Goal: Task Accomplishment & Management: Manage account settings

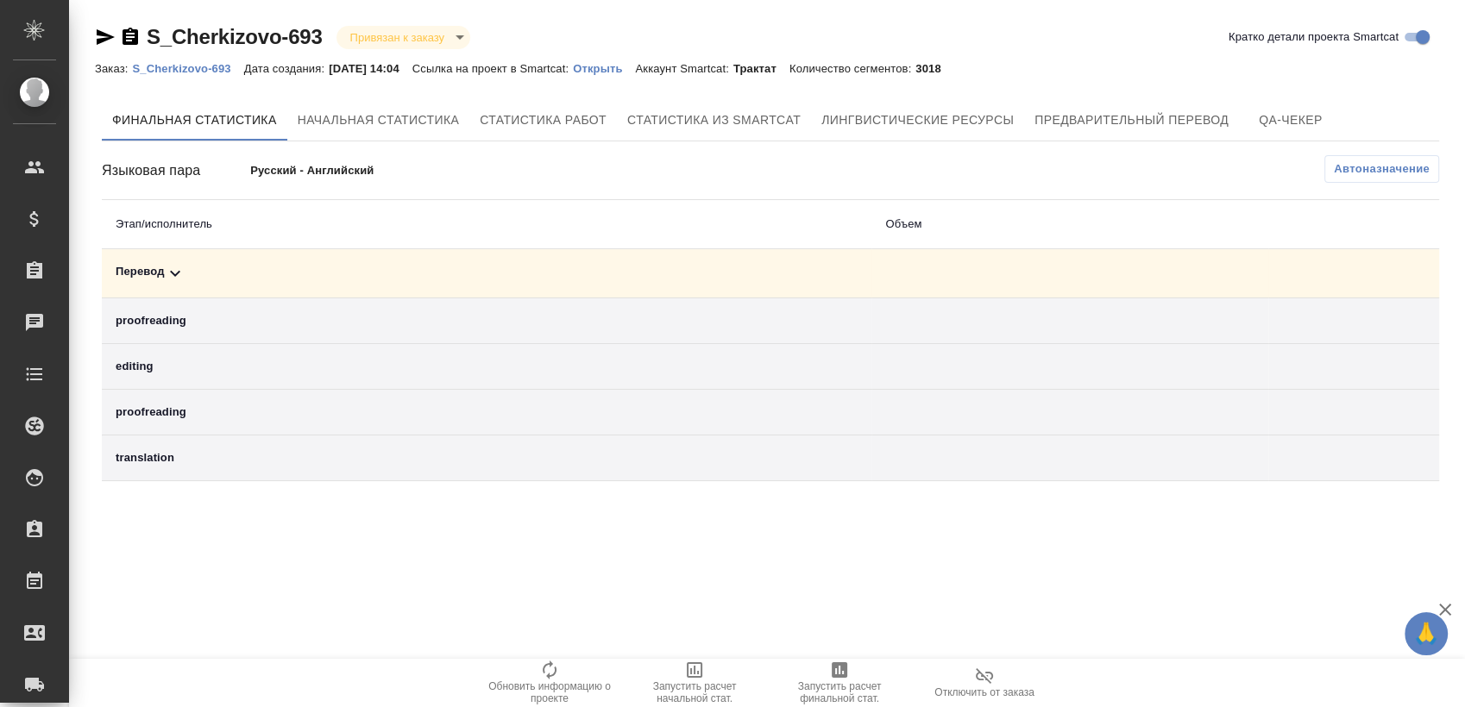
click at [704, 262] on td "Перевод" at bounding box center [487, 273] width 770 height 49
click at [699, 273] on div "Перевод" at bounding box center [487, 273] width 742 height 21
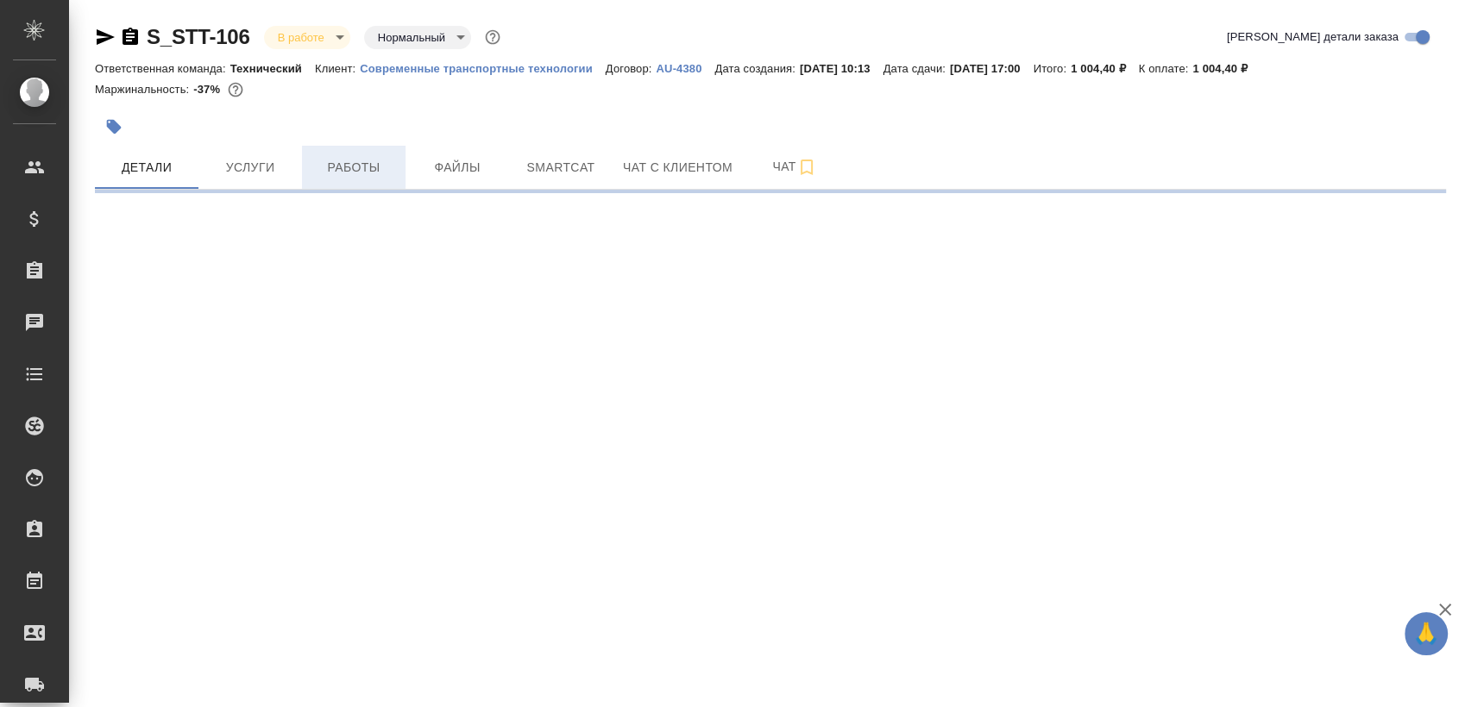
select select "RU"
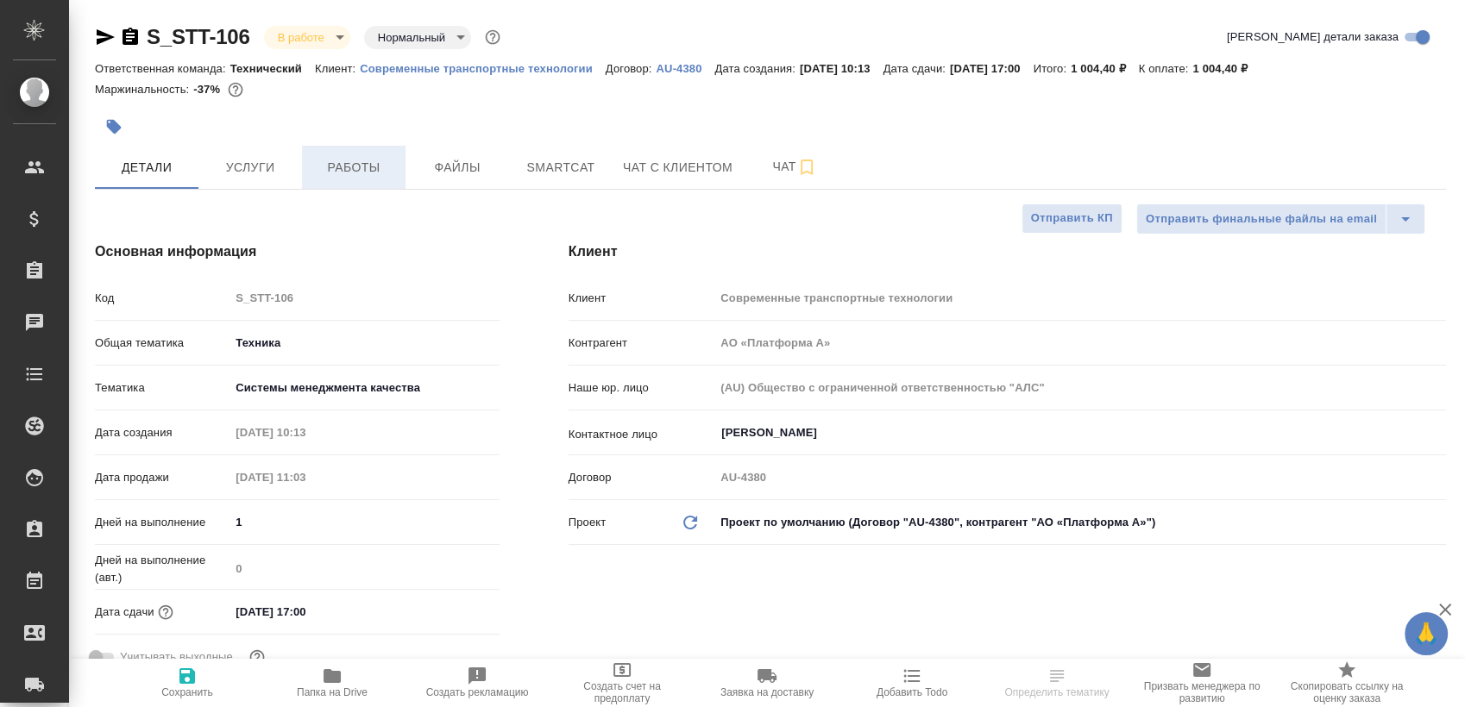
type textarea "x"
click at [387, 160] on span "Работы" at bounding box center [353, 168] width 83 height 22
type textarea "x"
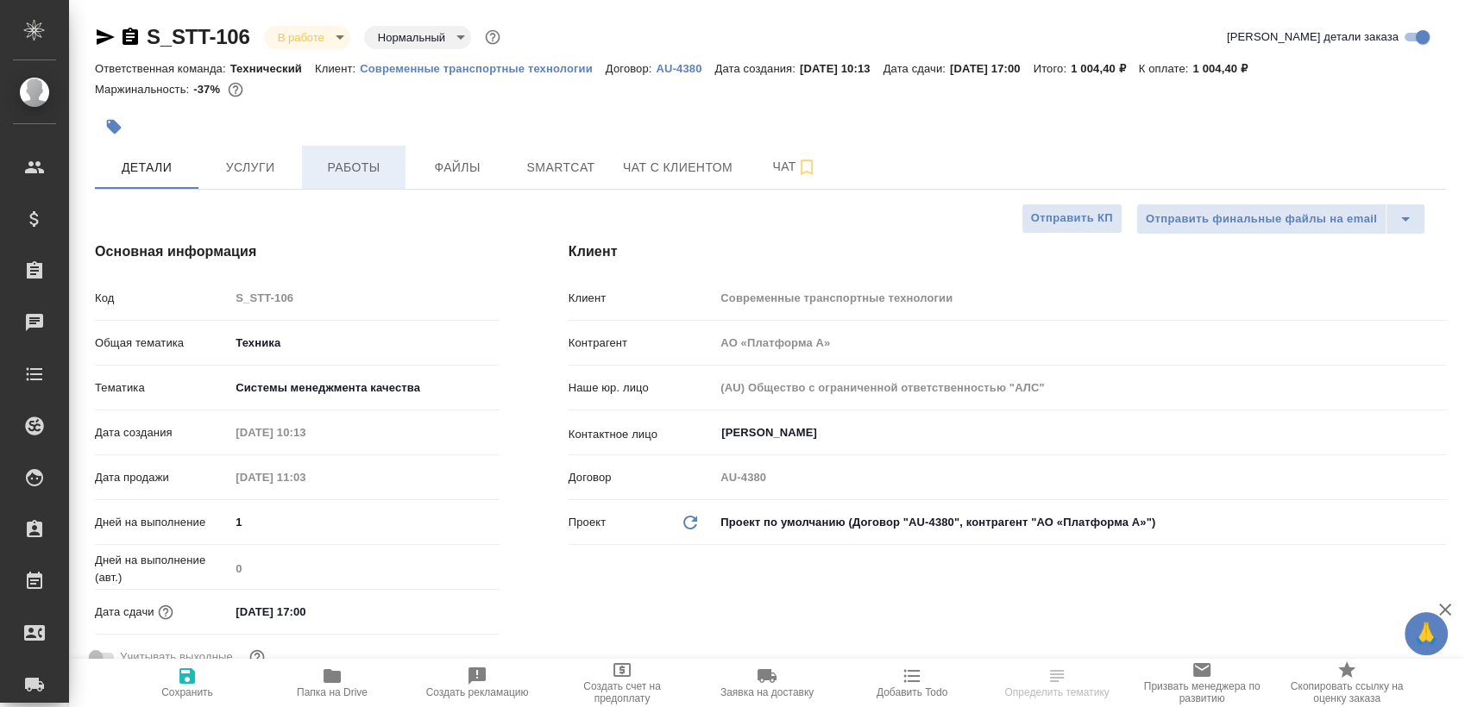
type textarea "x"
type input "[PERSON_NAME]"
type input "Каирова Бэлла"
type textarea "x"
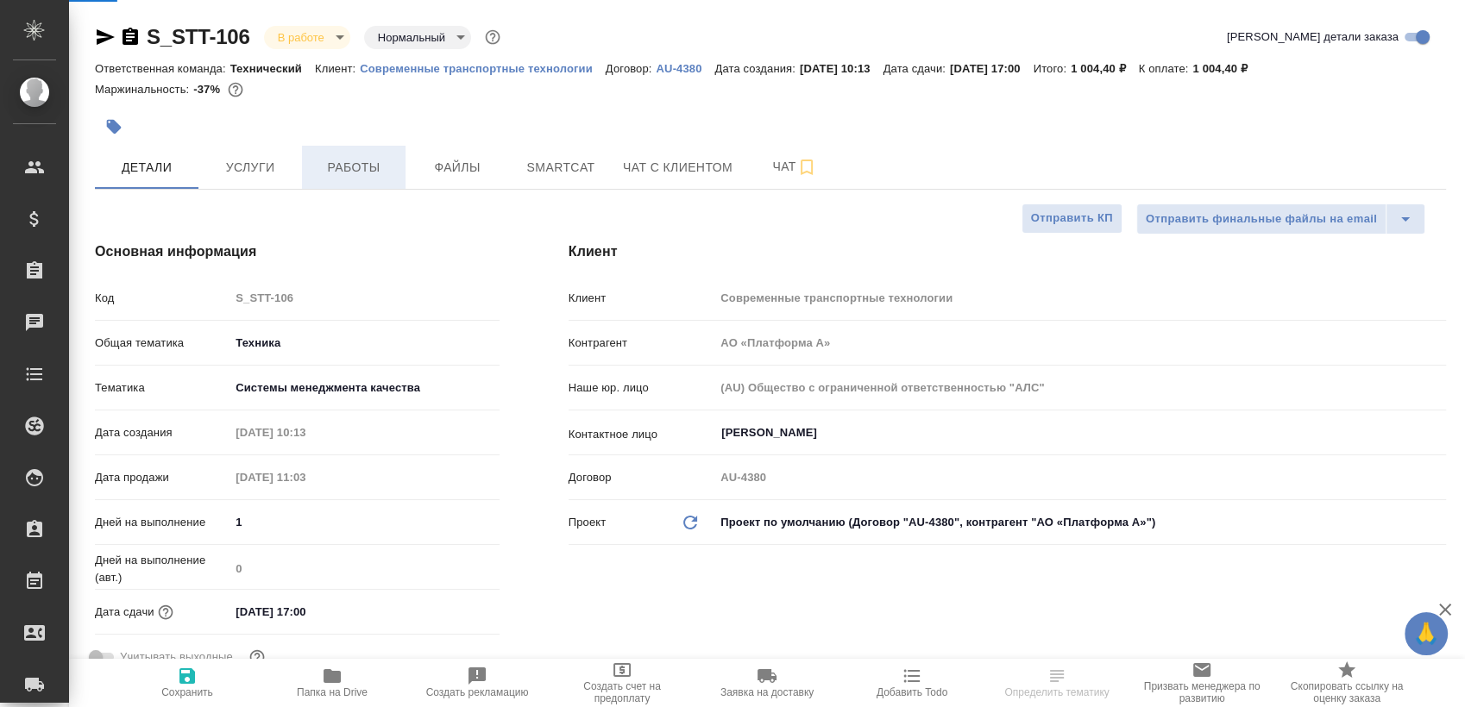
type textarea "x"
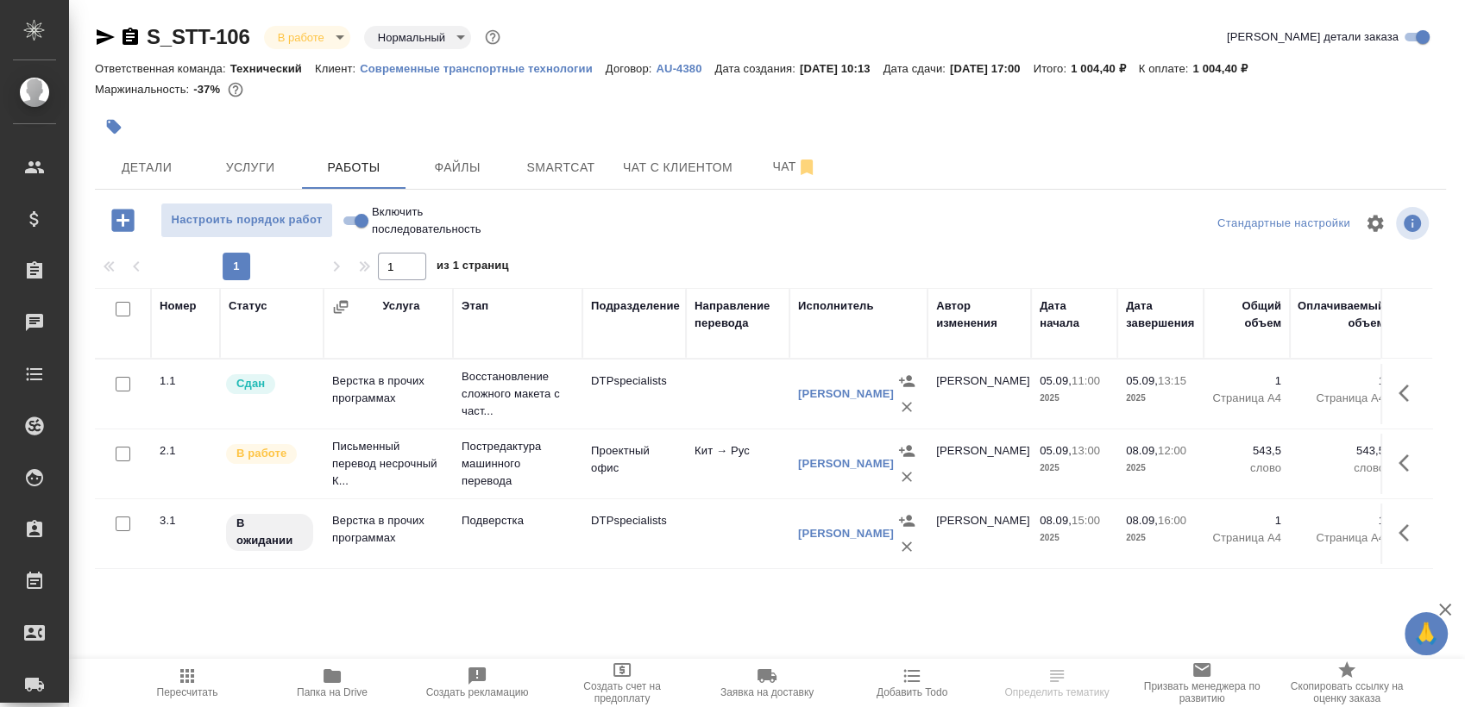
click at [199, 688] on span "Пересчитать" at bounding box center [187, 693] width 61 height 12
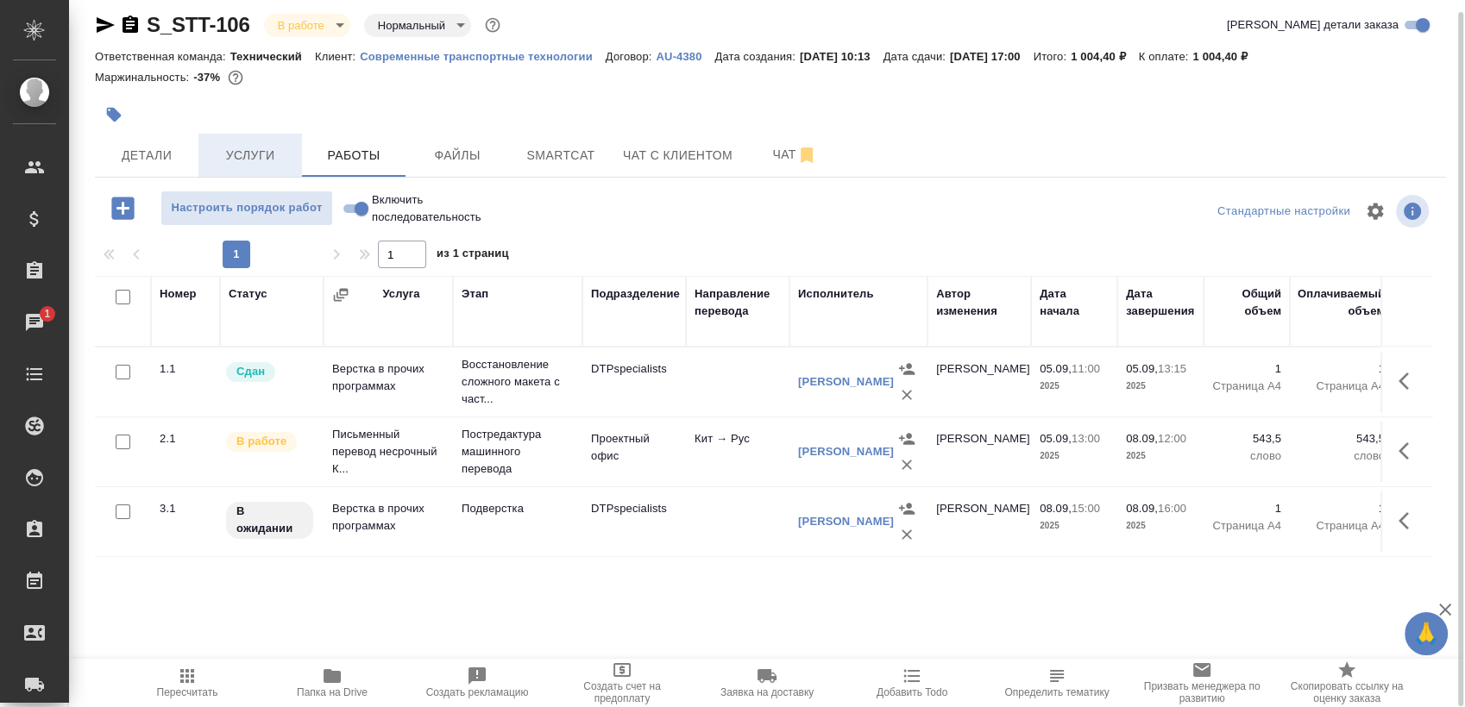
click at [229, 172] on button "Услуги" at bounding box center [250, 155] width 104 height 43
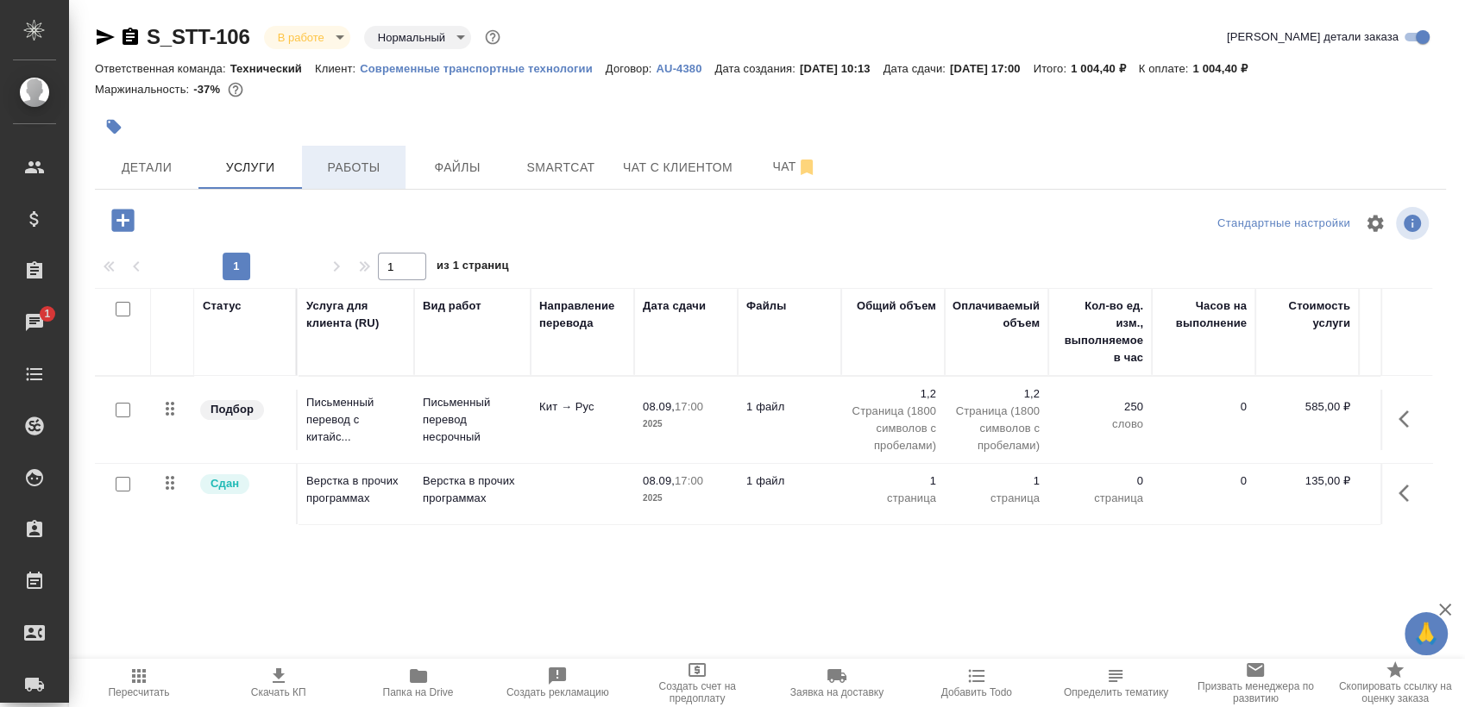
click at [377, 165] on span "Работы" at bounding box center [353, 168] width 83 height 22
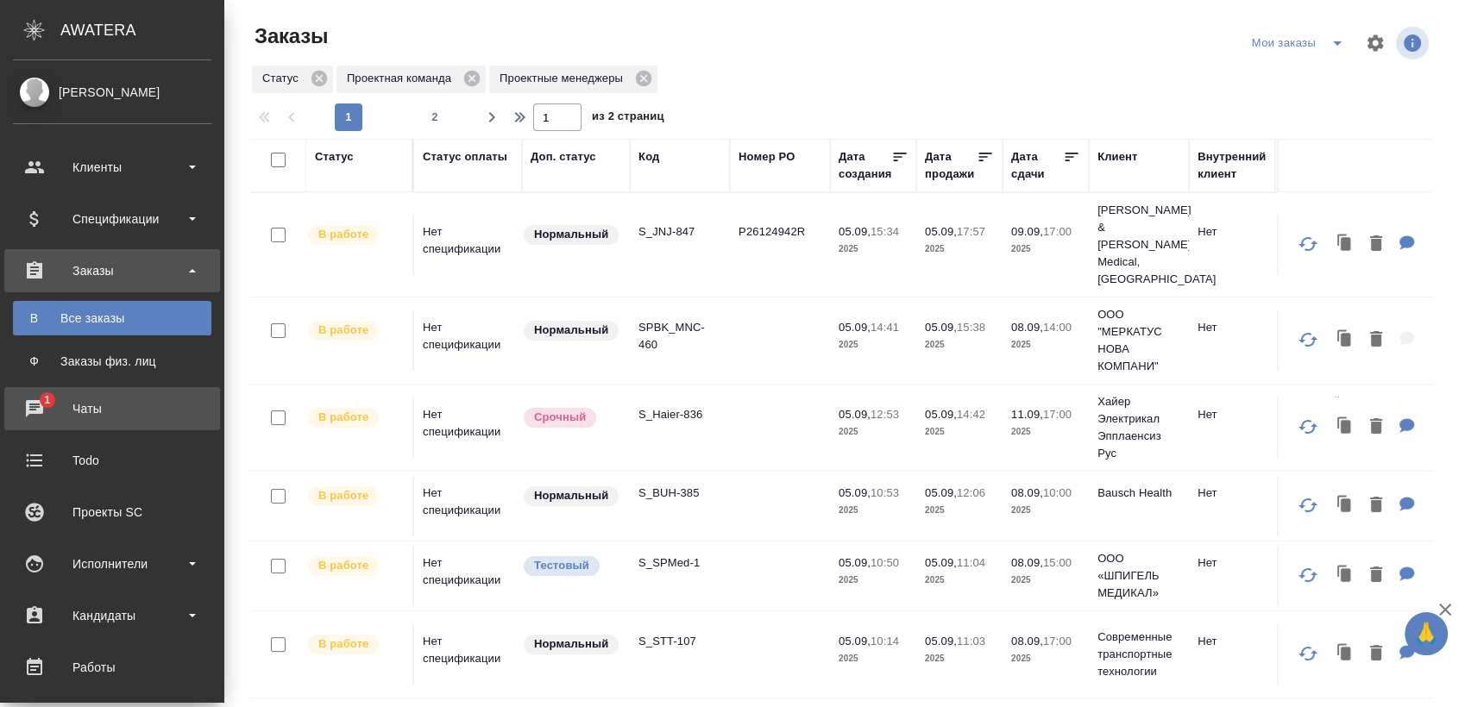
drag, startPoint x: 40, startPoint y: 412, endPoint x: 75, endPoint y: 407, distance: 35.6
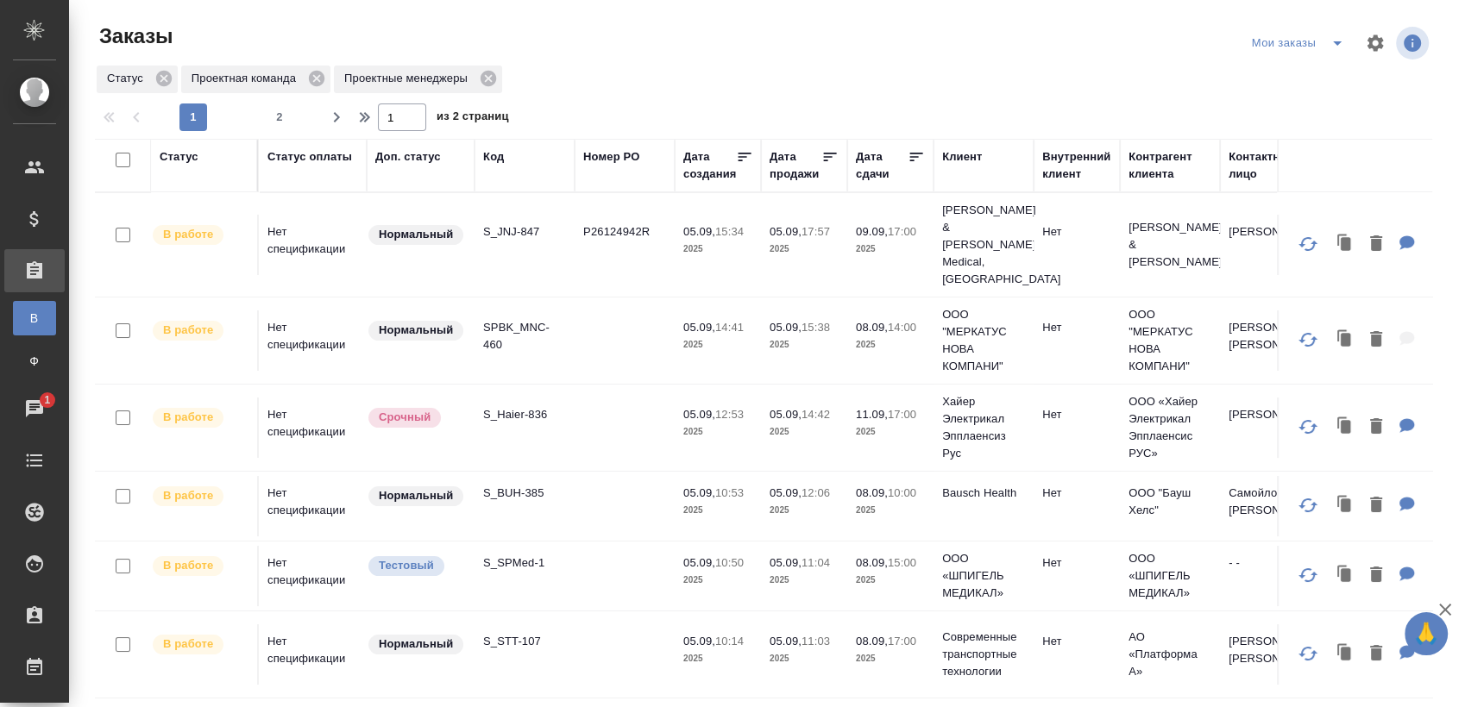
click at [1327, 43] on icon "split button" at bounding box center [1337, 43] width 21 height 21
click at [1305, 73] on li "Взять в работу" at bounding box center [1286, 78] width 145 height 28
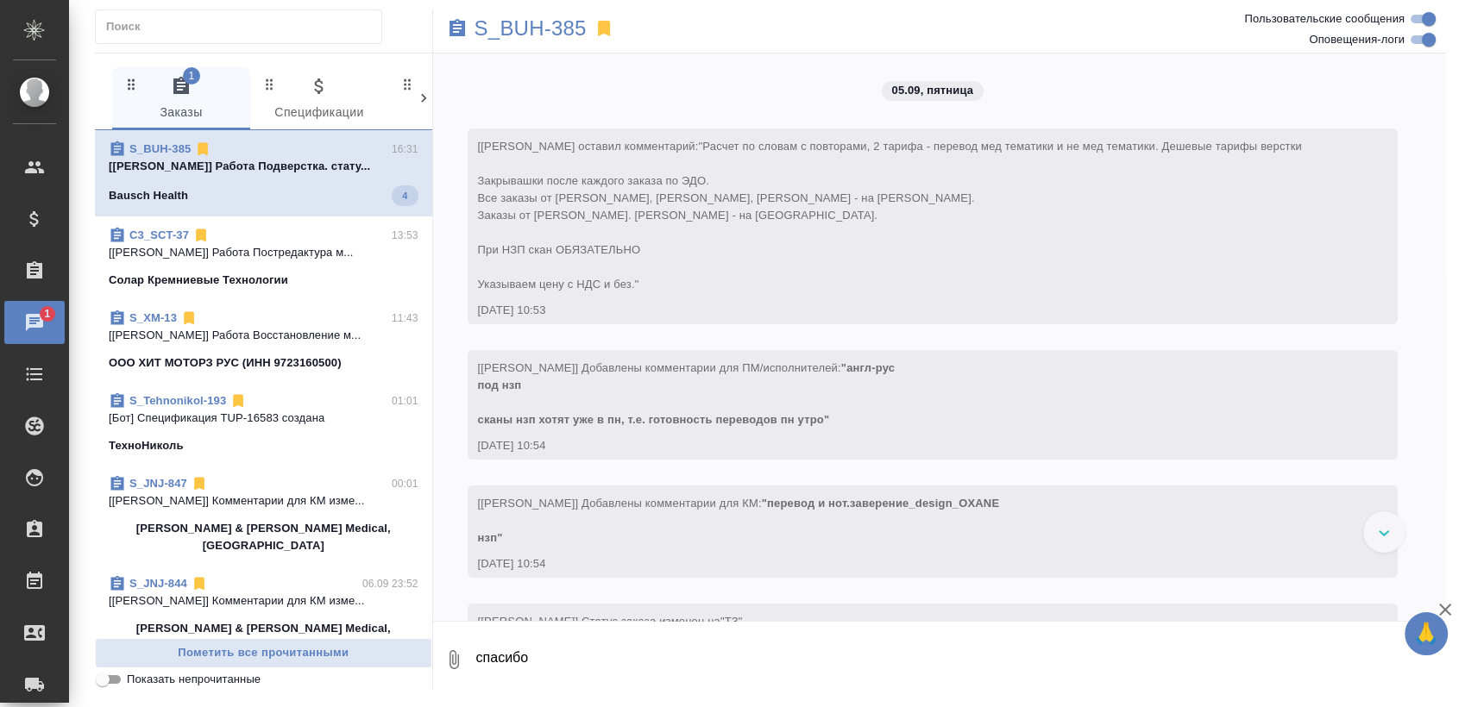
click at [271, 167] on p "[Носкова Анна] Работа Подверстка. стату..." at bounding box center [264, 166] width 310 height 17
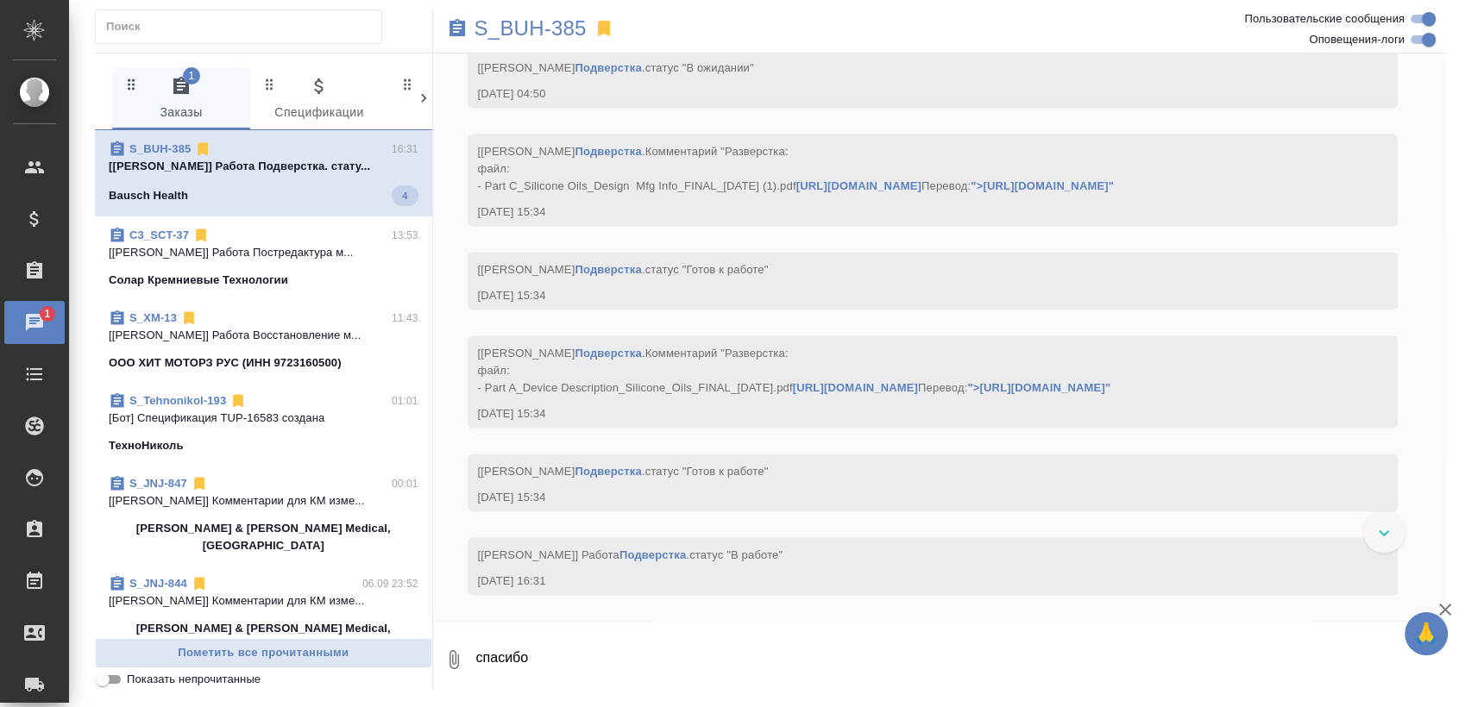
scroll to position [9700, 0]
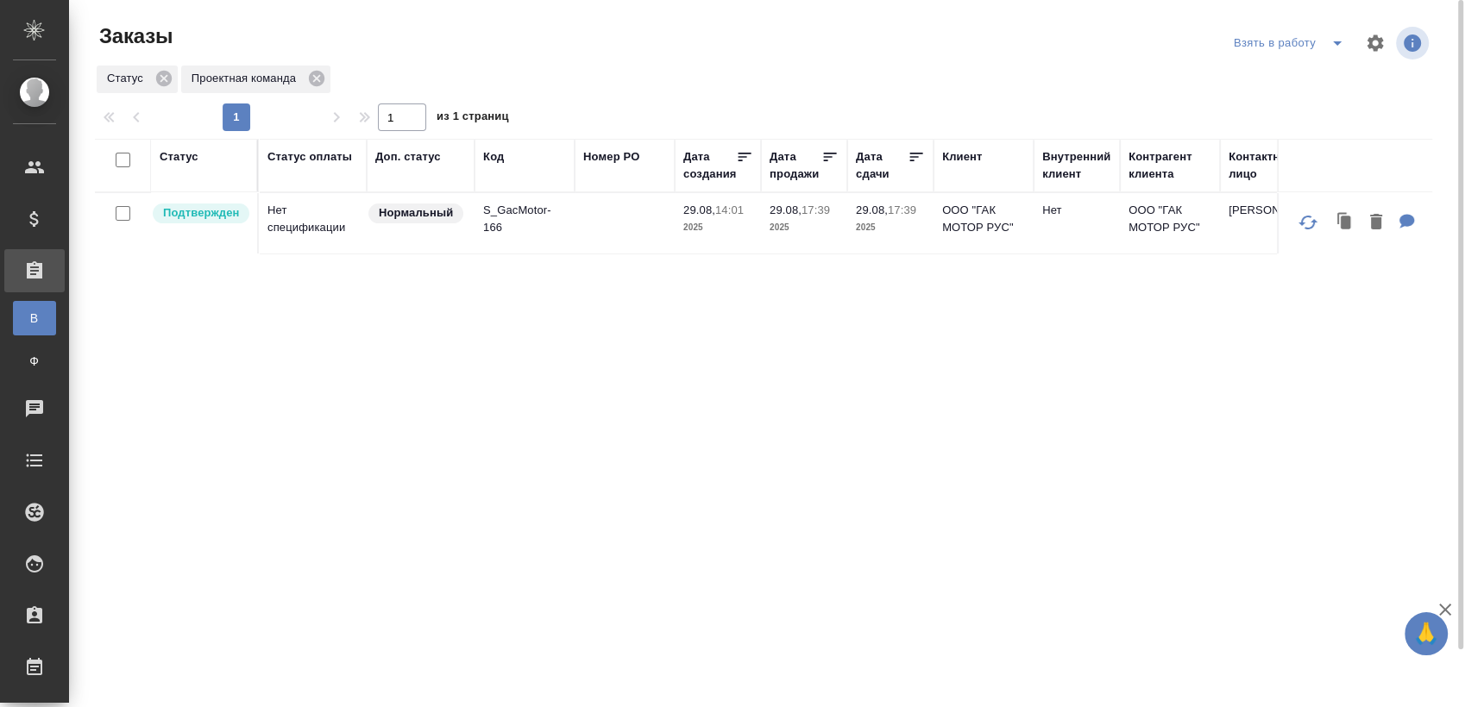
click at [1333, 47] on icon "split button" at bounding box center [1337, 43] width 21 height 21
click at [1291, 82] on li "Мои заказы" at bounding box center [1291, 78] width 145 height 28
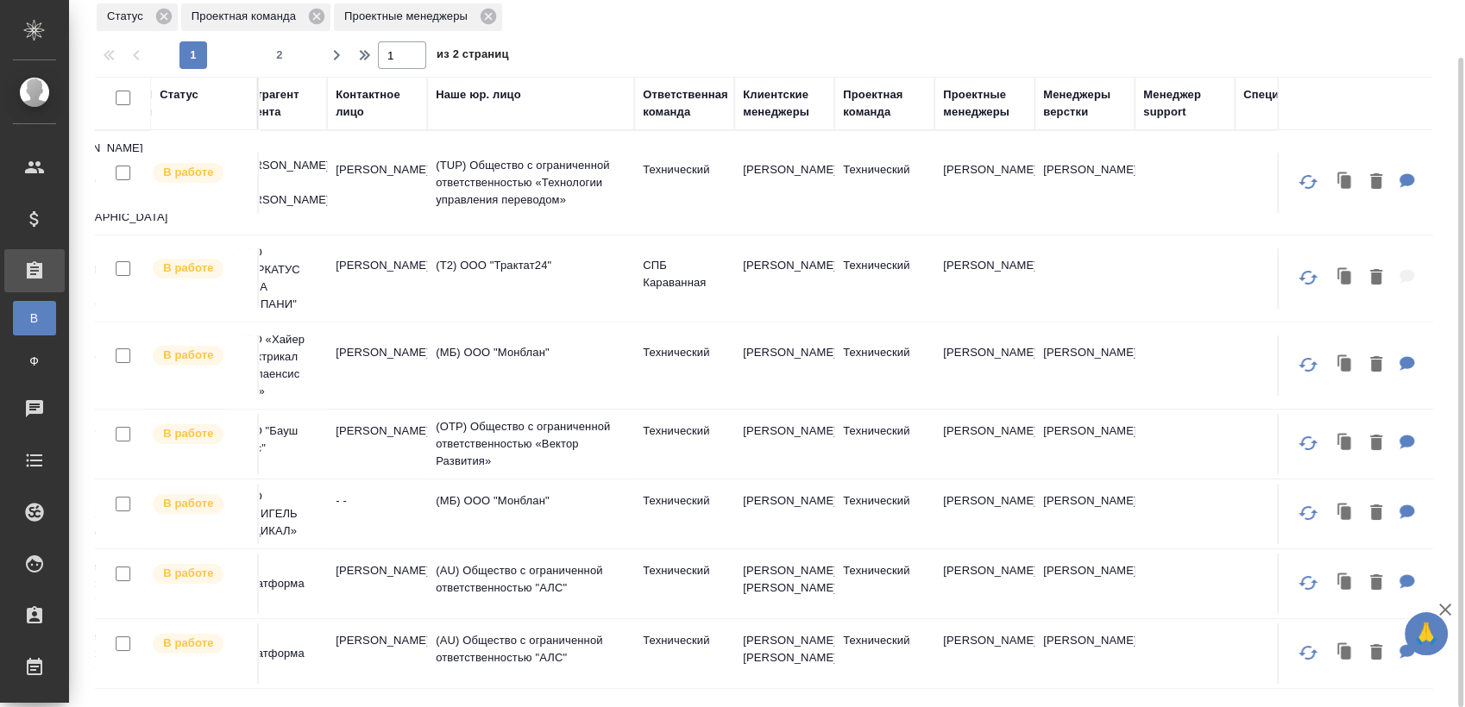
scroll to position [0, 856]
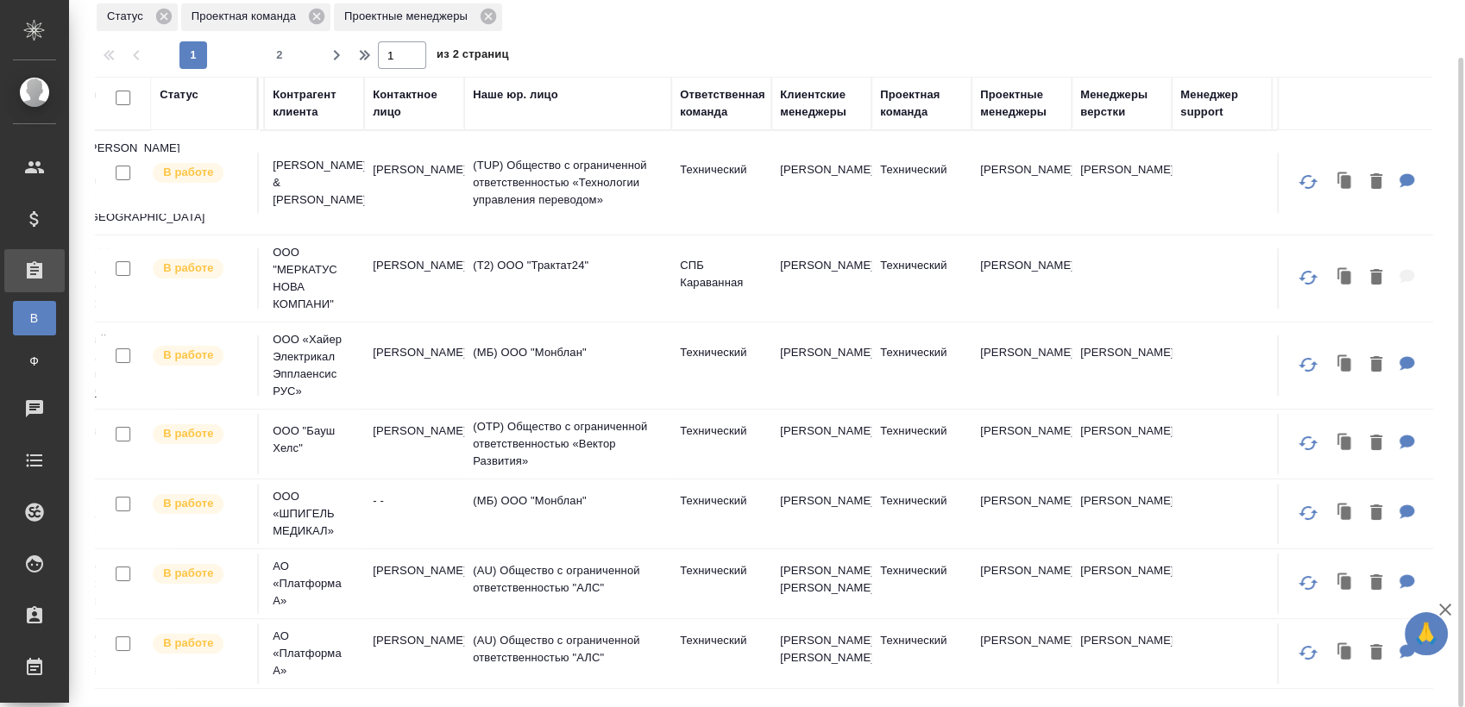
click at [1015, 115] on div "Проектные менеджеры" at bounding box center [1021, 103] width 83 height 35
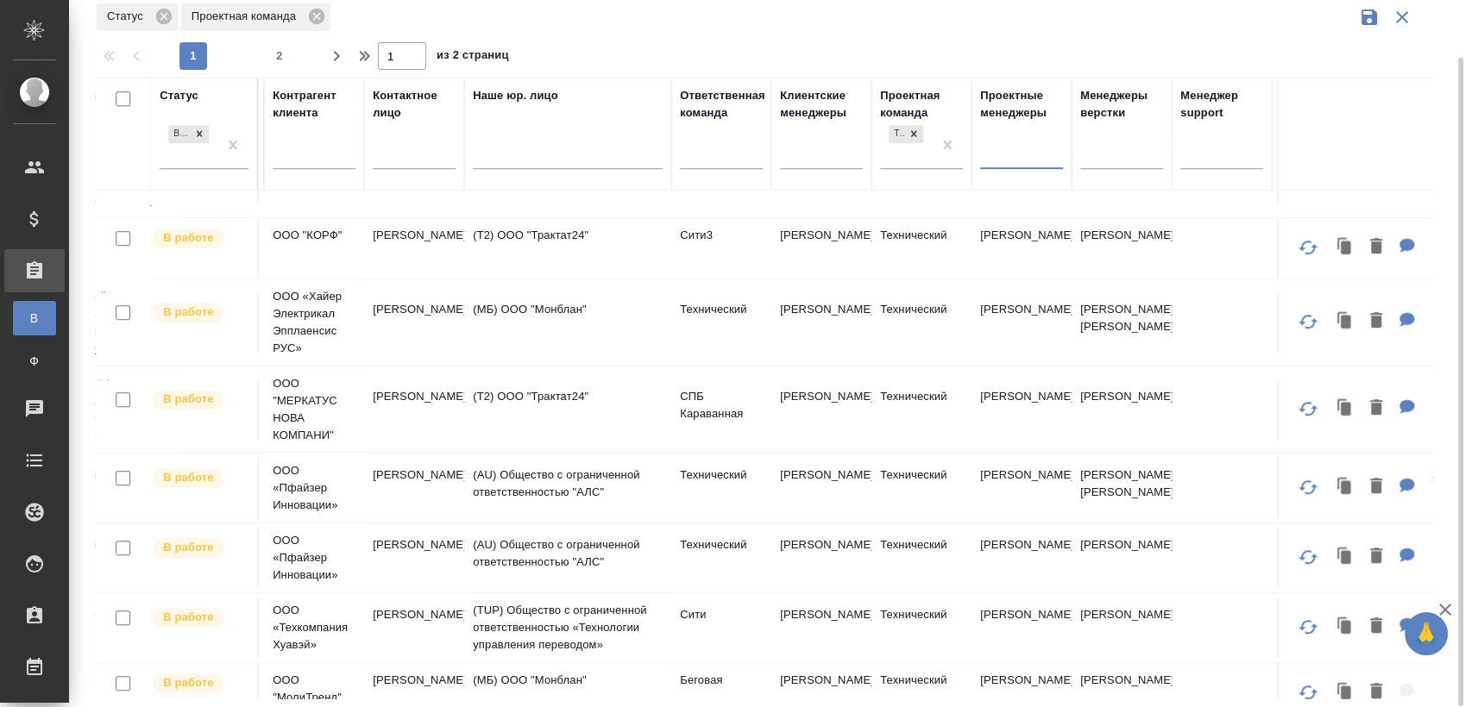
scroll to position [1372, 856]
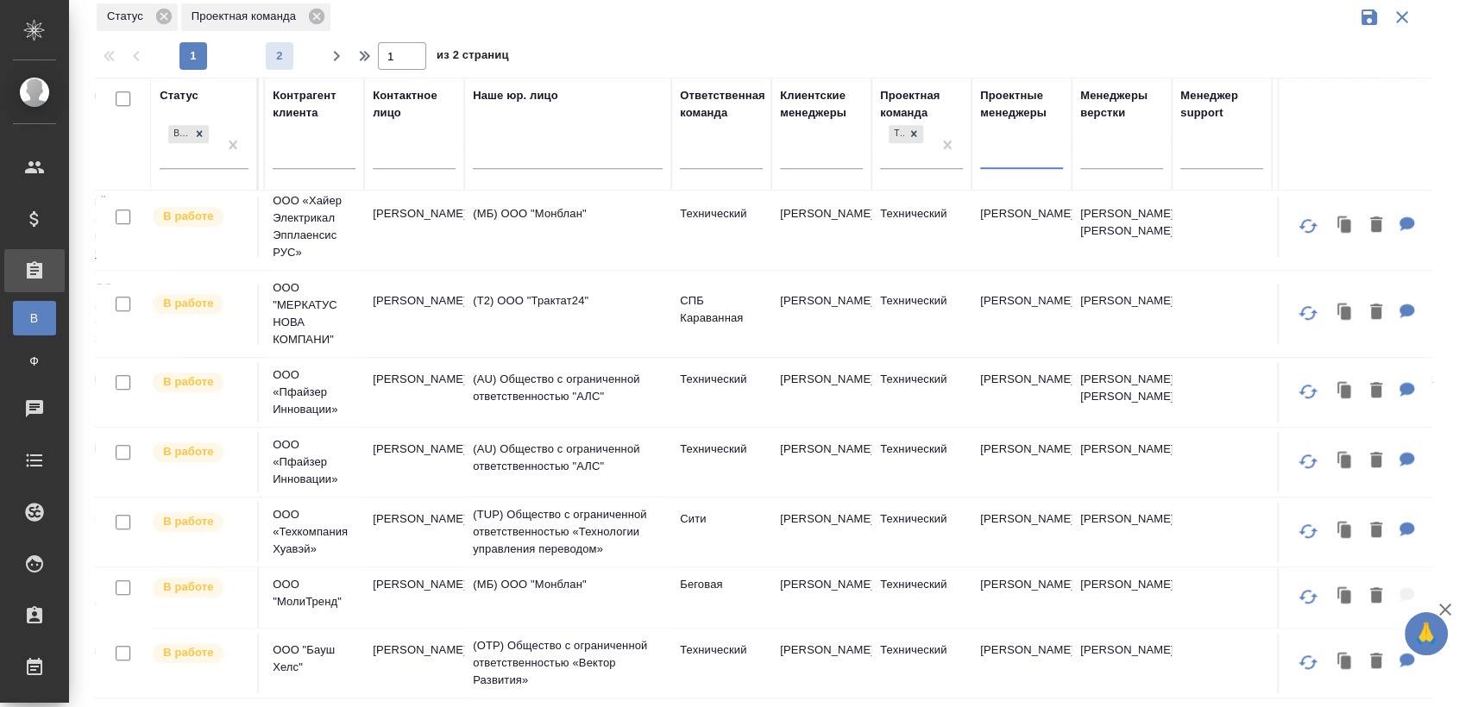
click at [272, 47] on span "2" at bounding box center [280, 55] width 28 height 17
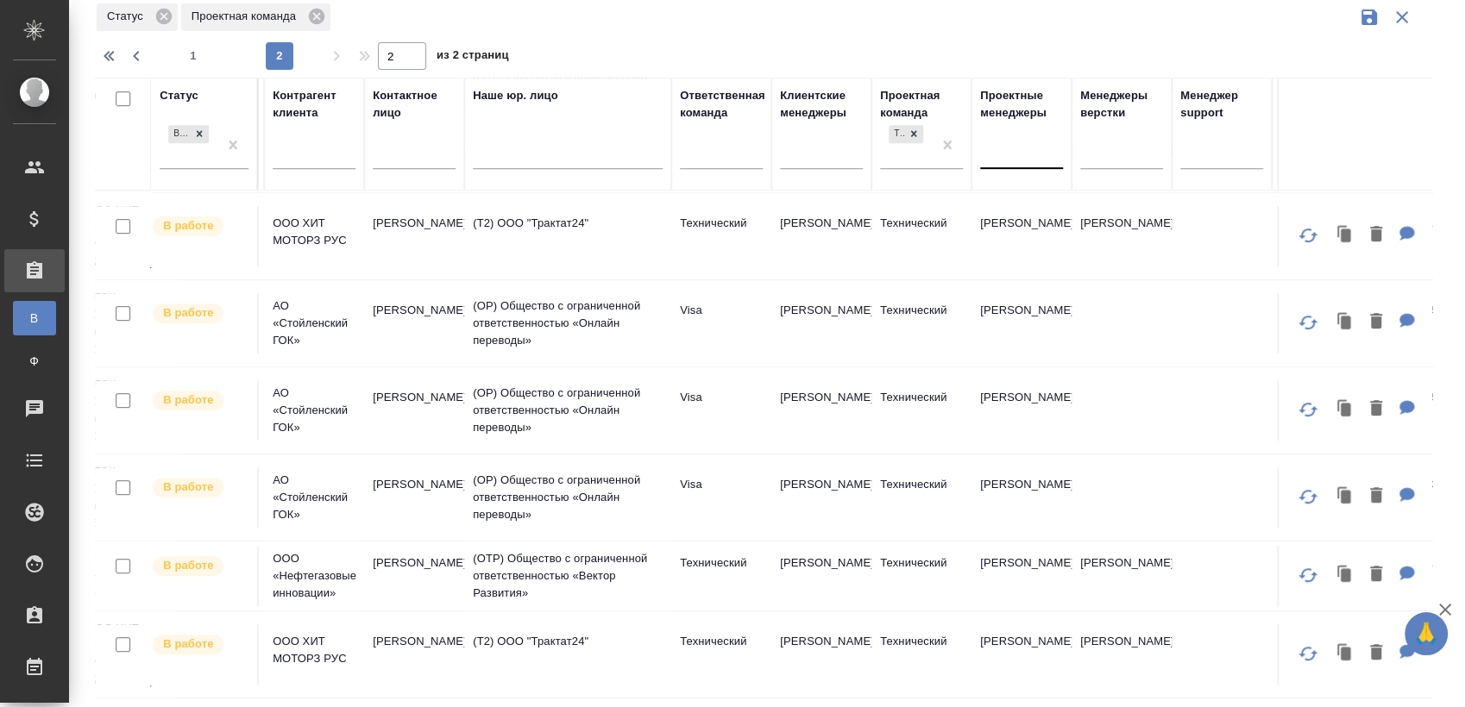
scroll to position [1057, 856]
click at [1021, 151] on div at bounding box center [1021, 151] width 83 height 25
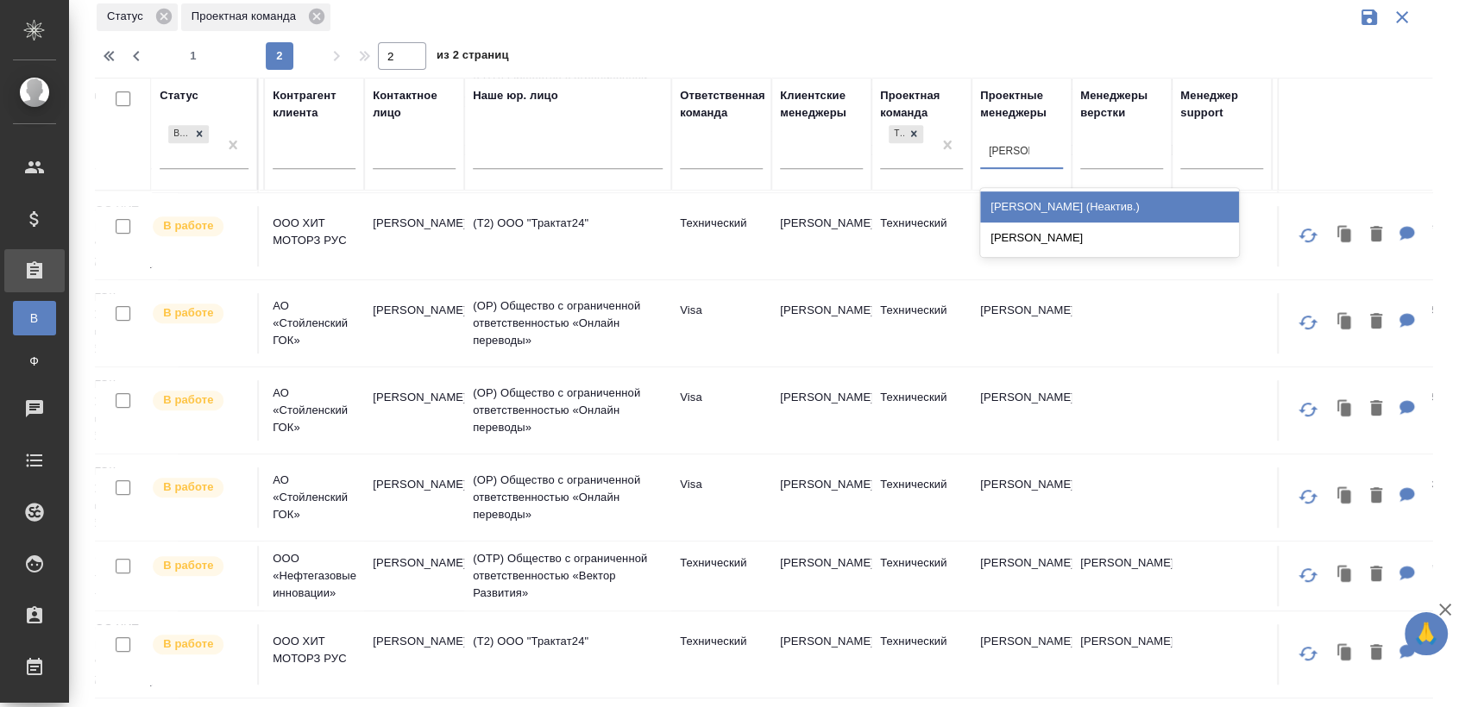
type input "белякова"
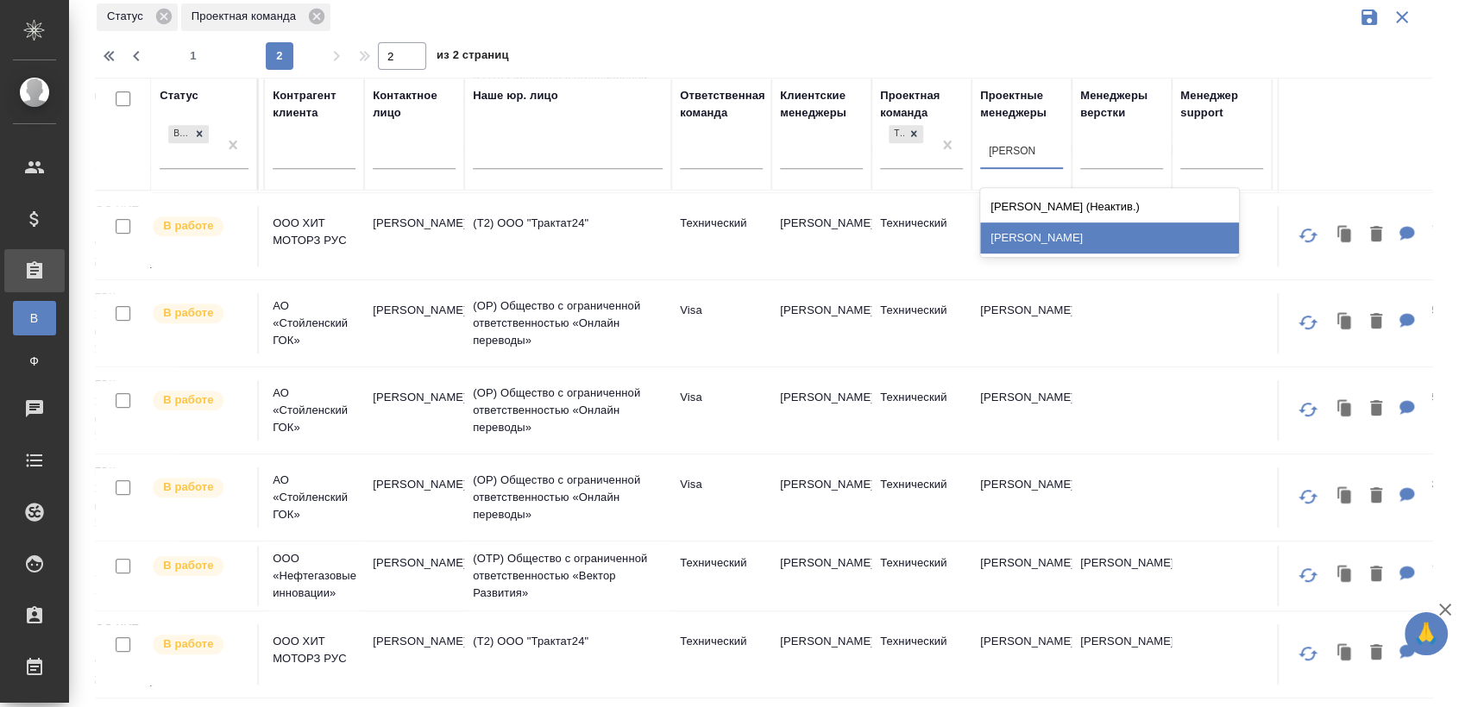
click at [1021, 238] on div "[PERSON_NAME]" at bounding box center [1109, 238] width 259 height 31
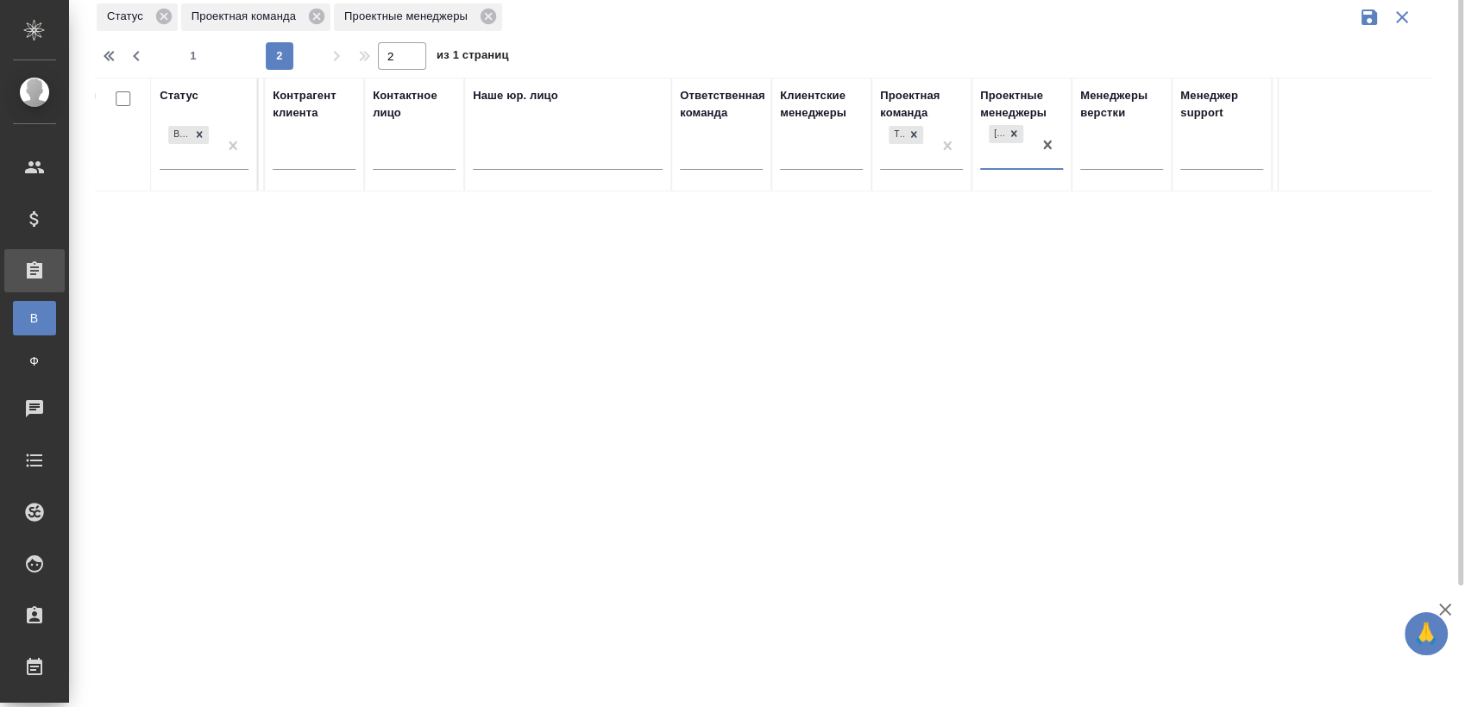
scroll to position [0, 0]
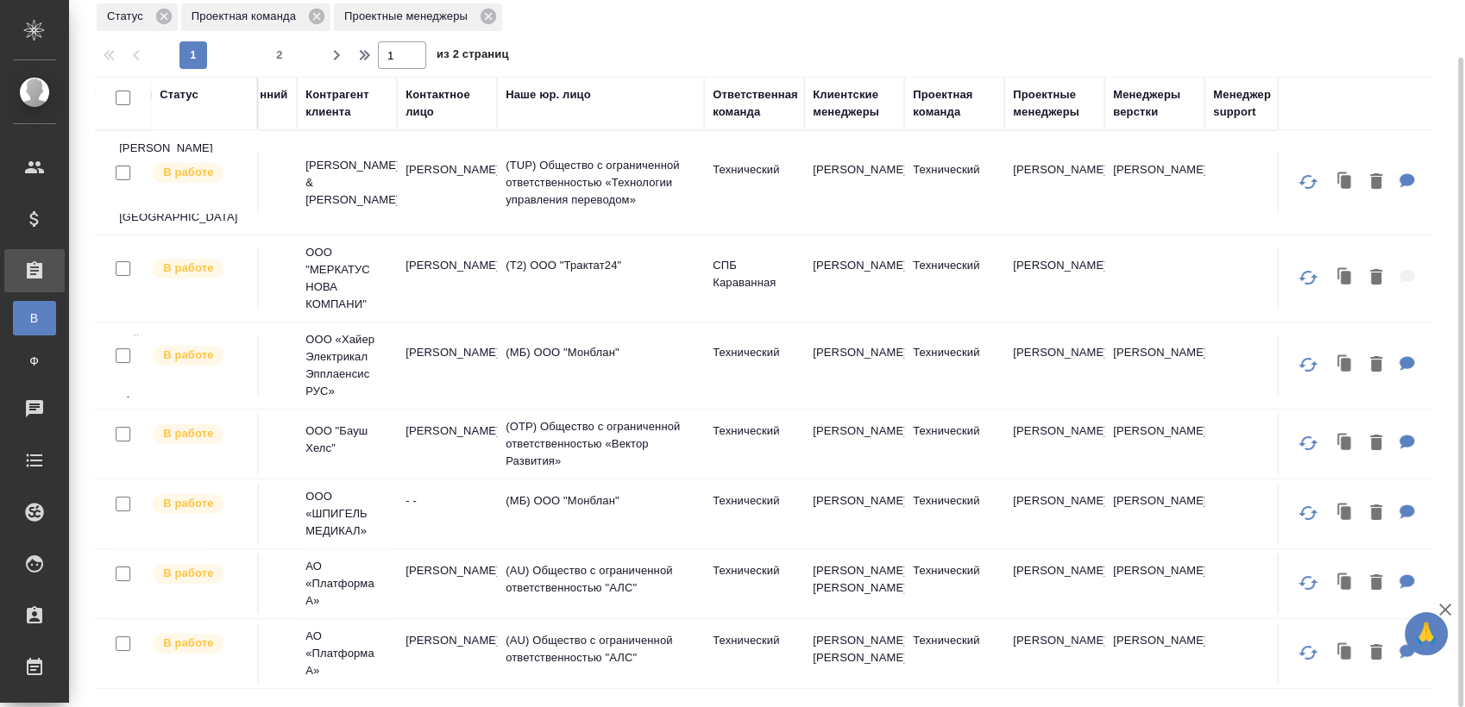
scroll to position [0, 814]
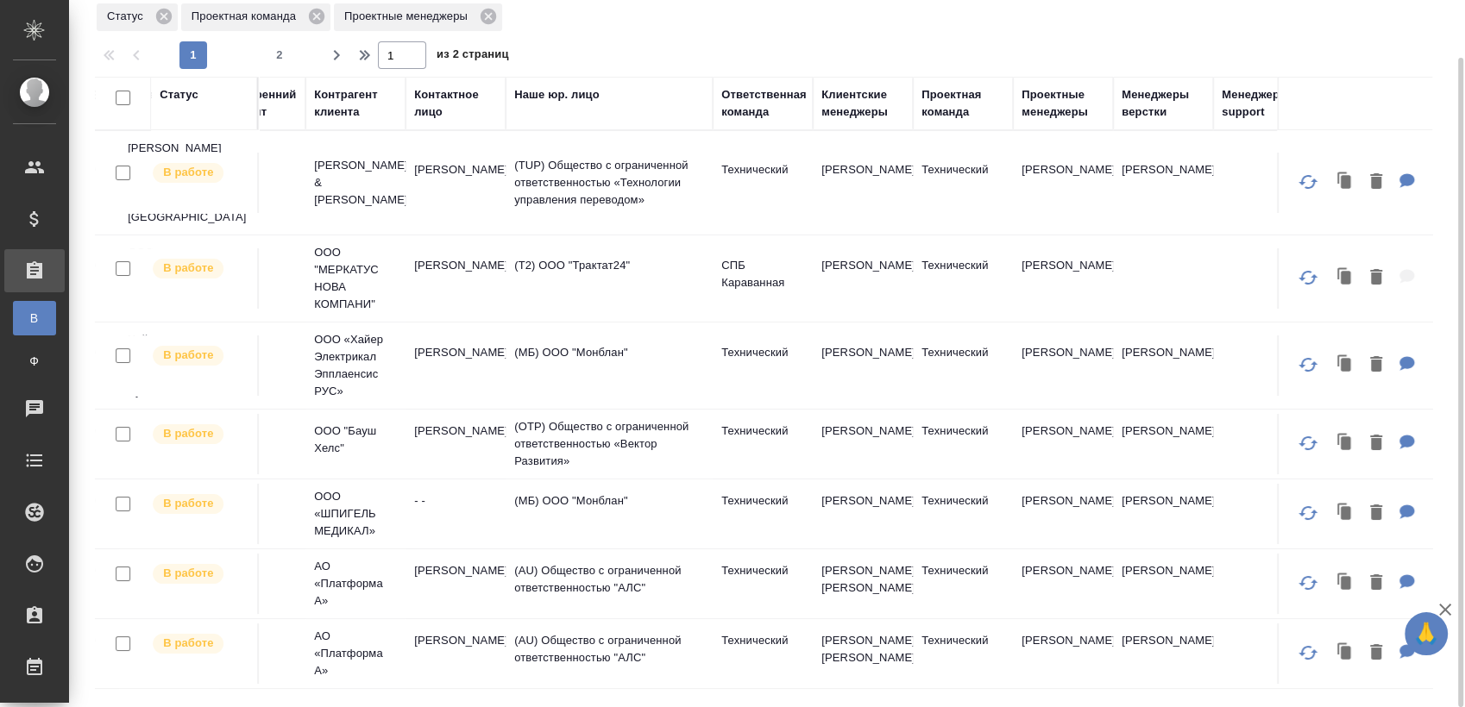
click at [1046, 106] on div "Проектные менеджеры" at bounding box center [1062, 103] width 83 height 35
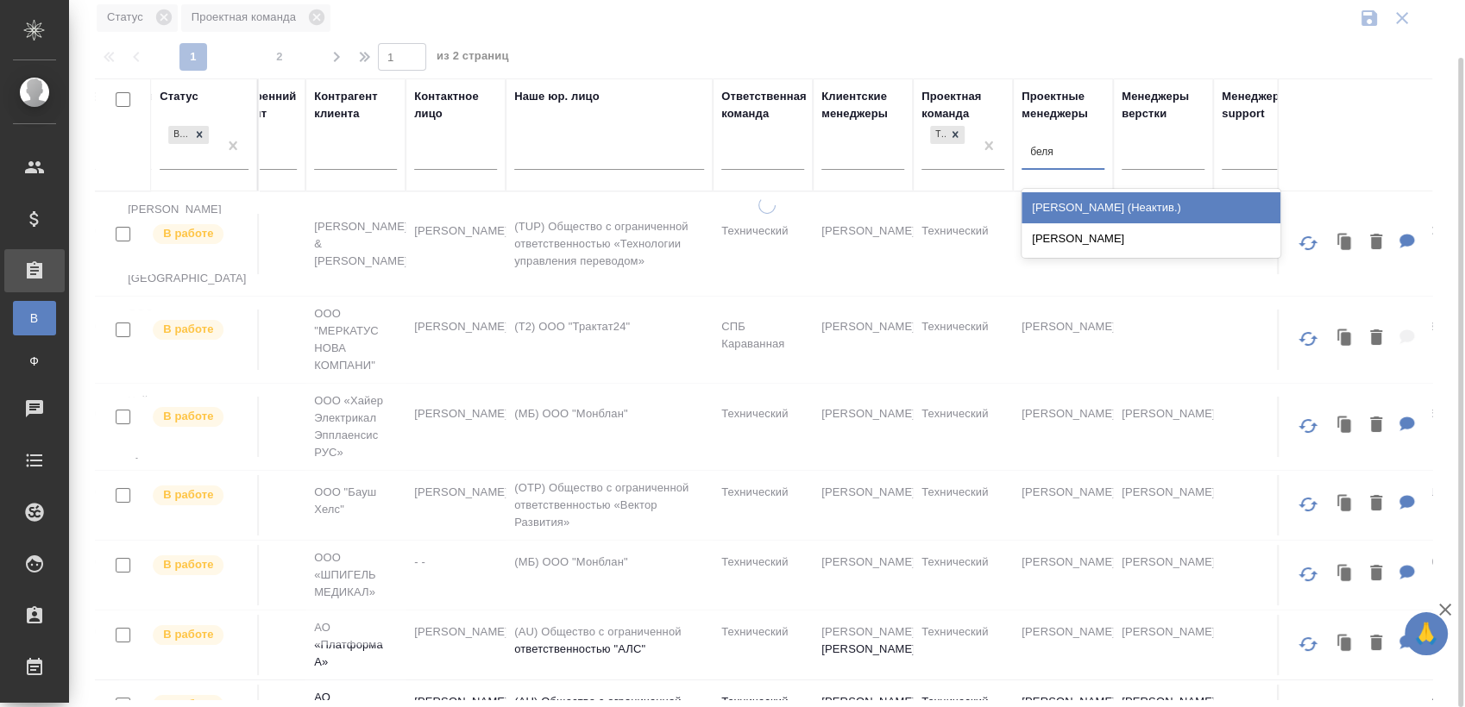
type input "беляк"
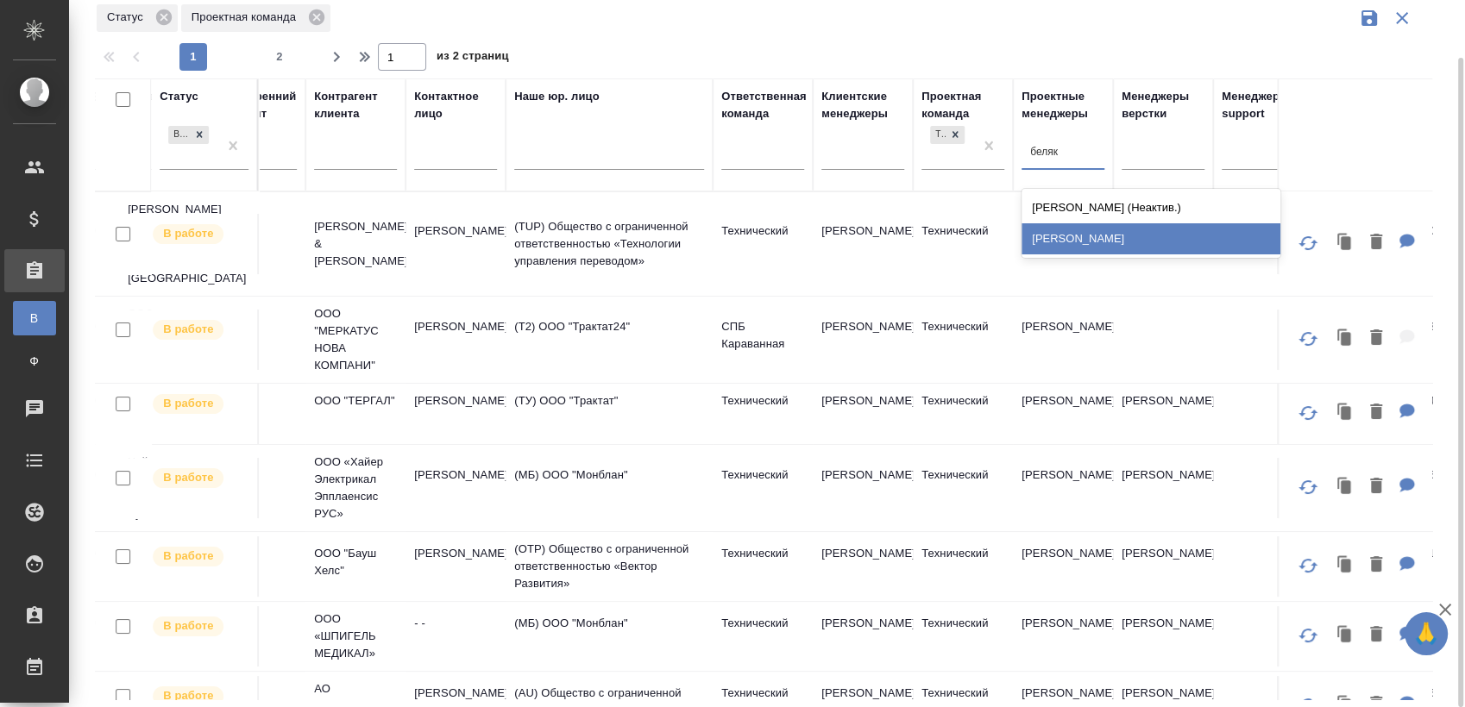
click at [1078, 234] on div "[PERSON_NAME]" at bounding box center [1150, 238] width 259 height 31
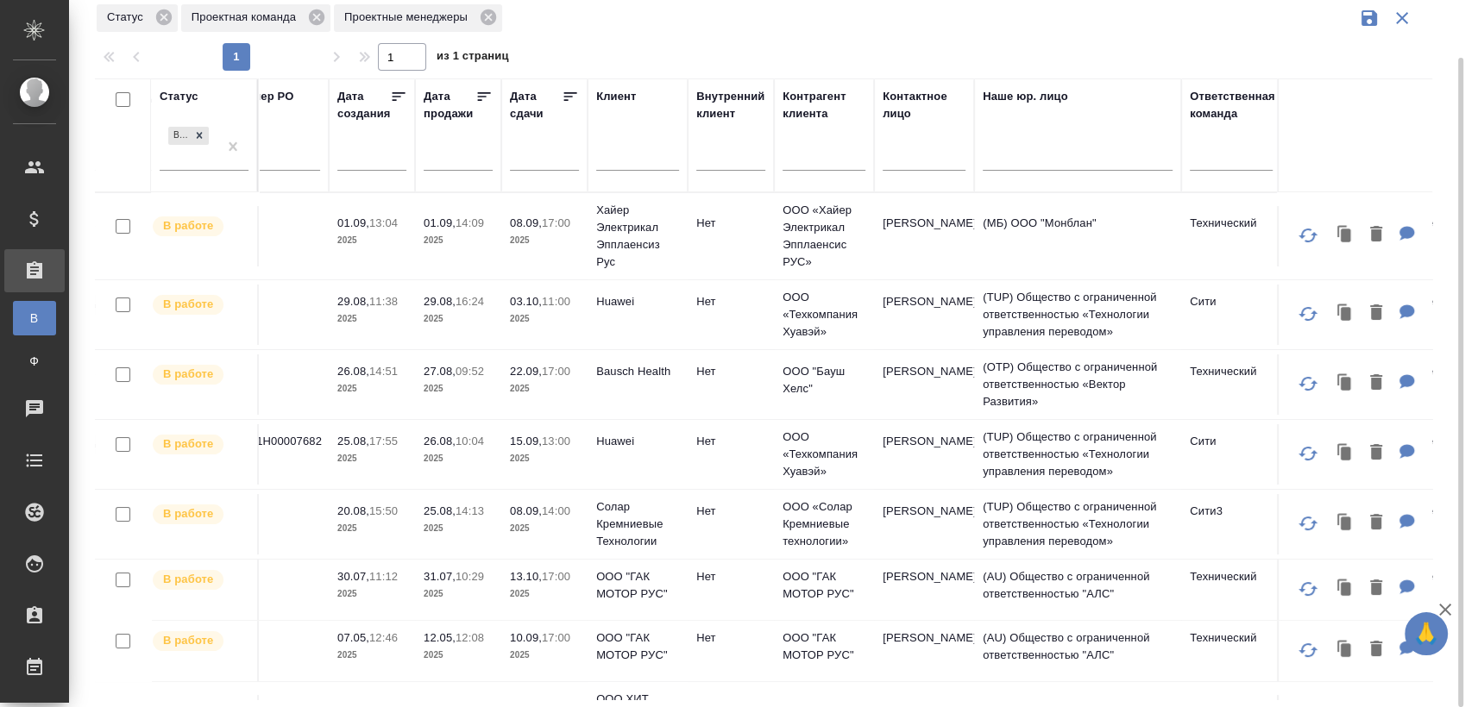
scroll to position [0, 0]
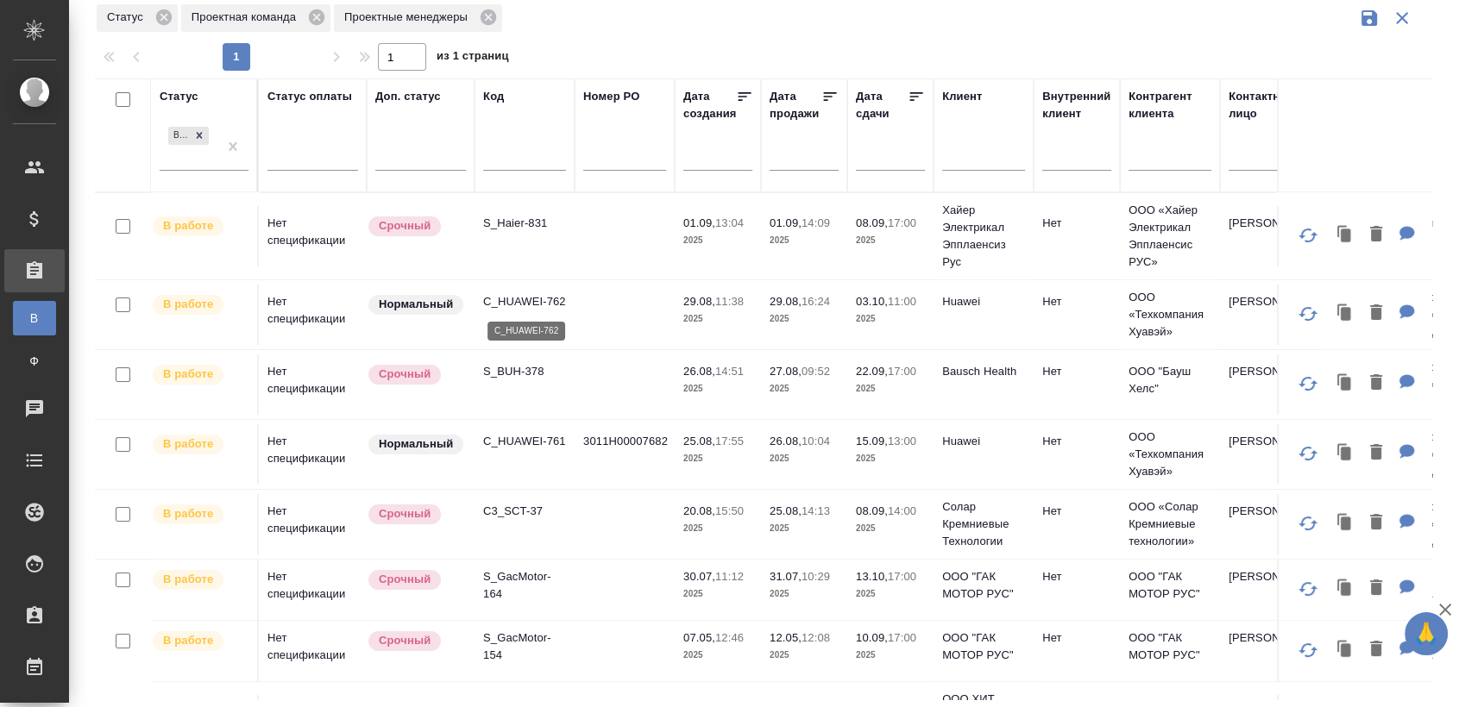
click at [546, 294] on p "C_HUAWEI-762" at bounding box center [524, 301] width 83 height 17
drag, startPoint x: 526, startPoint y: 360, endPoint x: 518, endPoint y: 372, distance: 14.8
click at [526, 360] on td "S_BUH-378" at bounding box center [524, 384] width 100 height 60
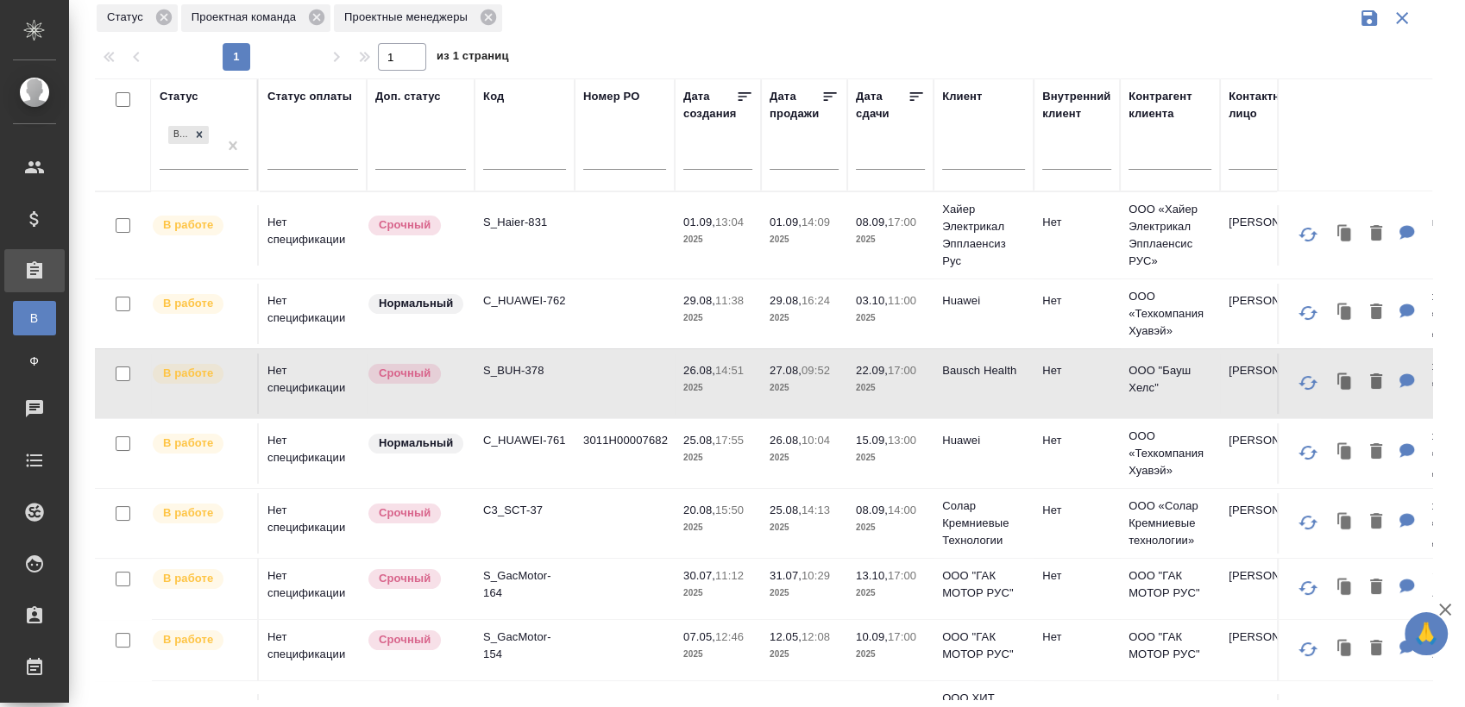
click at [518, 372] on p "S_BUH-378" at bounding box center [524, 370] width 83 height 17
click at [556, 449] on p "C_HUAWEI-761" at bounding box center [524, 440] width 83 height 17
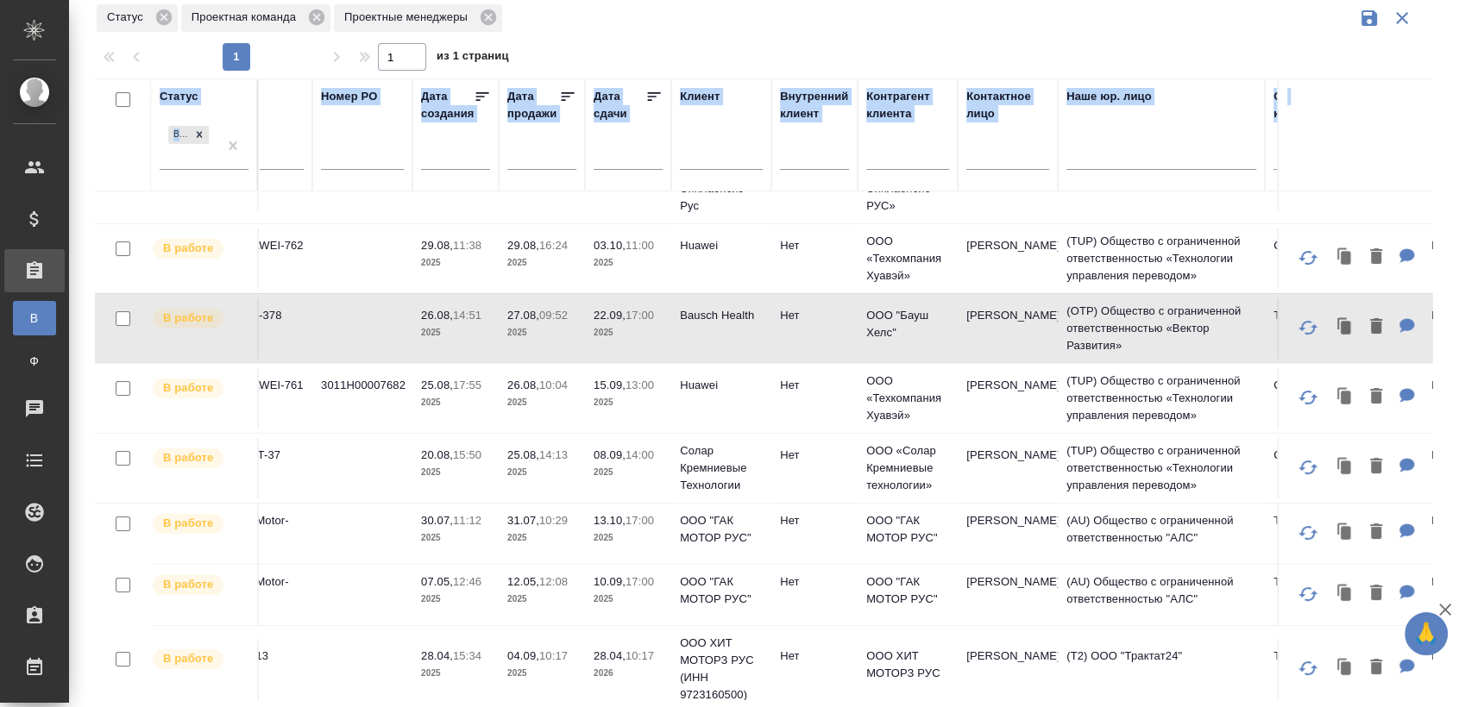
scroll to position [59, 421]
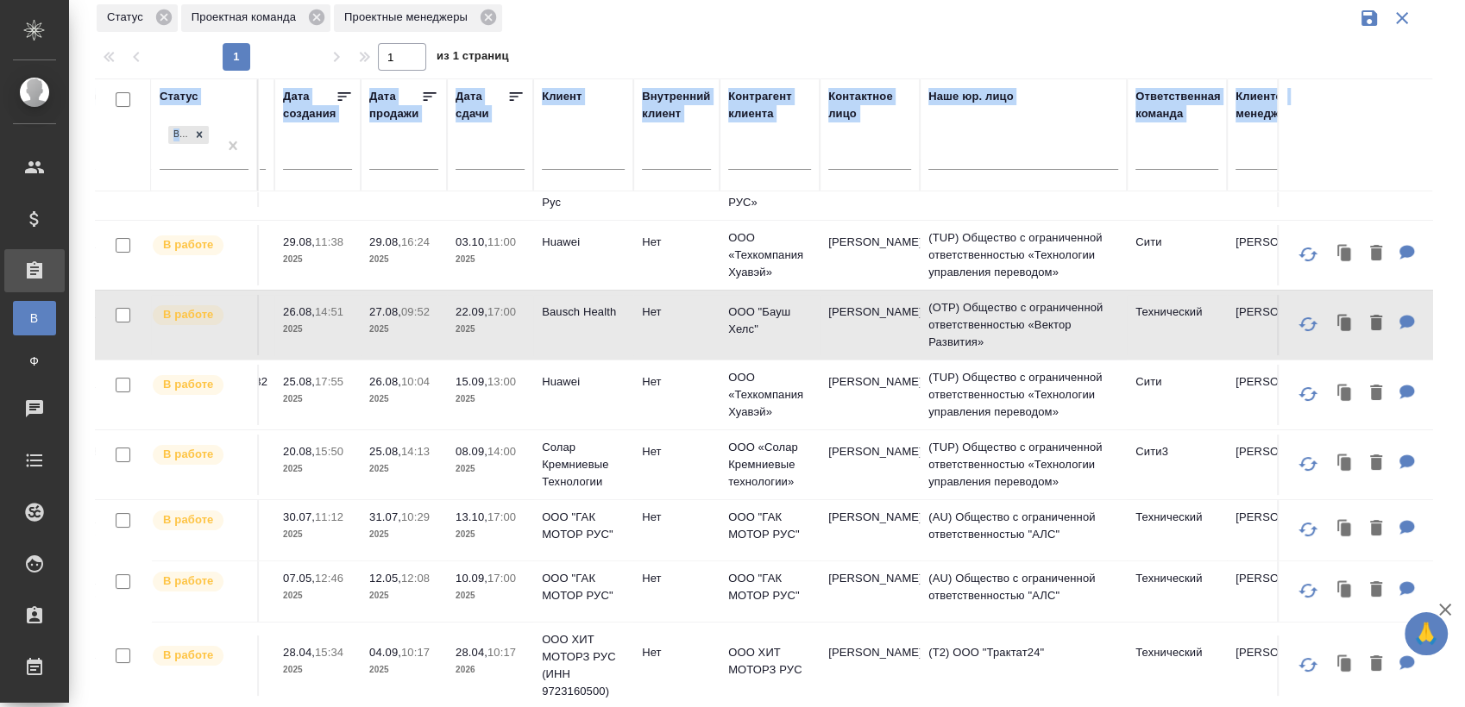
drag, startPoint x: 1417, startPoint y: 169, endPoint x: 1418, endPoint y: 211, distance: 41.4
click at [1418, 211] on div "Статус В работе Статус оплаты Доп. статус Код Номер PO Дата создания Дата прода…" at bounding box center [763, 389] width 1337 height 621
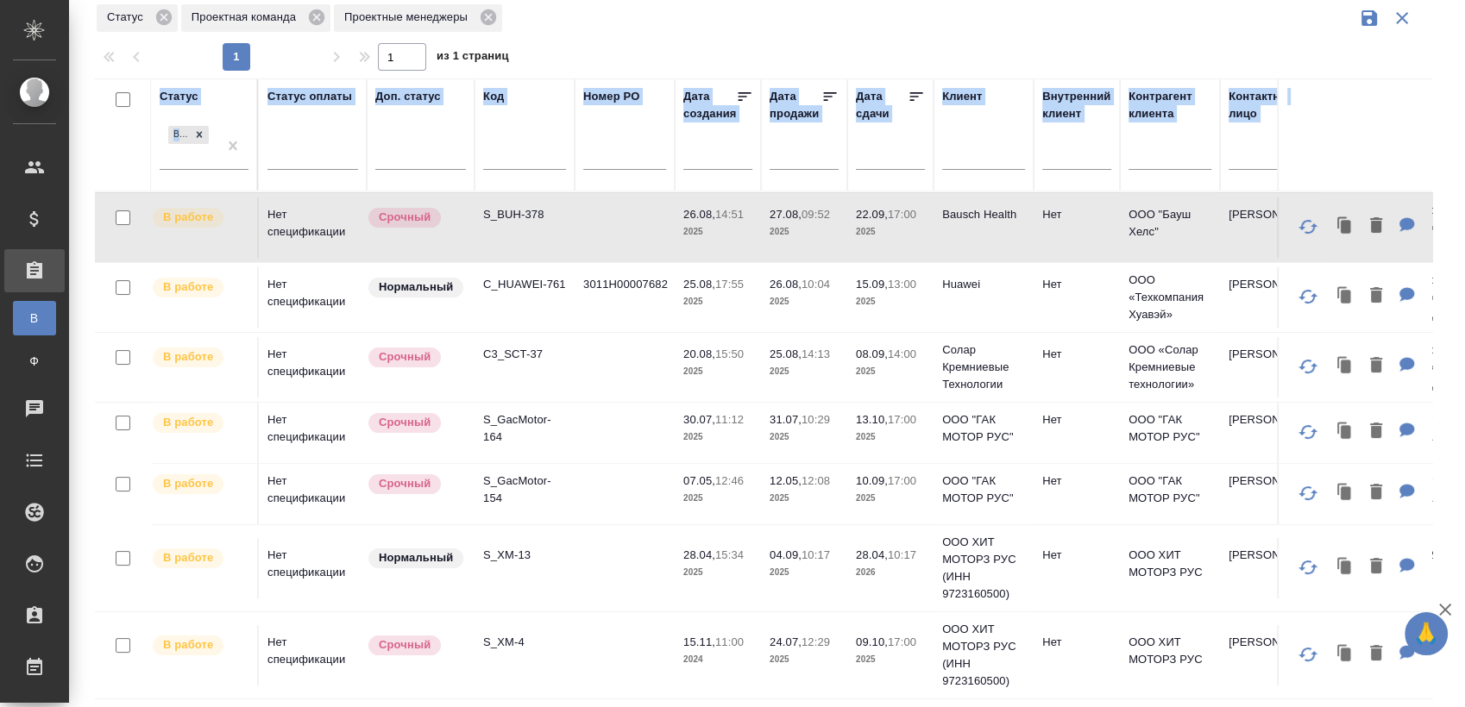
scroll to position [212, 0]
click at [512, 412] on p "S_GacMotor-164" at bounding box center [524, 429] width 83 height 35
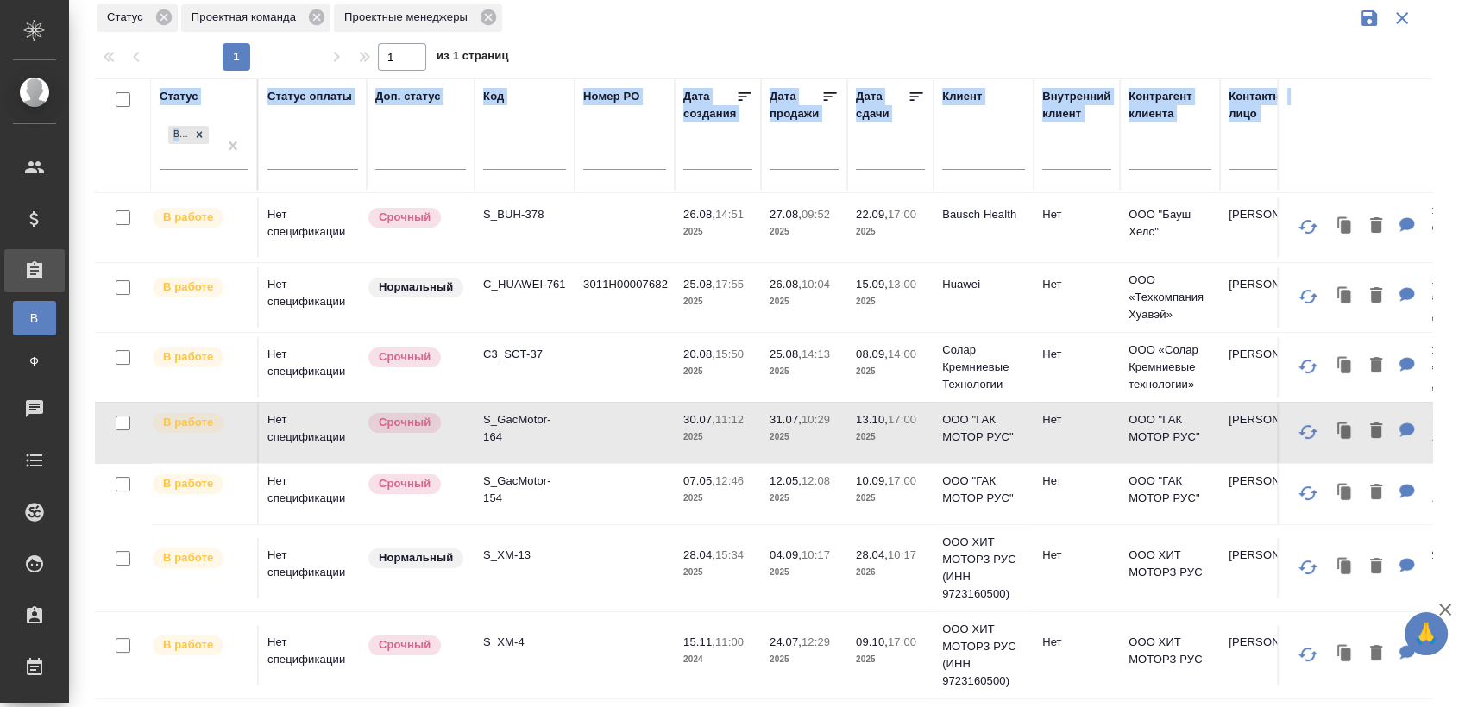
click at [520, 476] on p "S_GacMotor-154" at bounding box center [524, 490] width 83 height 35
click at [517, 547] on p "S_XM-13" at bounding box center [524, 555] width 83 height 17
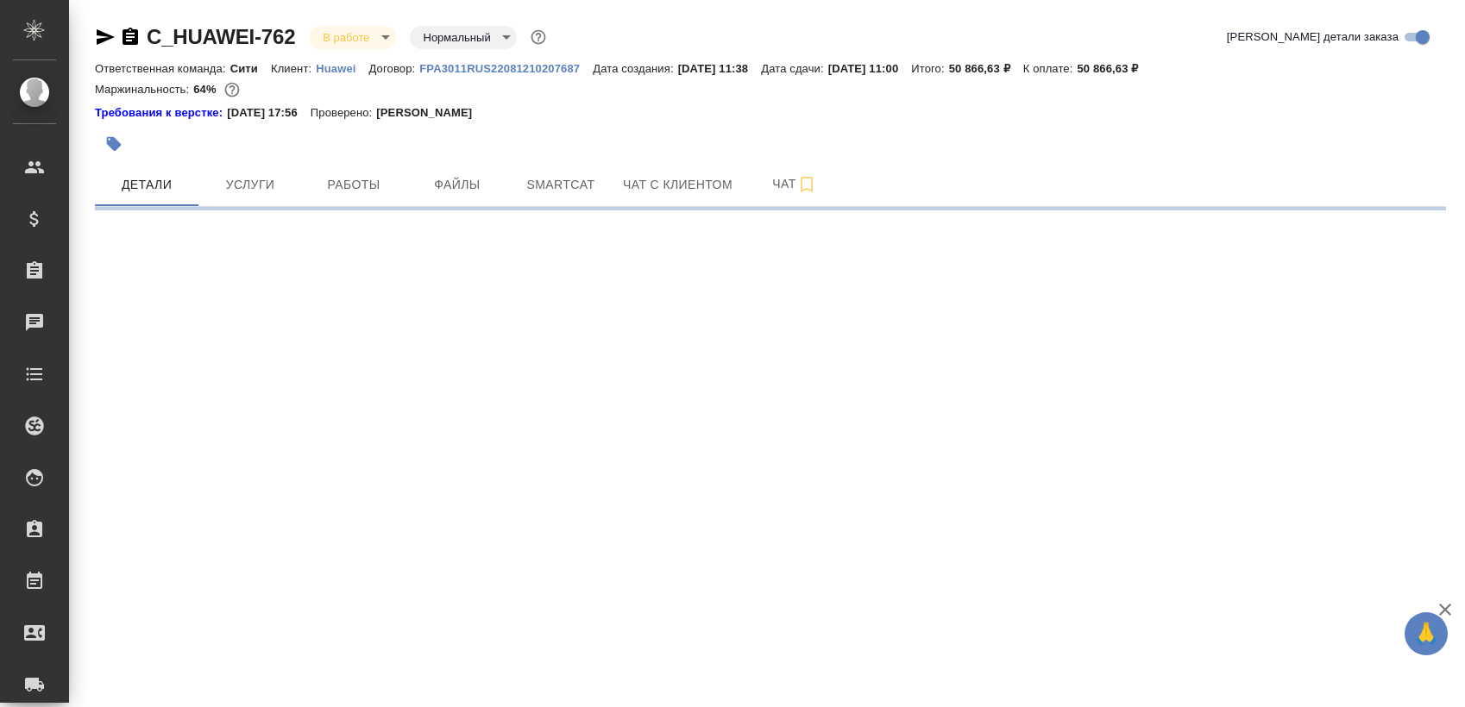
select select "RU"
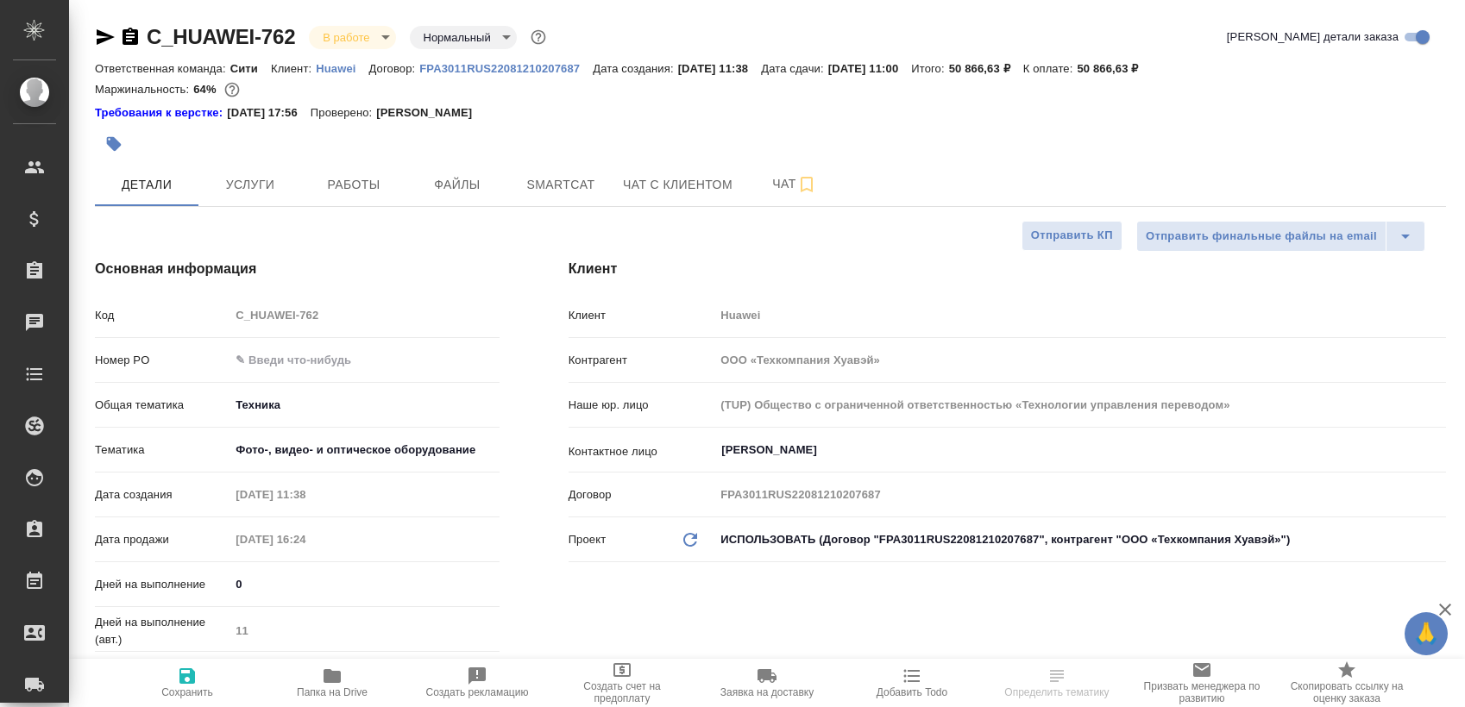
type textarea "x"
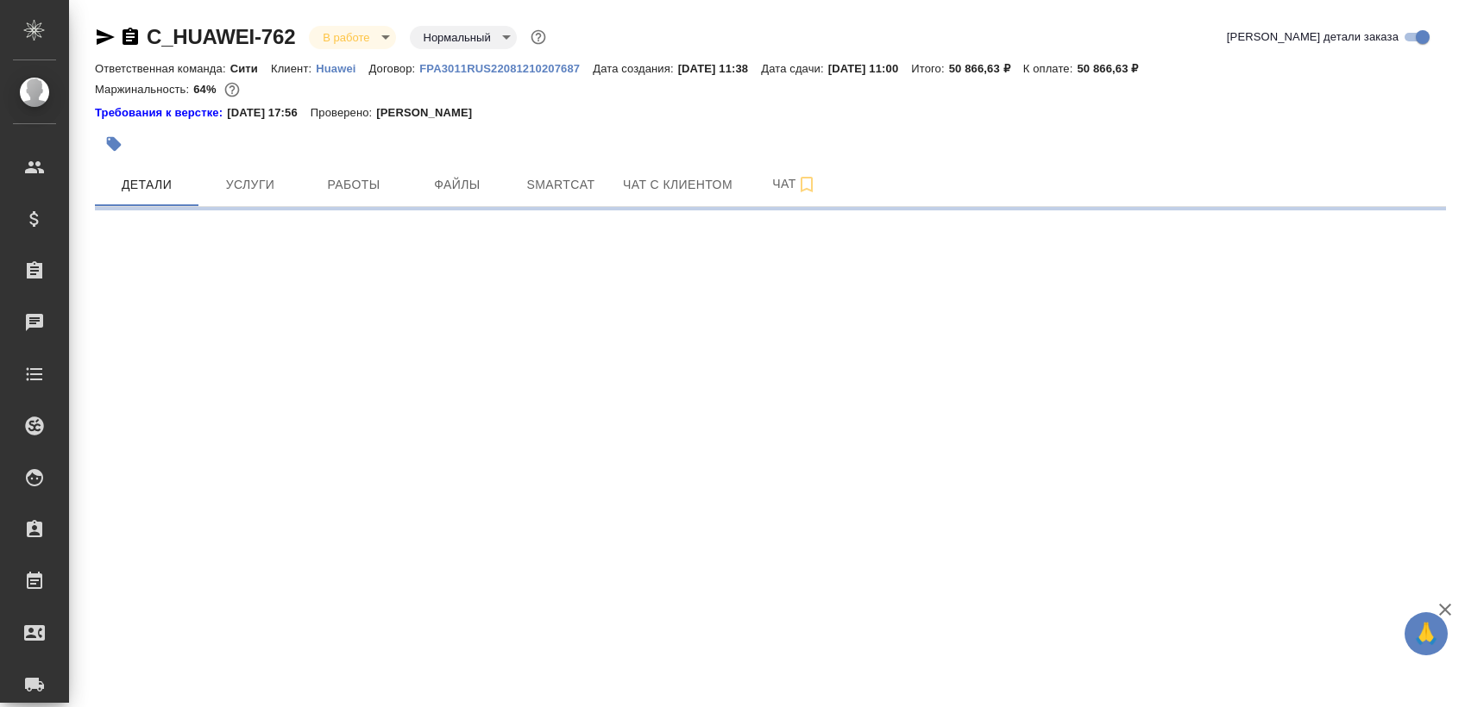
select select "RU"
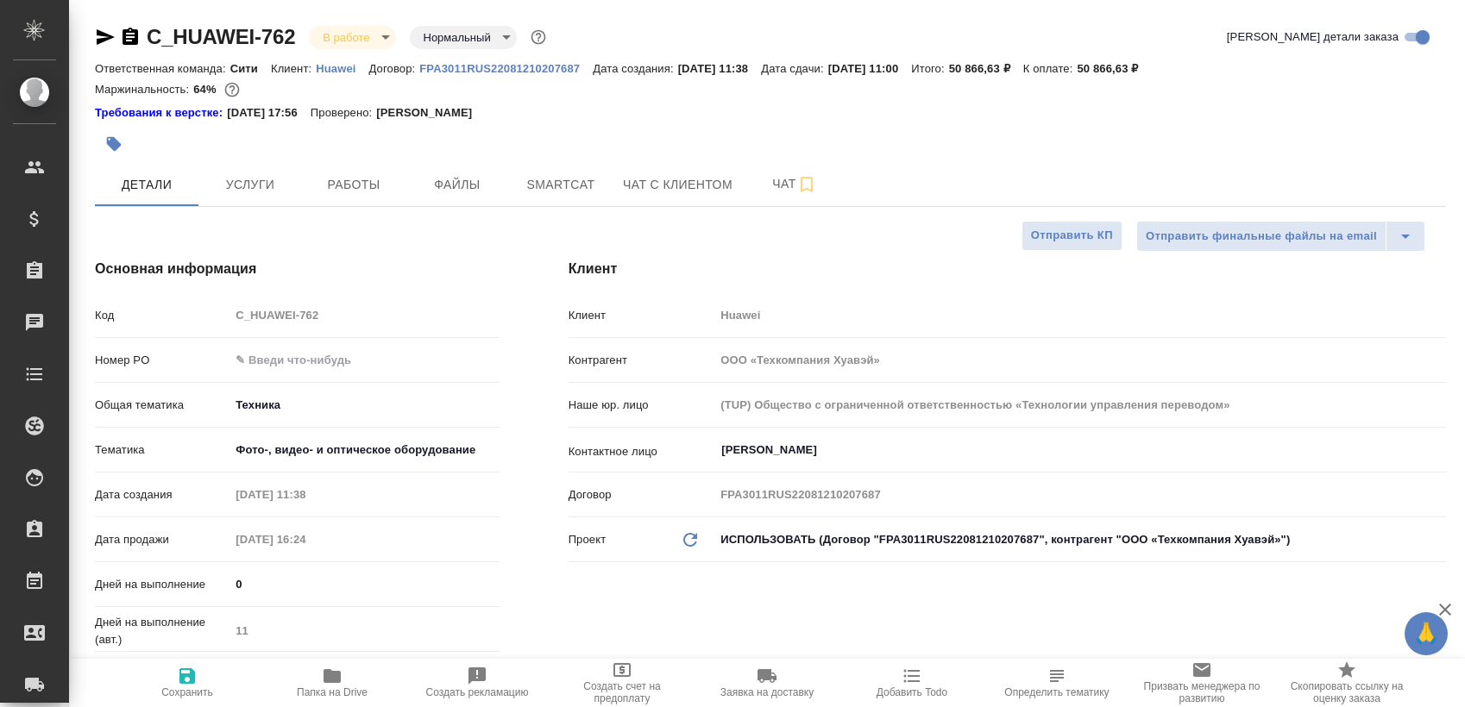
type textarea "x"
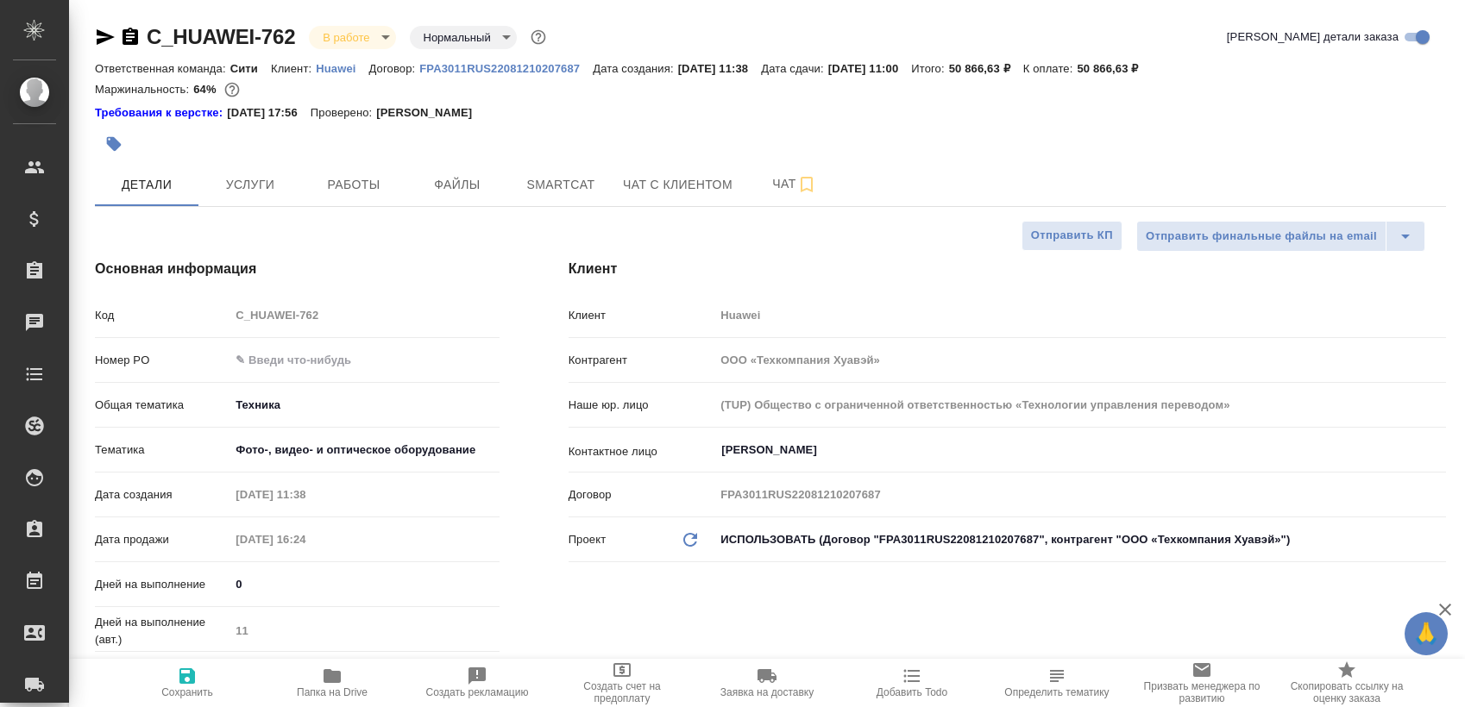
type textarea "x"
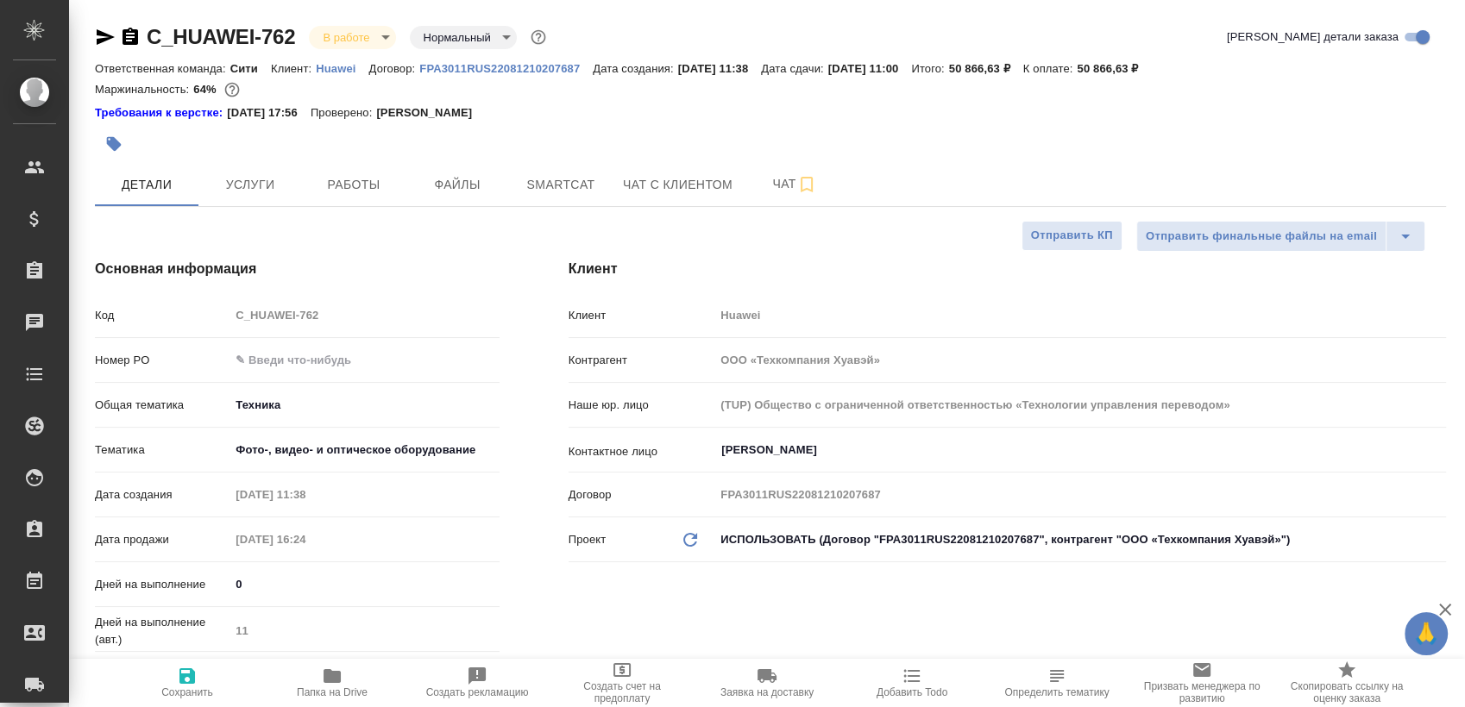
type textarea "x"
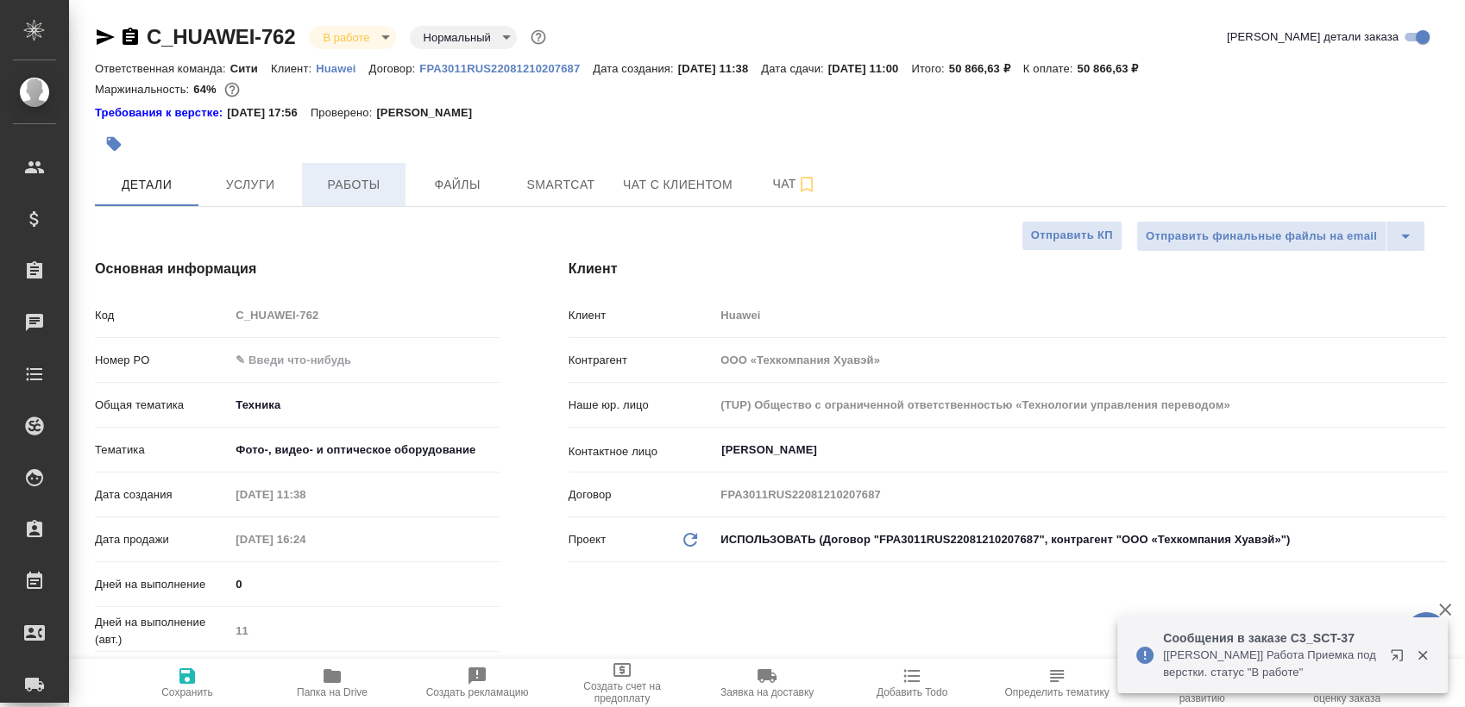
click at [347, 178] on span "Работы" at bounding box center [353, 185] width 83 height 22
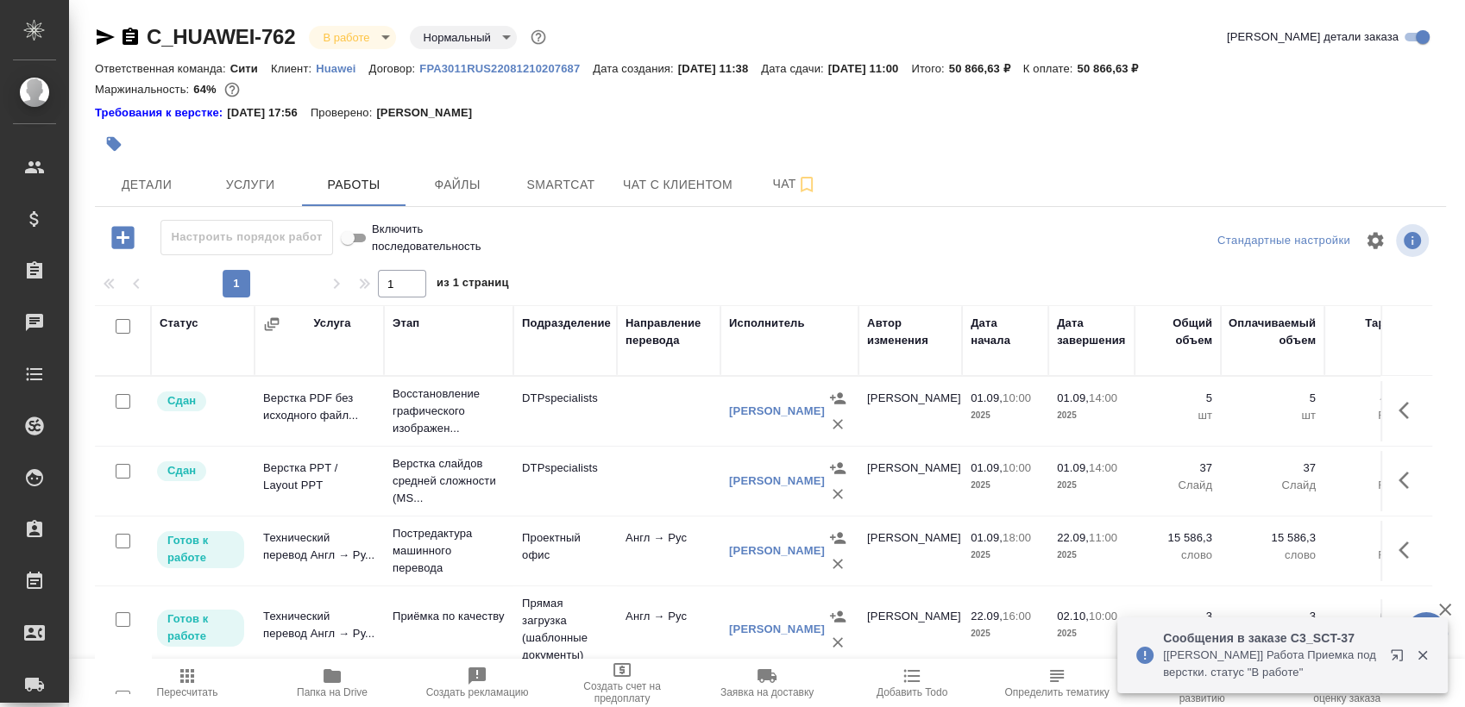
scroll to position [29, 0]
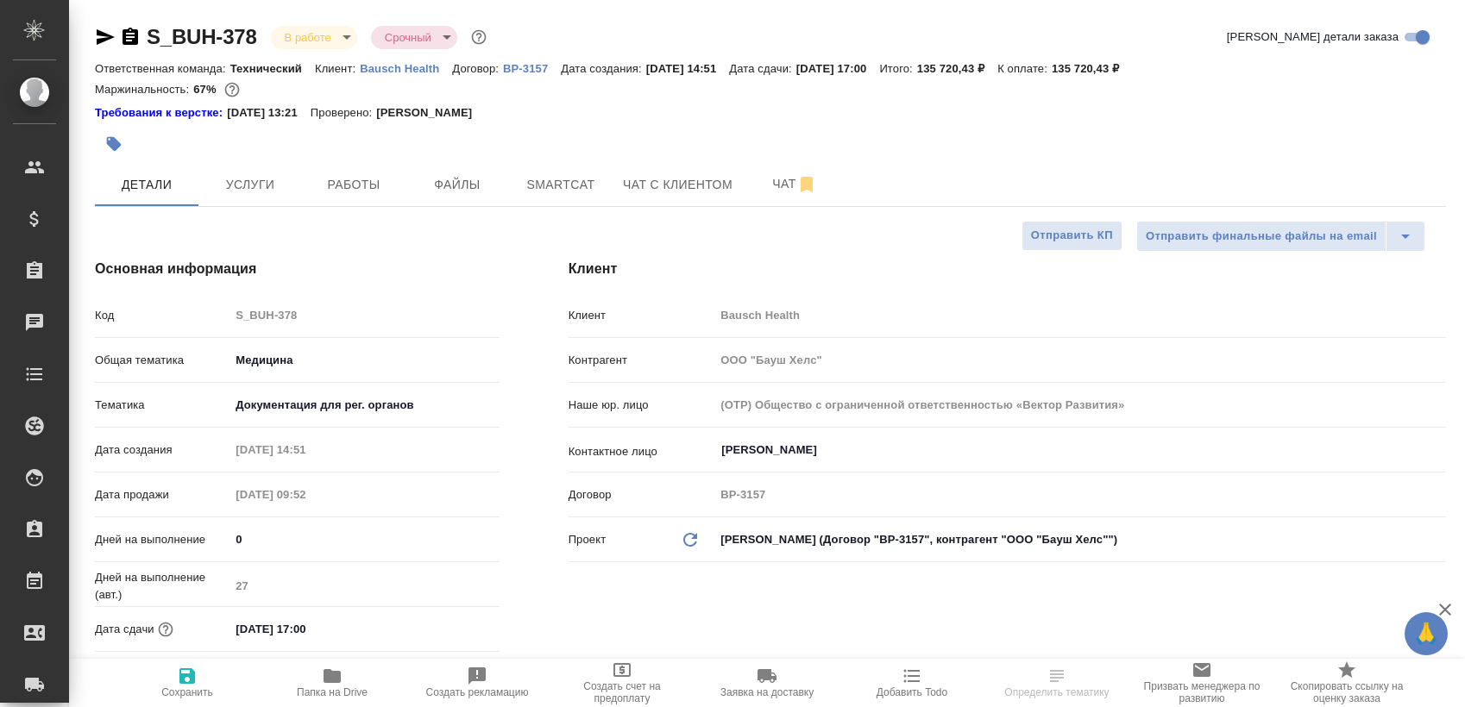
select select "RU"
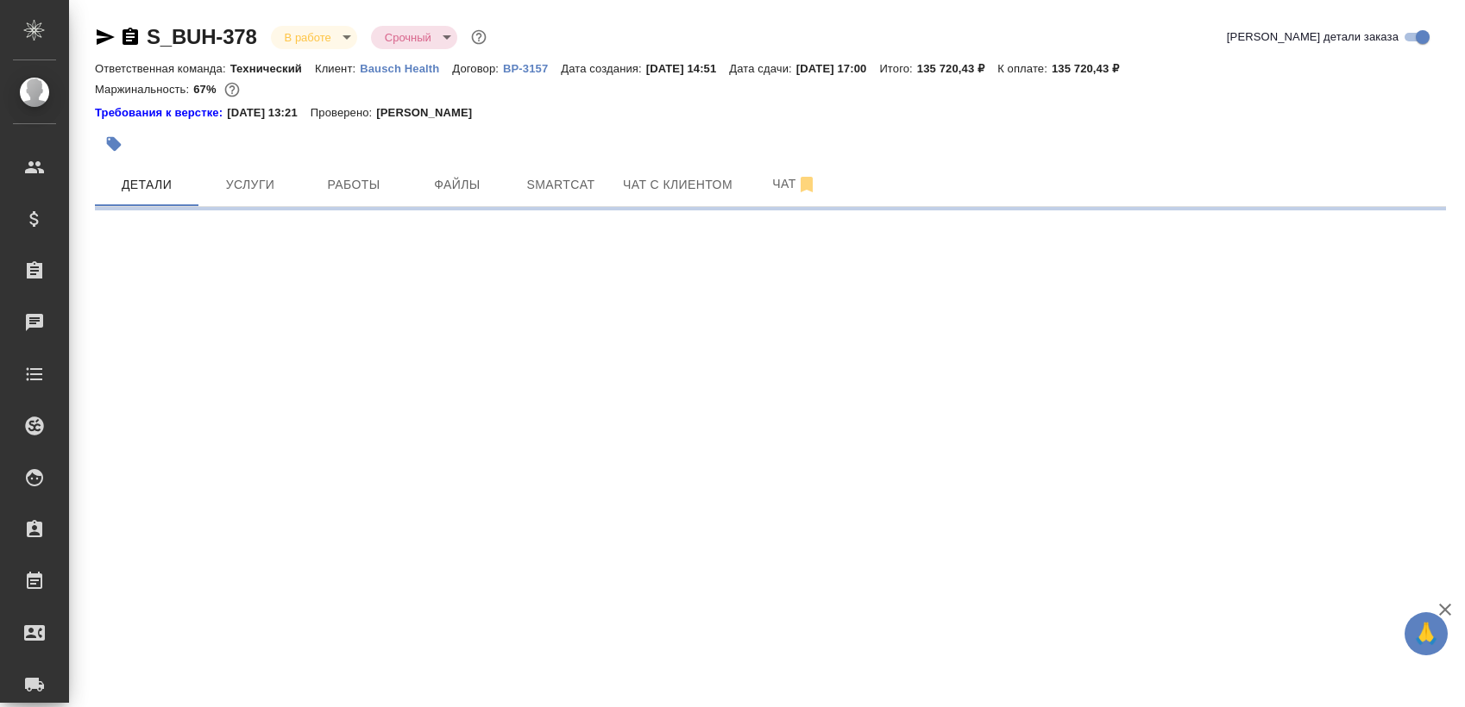
select select "RU"
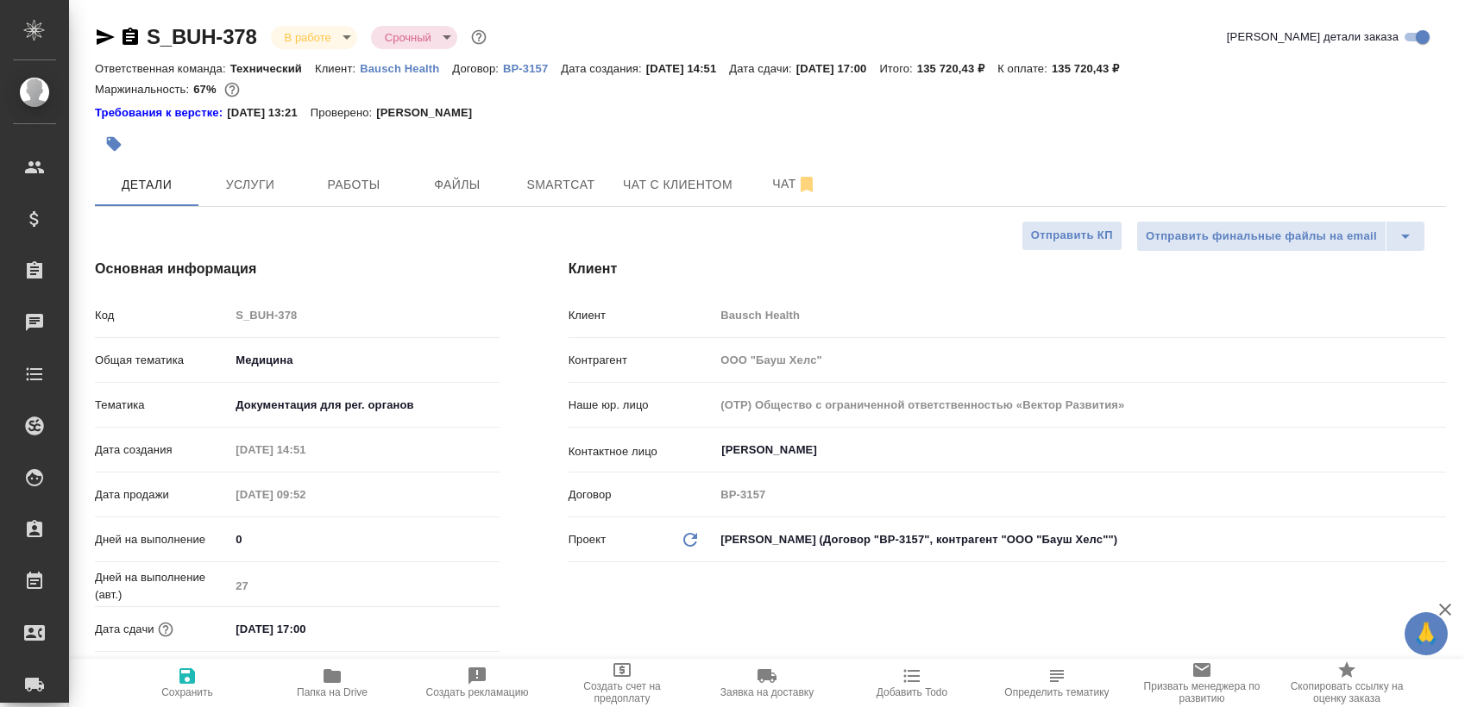
type textarea "x"
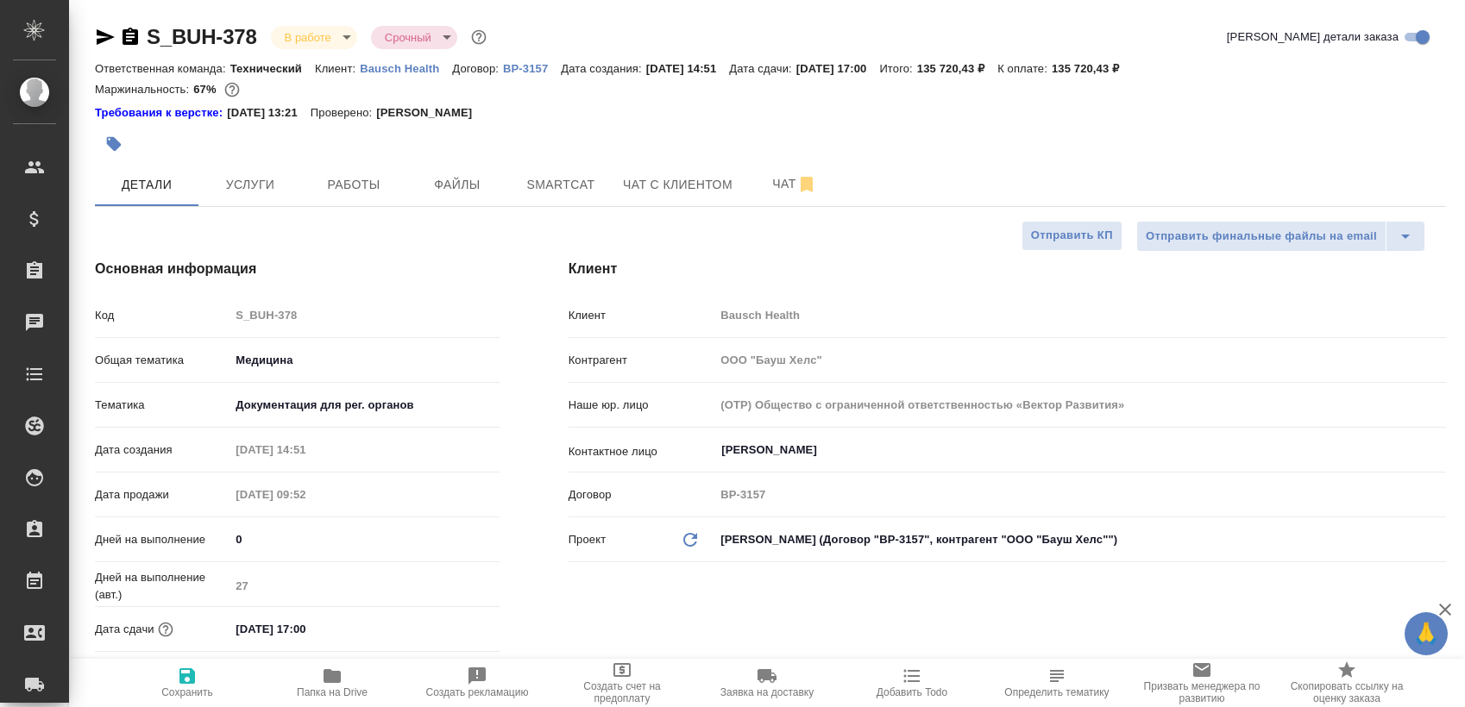
type textarea "x"
click at [366, 190] on span "Работы" at bounding box center [353, 185] width 83 height 22
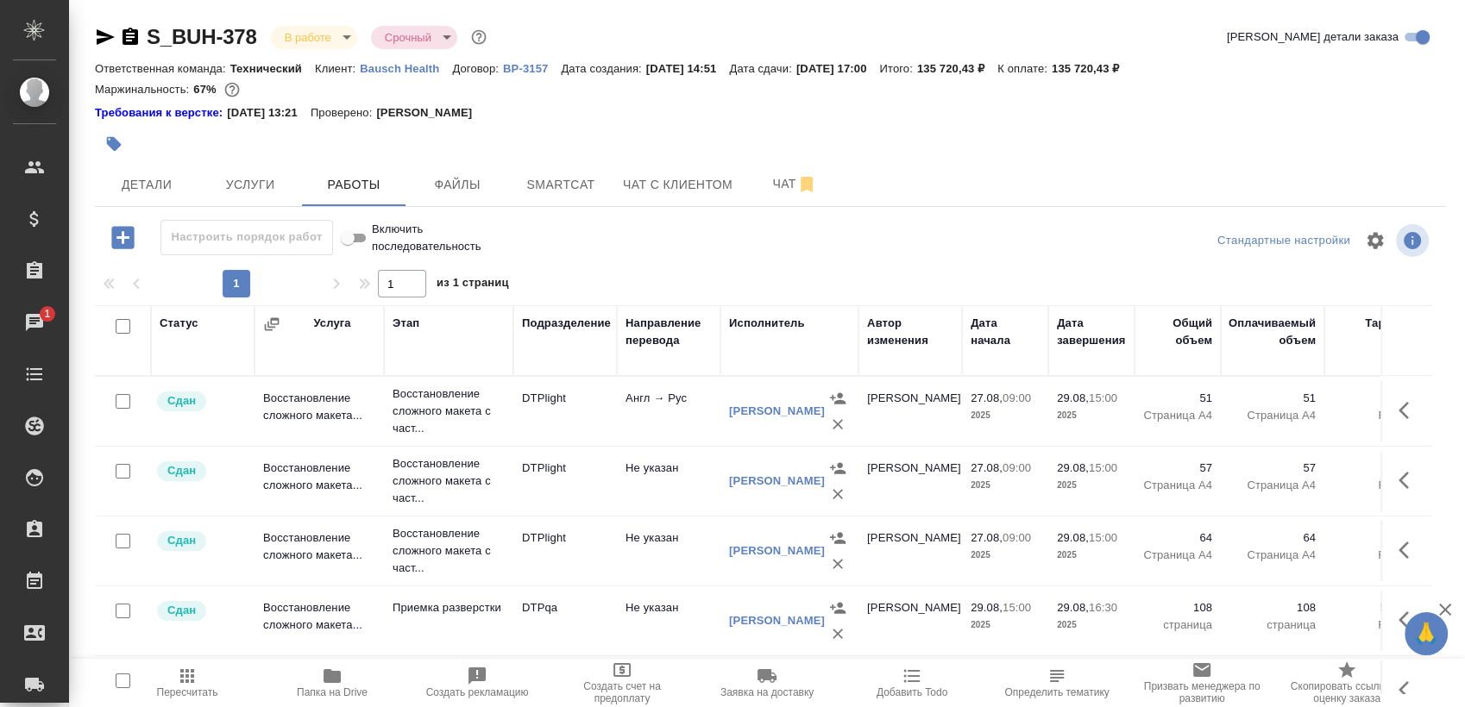
click at [960, 270] on div "1 1 из 1 страниц" at bounding box center [770, 284] width 1351 height 28
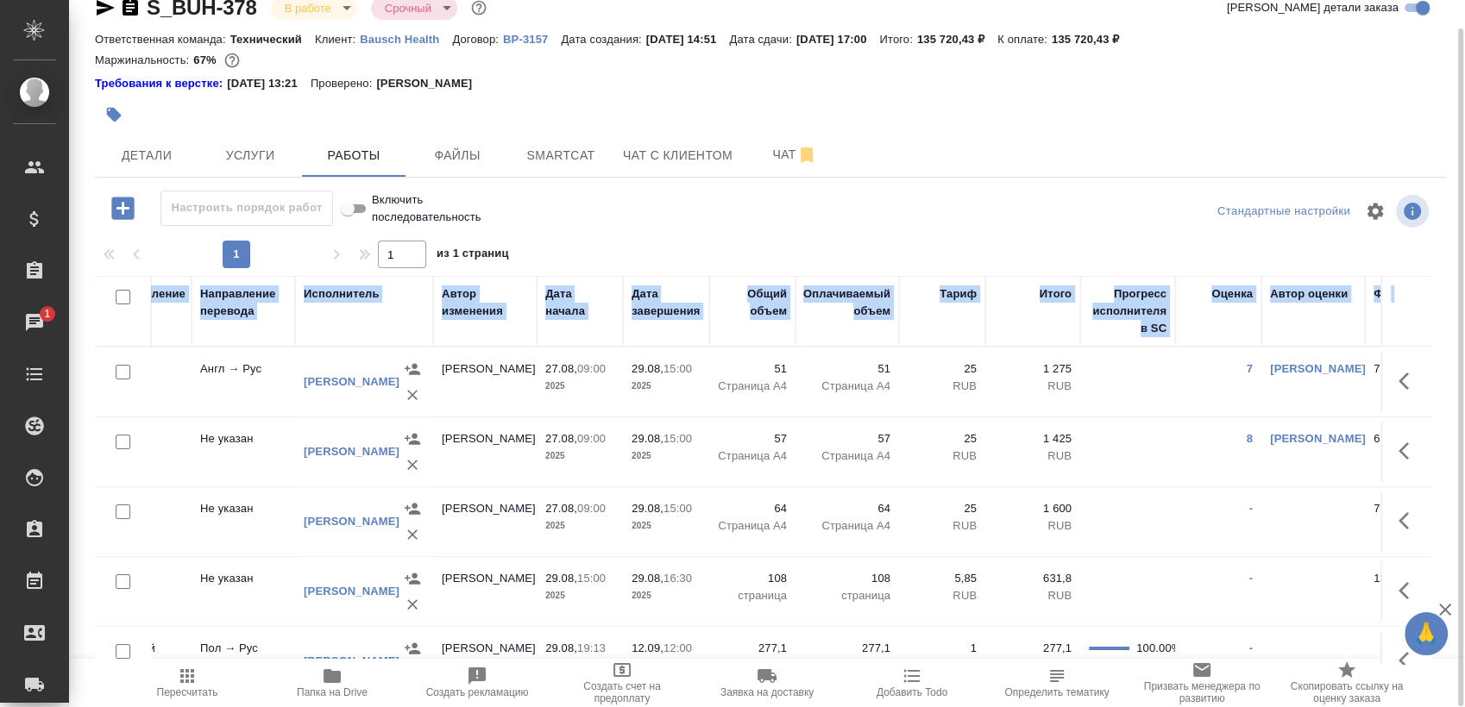
drag, startPoint x: 1413, startPoint y: 342, endPoint x: 1428, endPoint y: 374, distance: 35.9
click at [1428, 374] on div "Статус Услуга Этап Подразделение Направление перевода Исполнитель Автор изменен…" at bounding box center [763, 470] width 1337 height 388
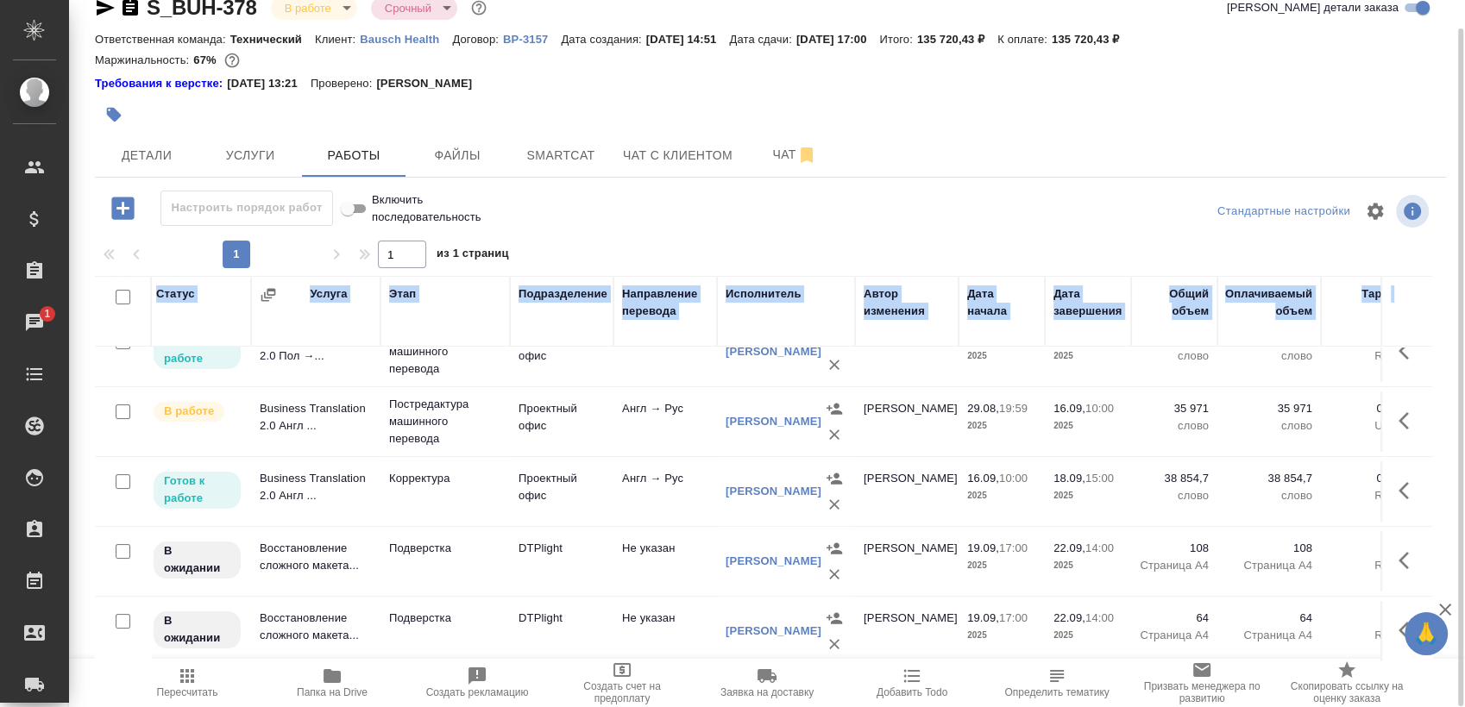
scroll to position [355, 3]
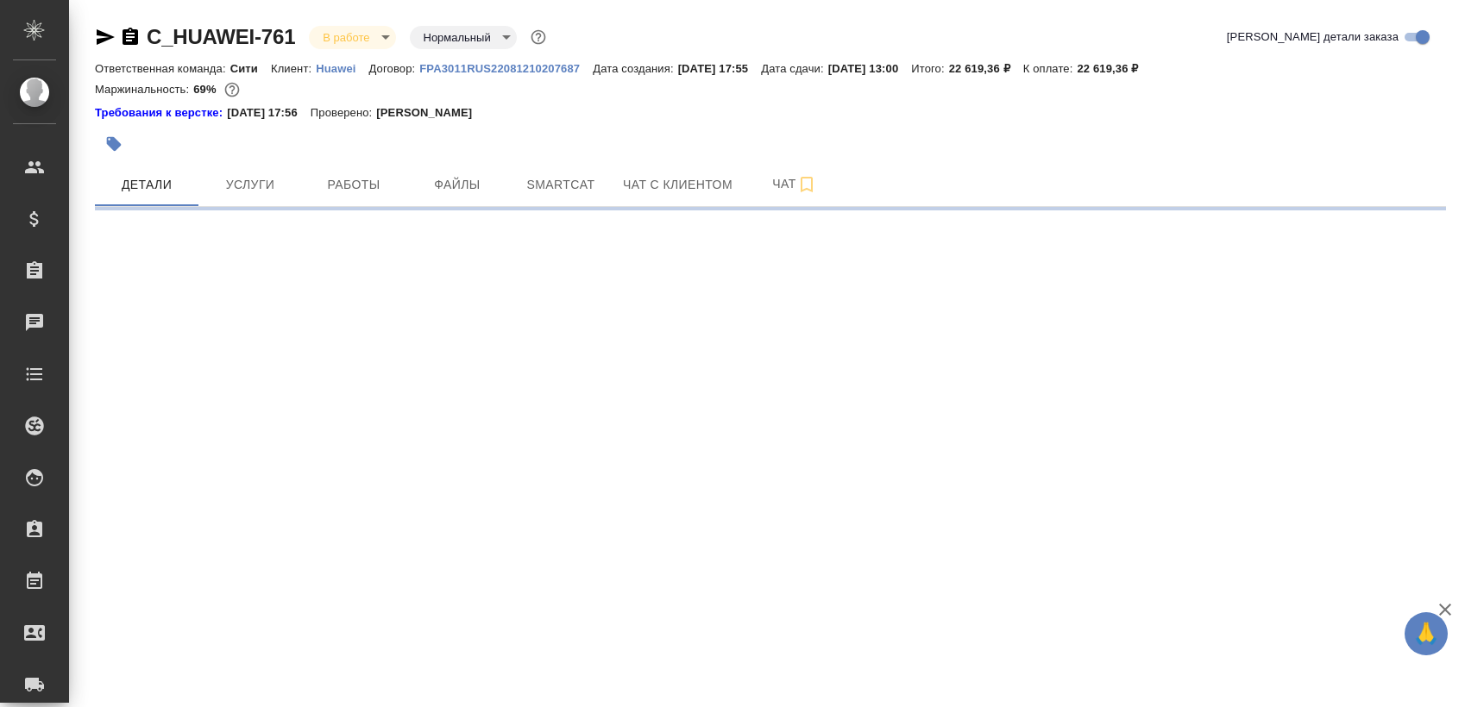
select select "RU"
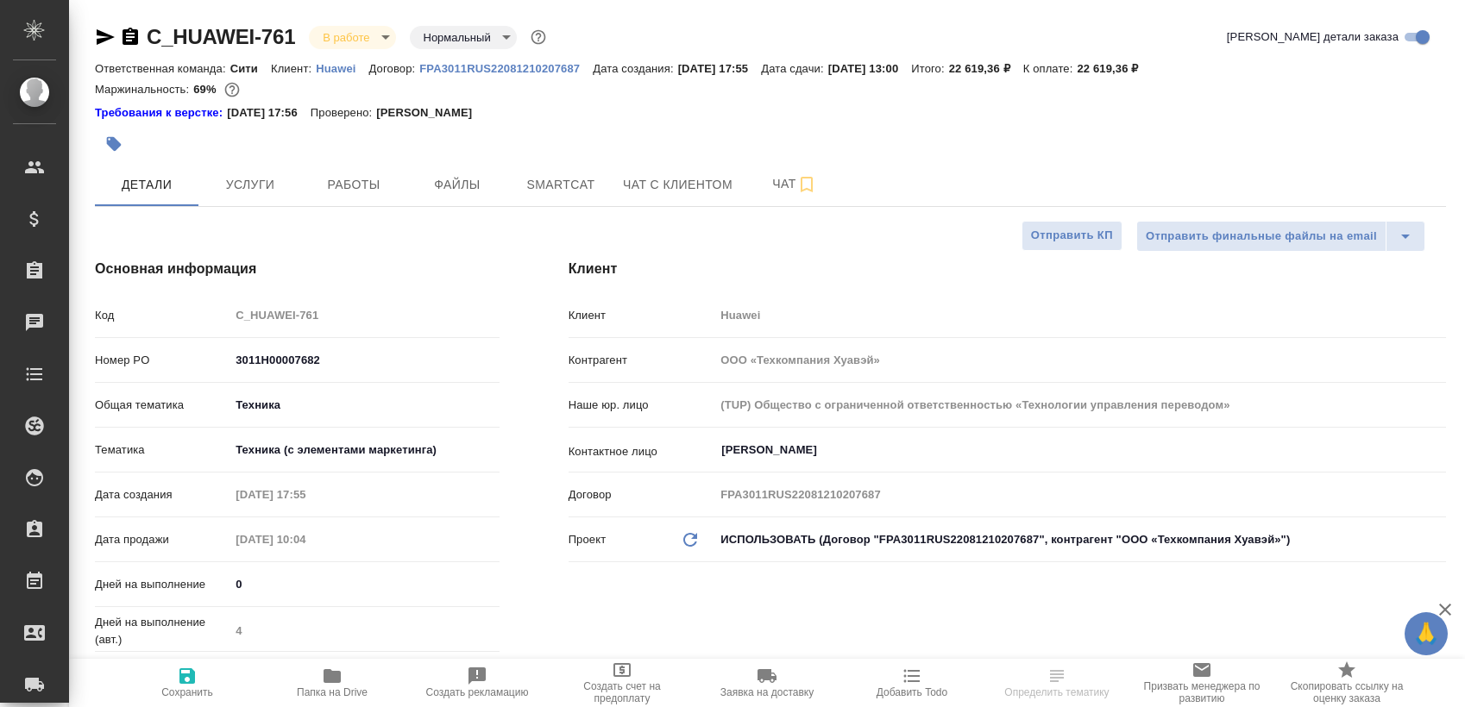
type textarea "x"
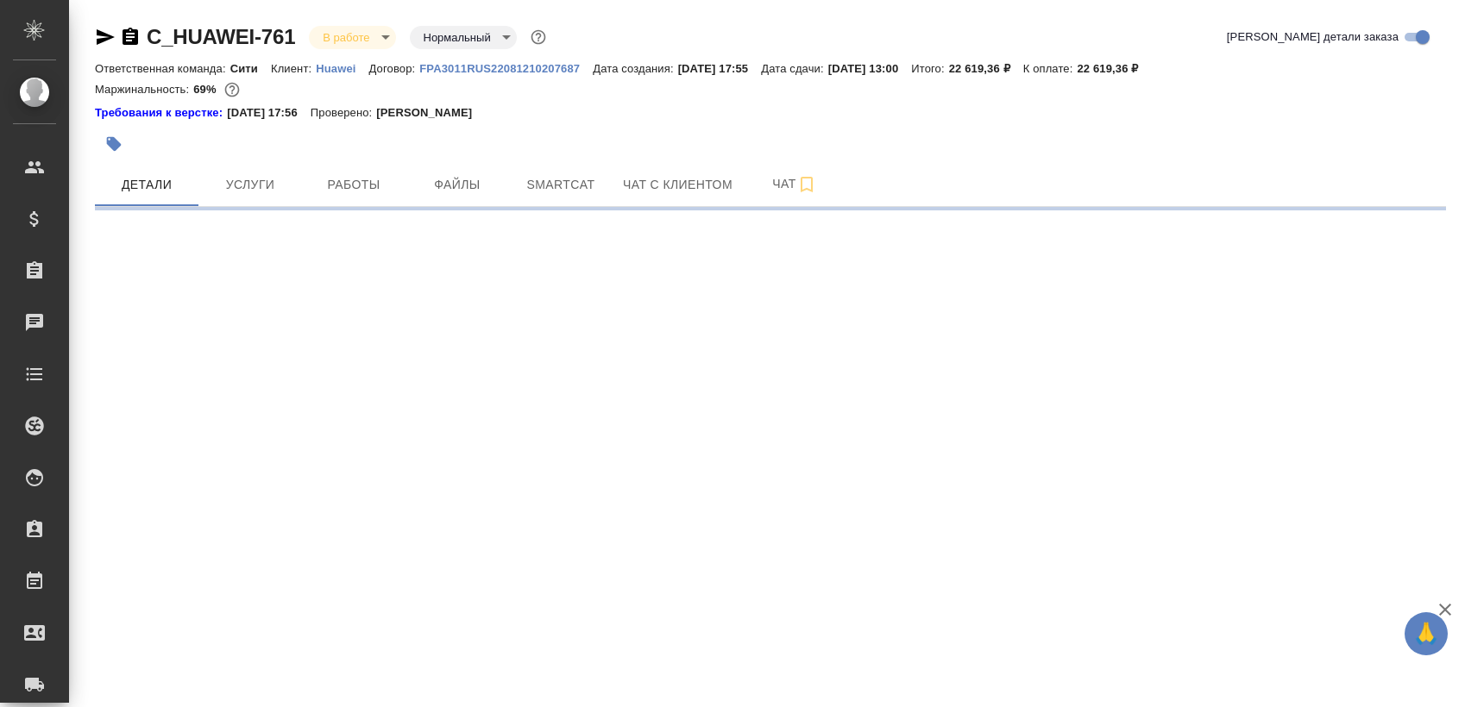
select select "RU"
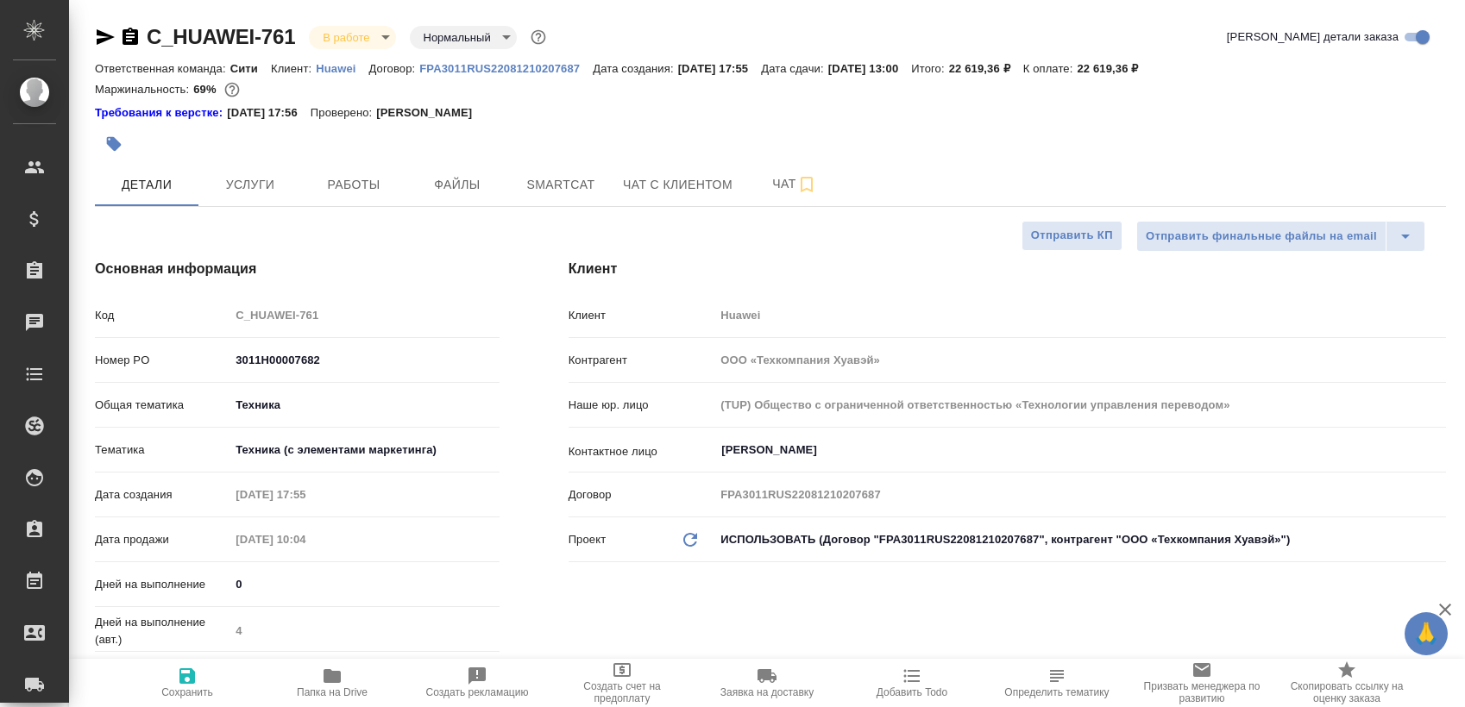
type textarea "x"
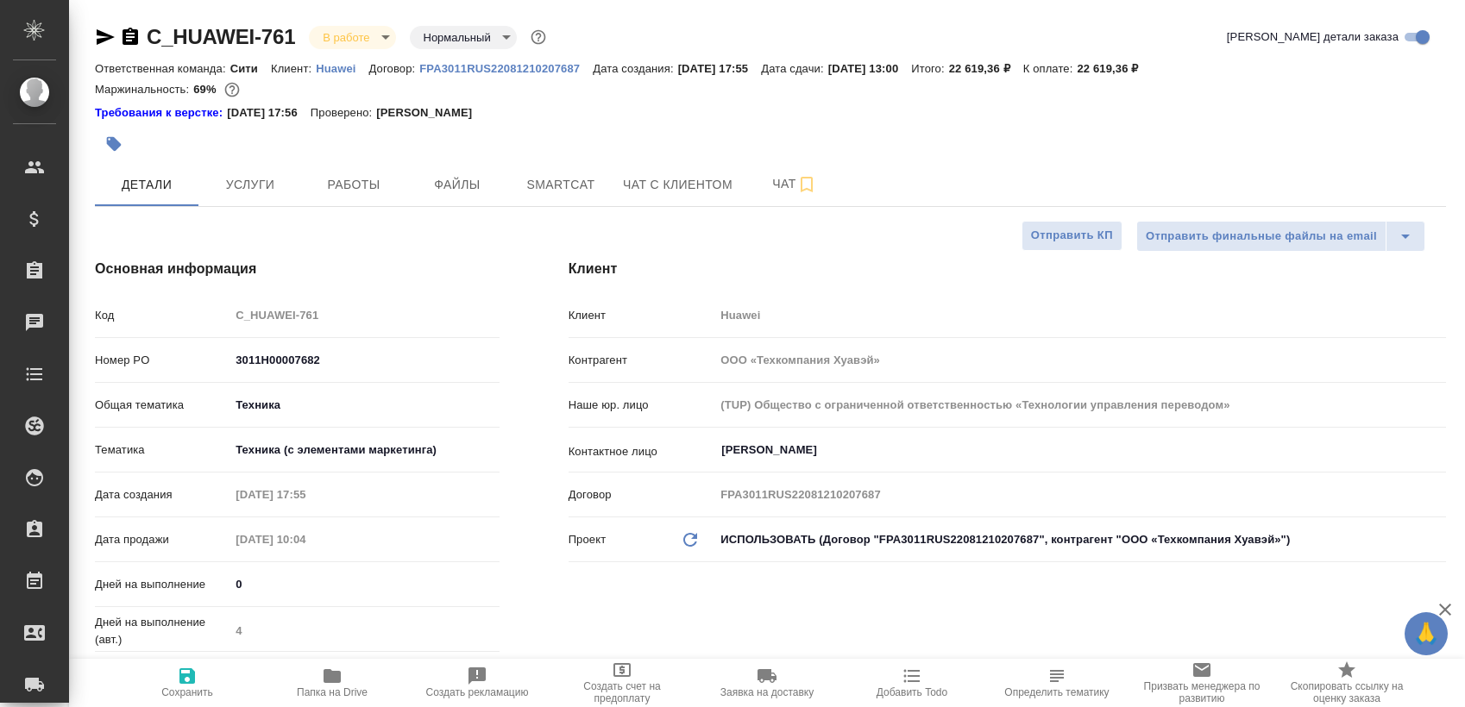
type textarea "x"
click at [366, 197] on button "Работы" at bounding box center [354, 184] width 104 height 43
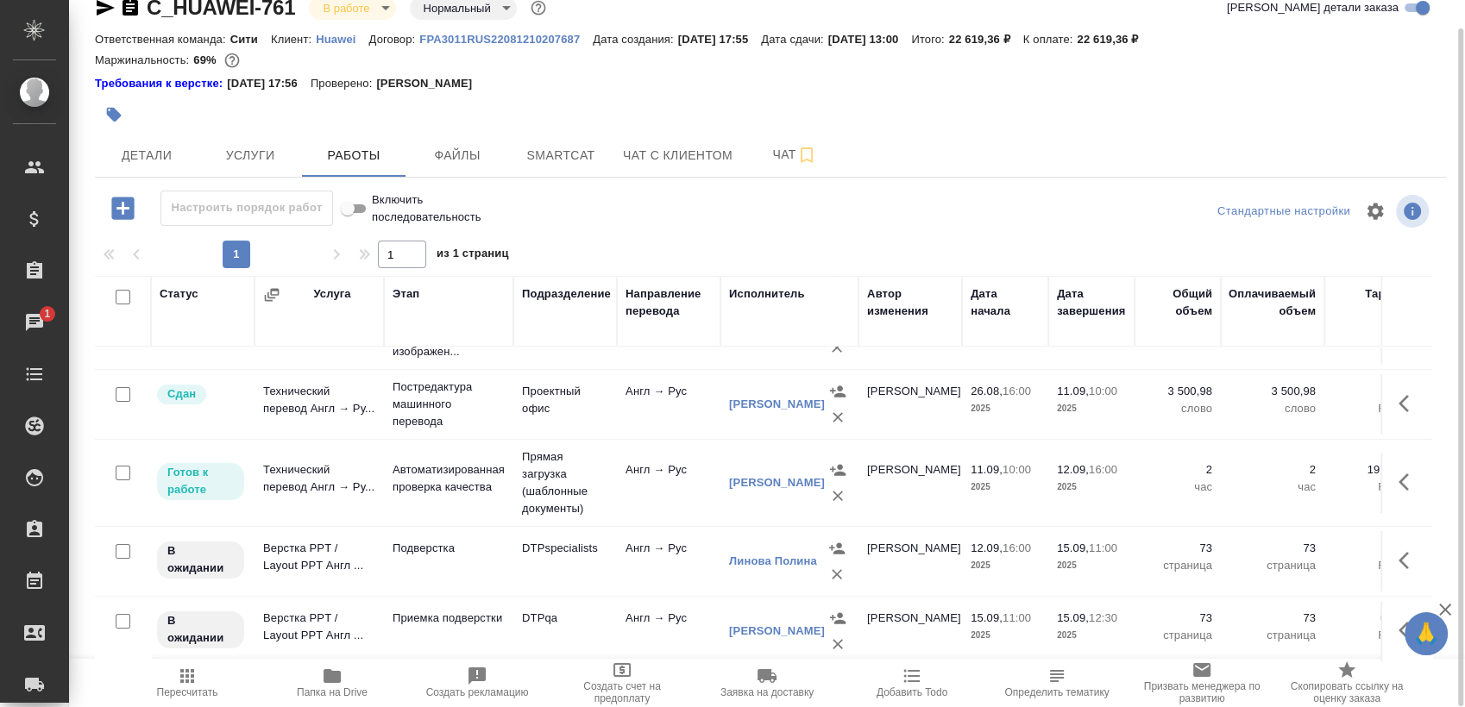
scroll to position [133, 0]
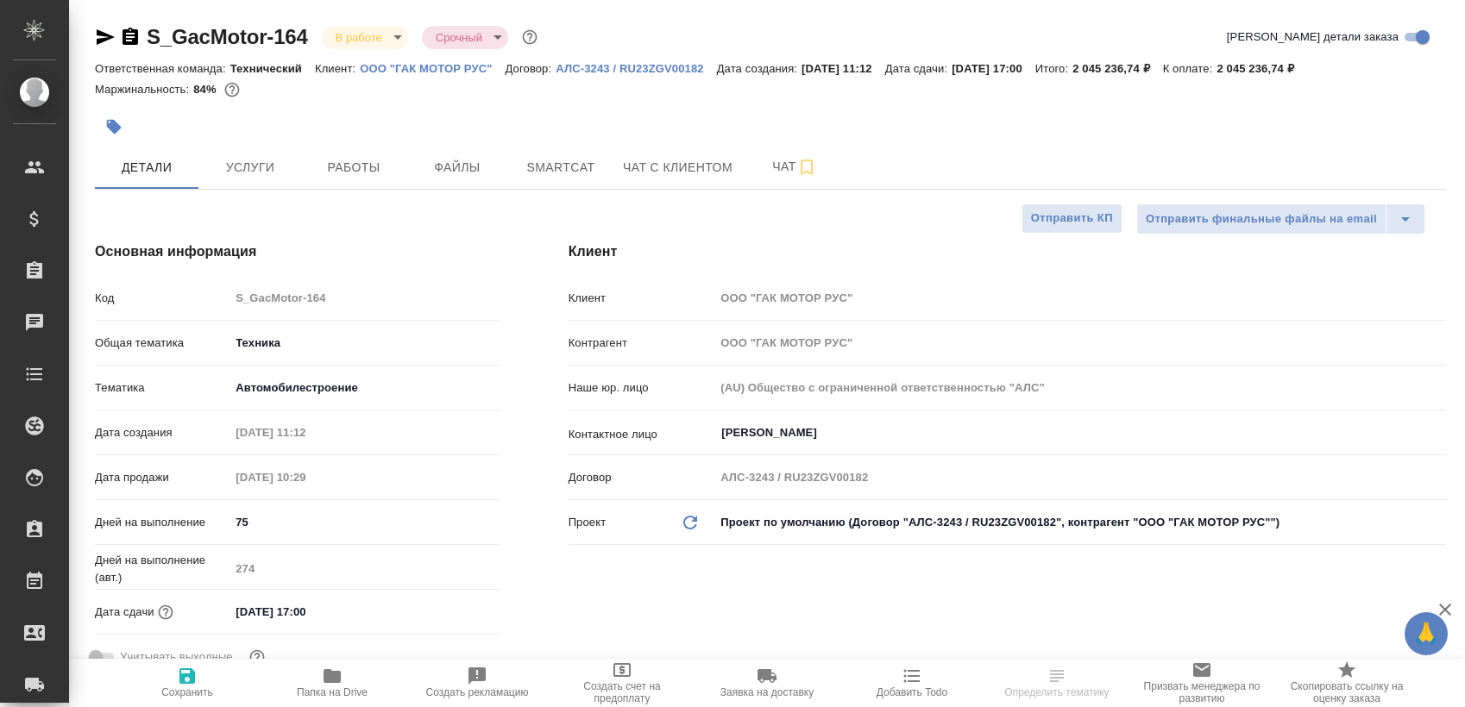
select select "RU"
type textarea "x"
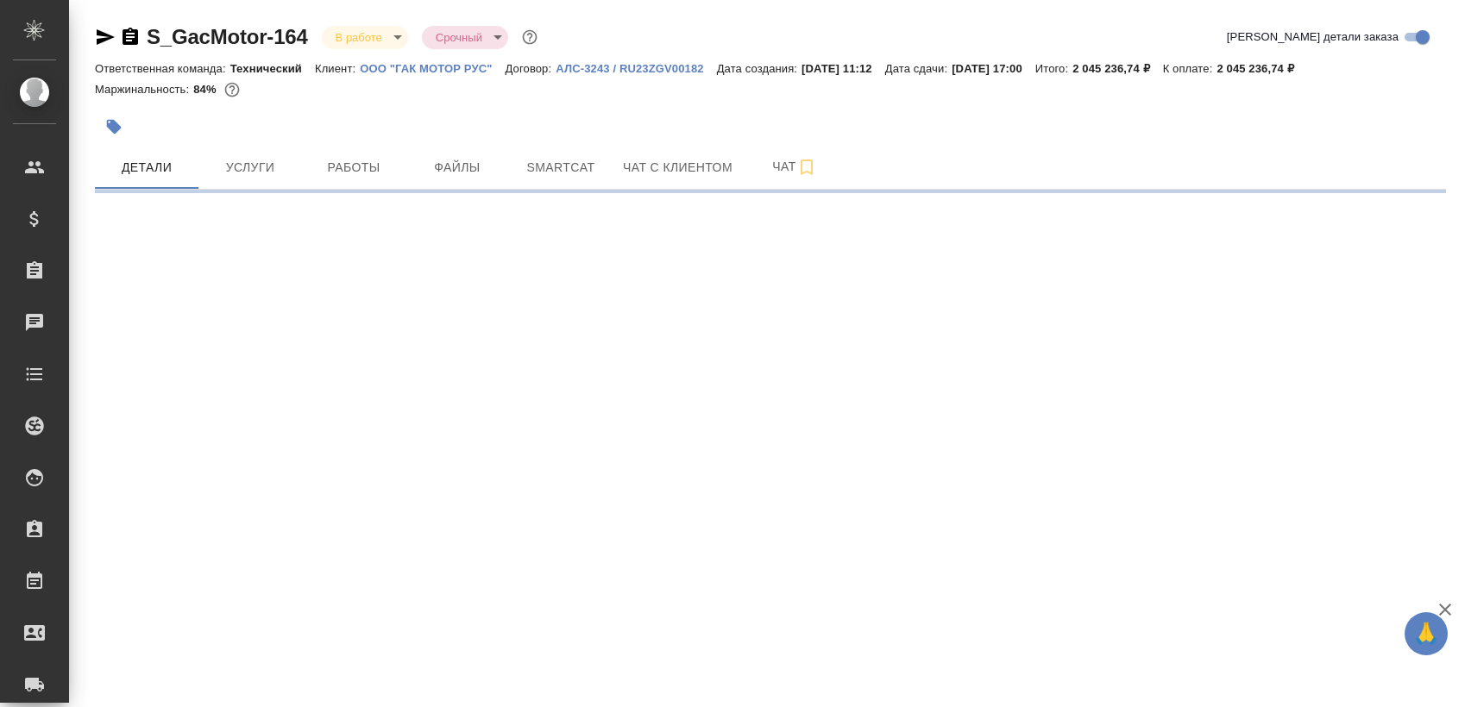
select select "RU"
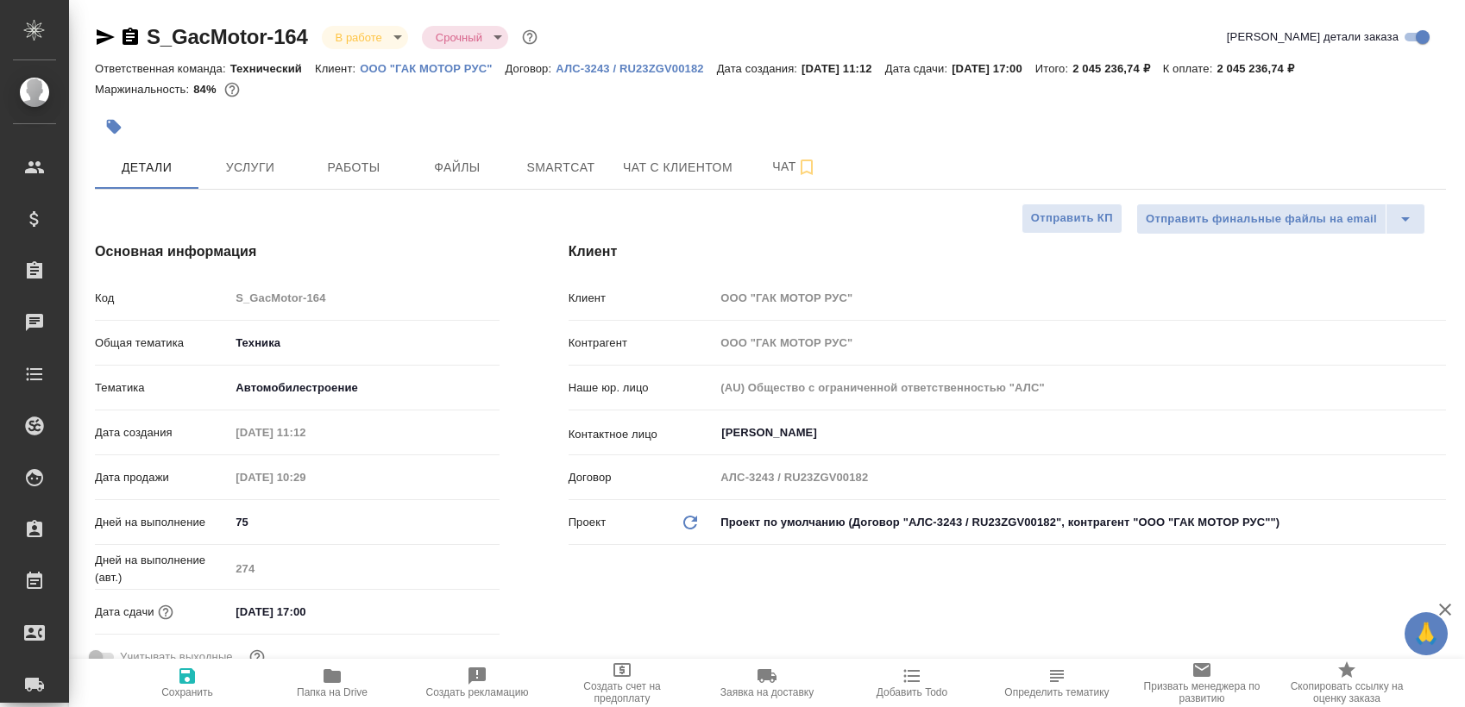
type textarea "x"
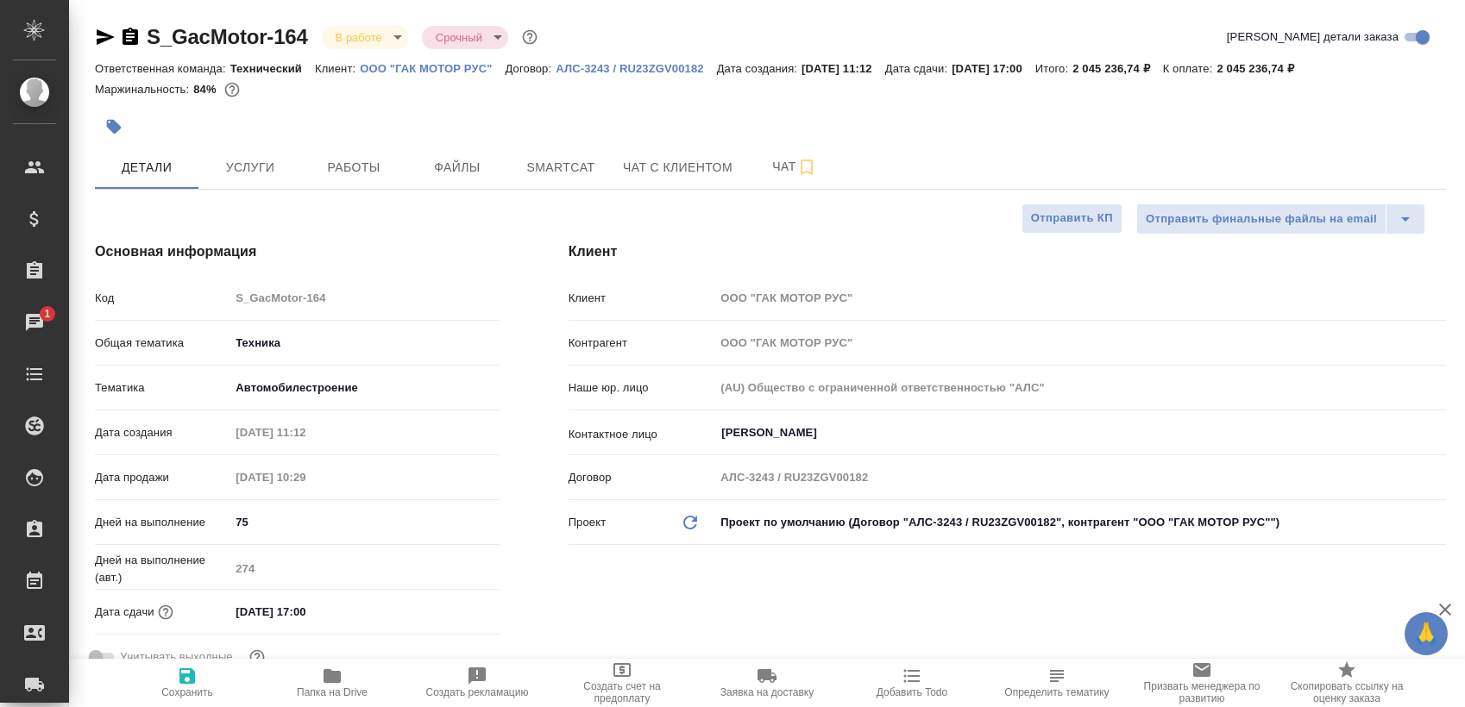
type textarea "x"
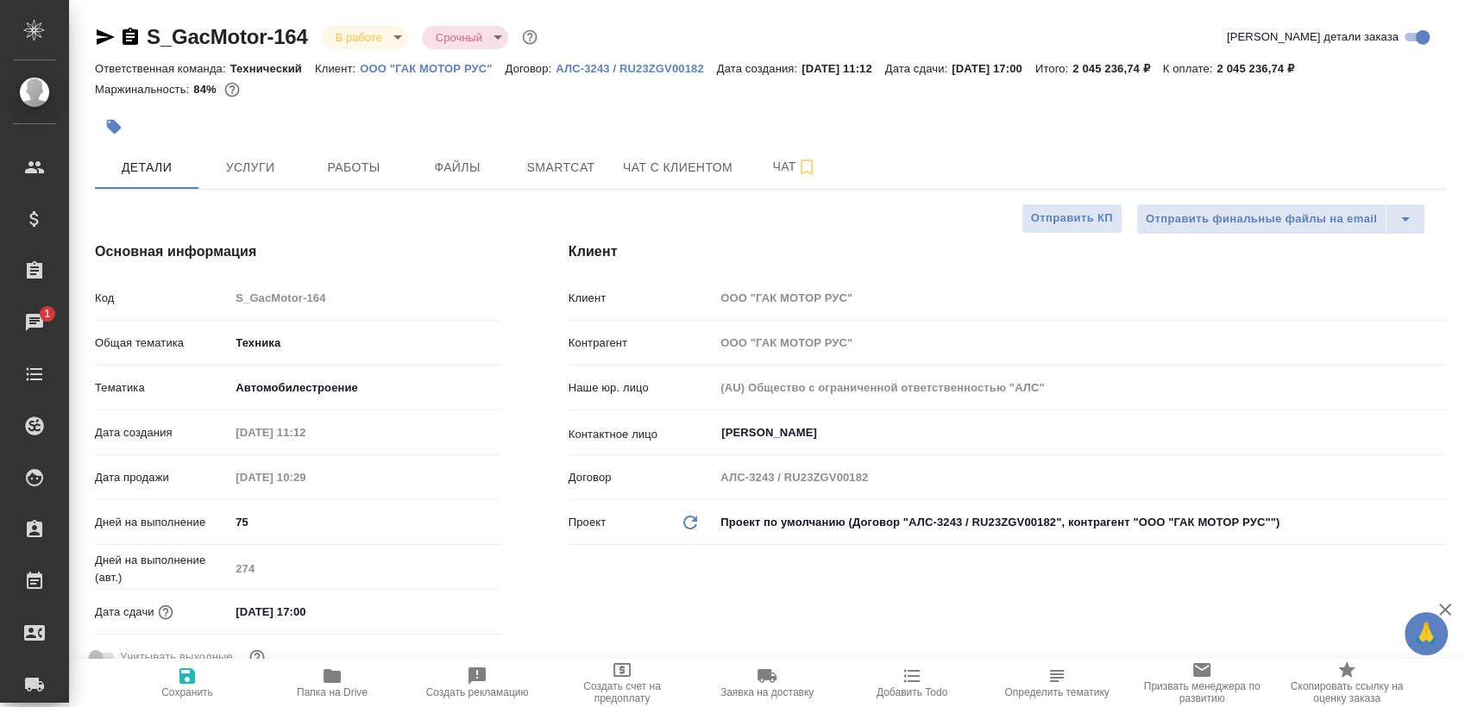
type textarea "x"
click at [351, 177] on span "Работы" at bounding box center [353, 168] width 83 height 22
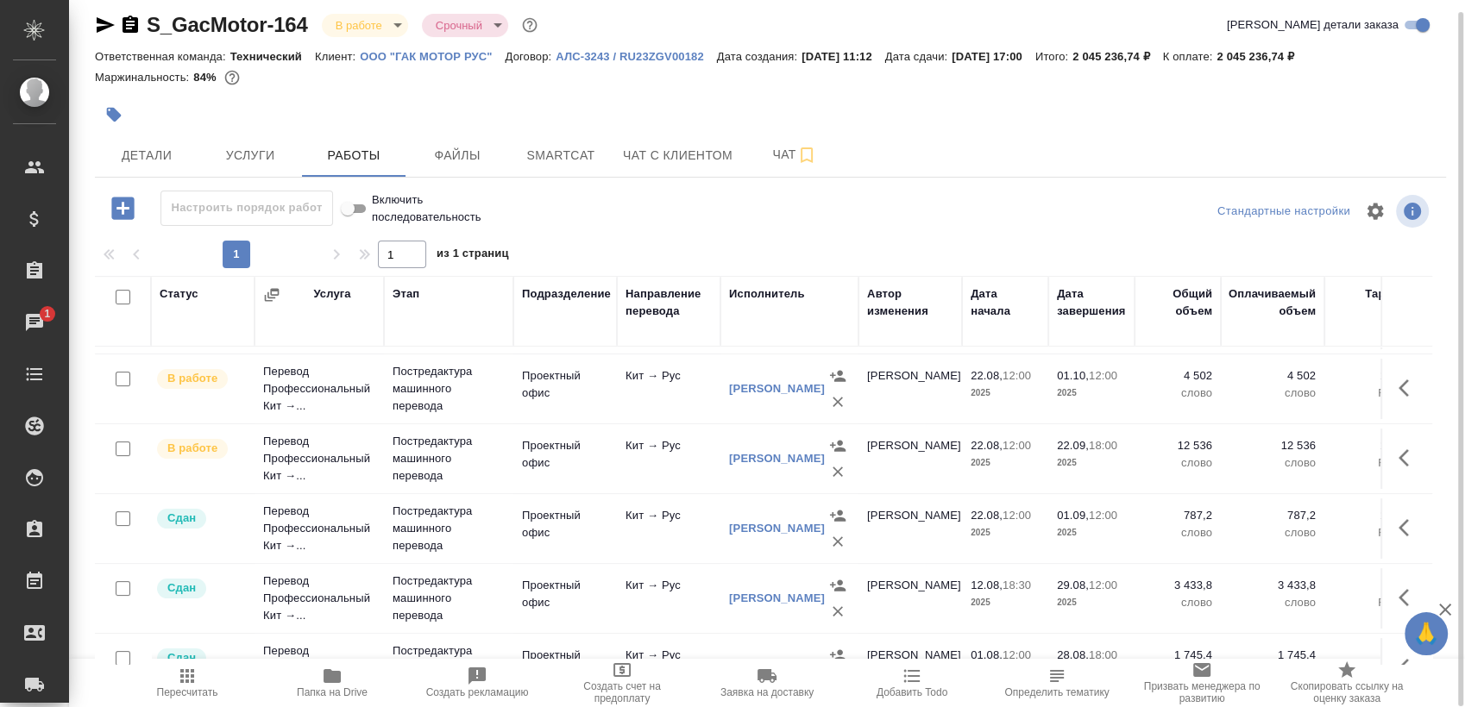
scroll to position [369, 0]
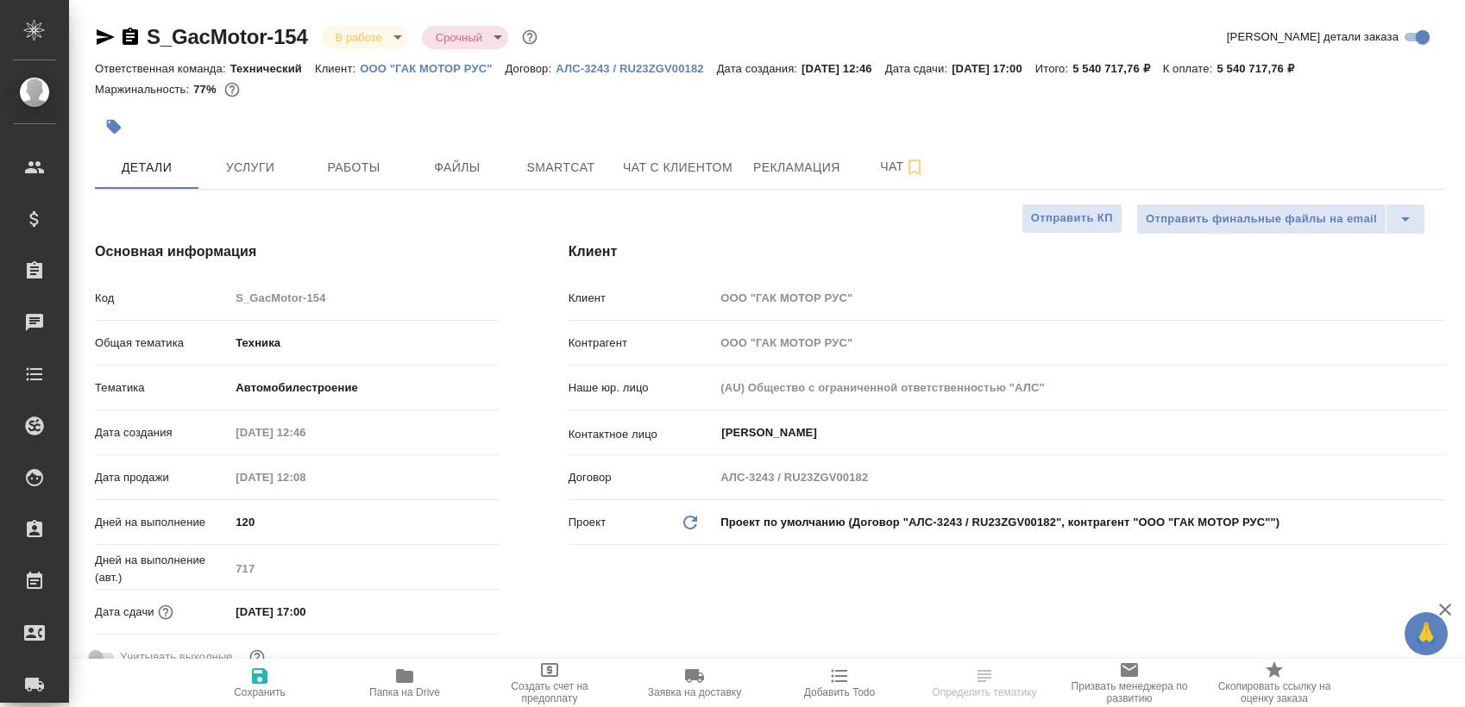
select select "RU"
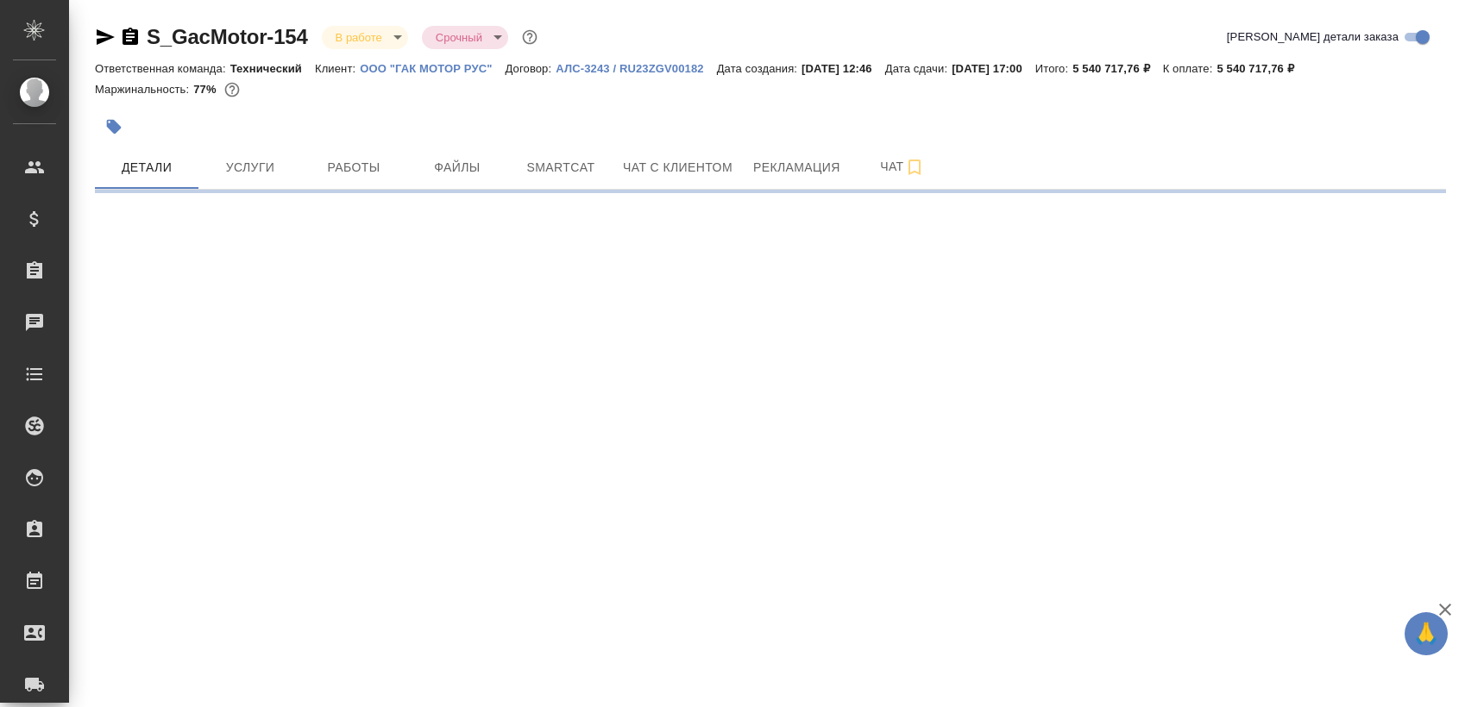
select select "RU"
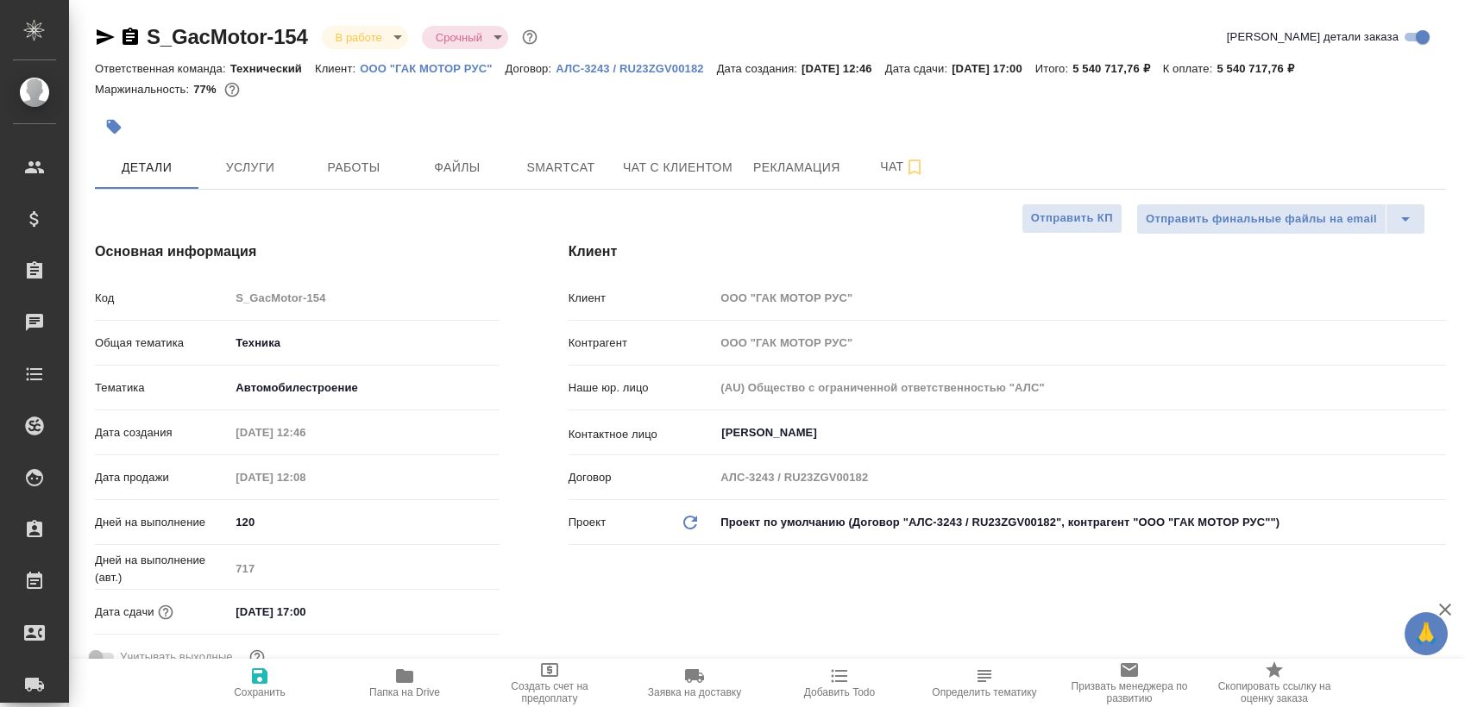
type textarea "x"
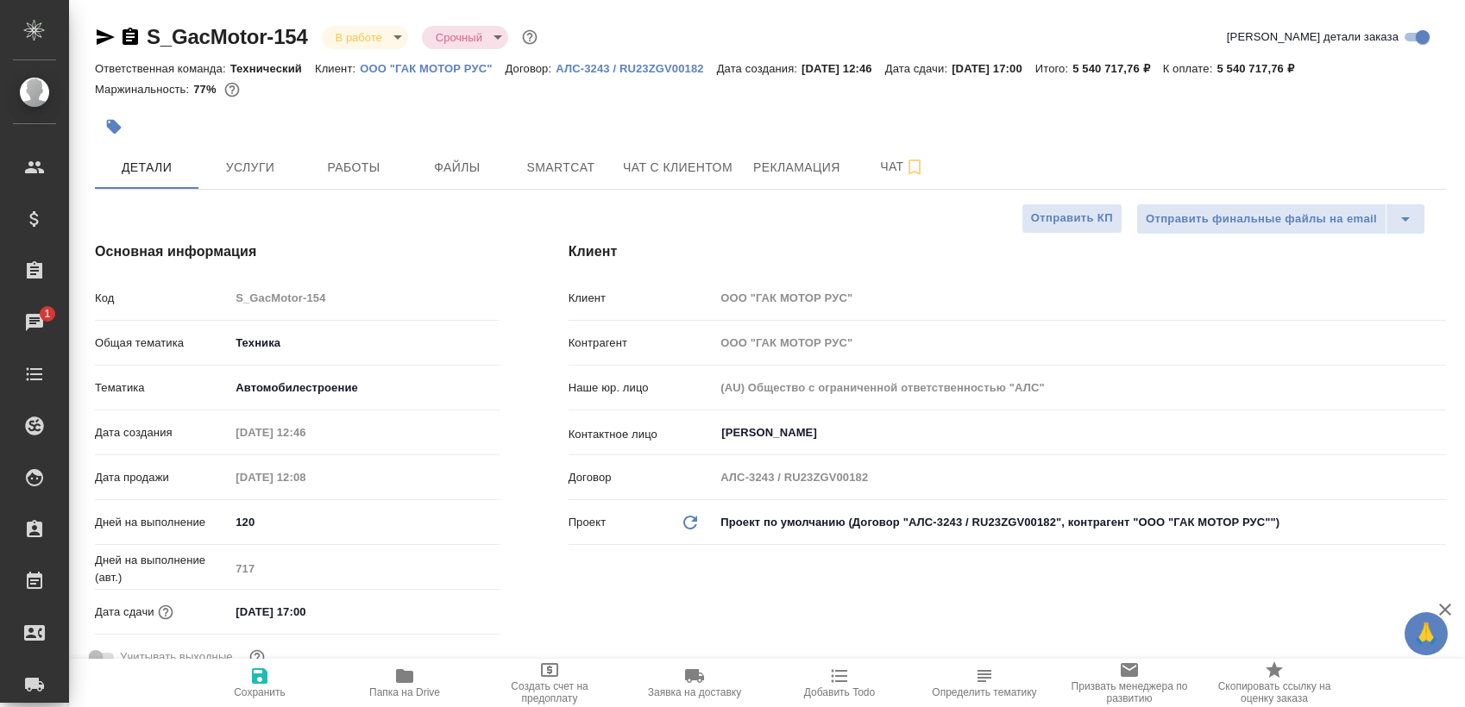
type textarea "x"
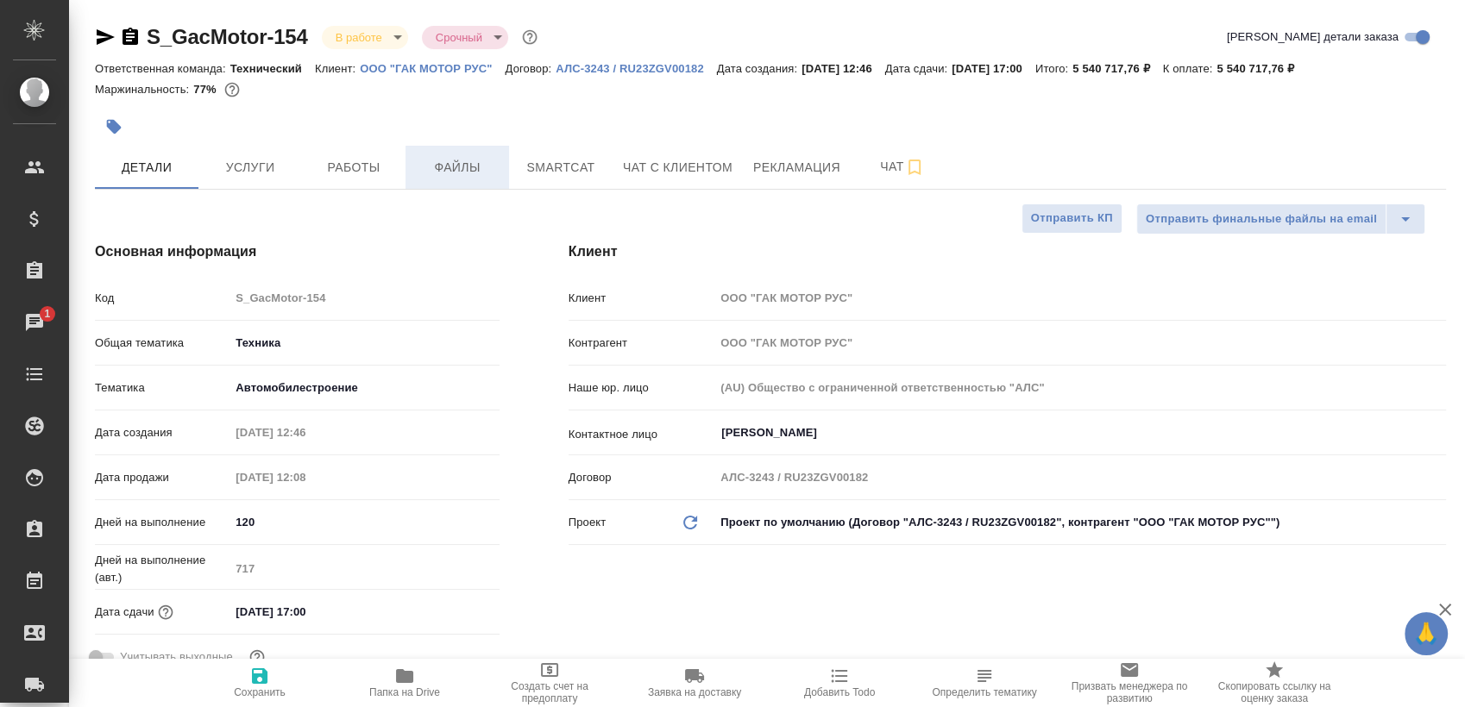
type textarea "x"
click at [360, 176] on span "Работы" at bounding box center [353, 168] width 83 height 22
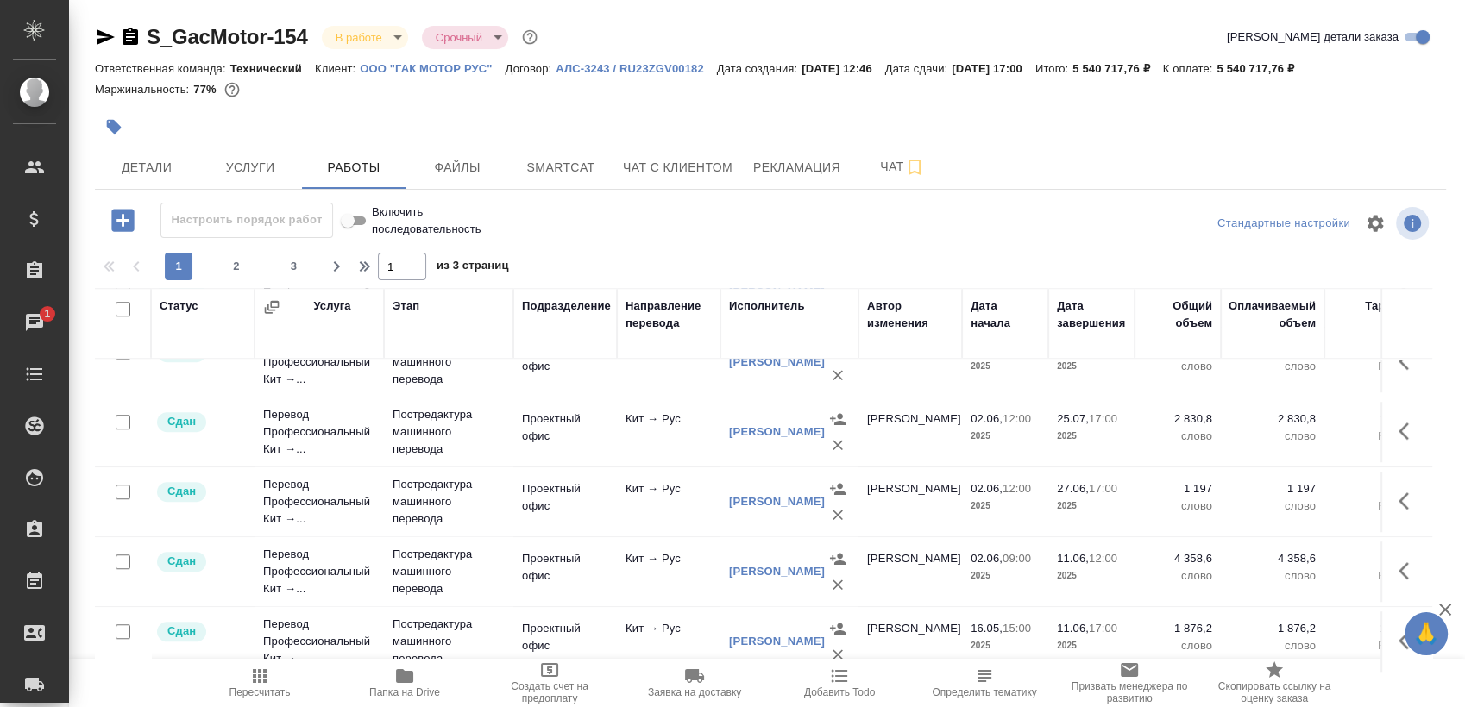
scroll to position [1442, 0]
click at [244, 263] on span "2" at bounding box center [237, 266] width 28 height 17
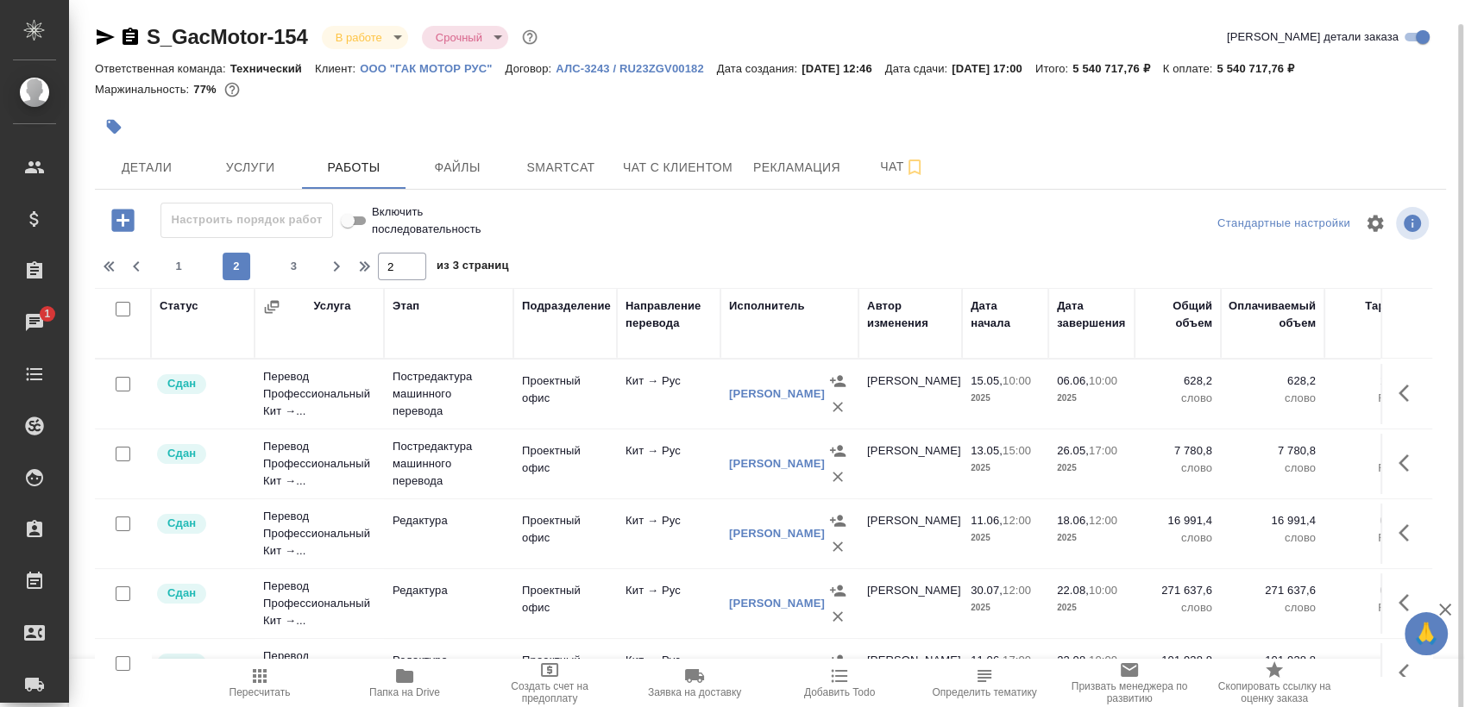
scroll to position [12, 0]
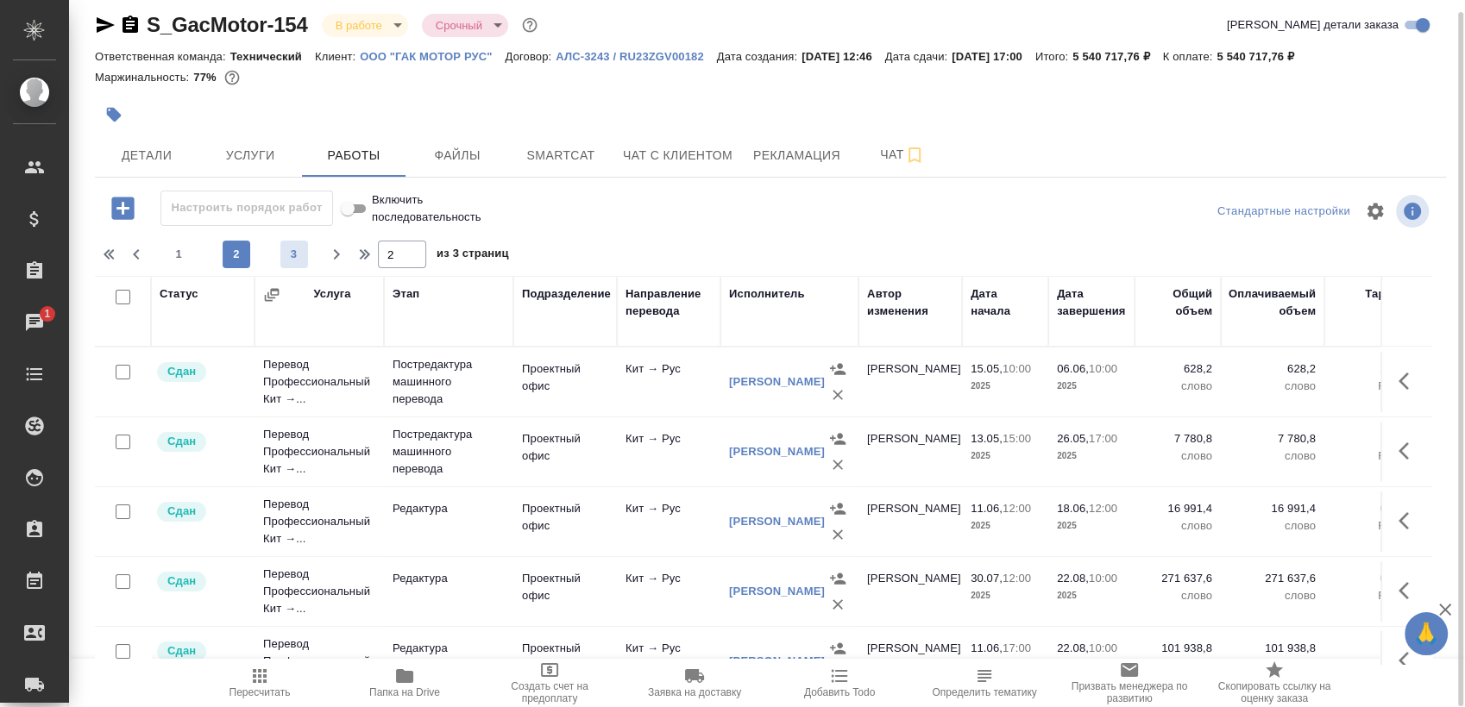
click at [282, 253] on span "3" at bounding box center [294, 254] width 28 height 17
type input "3"
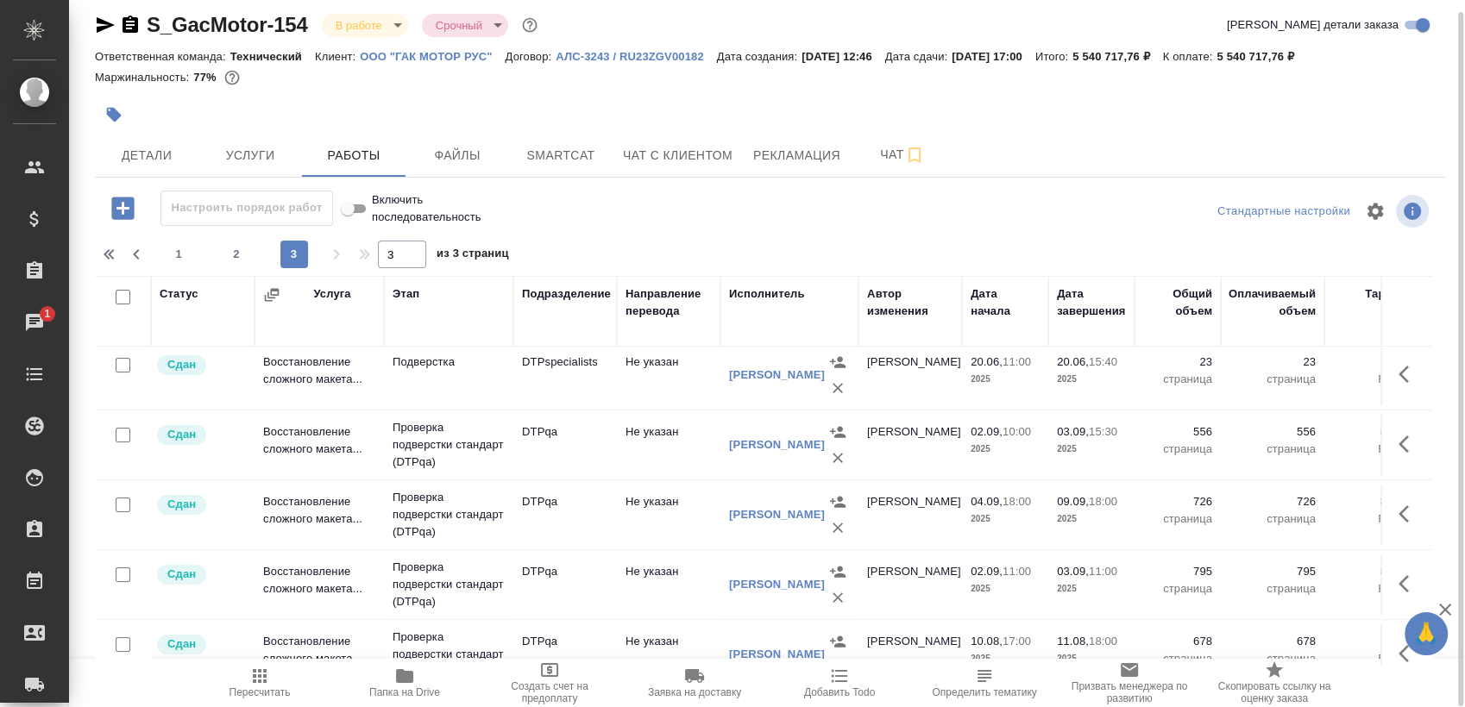
scroll to position [0, 0]
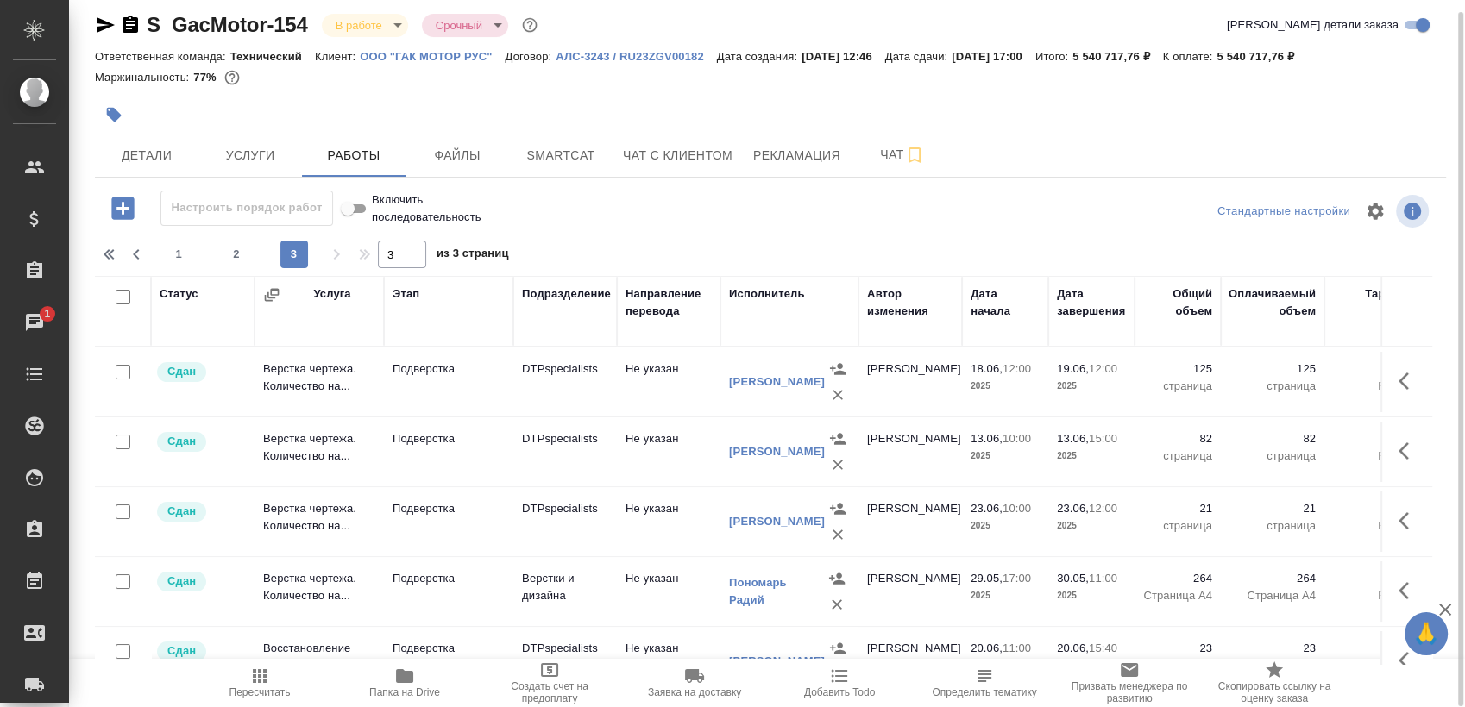
click at [391, 24] on body "🙏 .cls-1 fill:#fff; AWATERA Sergeeva Anastasia Клиенты Спецификации Заказы 1 Ча…" at bounding box center [732, 353] width 1465 height 707
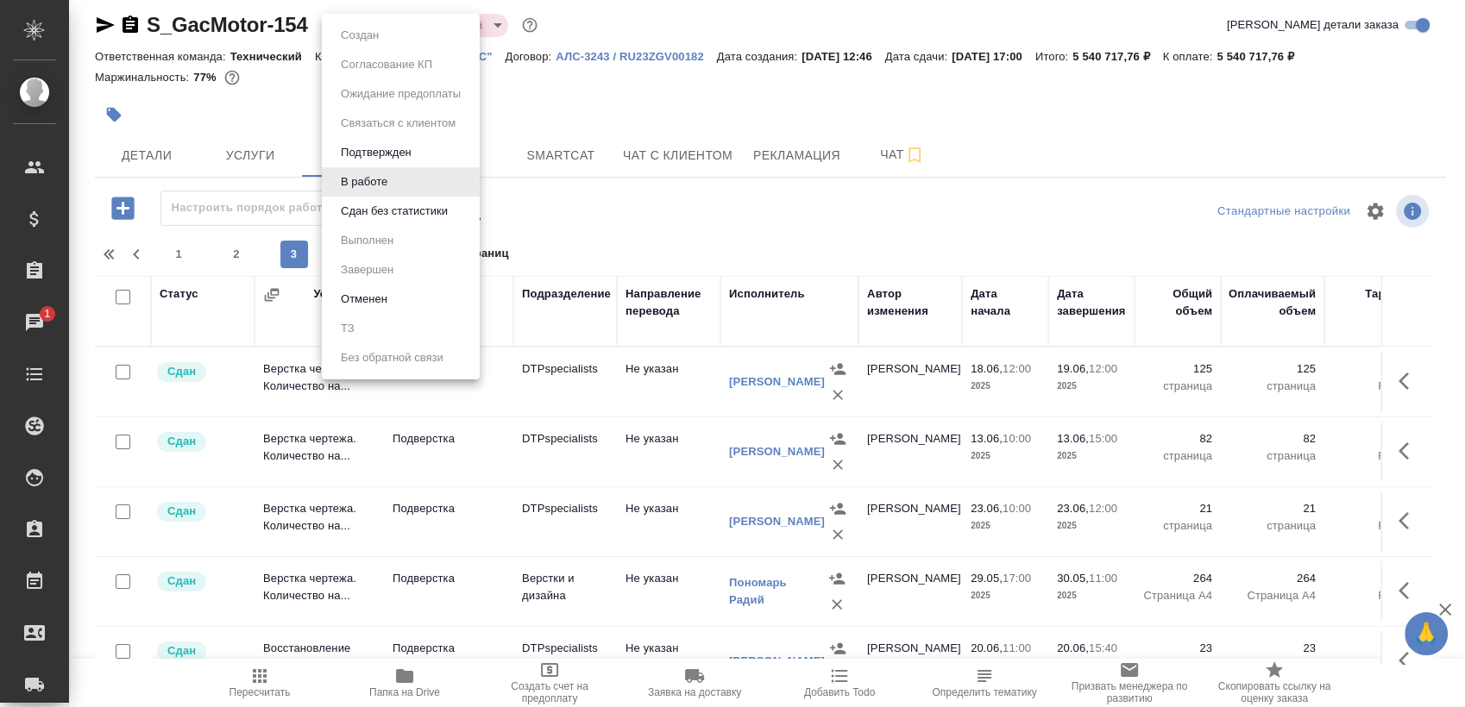
click at [379, 207] on button "Сдан без статистики" at bounding box center [394, 211] width 117 height 19
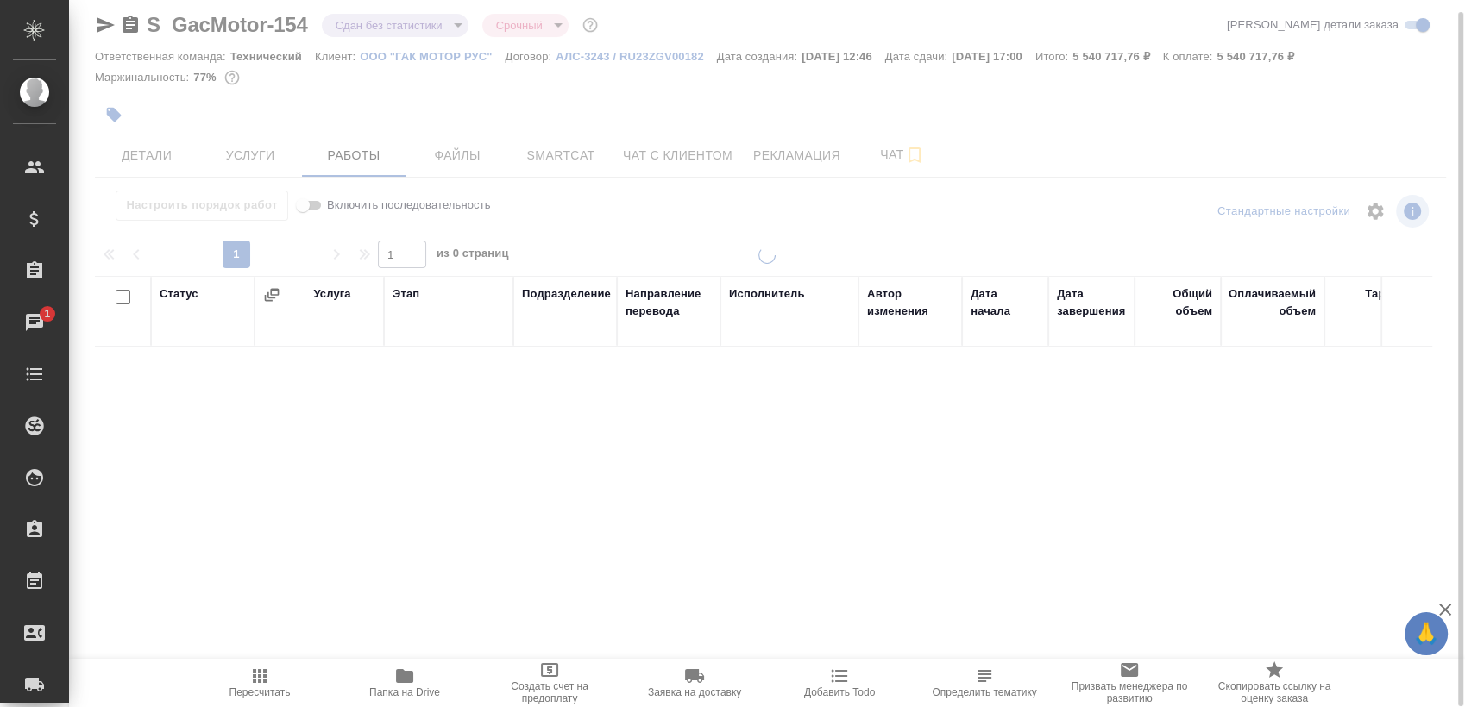
click at [377, 24] on div at bounding box center [767, 341] width 1396 height 707
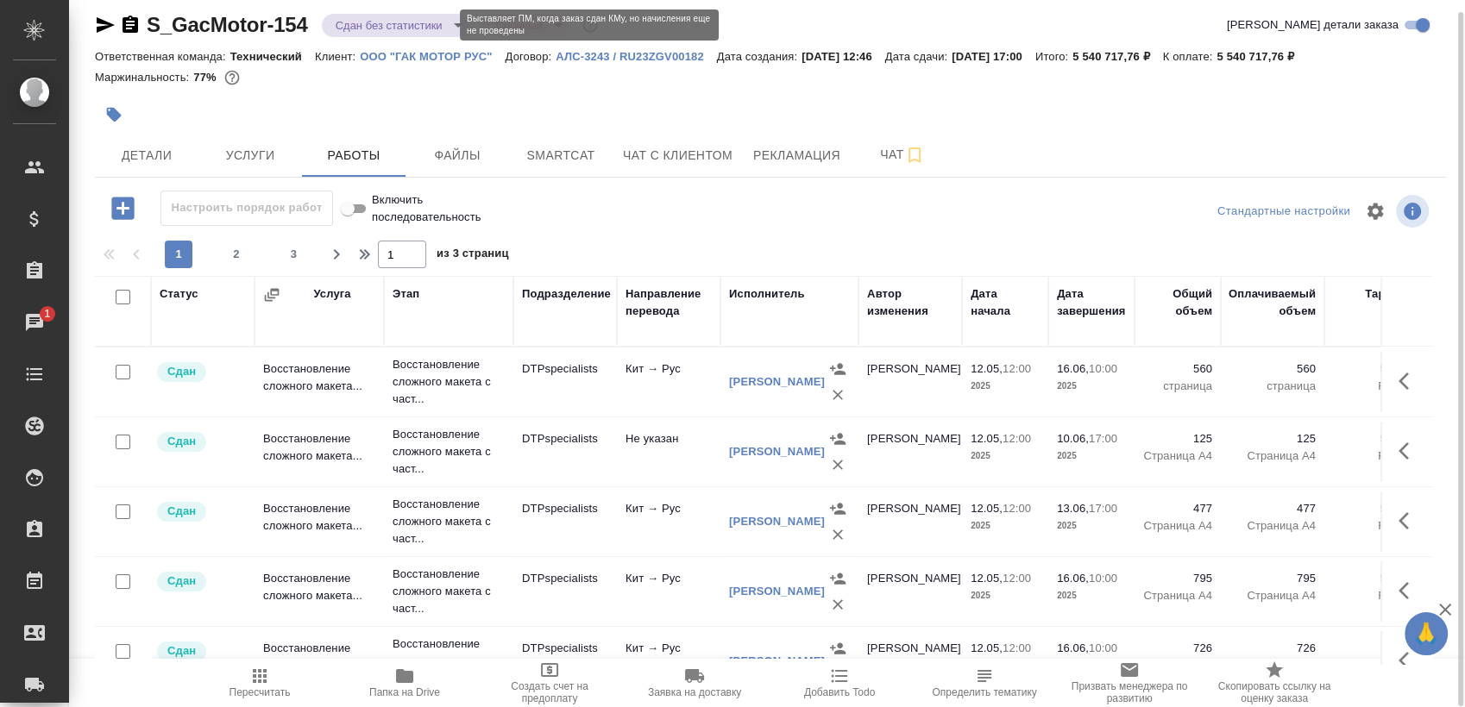
click at [381, 28] on body "🙏 .cls-1 fill:#fff; AWATERA Sergeeva Anastasia Клиенты Спецификации Заказы 1 Ча…" at bounding box center [732, 353] width 1465 height 707
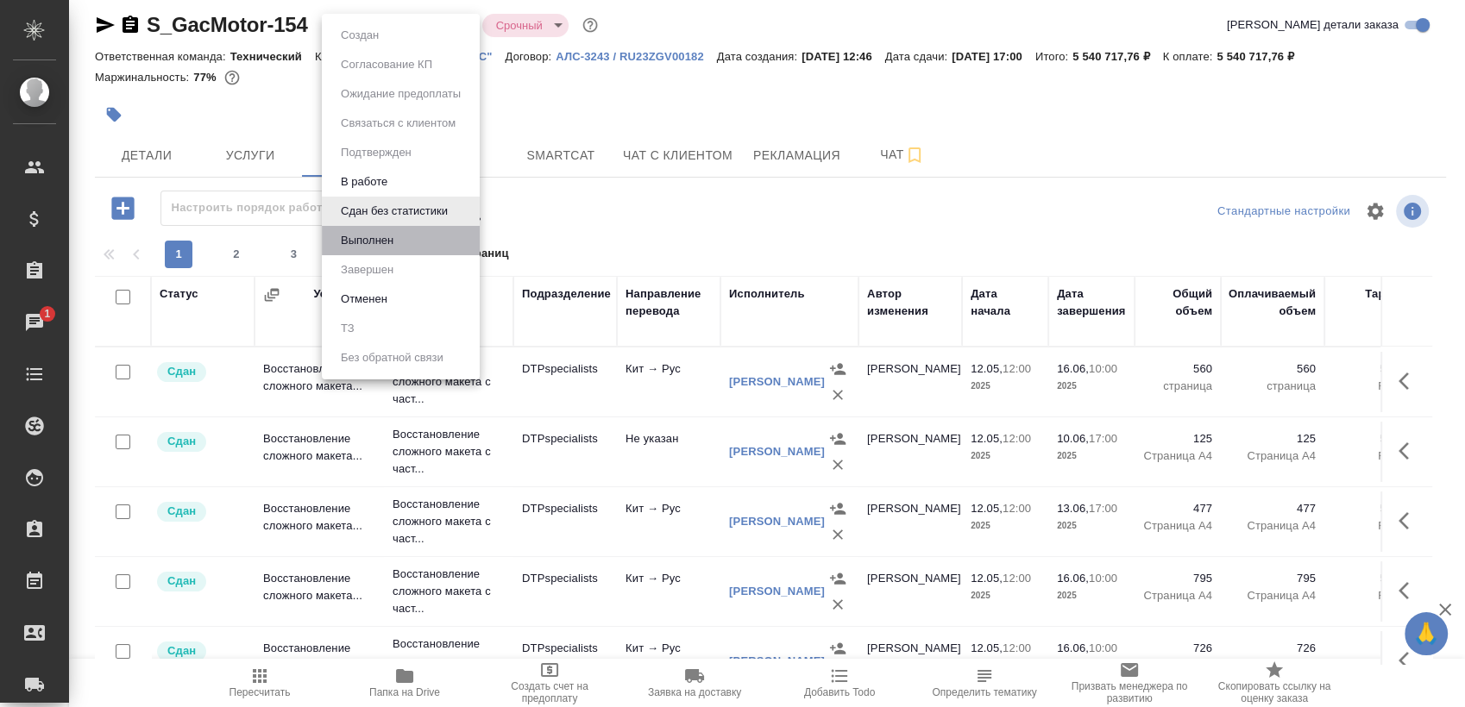
drag, startPoint x: 414, startPoint y: 238, endPoint x: 400, endPoint y: 240, distance: 13.9
click at [415, 238] on li "Выполнен" at bounding box center [401, 240] width 158 height 29
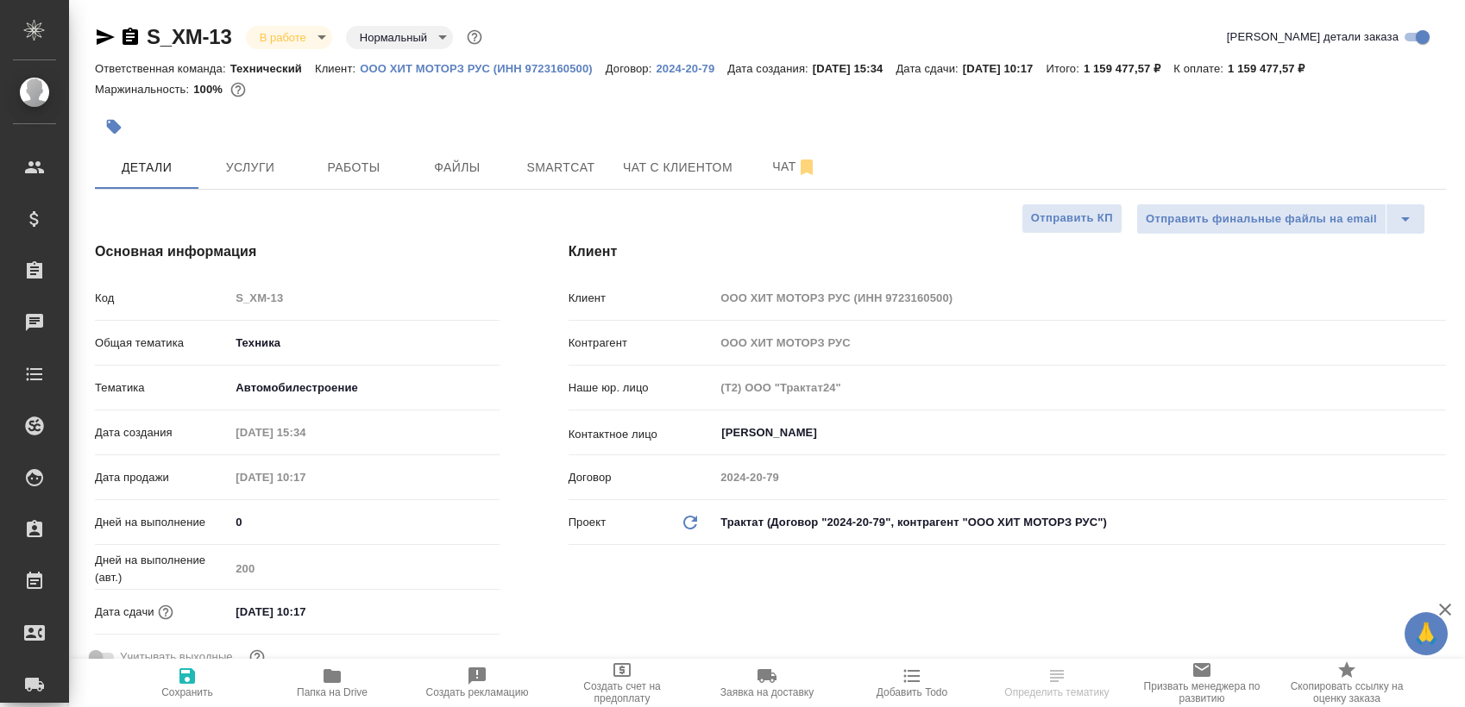
select select "RU"
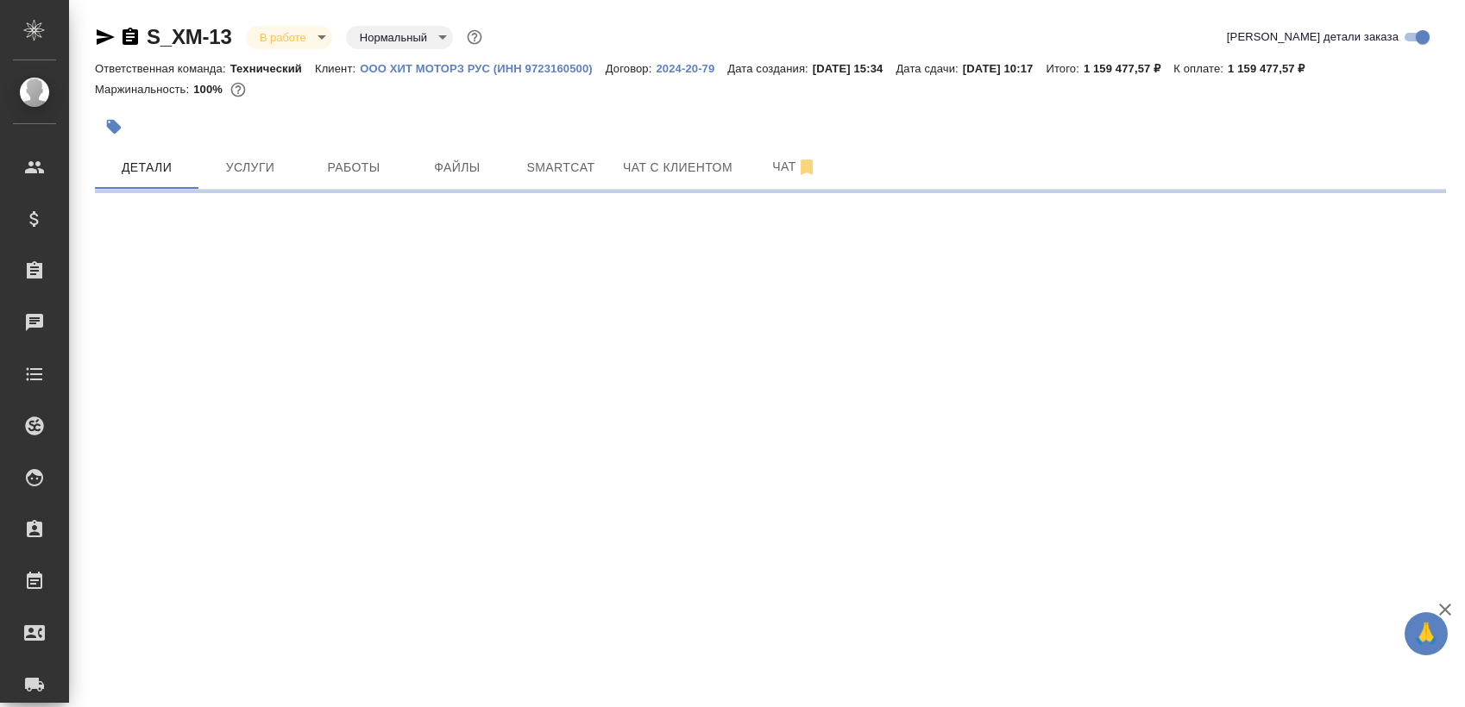
select select "RU"
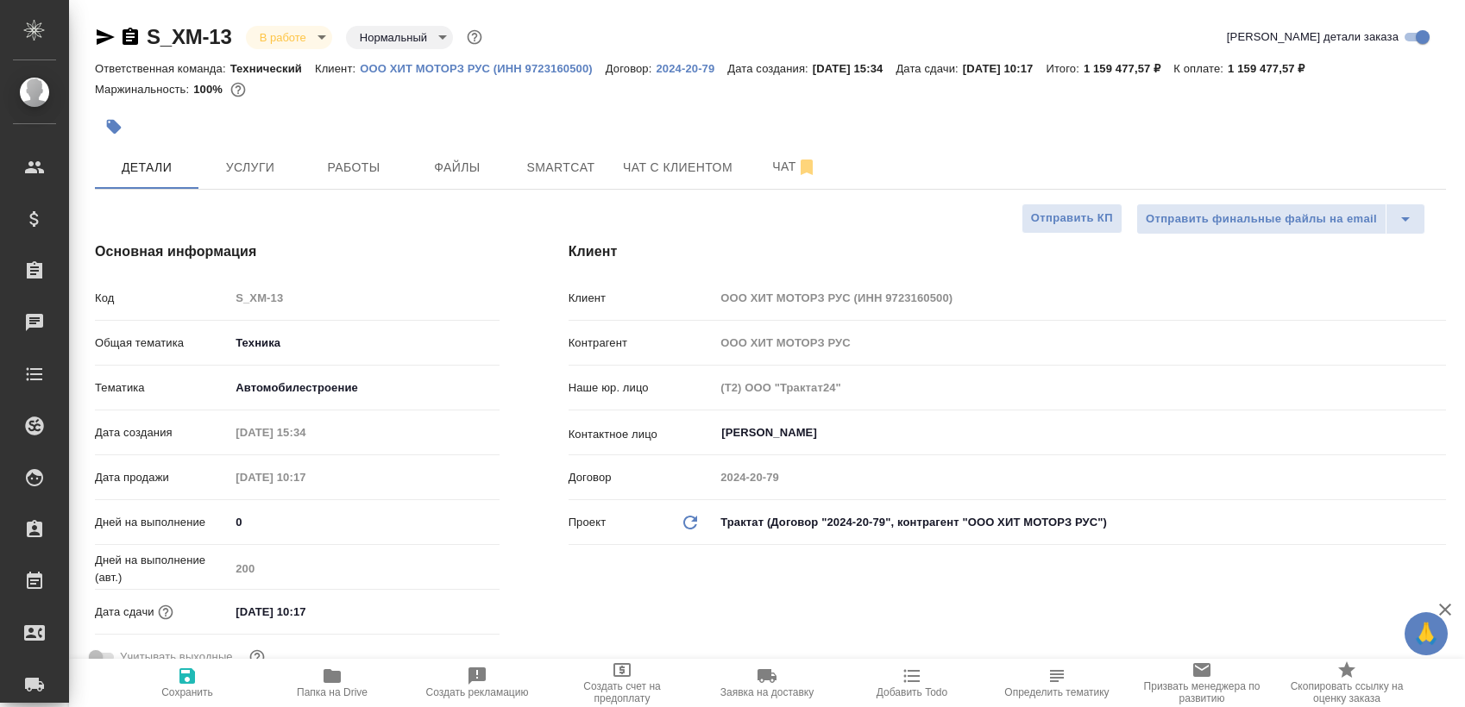
type textarea "x"
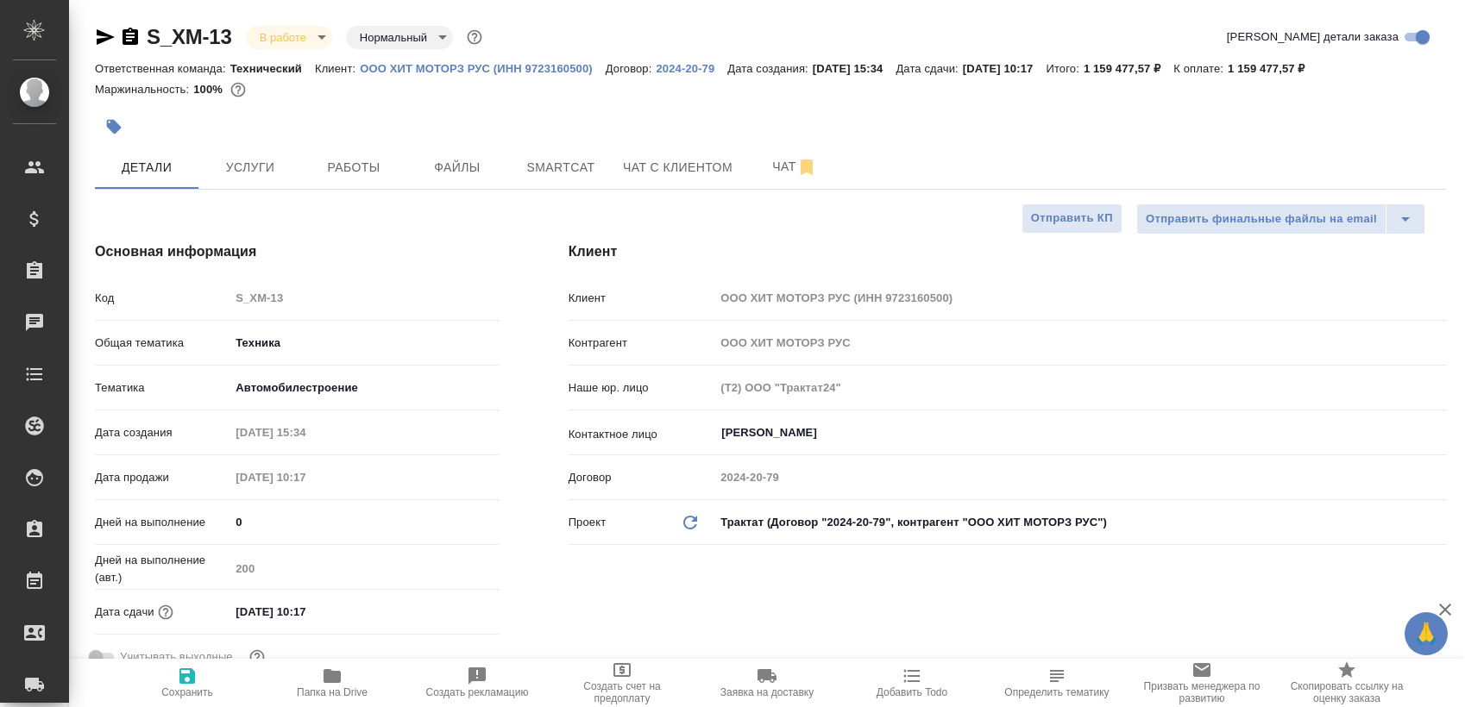
type textarea "x"
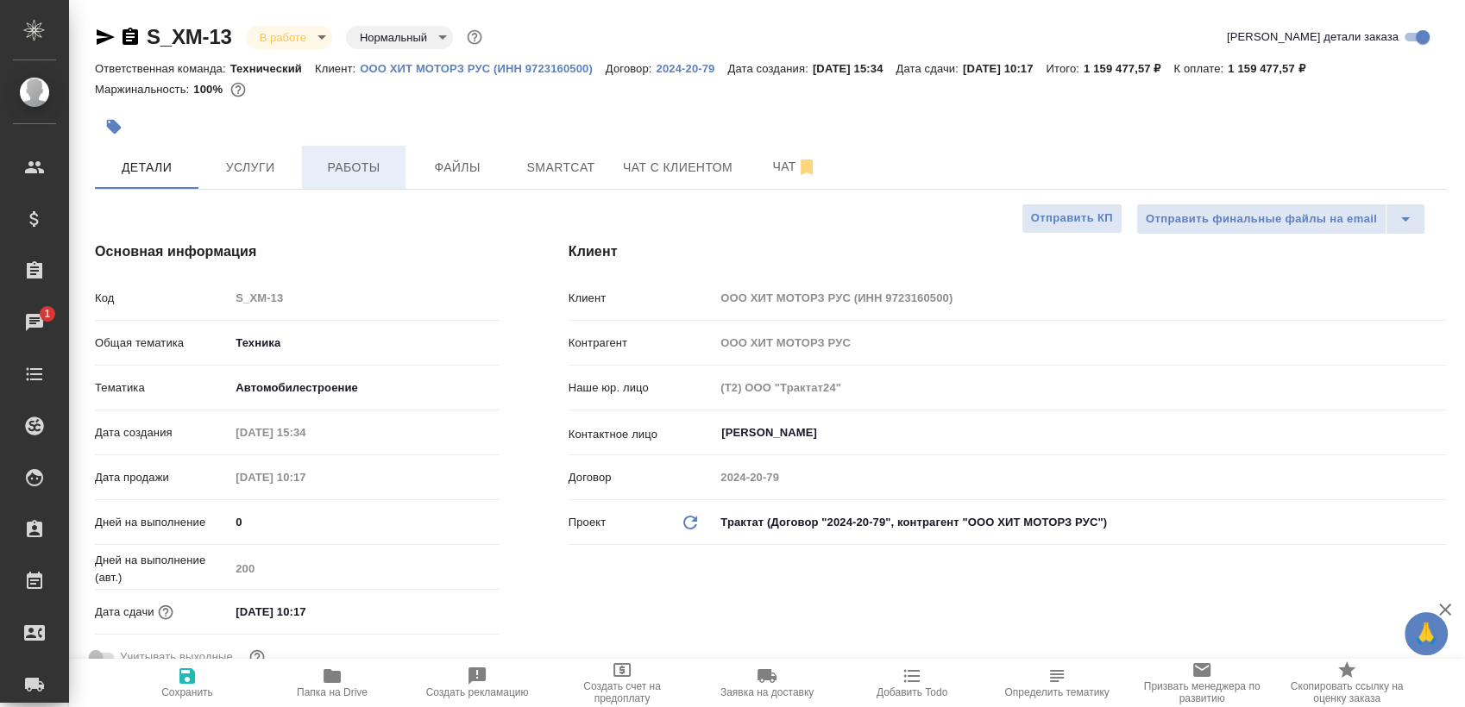
type textarea "x"
click at [374, 157] on span "Работы" at bounding box center [353, 168] width 83 height 22
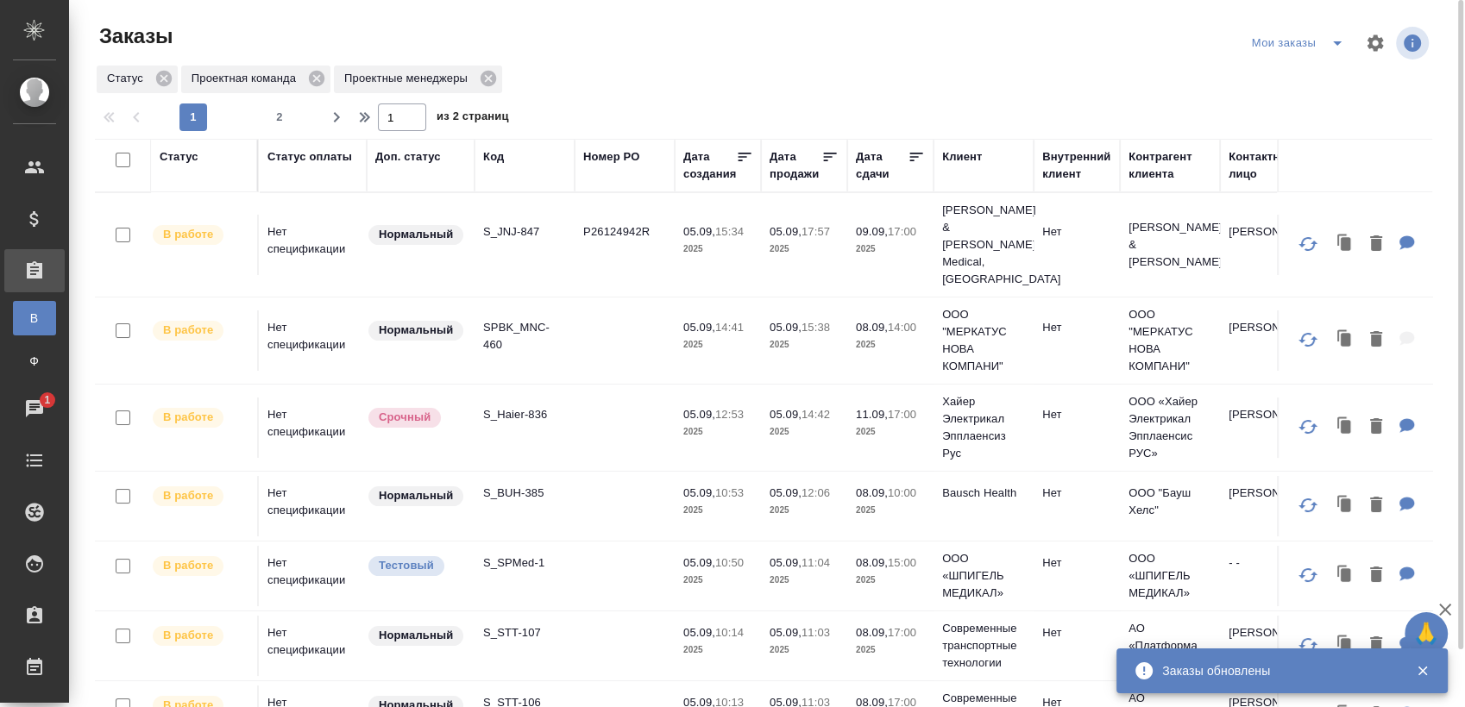
click at [1339, 40] on icon "split button" at bounding box center [1337, 43] width 21 height 21
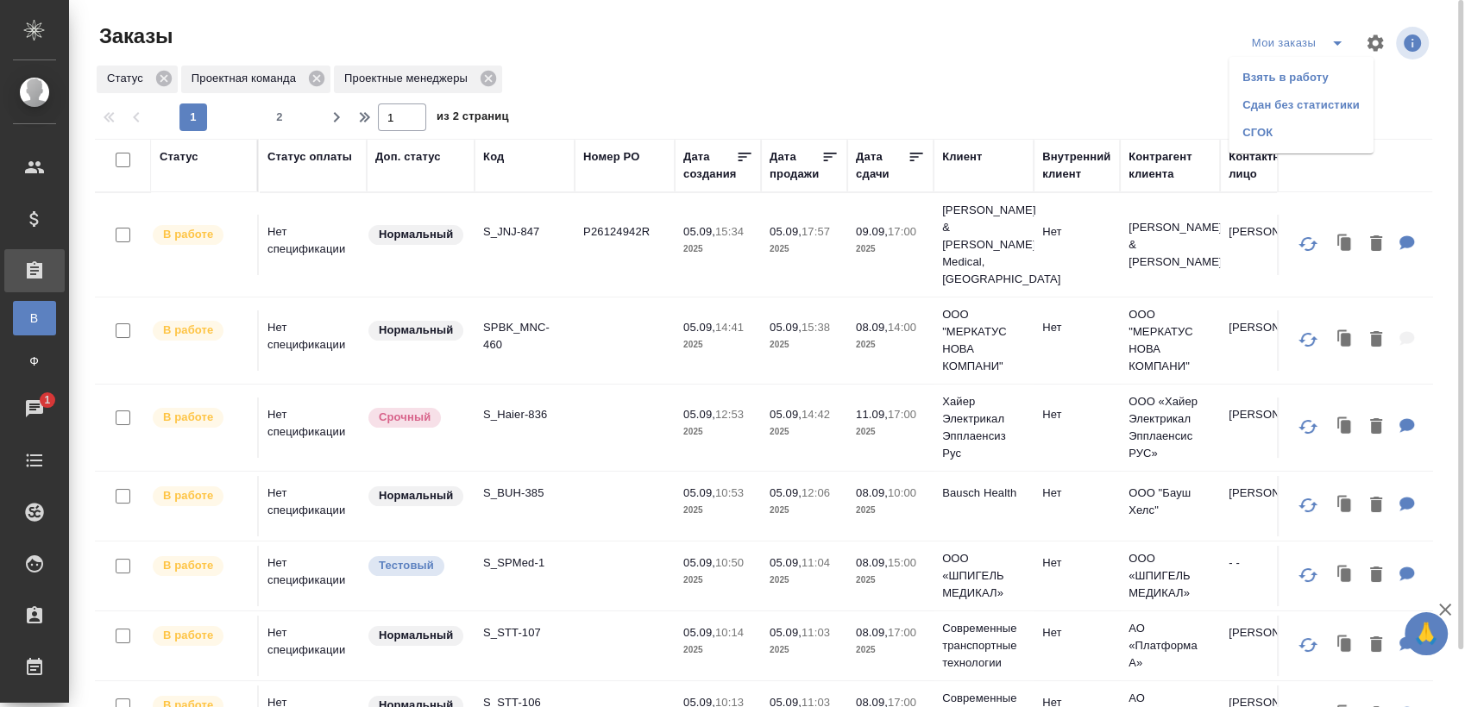
click at [528, 31] on div "Заказы" at bounding box center [320, 36] width 450 height 28
click at [520, 223] on p "S_JNJ-847" at bounding box center [524, 231] width 83 height 17
click at [531, 319] on p "SPBK_MNC-460" at bounding box center [524, 336] width 83 height 35
click at [537, 406] on p "S_Haier-836" at bounding box center [524, 414] width 83 height 17
click at [518, 485] on p "S_BUH-385" at bounding box center [524, 493] width 83 height 17
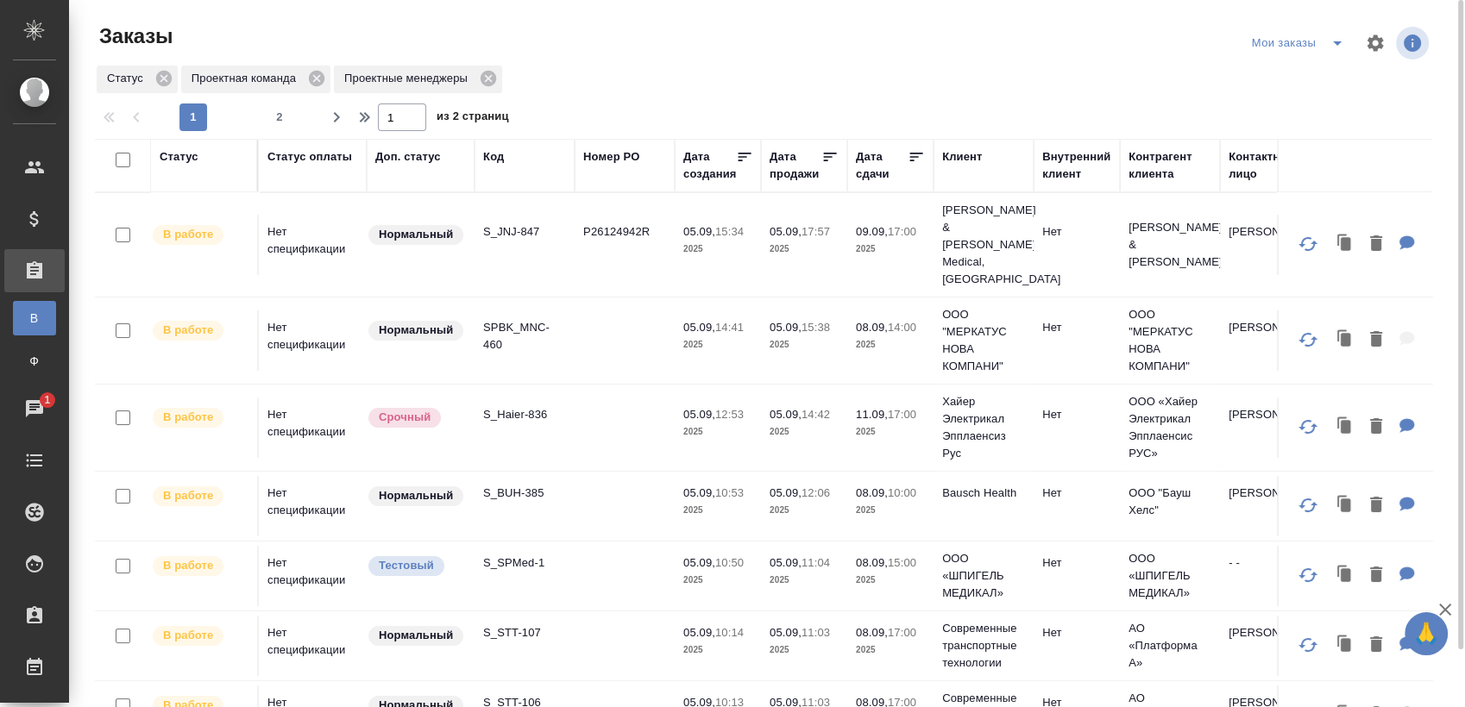
click at [525, 555] on p "S_SPMed-1" at bounding box center [524, 563] width 83 height 17
click at [527, 625] on p "S_STT-107" at bounding box center [524, 633] width 83 height 17
click at [525, 694] on p "S_STT-106" at bounding box center [524, 702] width 83 height 17
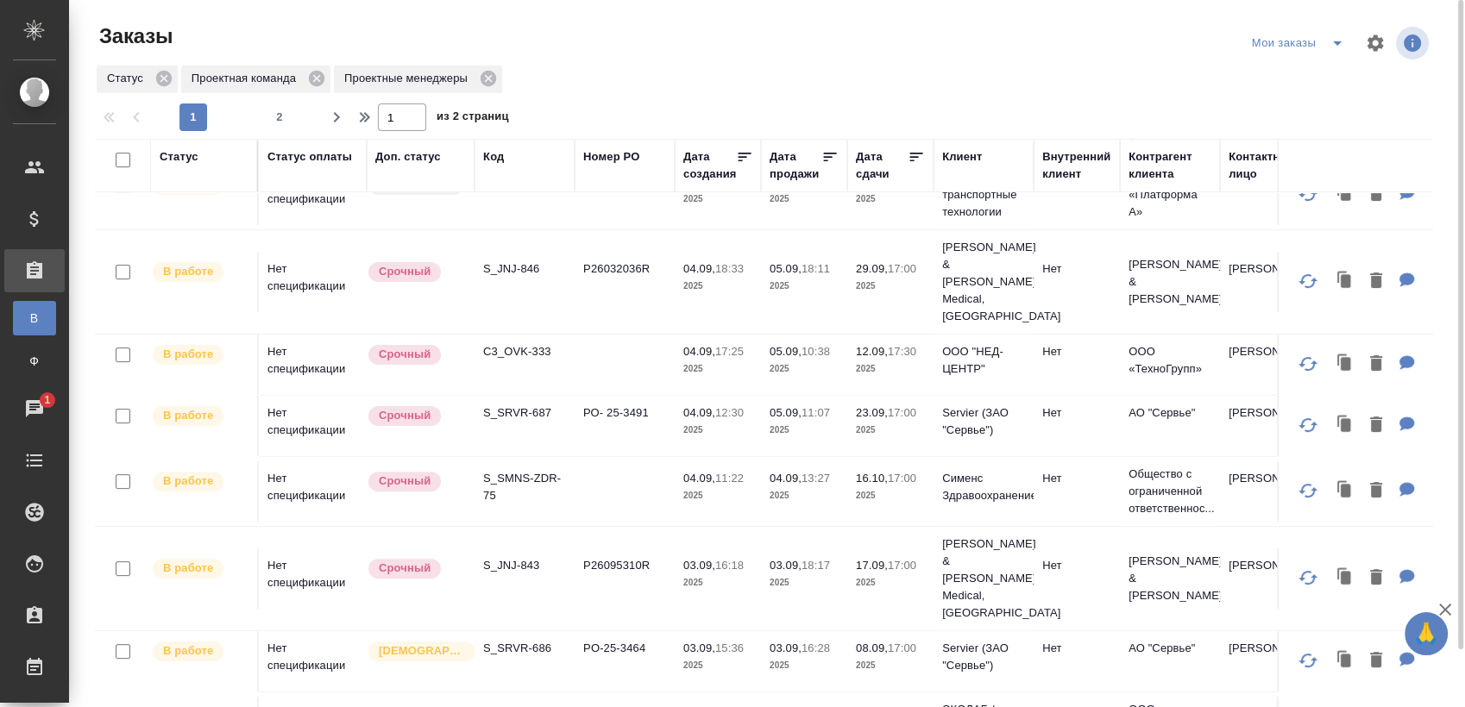
scroll to position [545, 0]
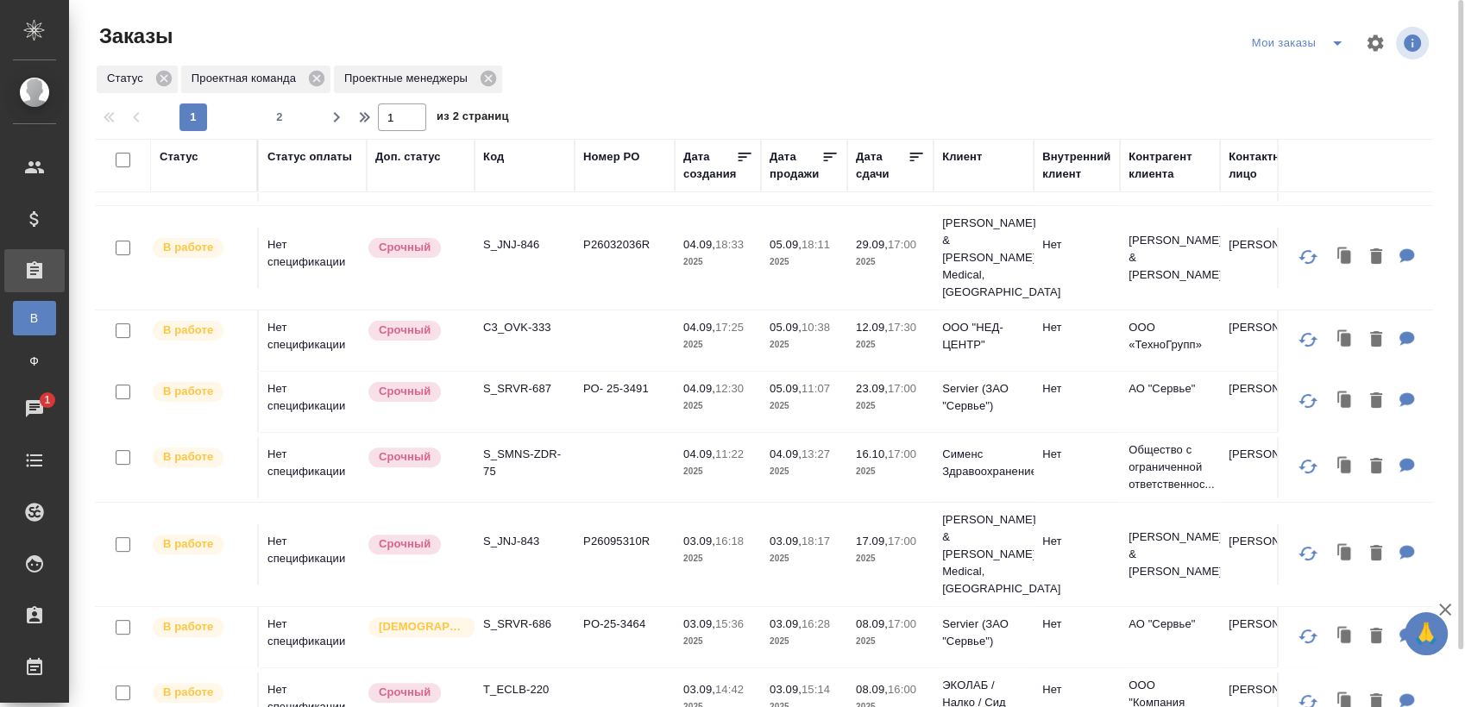
click at [526, 236] on p "S_JNJ-846" at bounding box center [524, 244] width 83 height 17
drag, startPoint x: 518, startPoint y: 296, endPoint x: 864, endPoint y: 139, distance: 379.1
click at [518, 319] on p "C3_OVK-333" at bounding box center [524, 327] width 83 height 17
click at [528, 380] on p "S_SRVR-687" at bounding box center [524, 388] width 83 height 17
click at [539, 446] on p "S_SMNS-ZDR-75" at bounding box center [524, 463] width 83 height 35
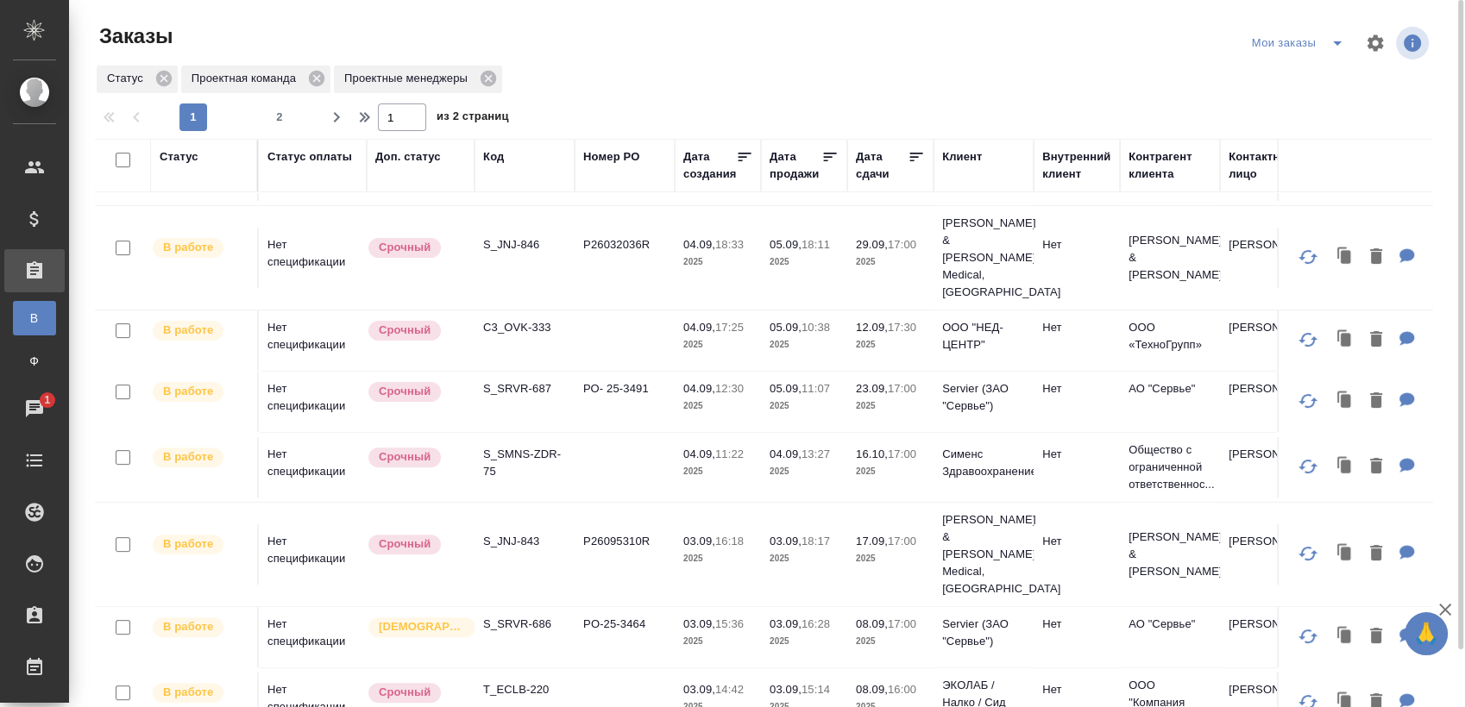
click at [527, 533] on p "S_JNJ-843" at bounding box center [524, 541] width 83 height 17
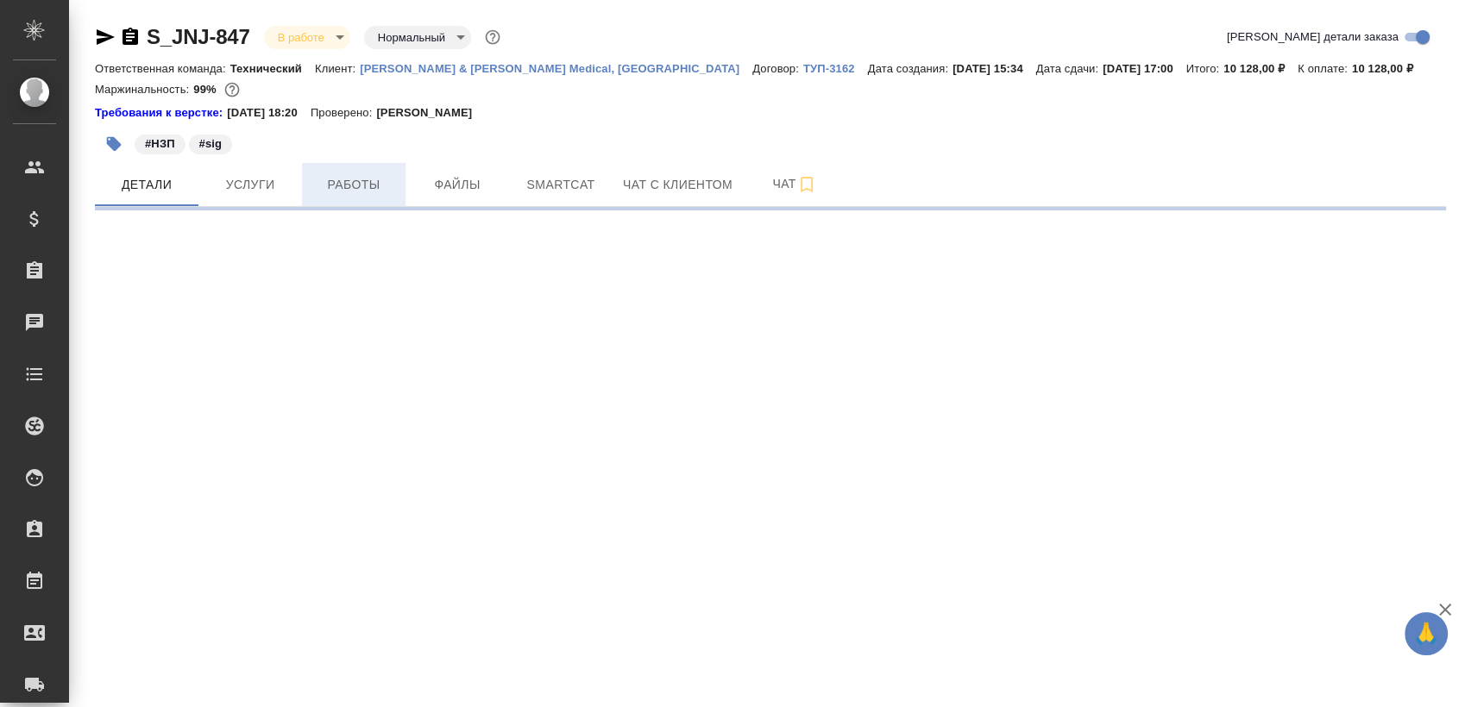
click at [372, 186] on span "Работы" at bounding box center [353, 185] width 83 height 22
select select "RU"
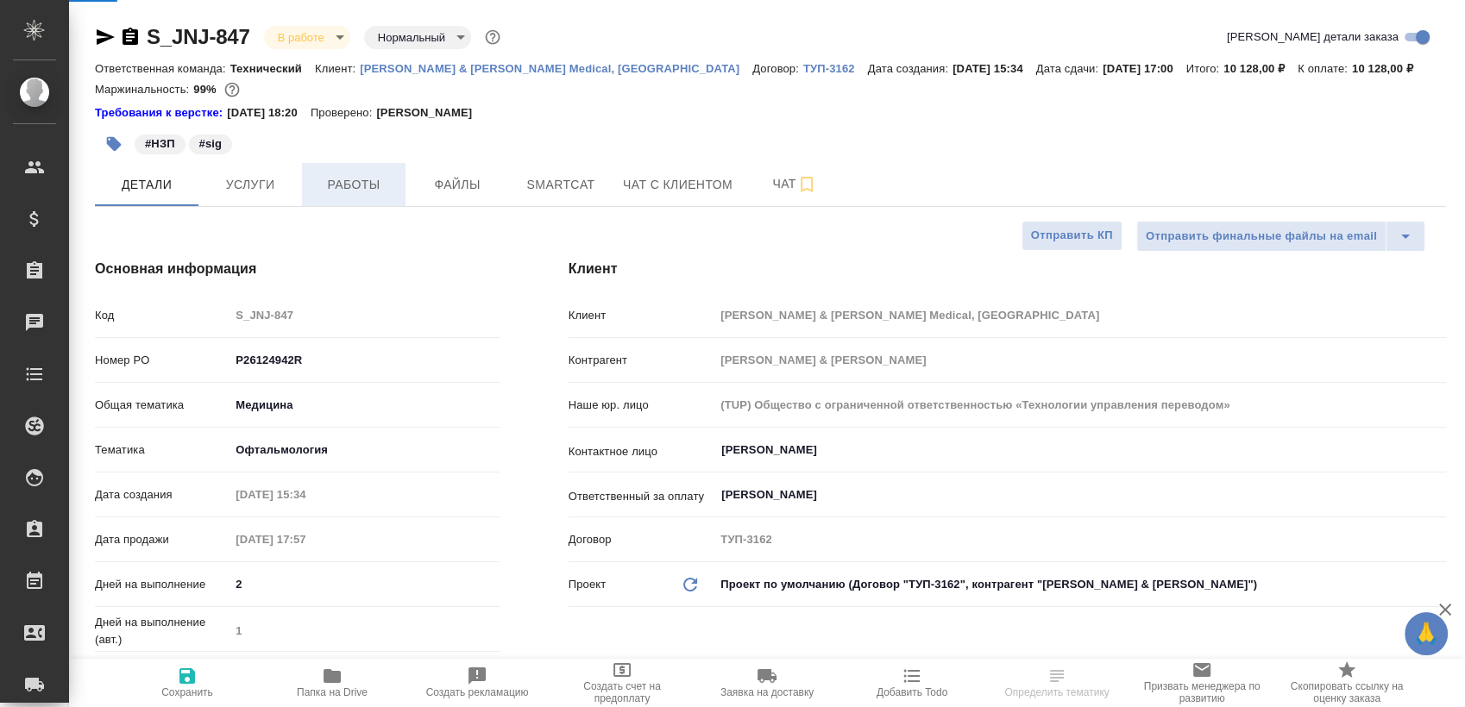
type textarea "x"
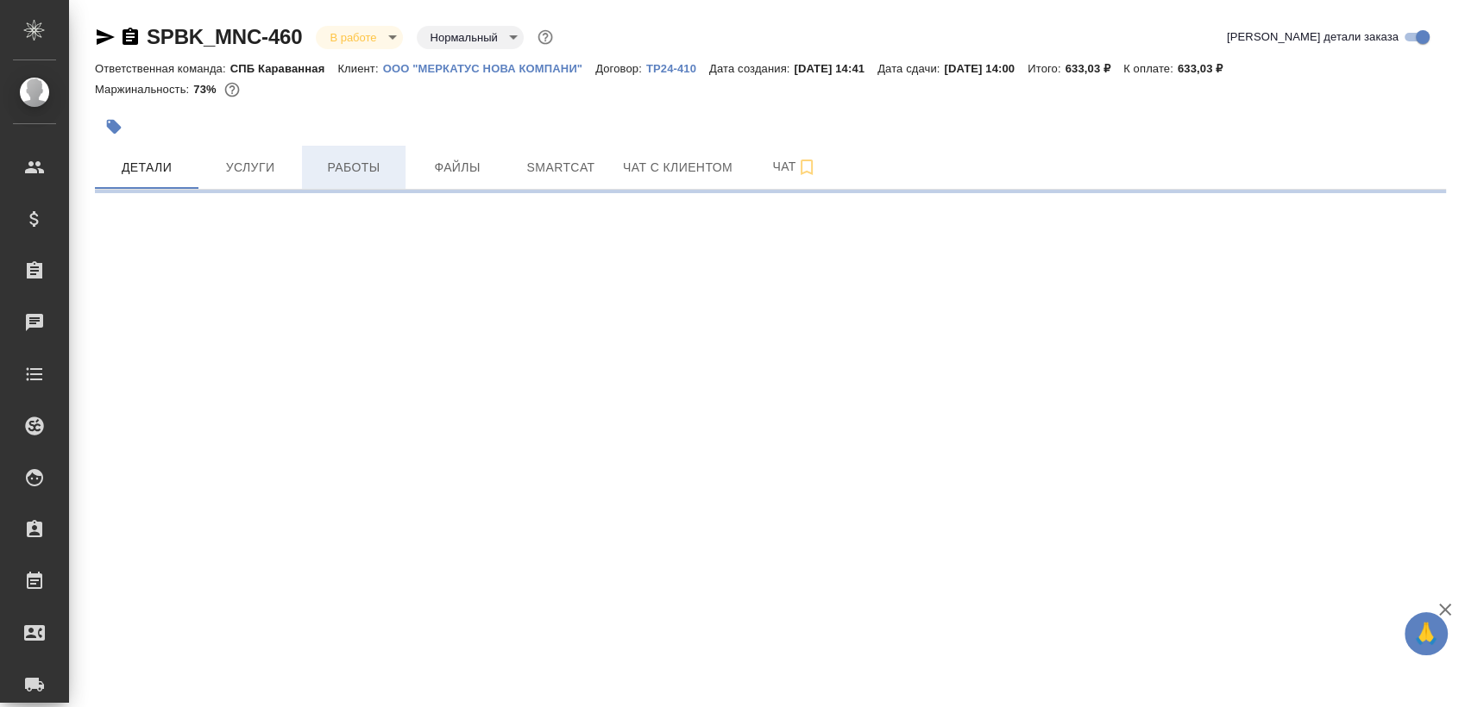
select select "RU"
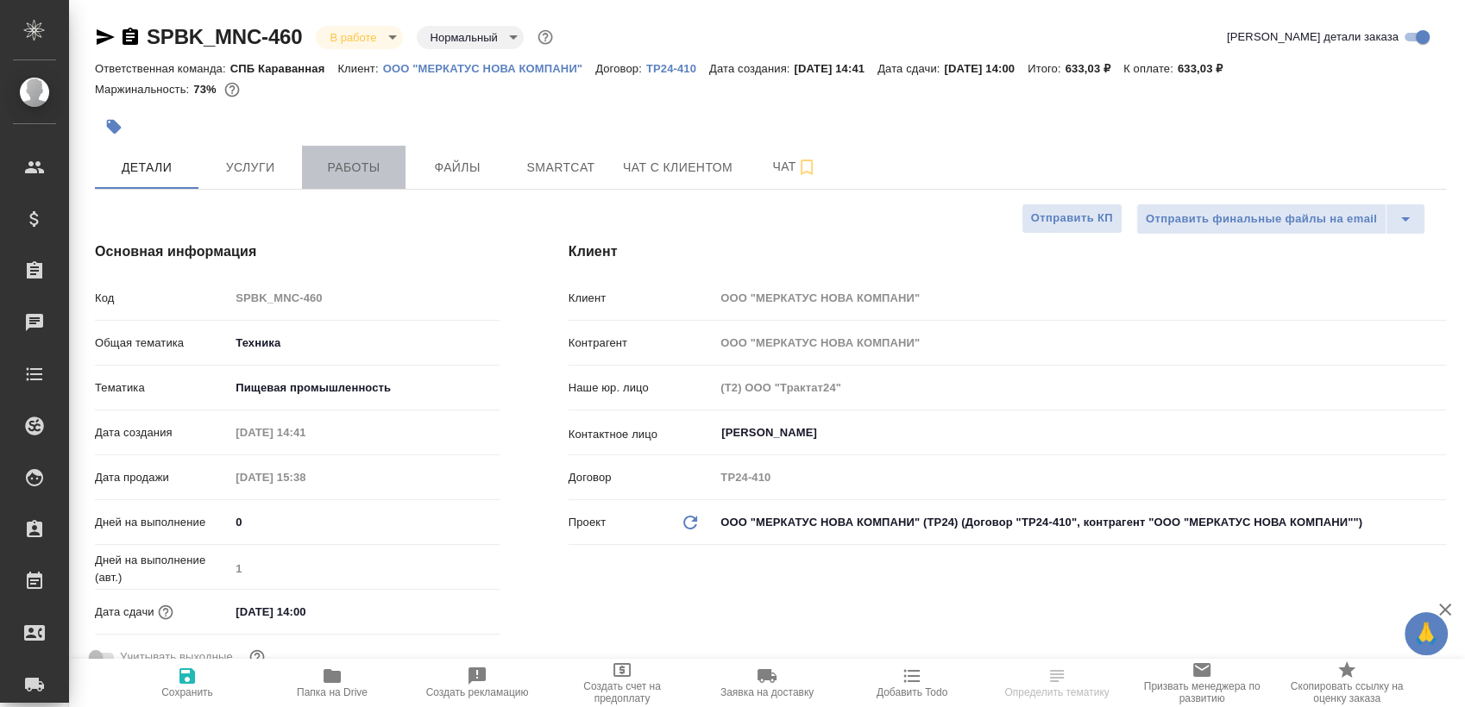
click at [391, 157] on span "Работы" at bounding box center [353, 168] width 83 height 22
type textarea "x"
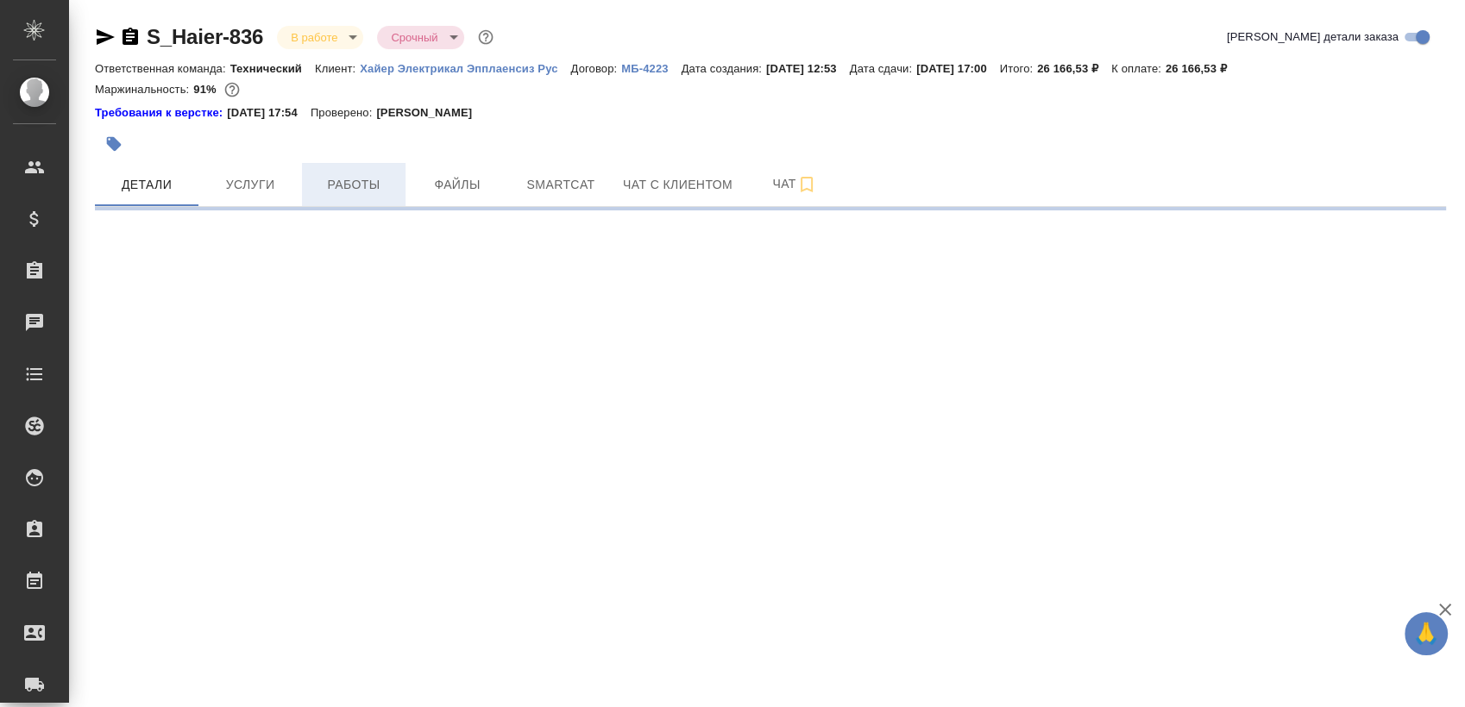
click at [379, 185] on span "Работы" at bounding box center [353, 185] width 83 height 22
select select "RU"
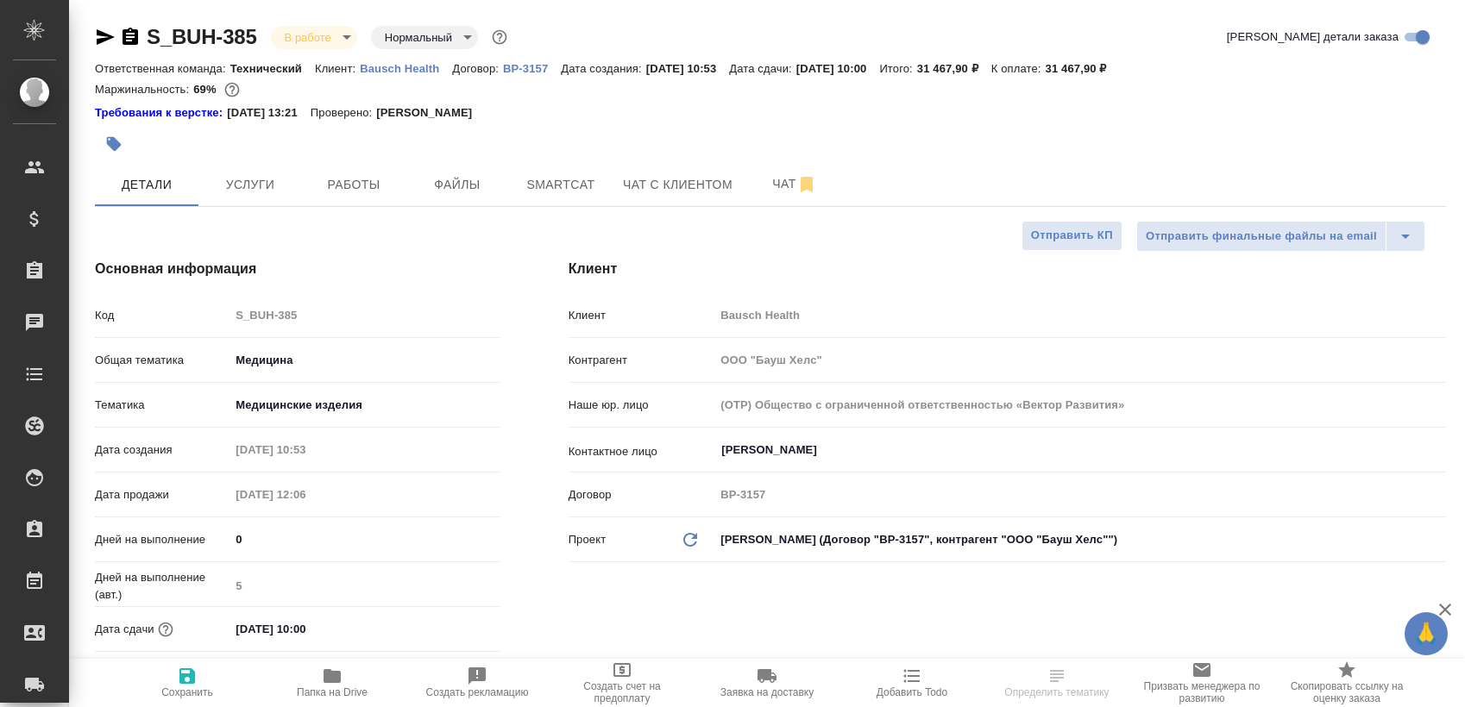
select select "RU"
click at [335, 191] on span "Работы" at bounding box center [353, 185] width 83 height 22
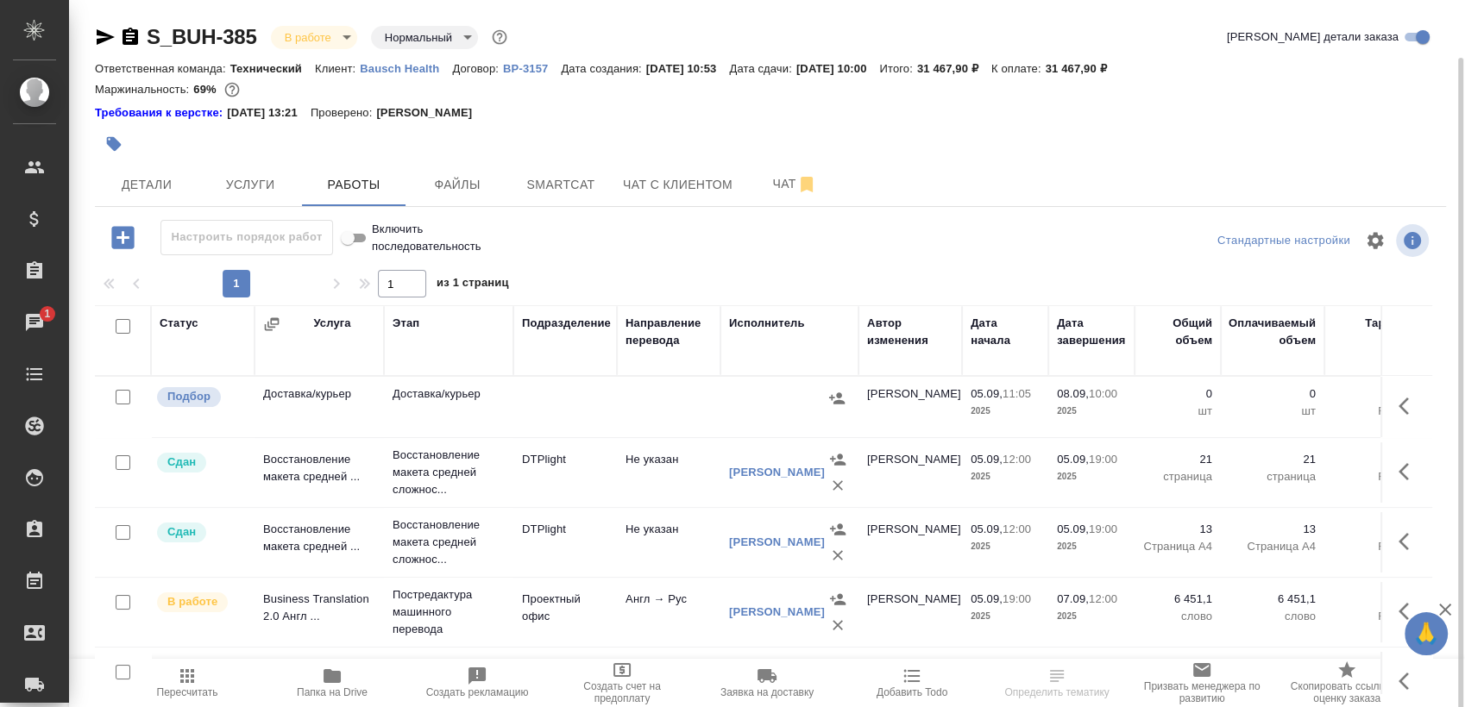
scroll to position [29, 0]
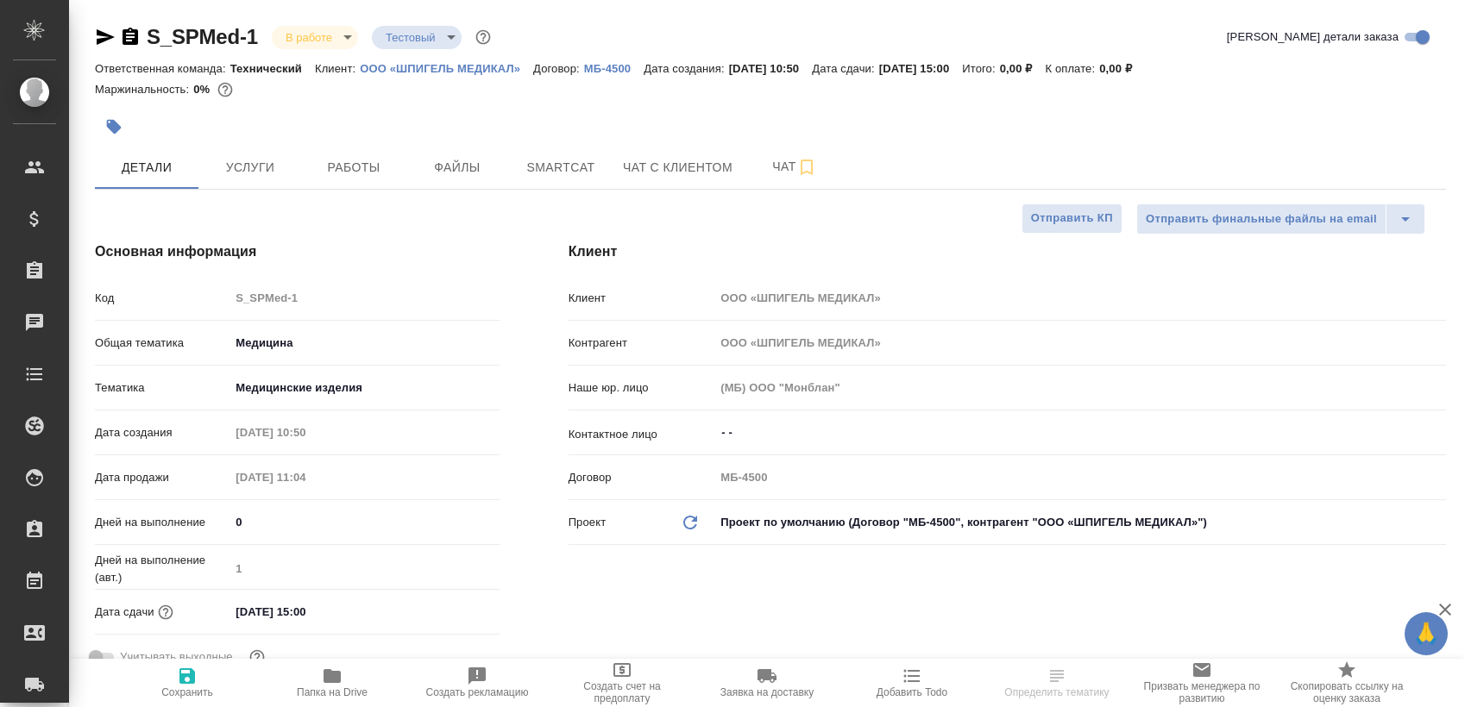
select select "RU"
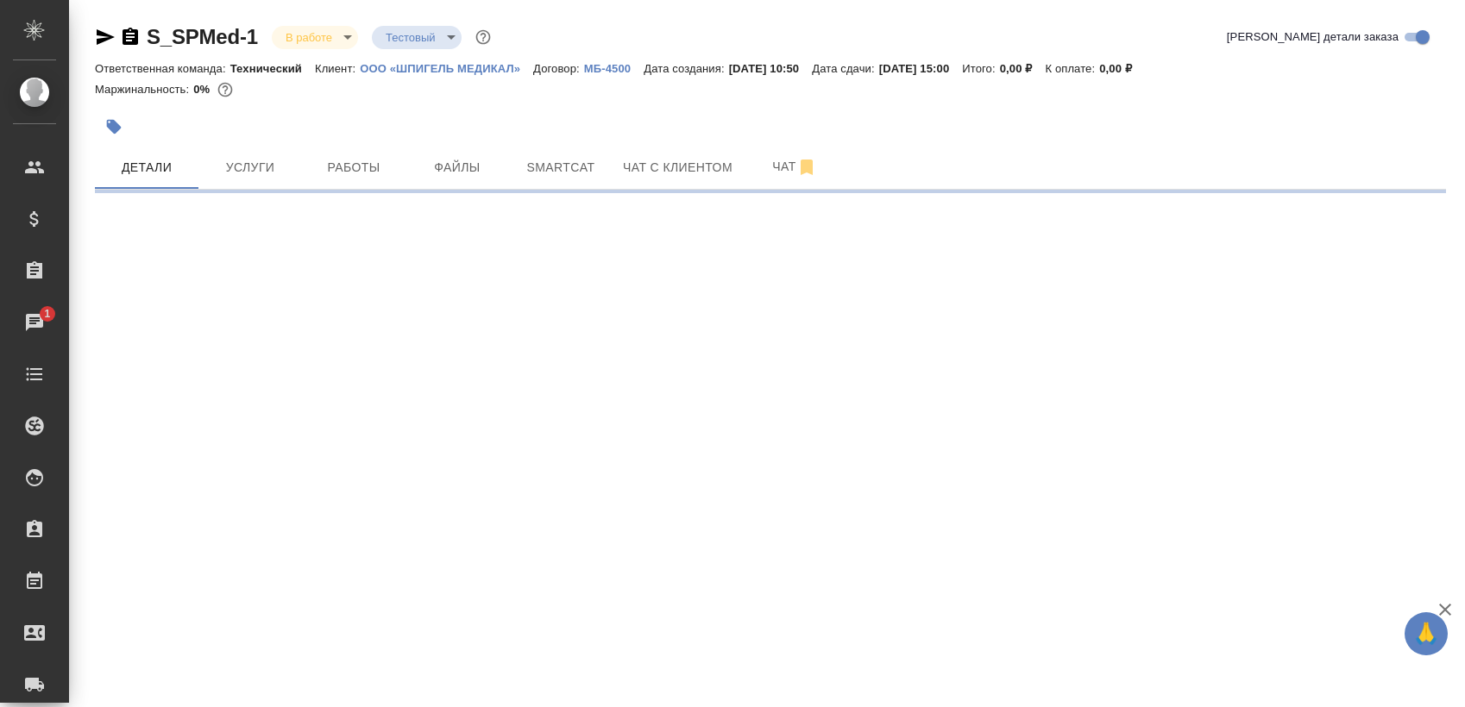
select select "RU"
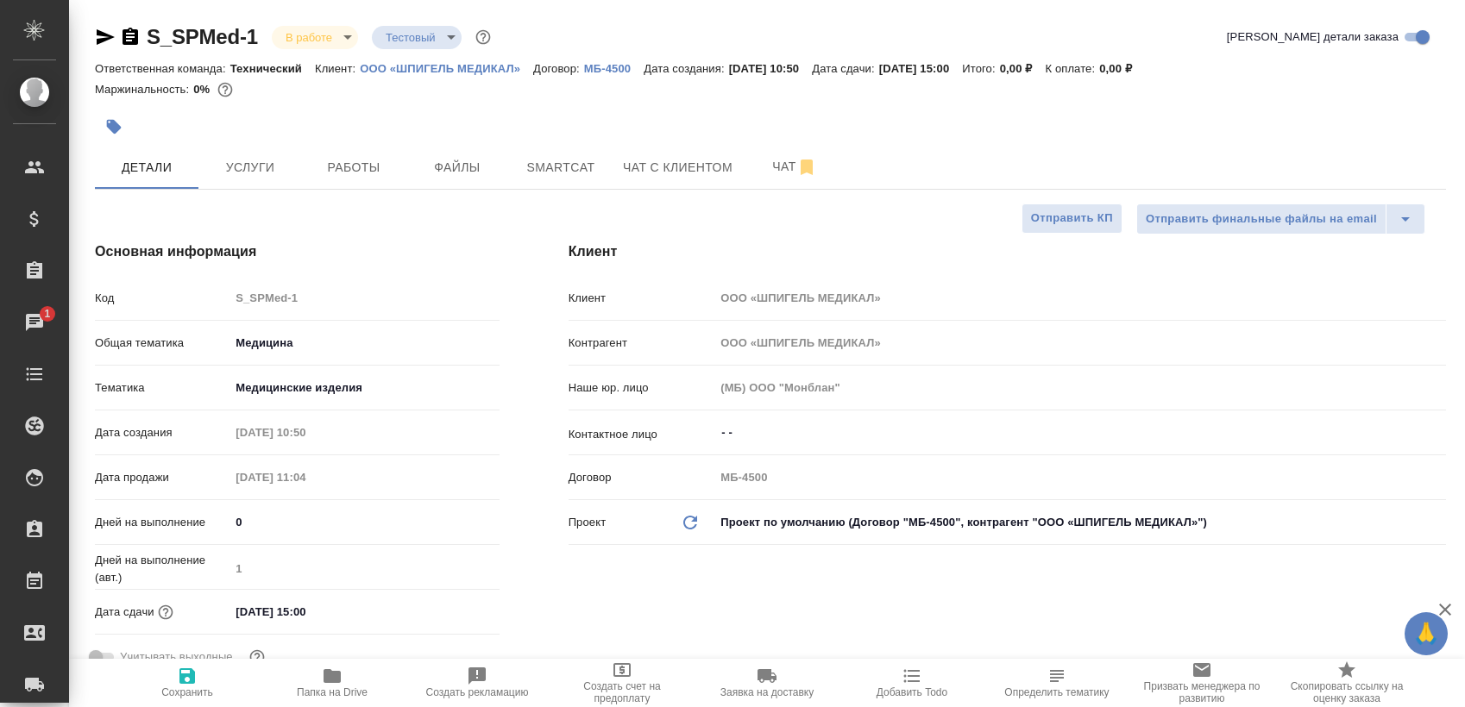
type textarea "x"
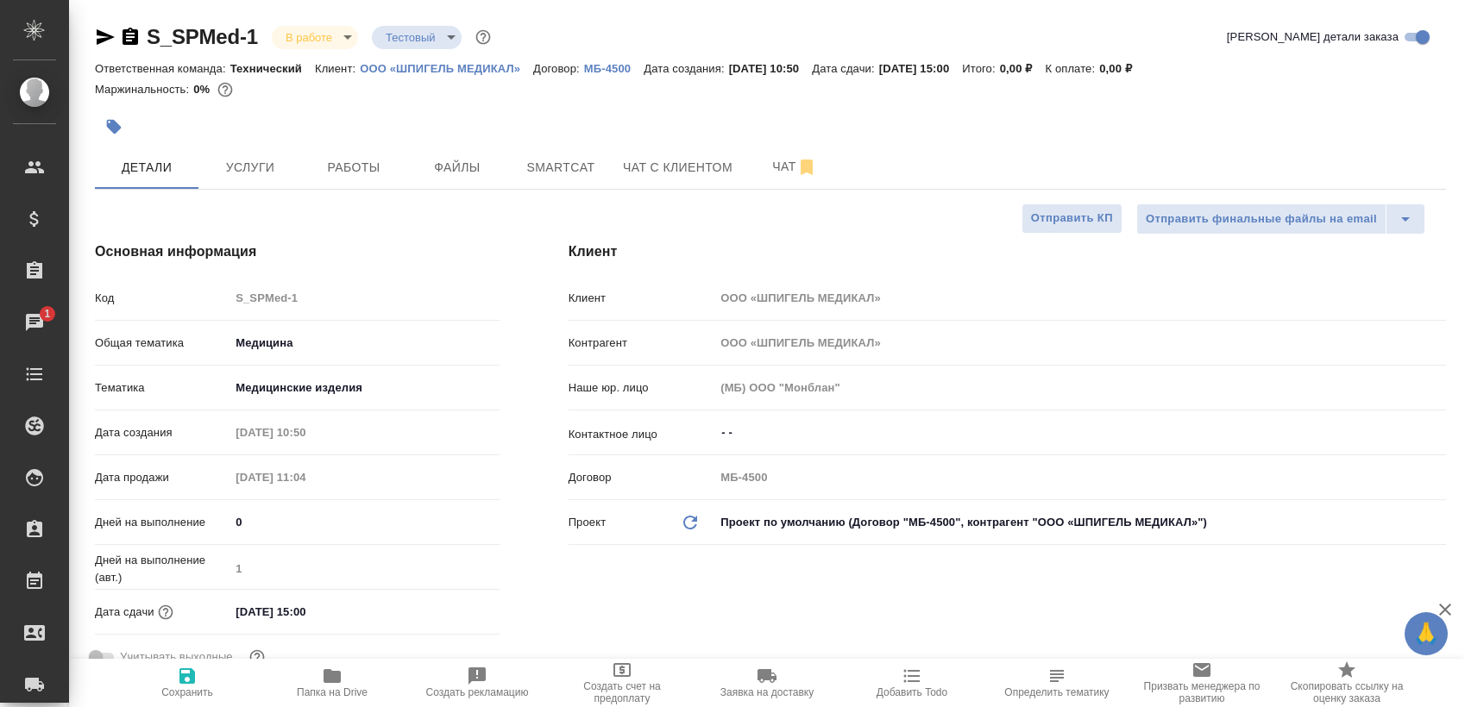
type textarea "x"
click at [336, 157] on span "Работы" at bounding box center [353, 168] width 83 height 22
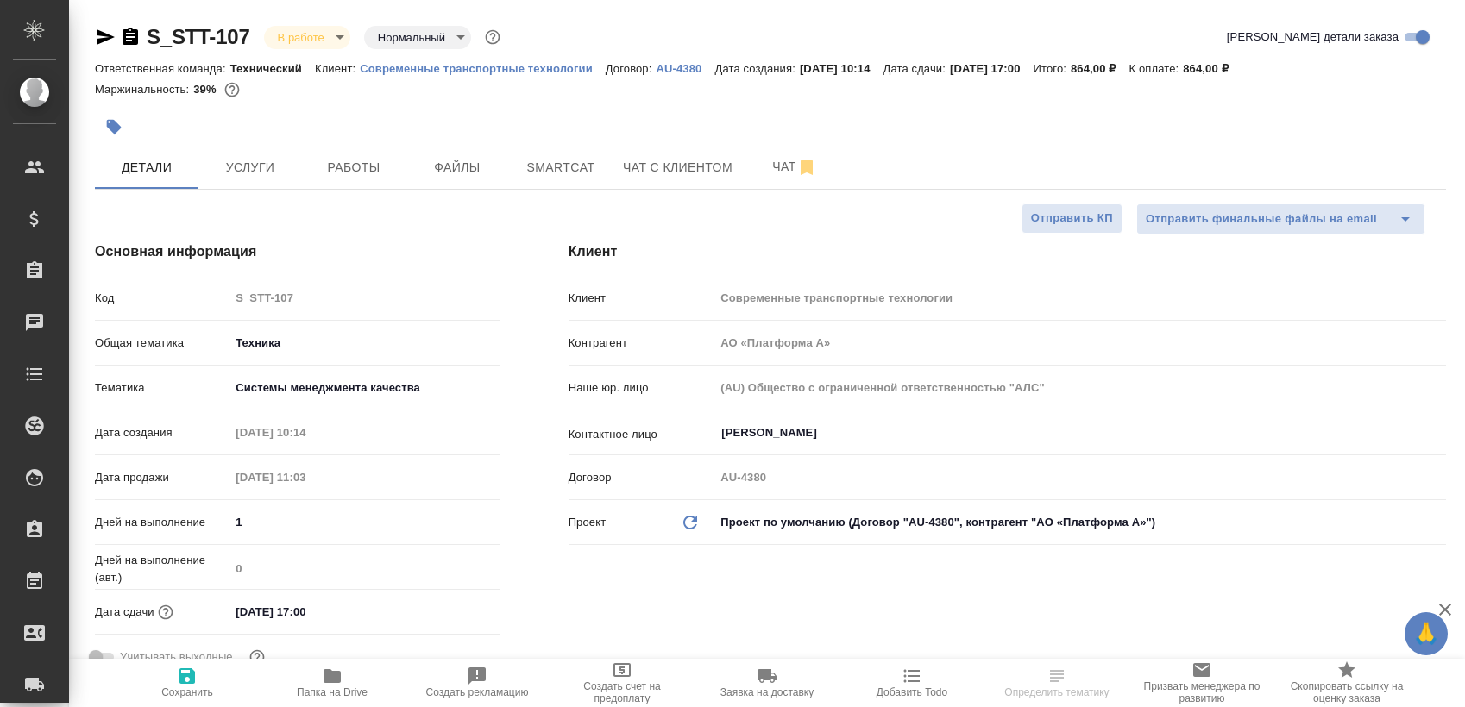
select select "RU"
click at [354, 171] on span "Работы" at bounding box center [353, 168] width 83 height 22
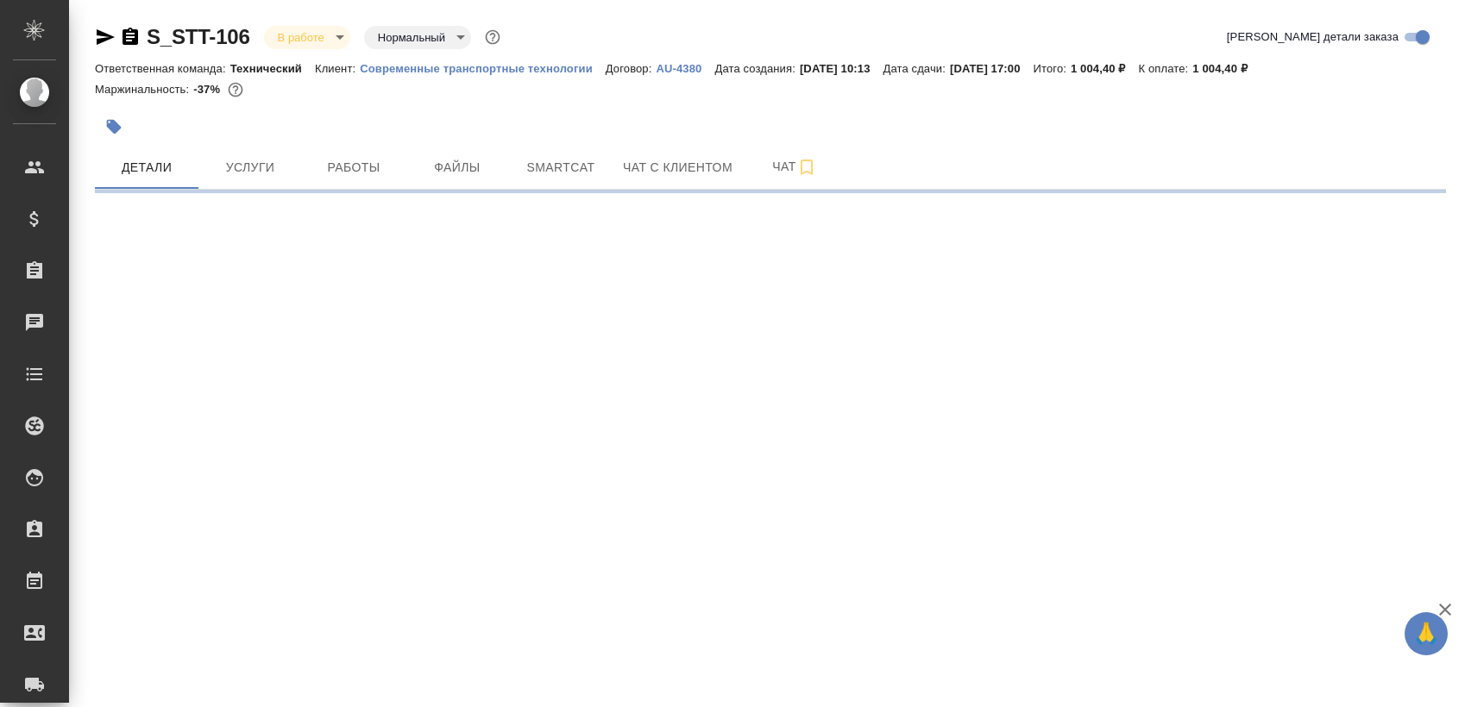
select select "RU"
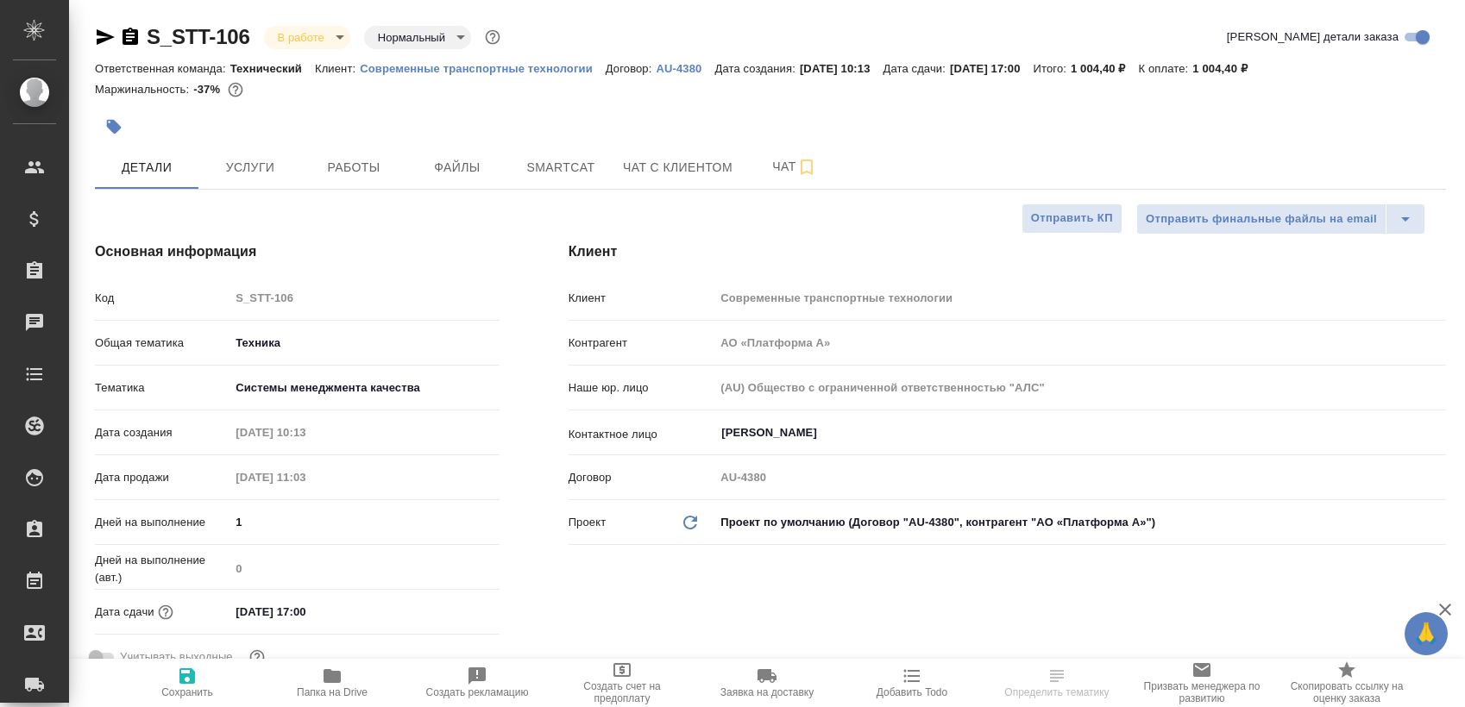
type textarea "x"
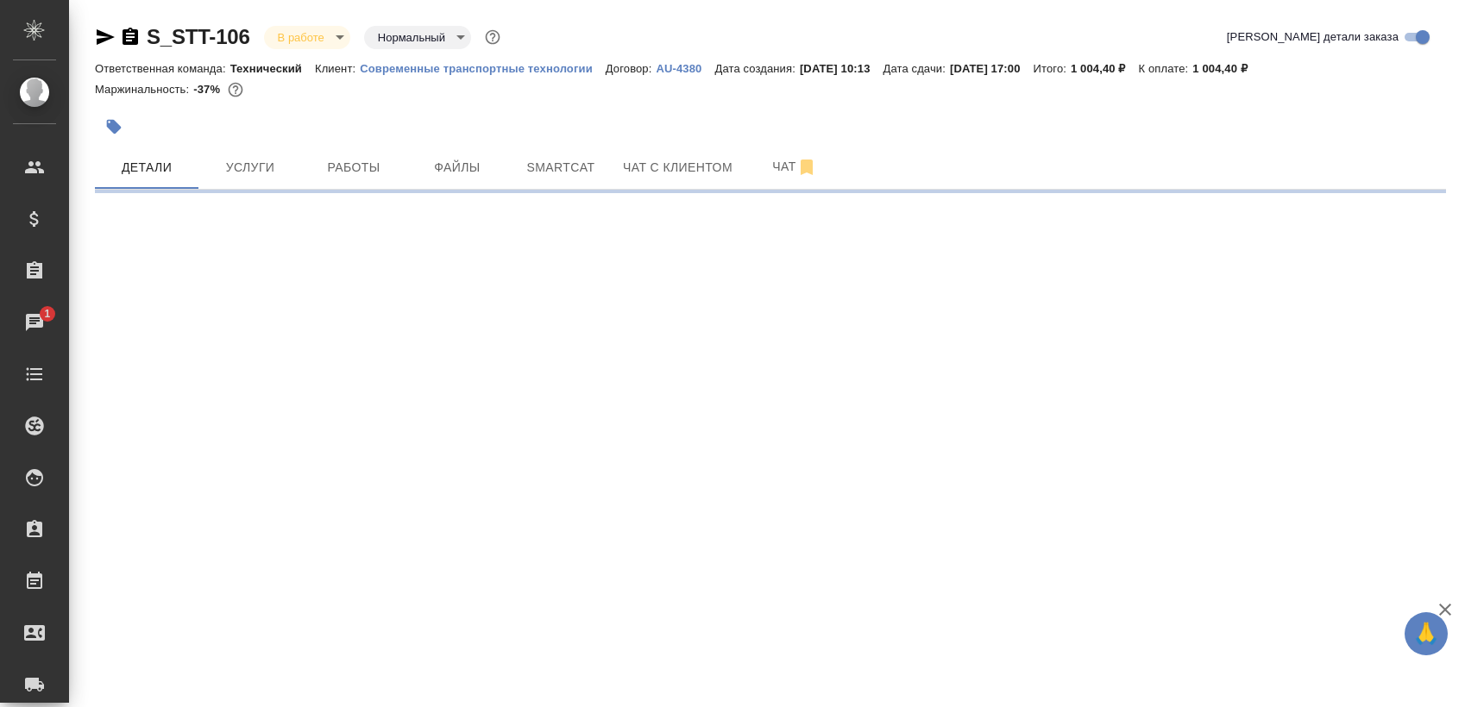
select select "RU"
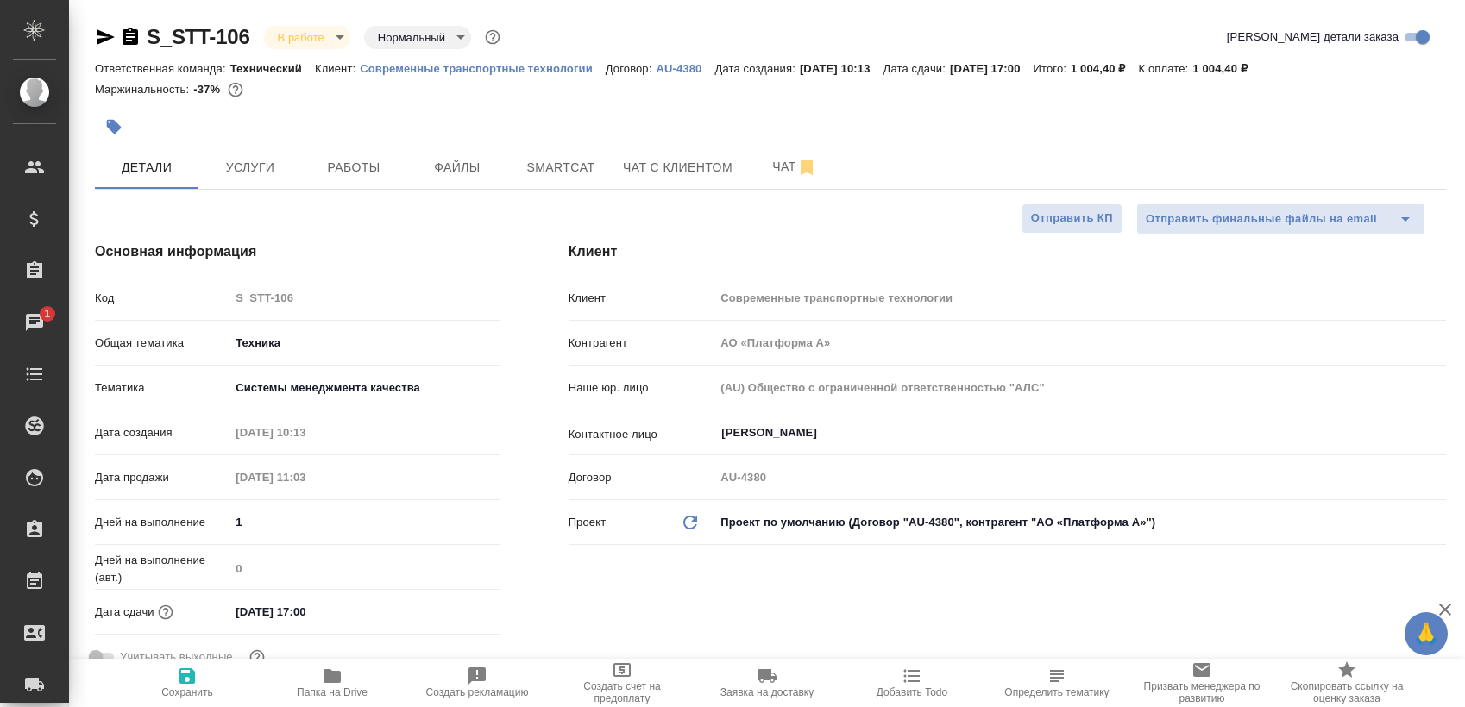
type textarea "x"
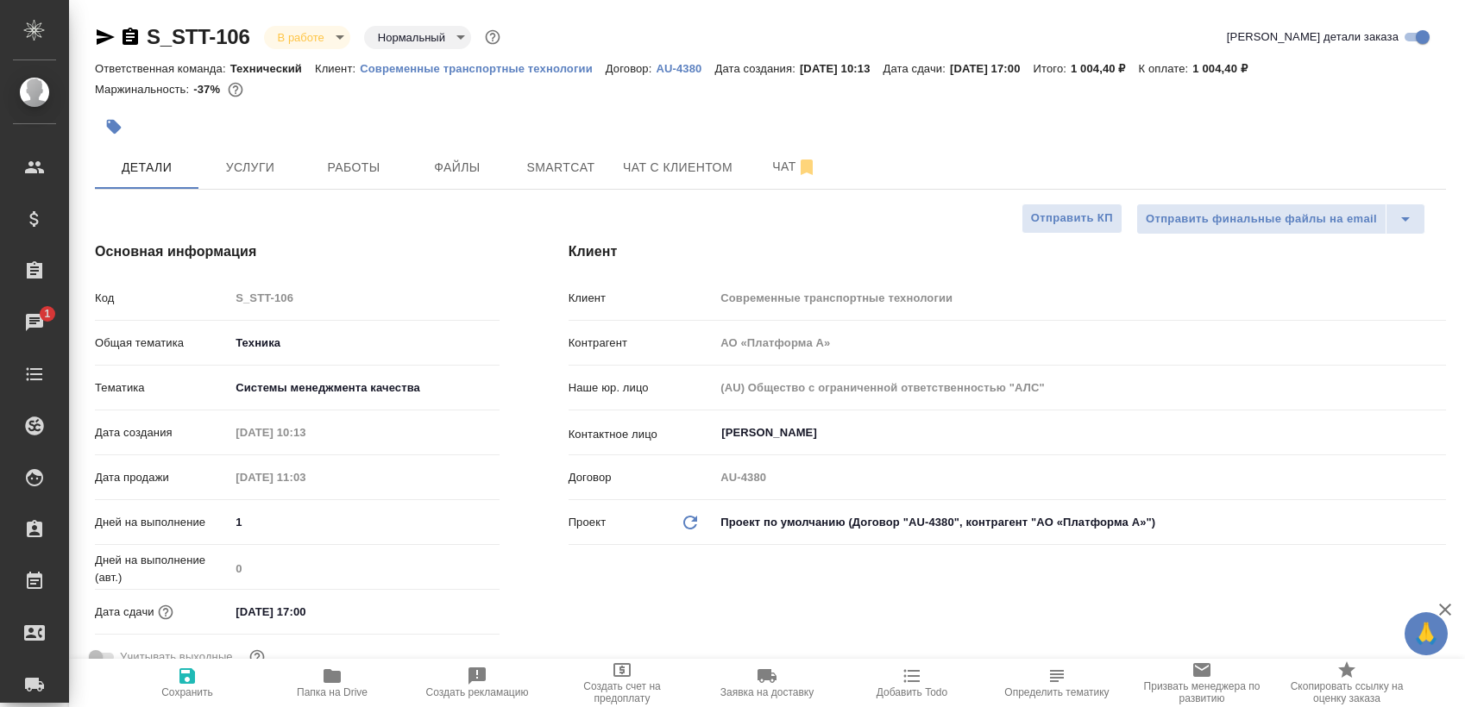
type textarea "x"
click at [361, 165] on span "Работы" at bounding box center [353, 168] width 83 height 22
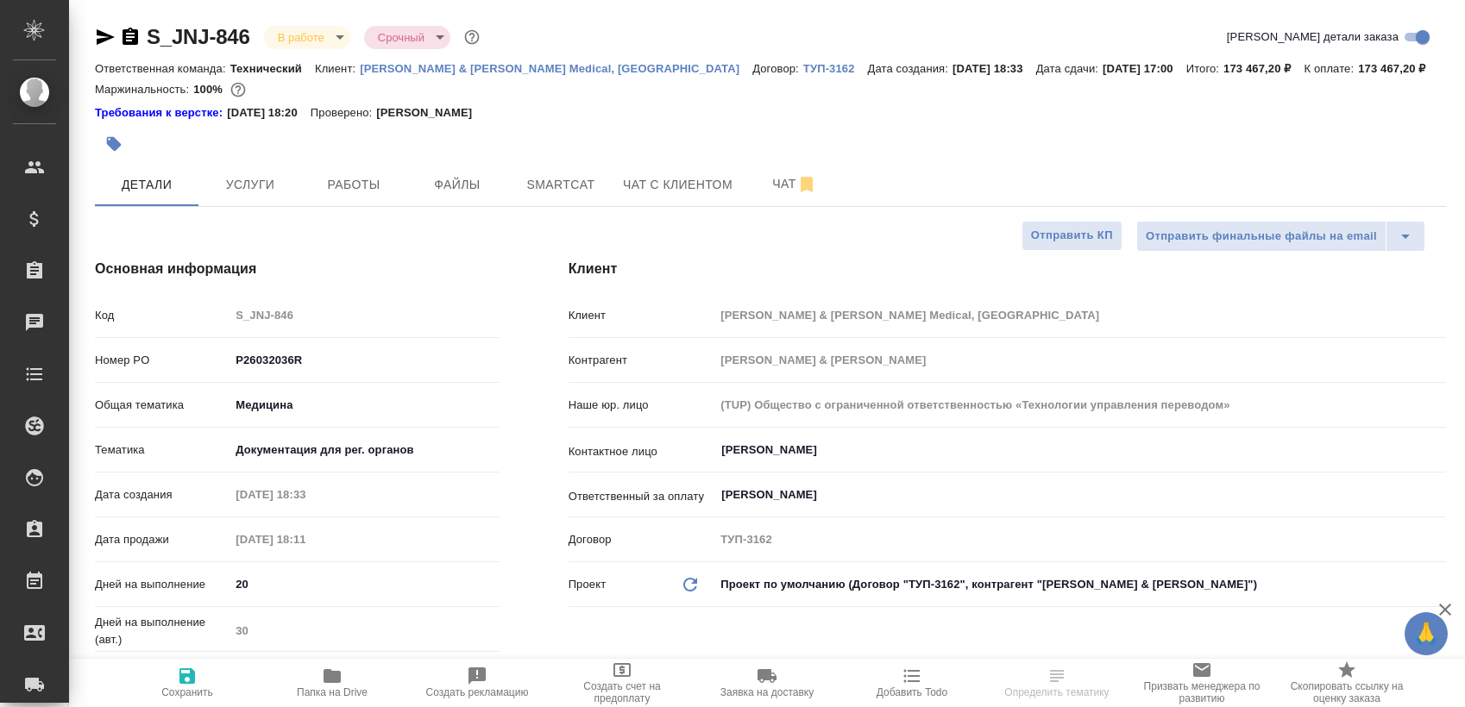
select select "RU"
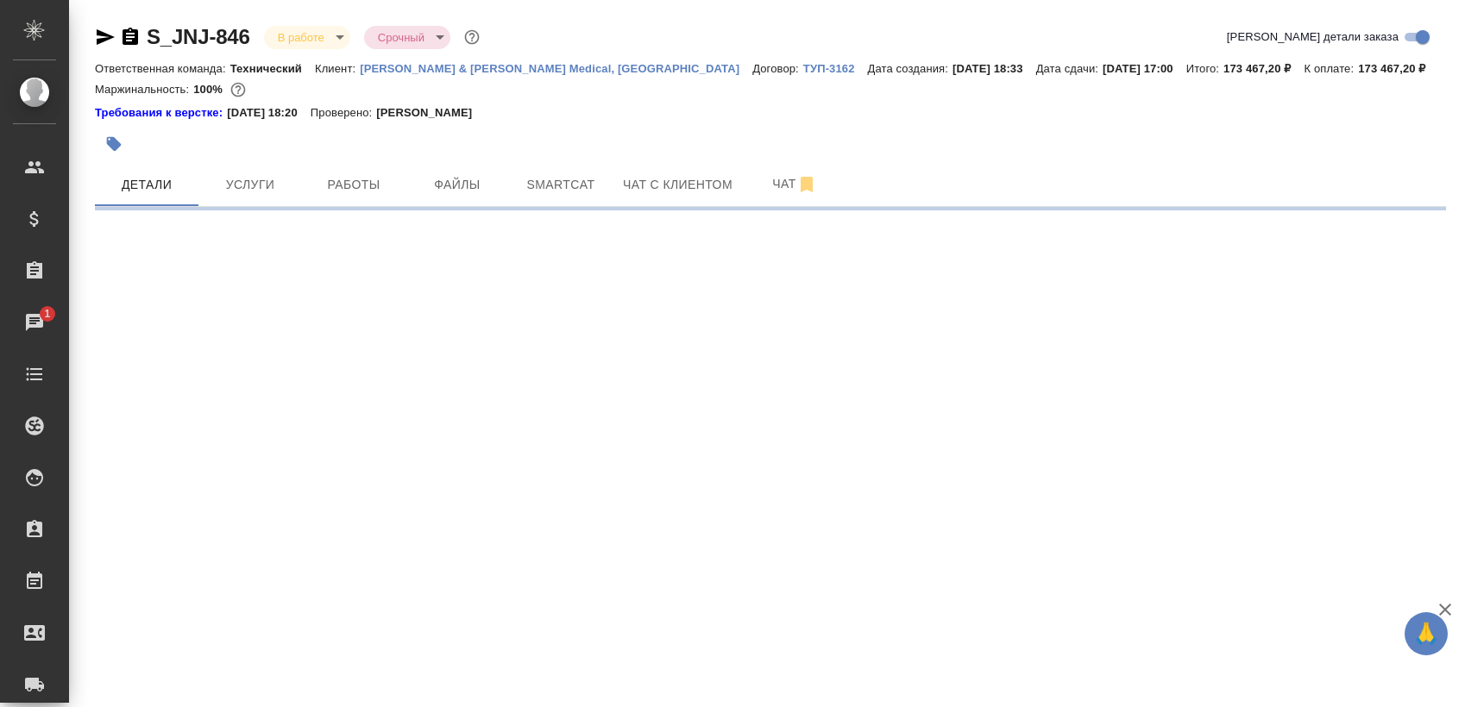
select select "RU"
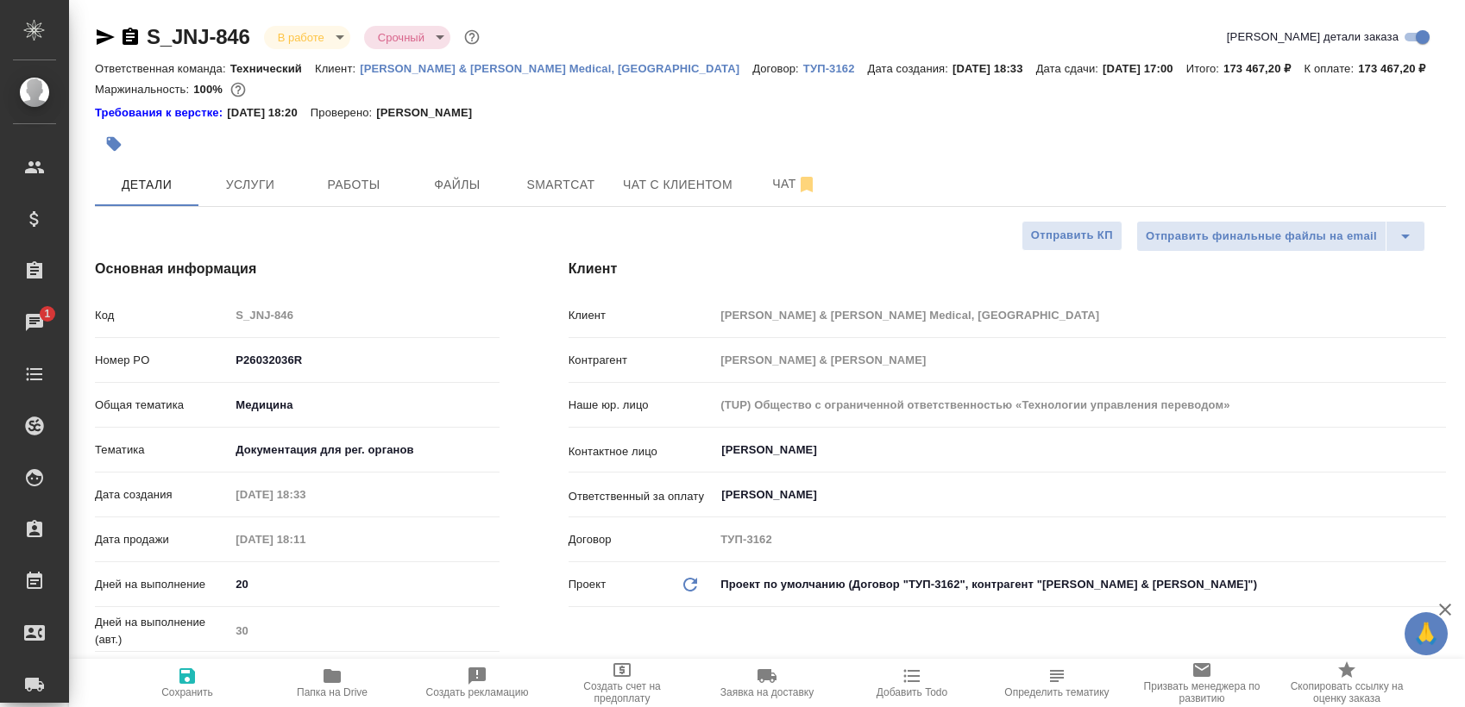
type textarea "x"
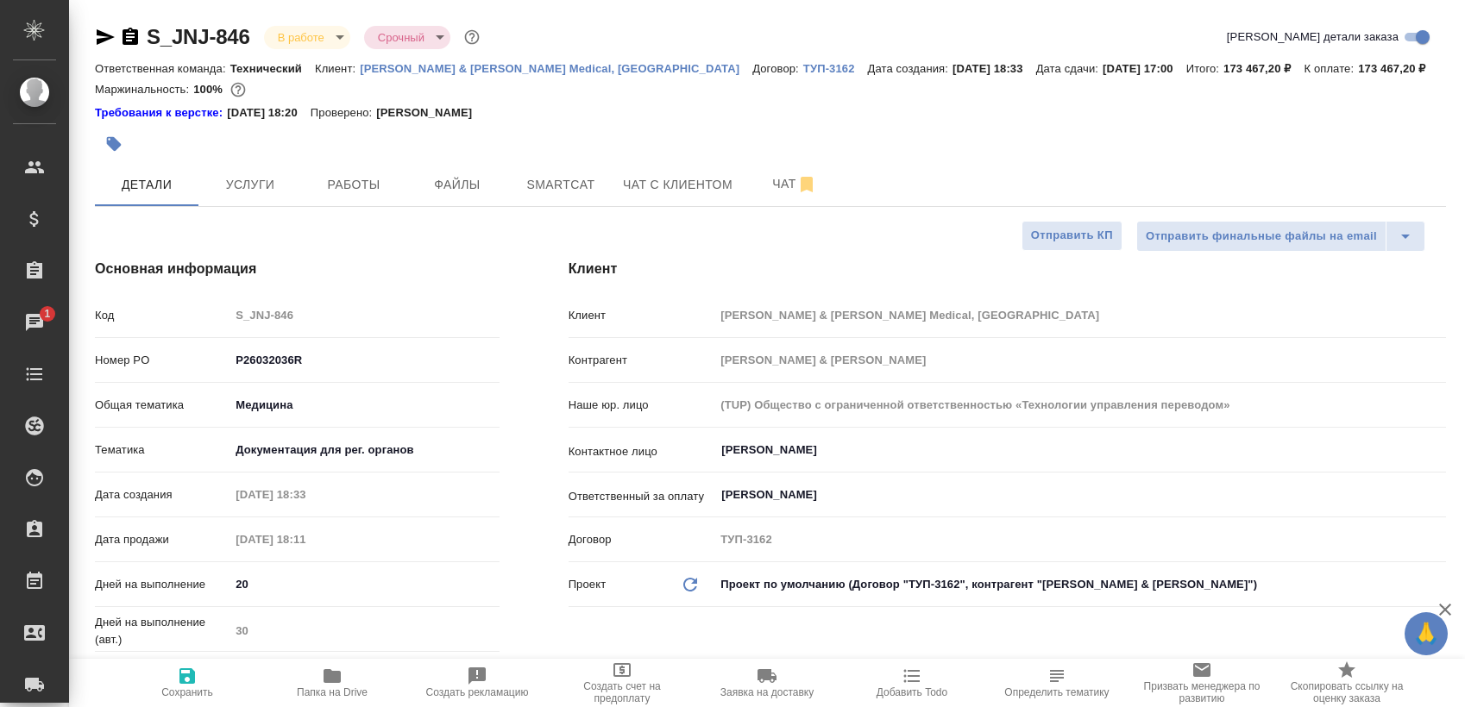
type textarea "x"
click at [340, 169] on button "Работы" at bounding box center [354, 184] width 104 height 43
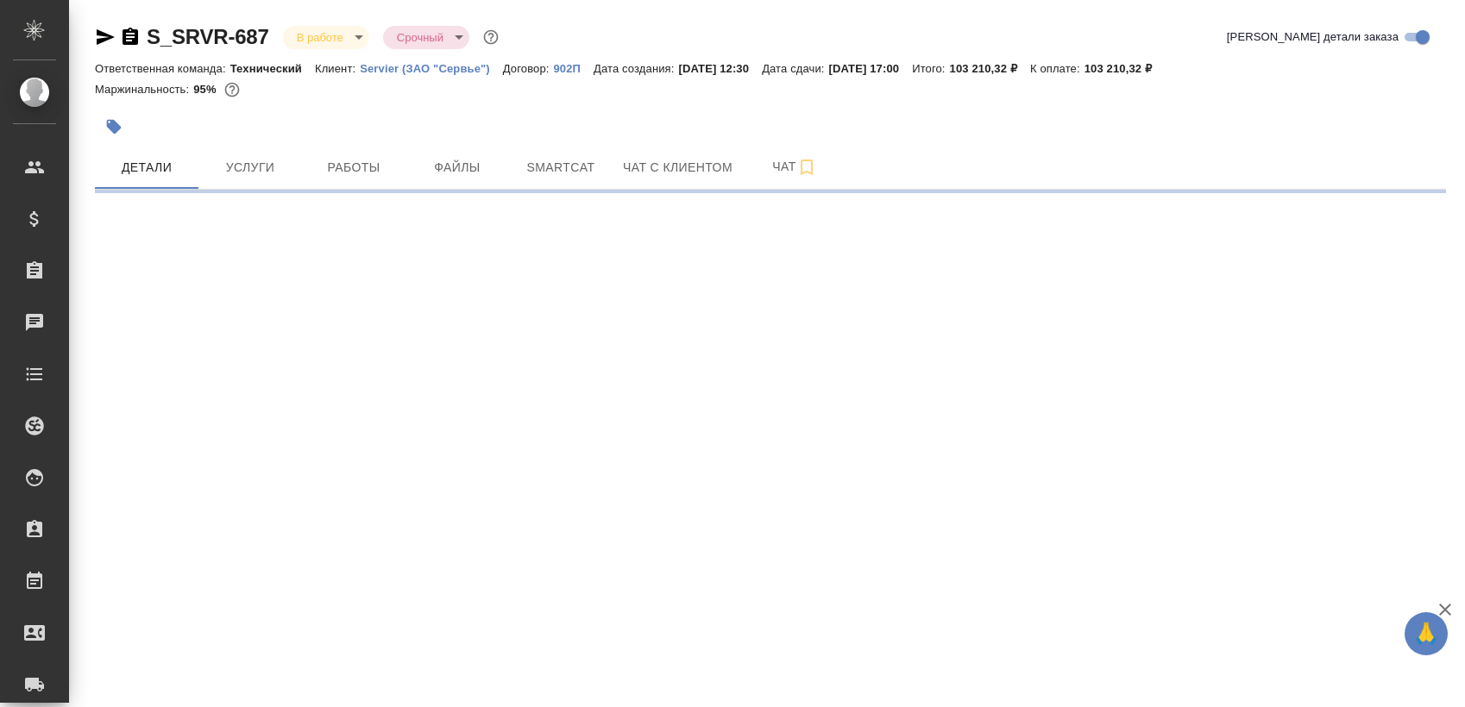
select select "RU"
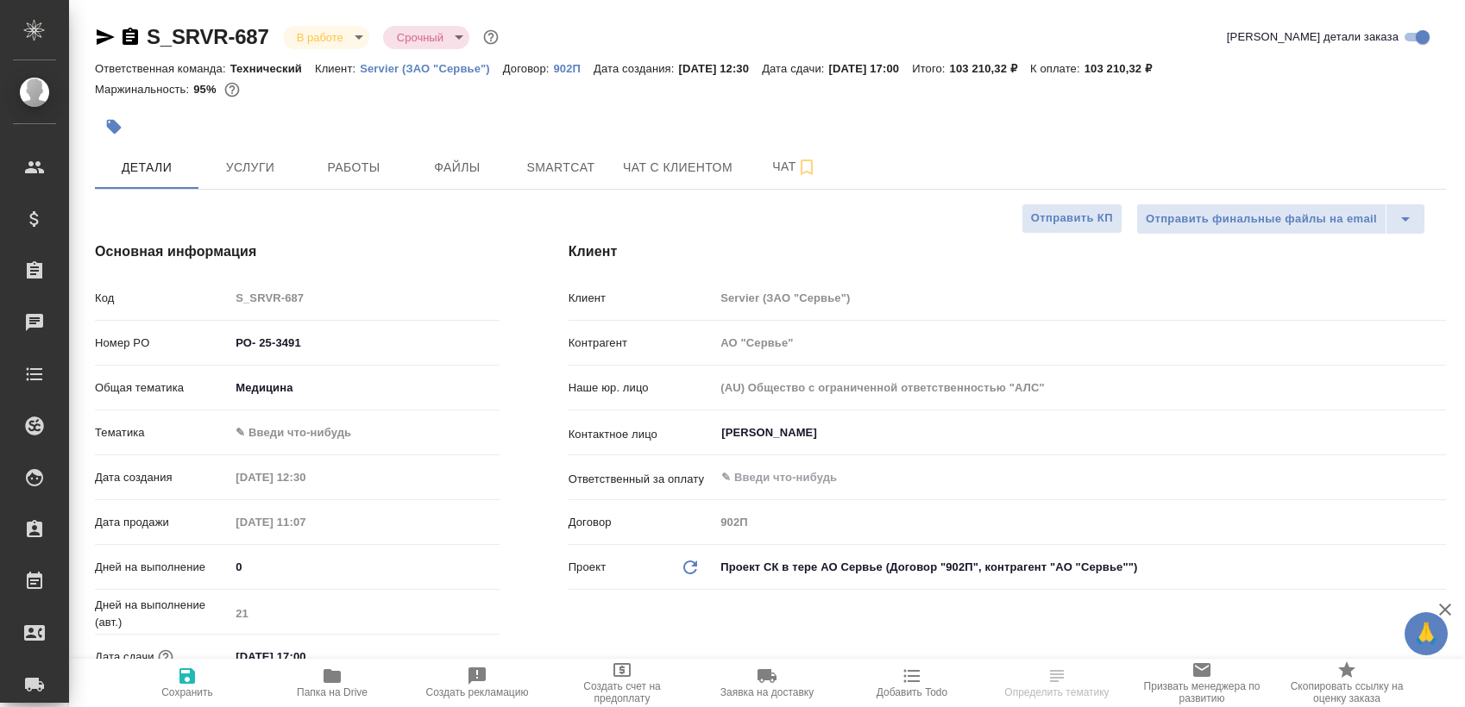
type textarea "x"
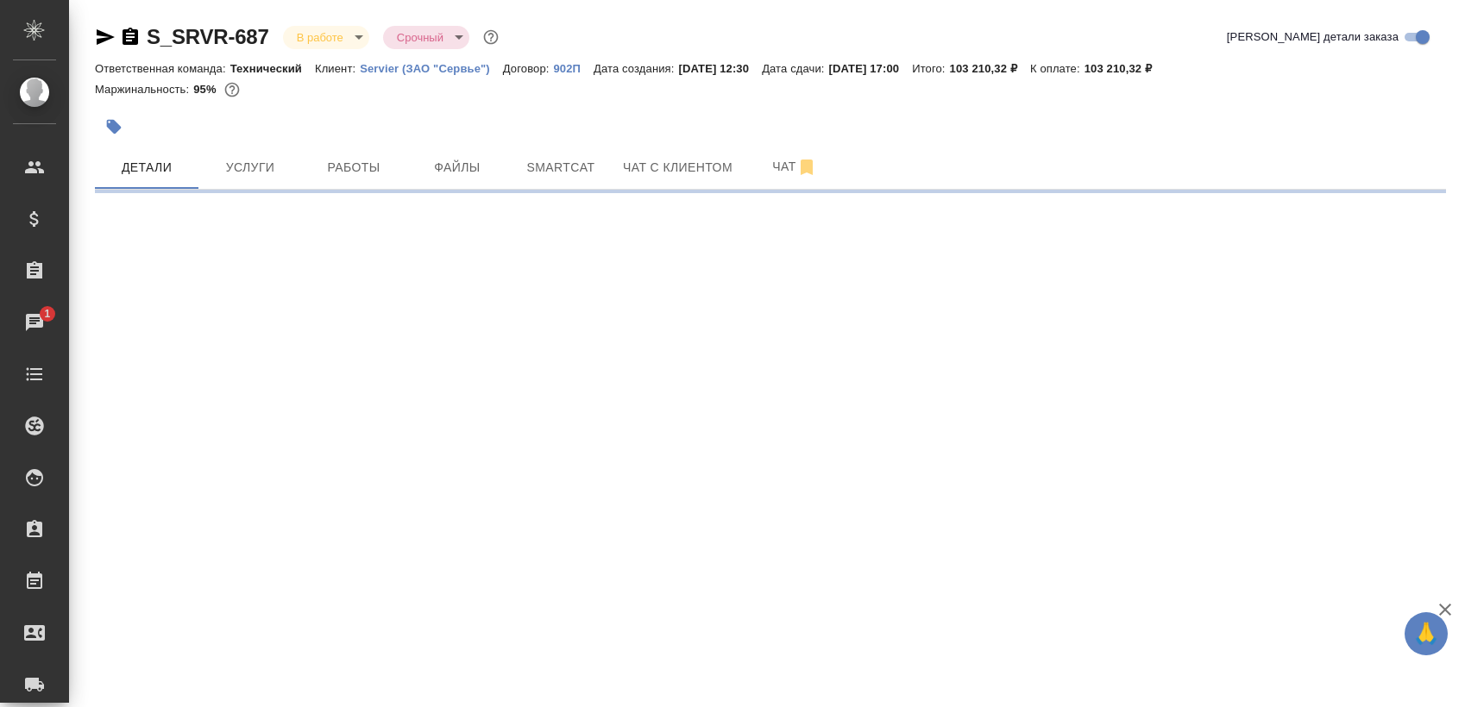
select select "RU"
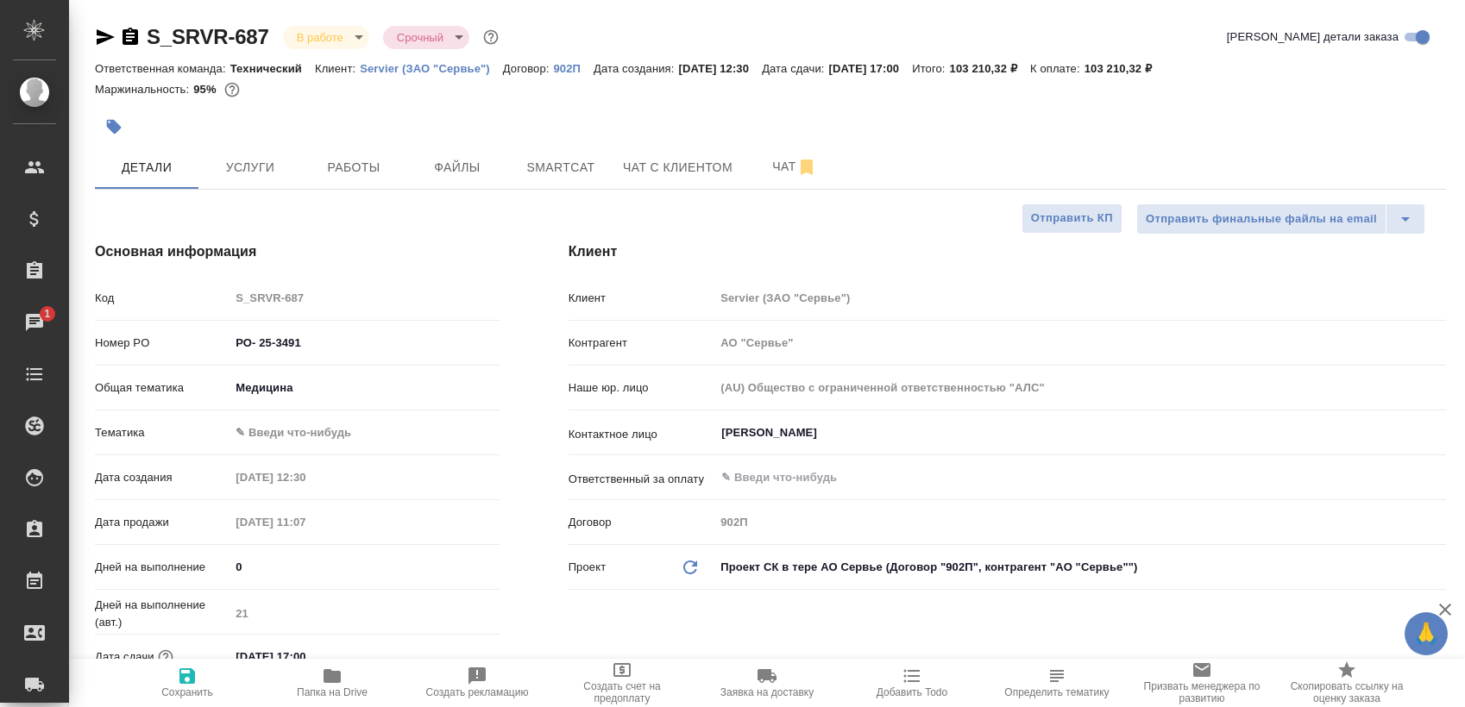
type textarea "x"
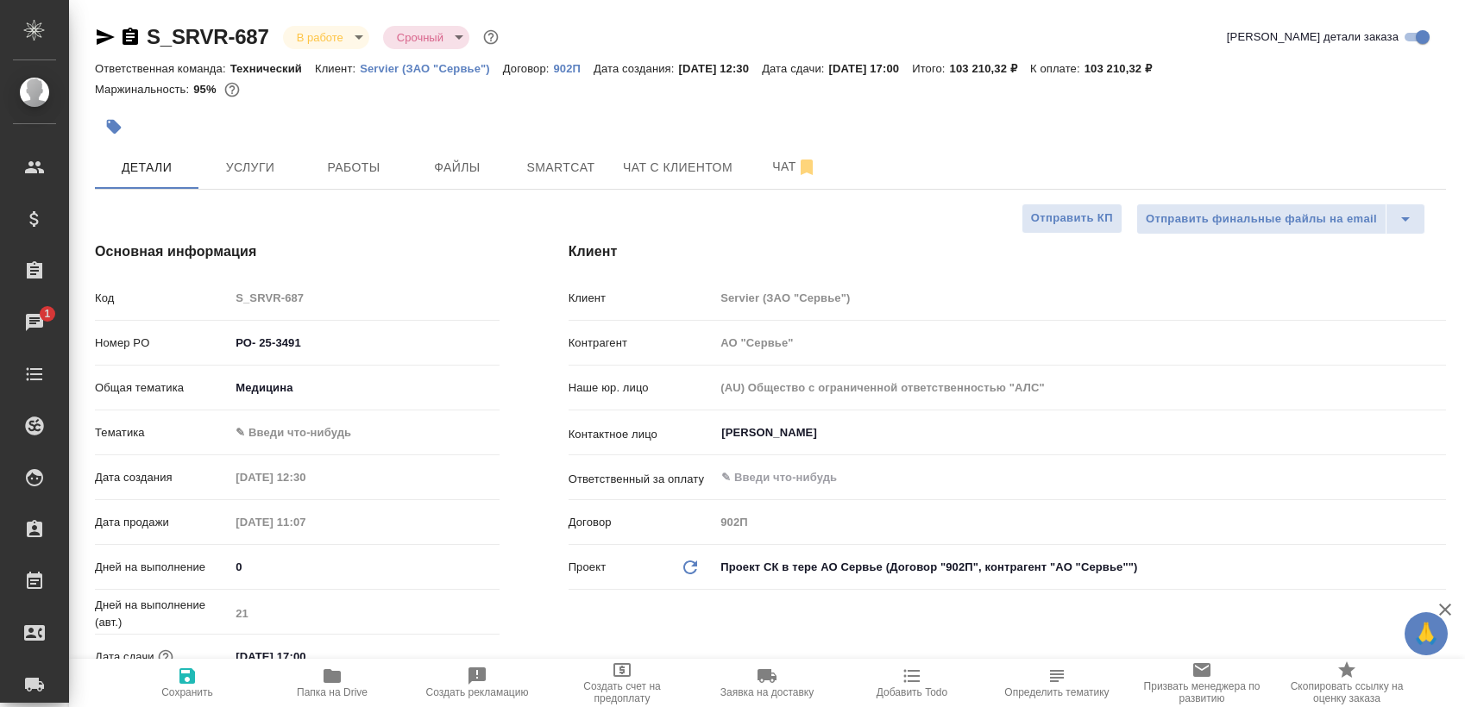
type textarea "x"
click at [360, 183] on button "Работы" at bounding box center [354, 167] width 104 height 43
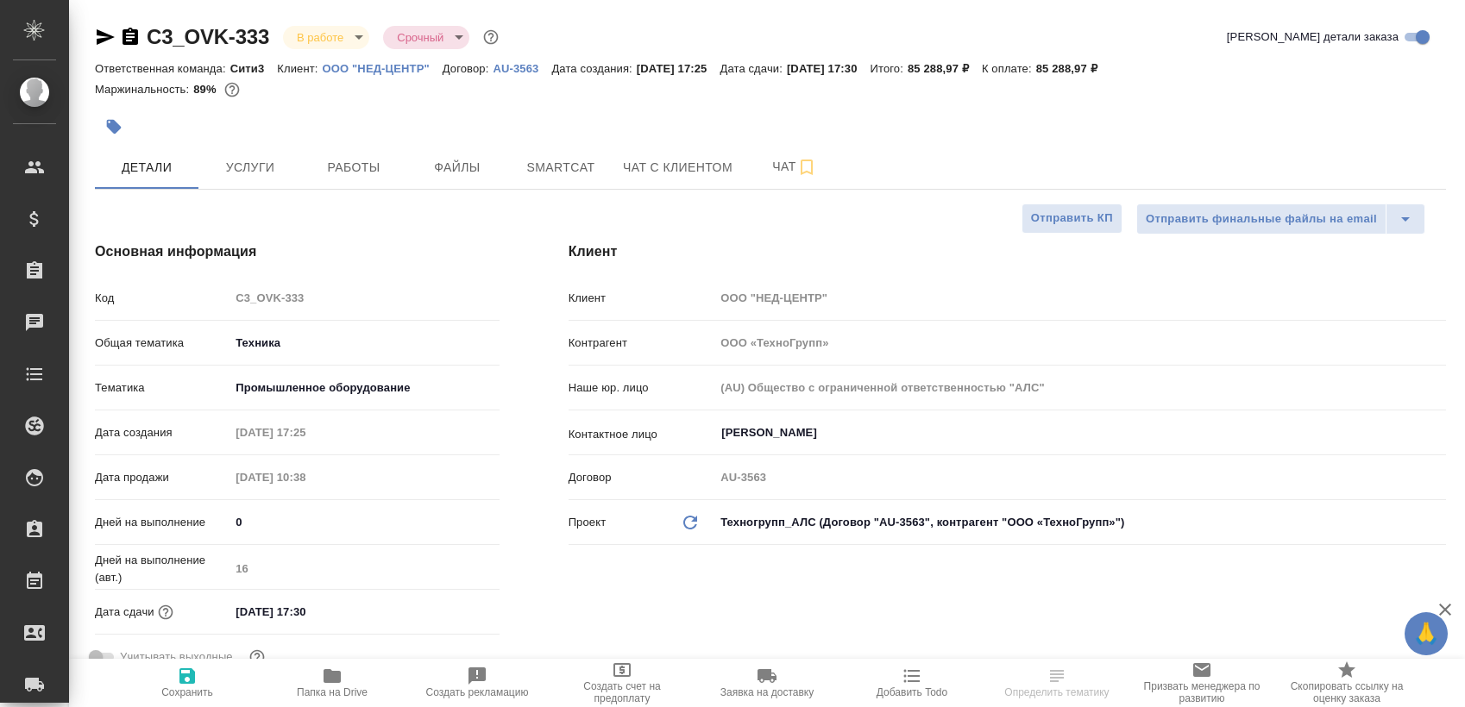
select select "RU"
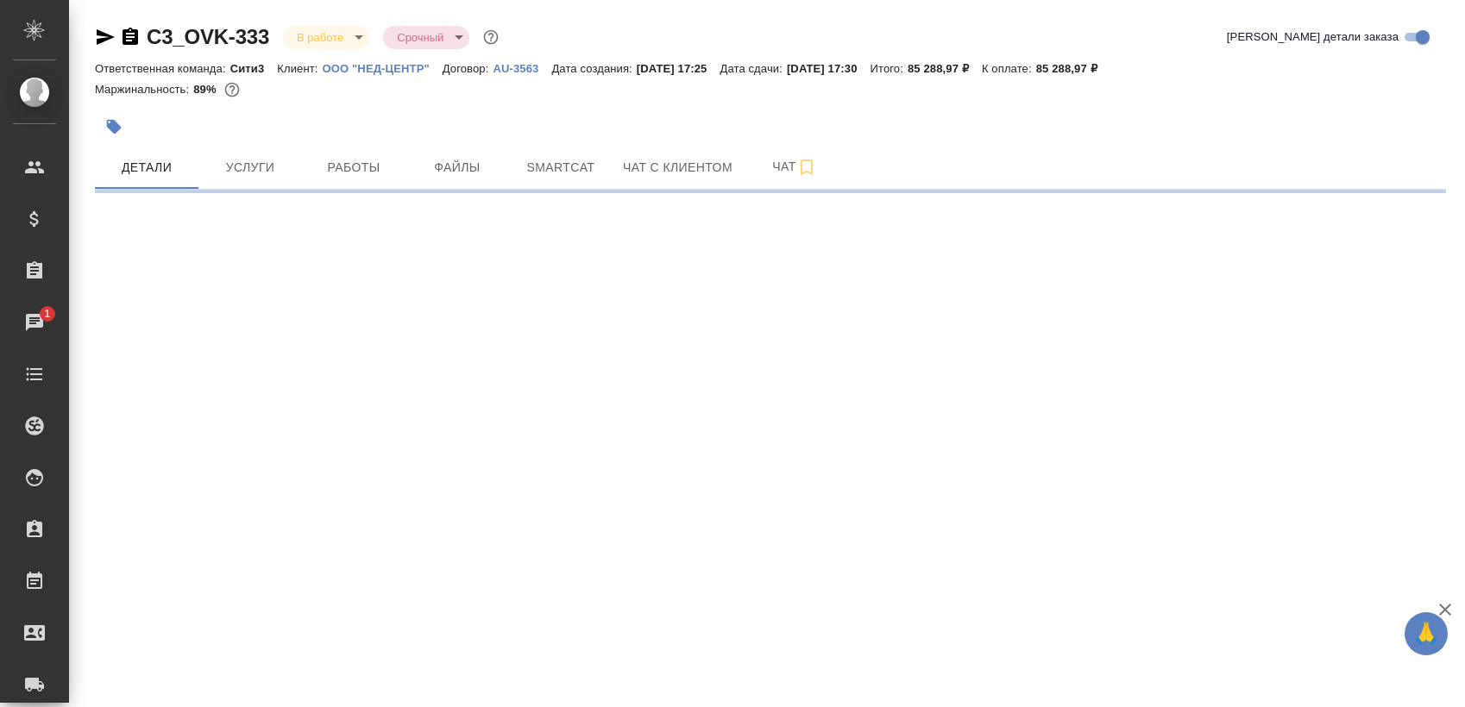
select select "RU"
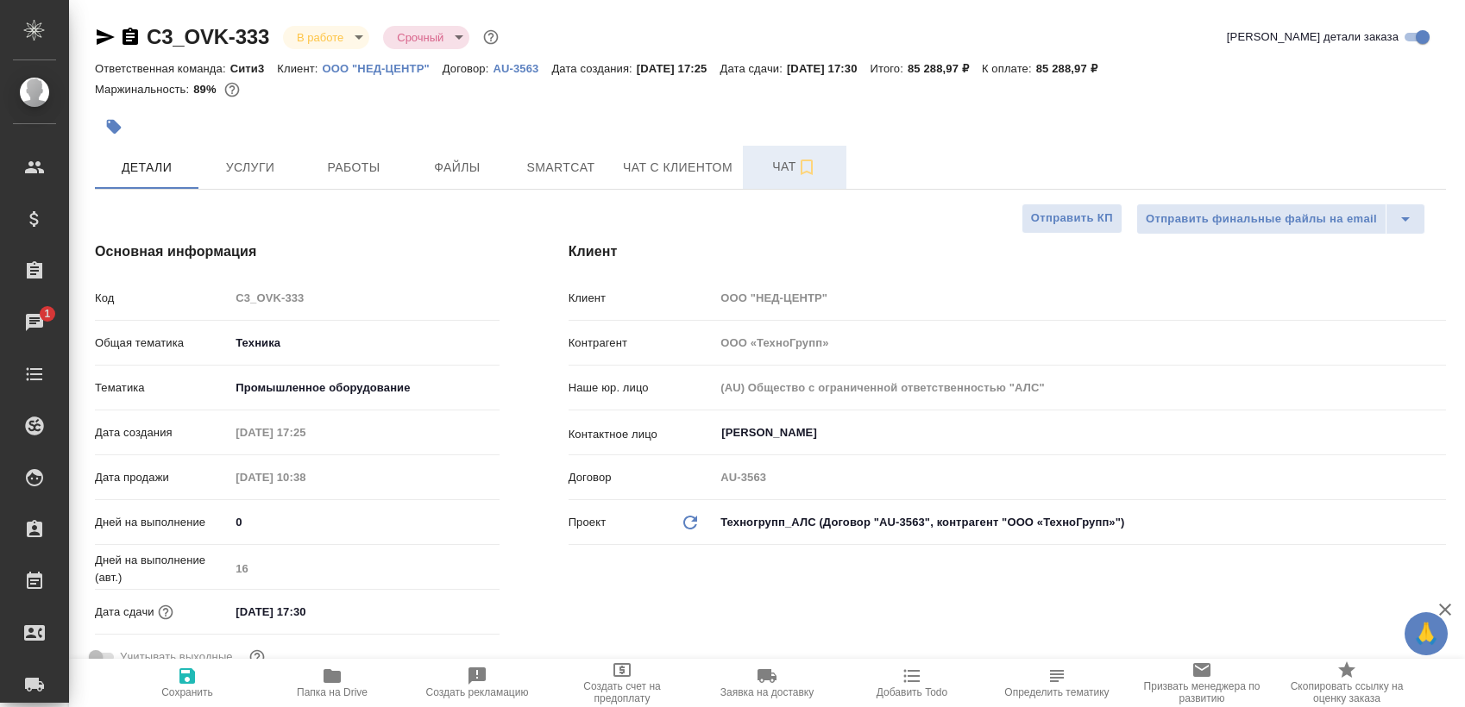
type textarea "x"
click at [334, 164] on span "Работы" at bounding box center [353, 168] width 83 height 22
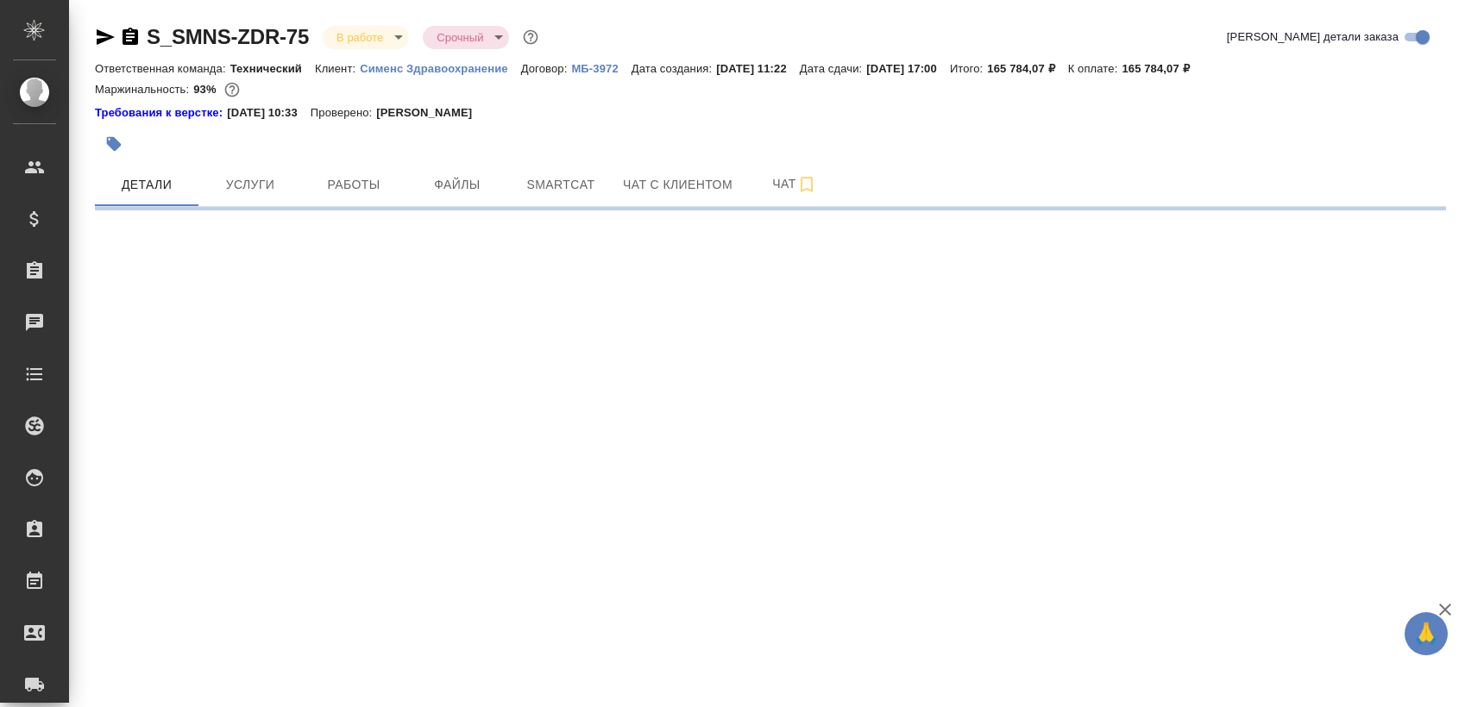
select select "RU"
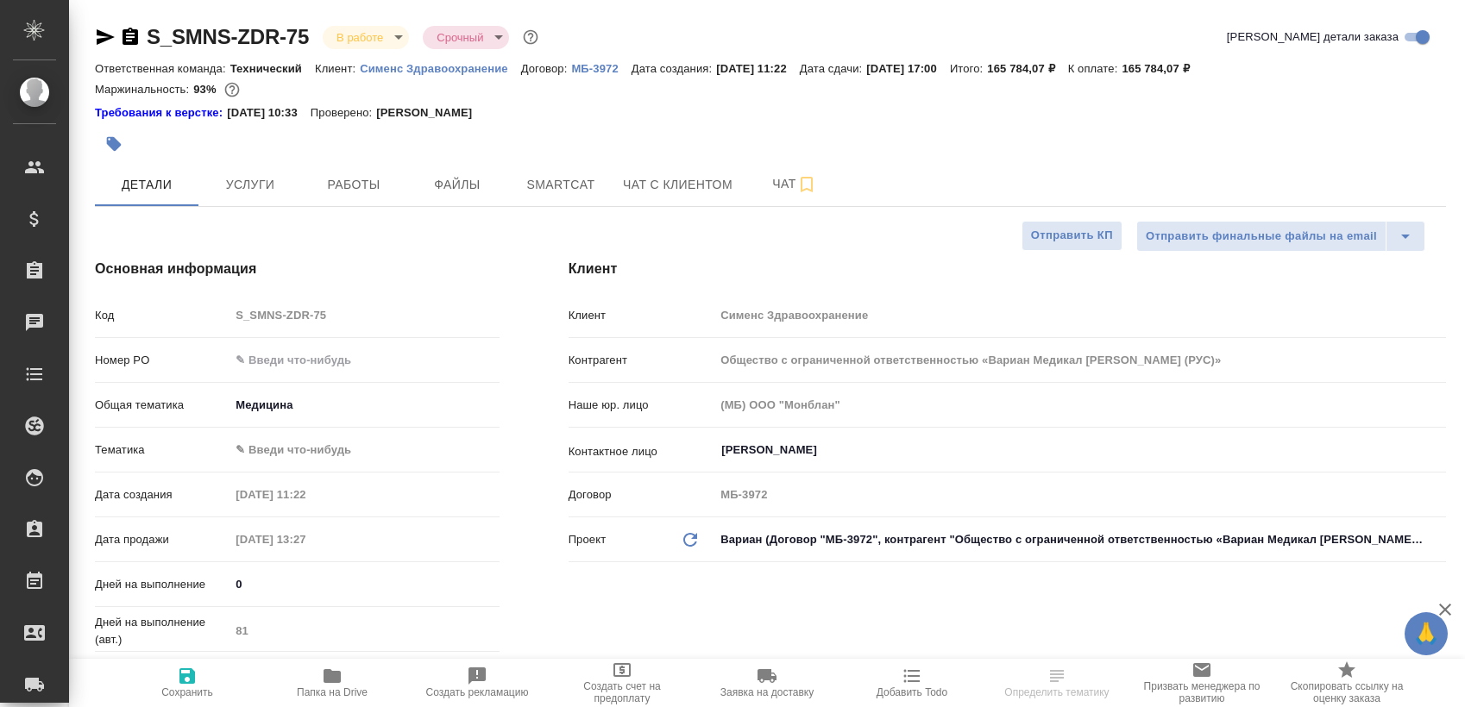
type textarea "x"
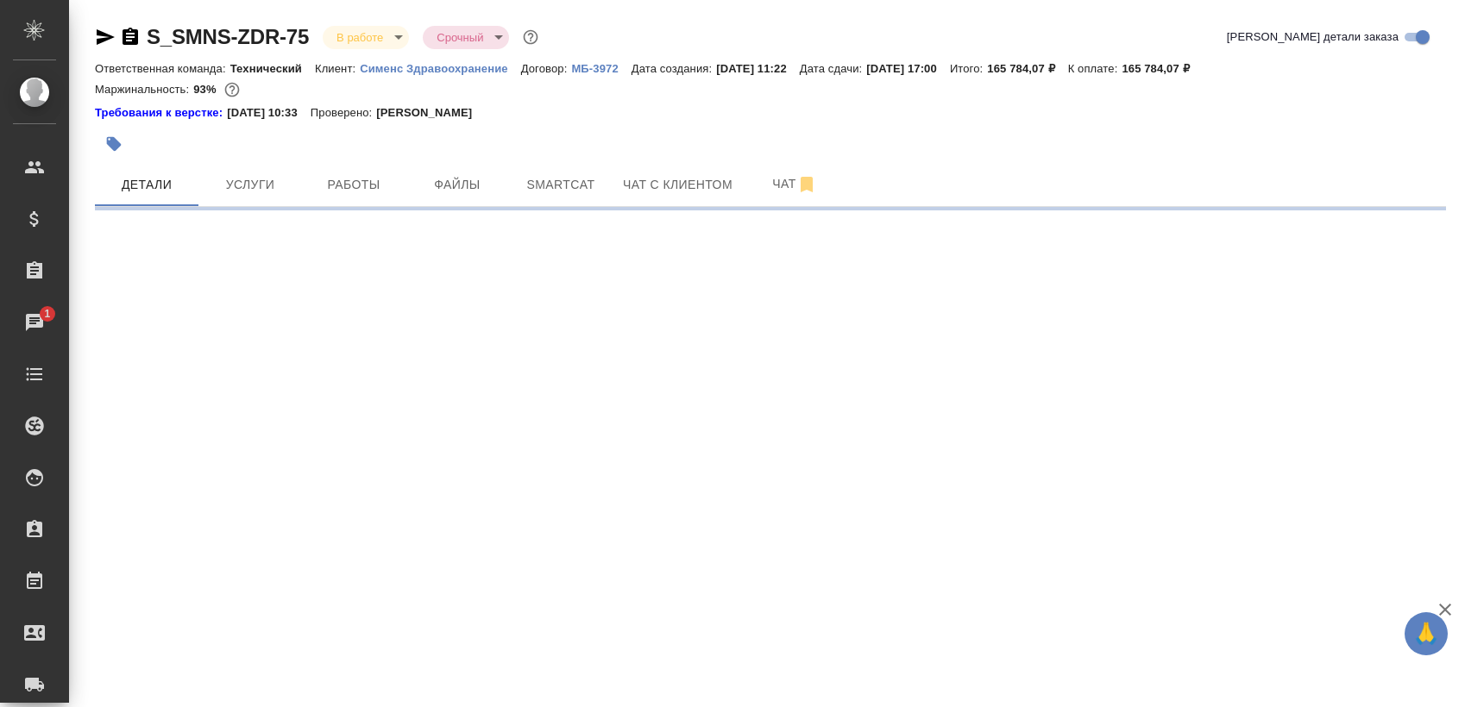
select select "RU"
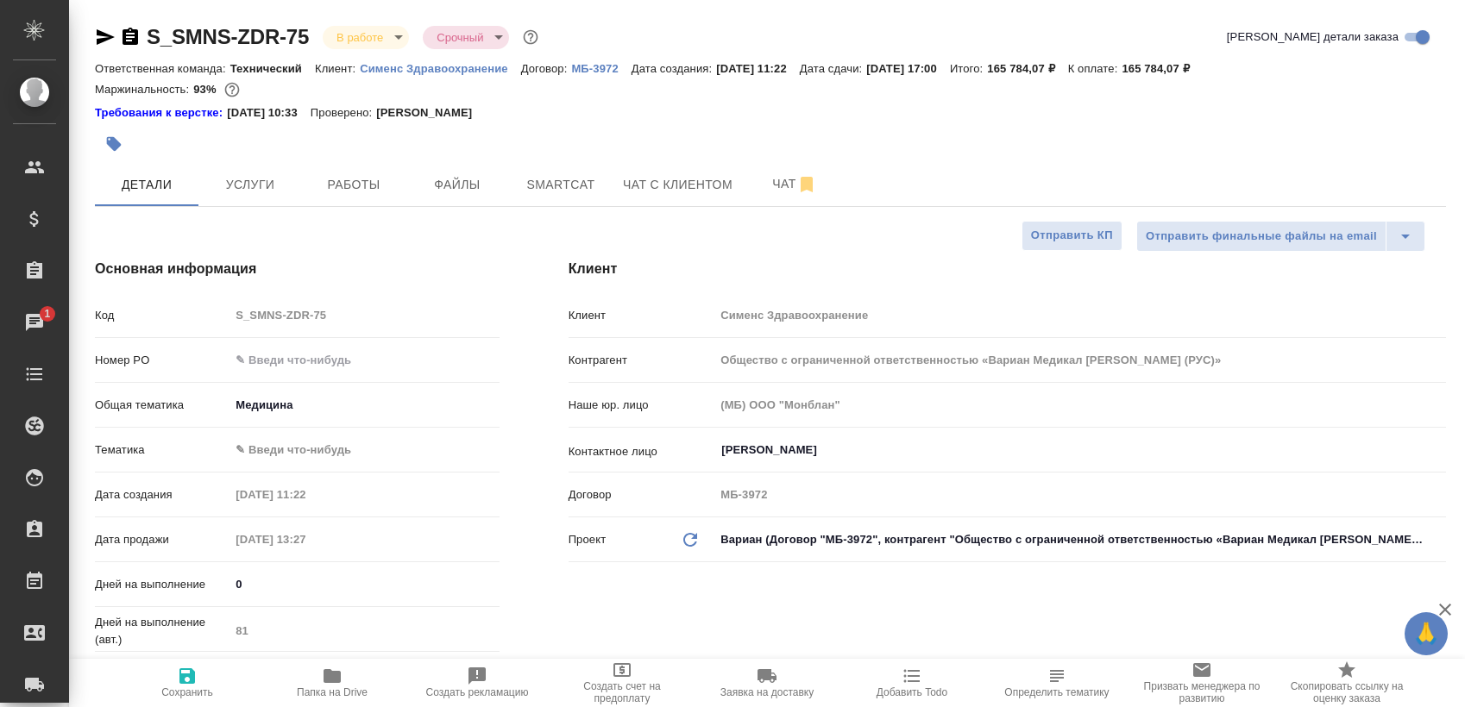
type textarea "x"
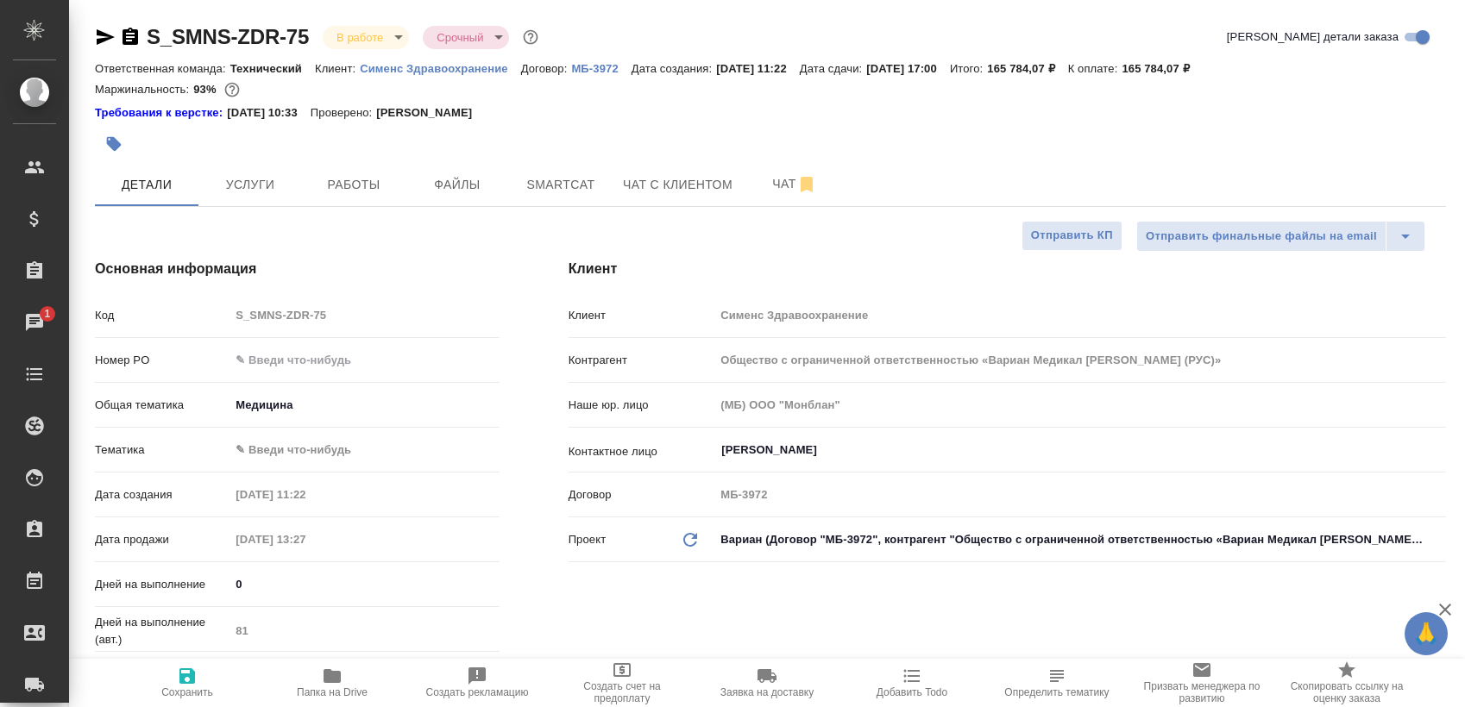
type textarea "x"
click at [319, 189] on span "Работы" at bounding box center [353, 185] width 83 height 22
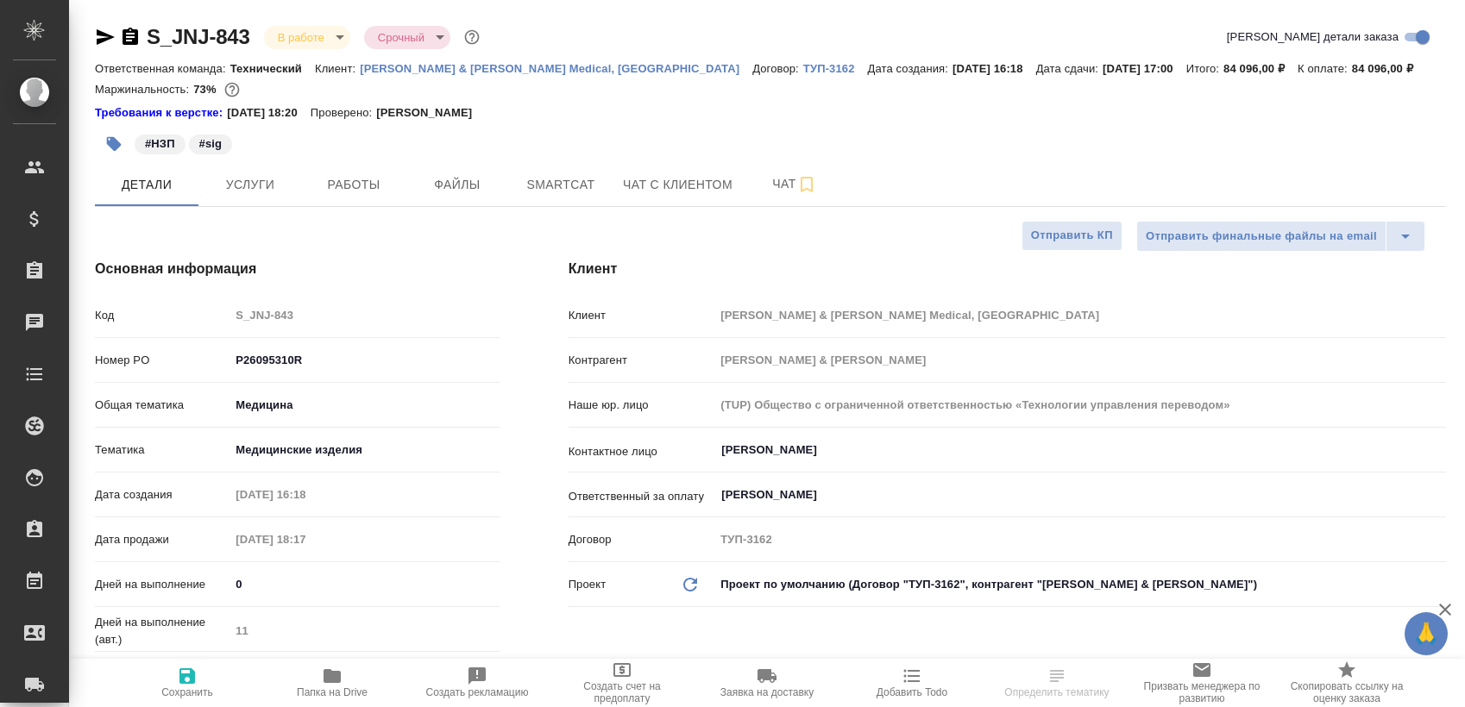
select select "RU"
type textarea "x"
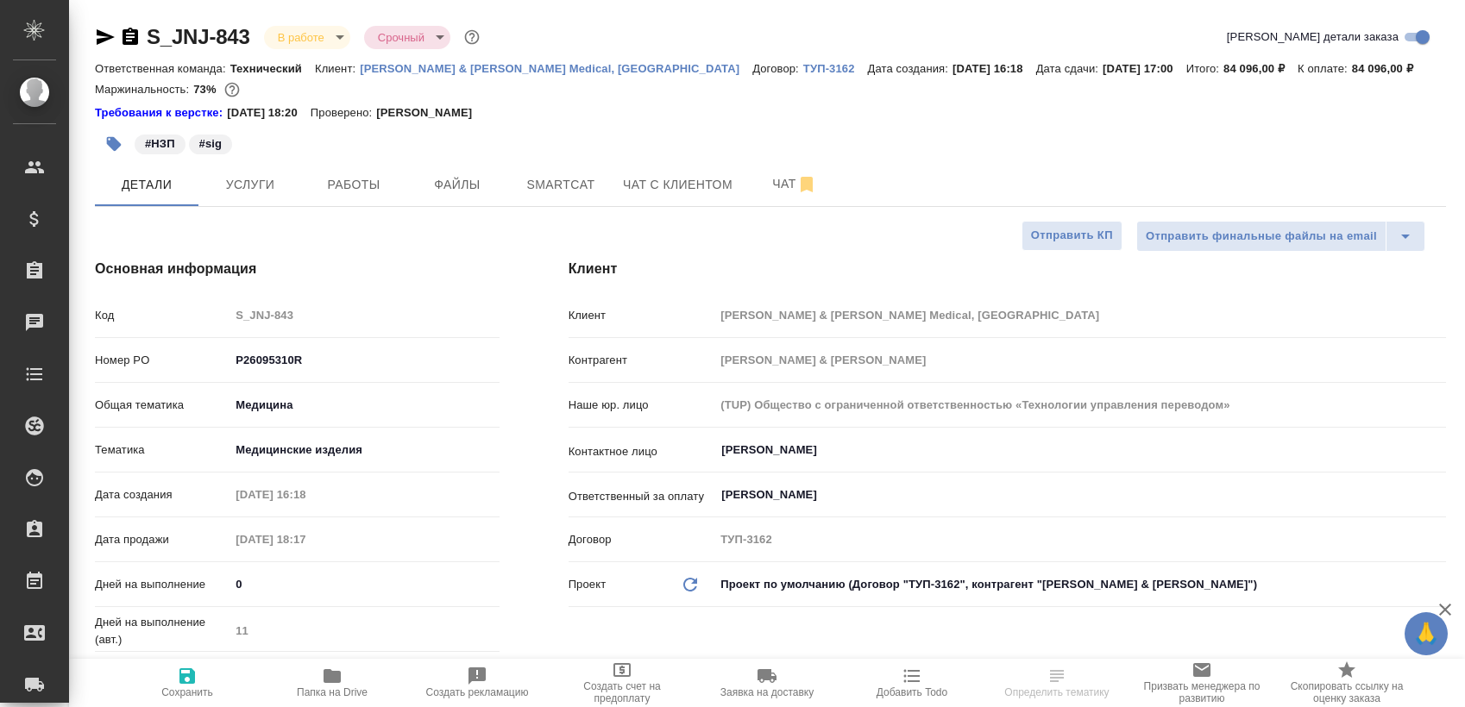
type textarea "x"
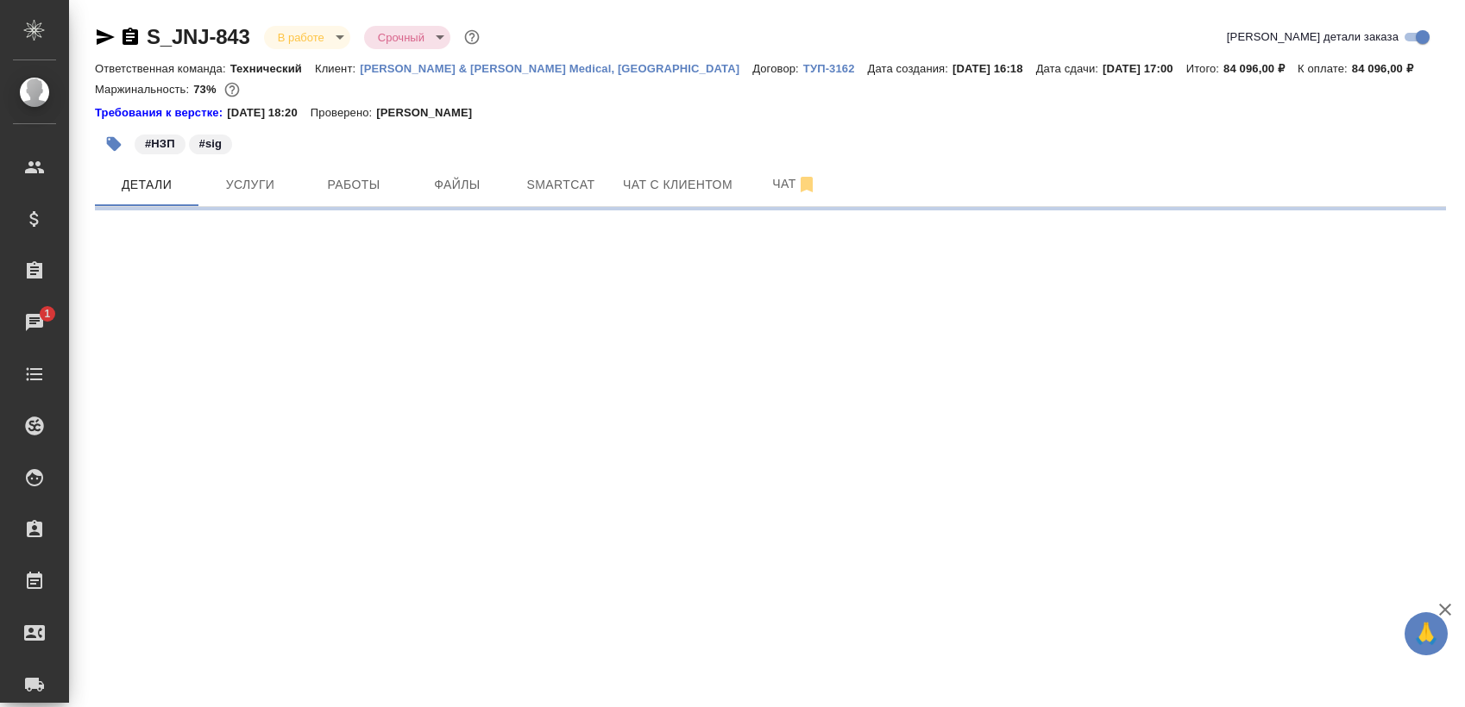
select select "RU"
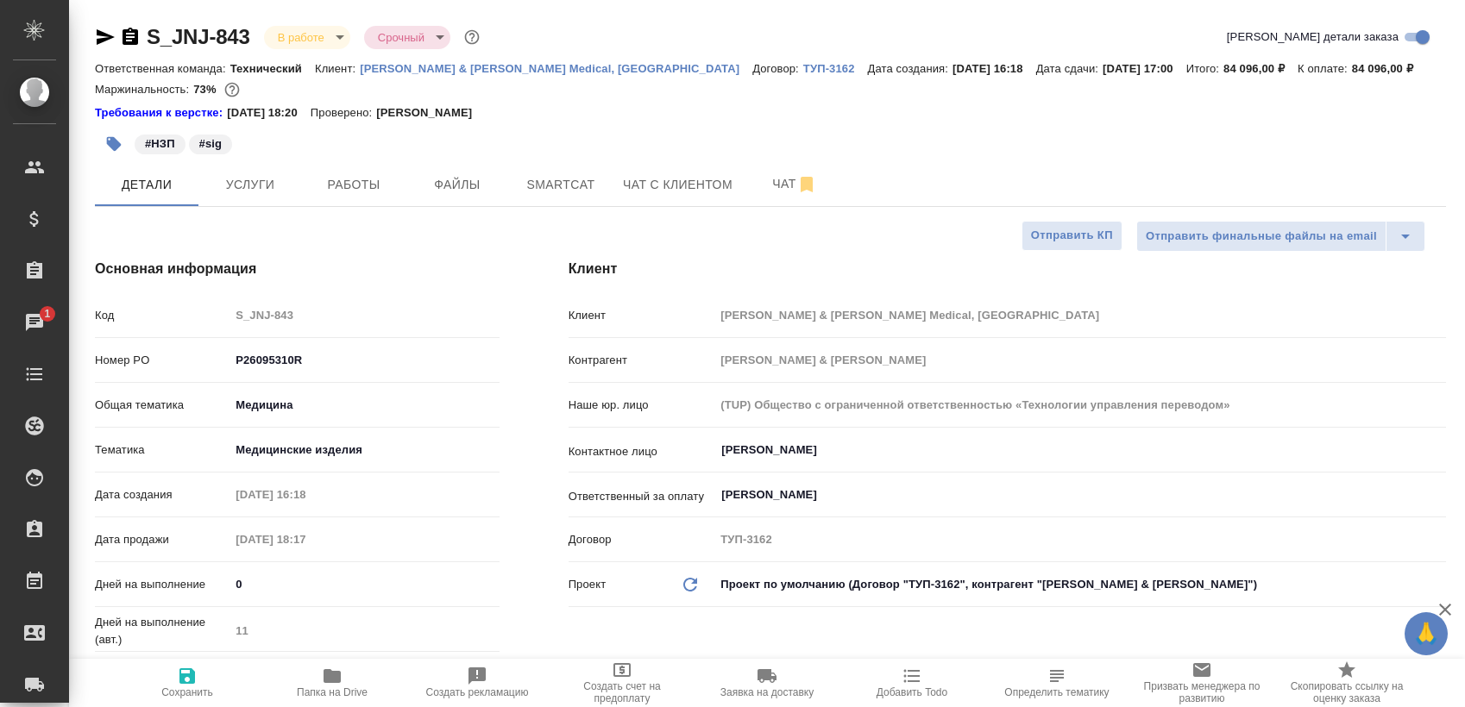
type textarea "x"
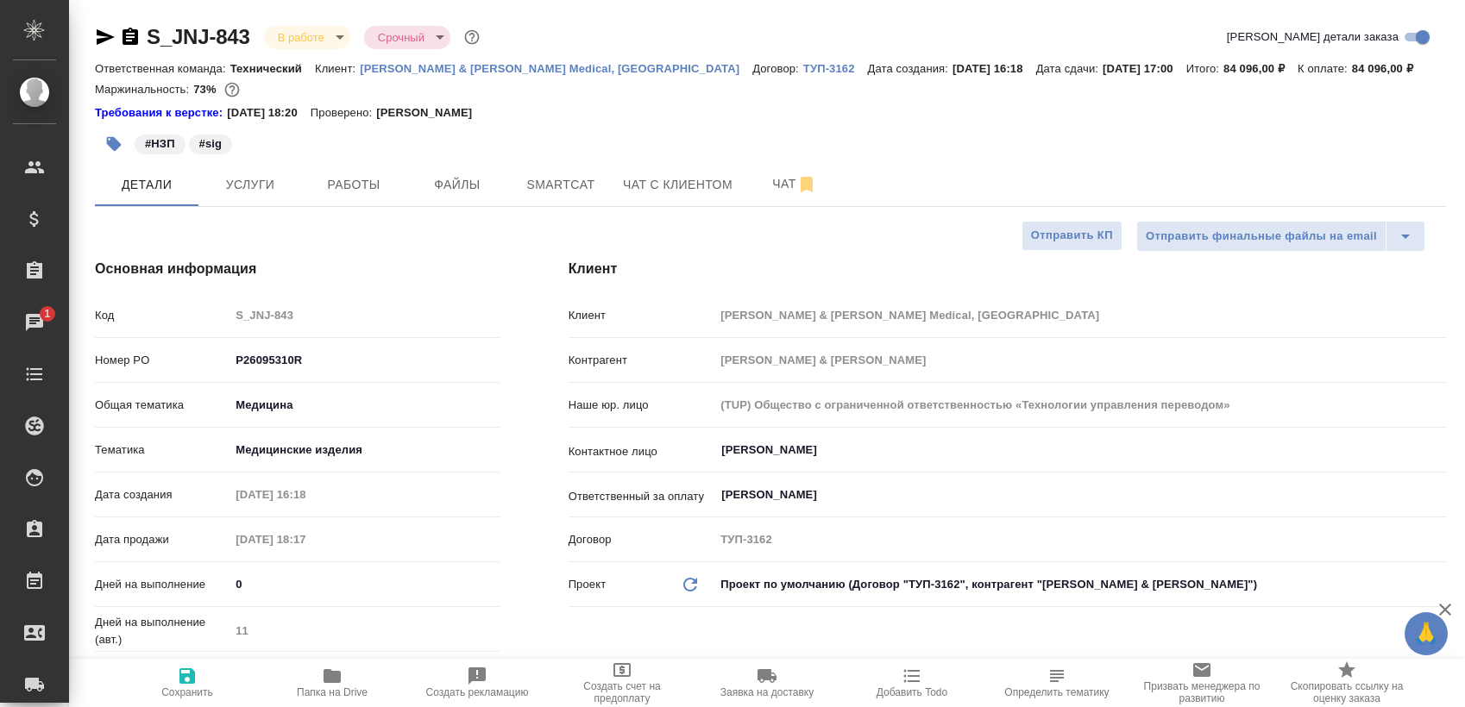
type textarea "x"
click at [343, 188] on span "Работы" at bounding box center [353, 185] width 83 height 22
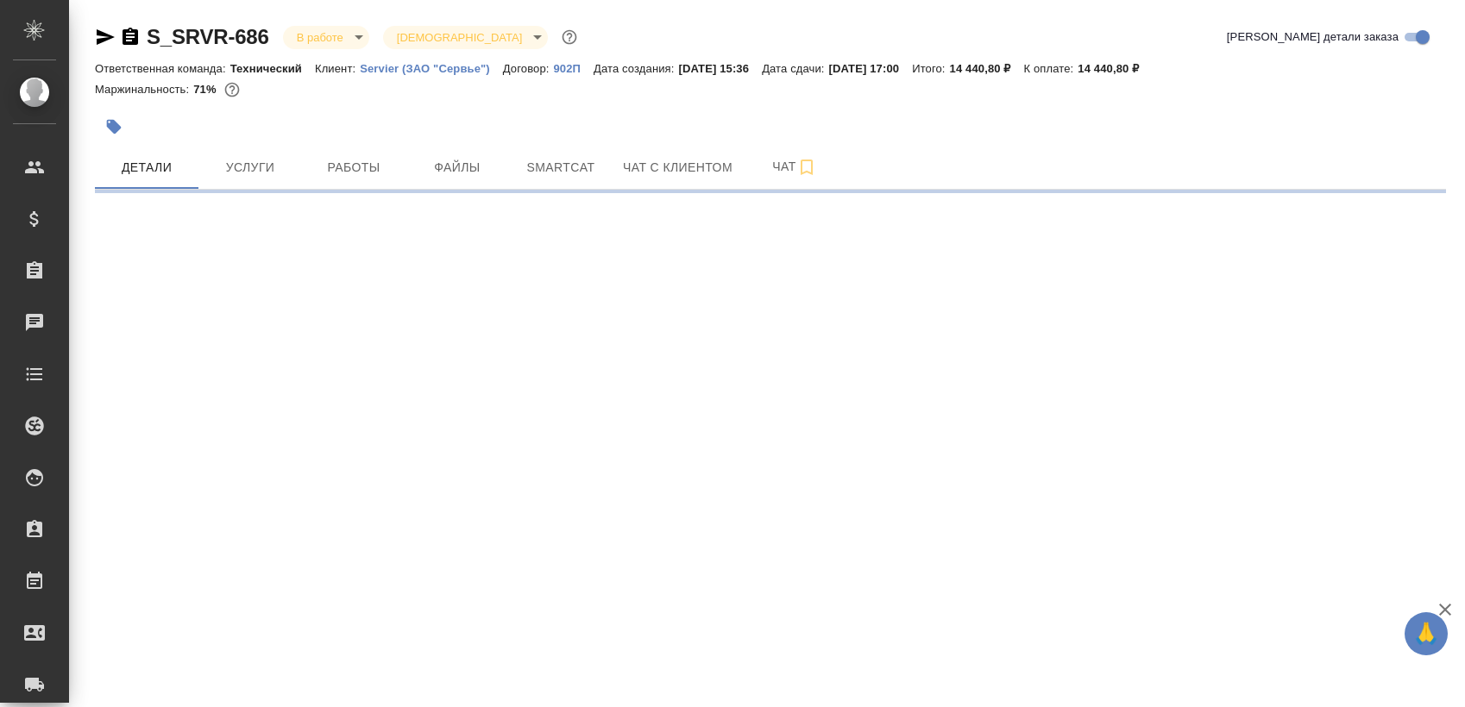
select select "RU"
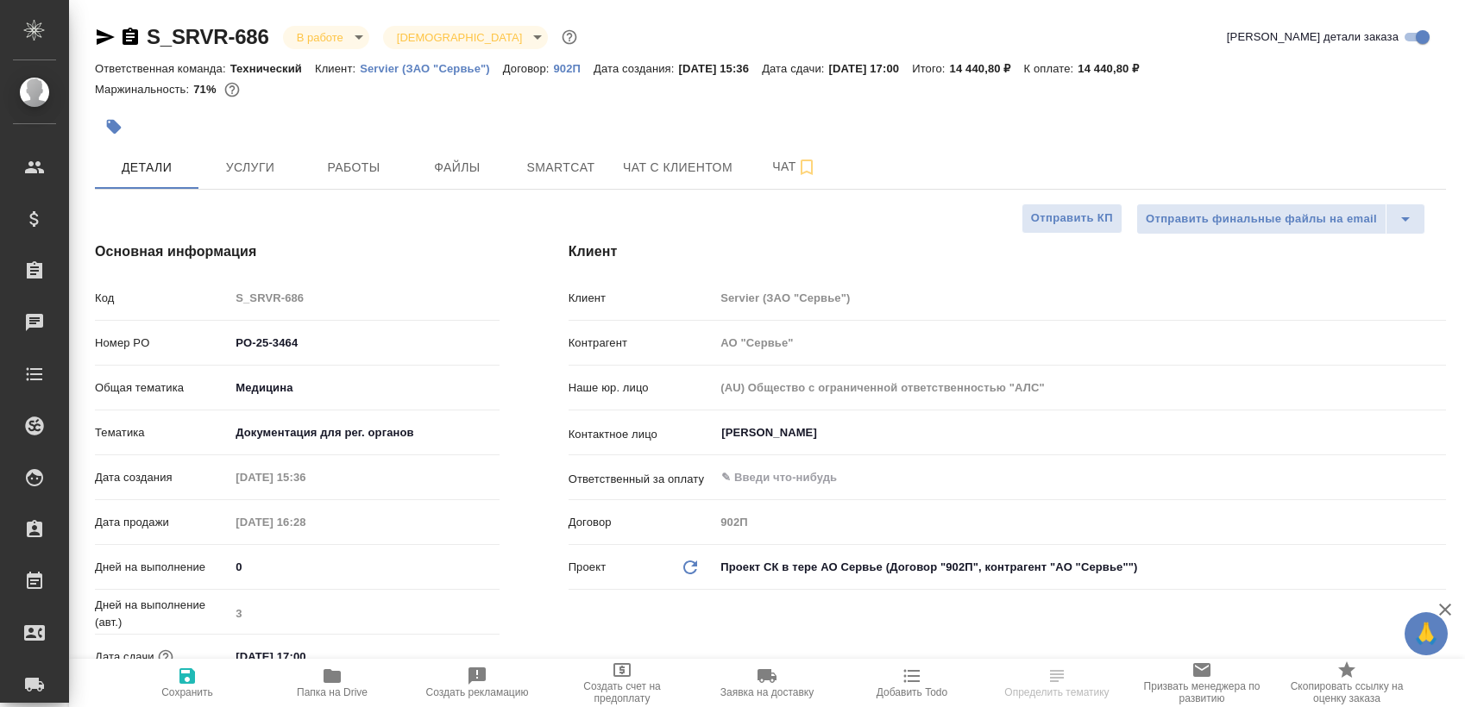
type textarea "x"
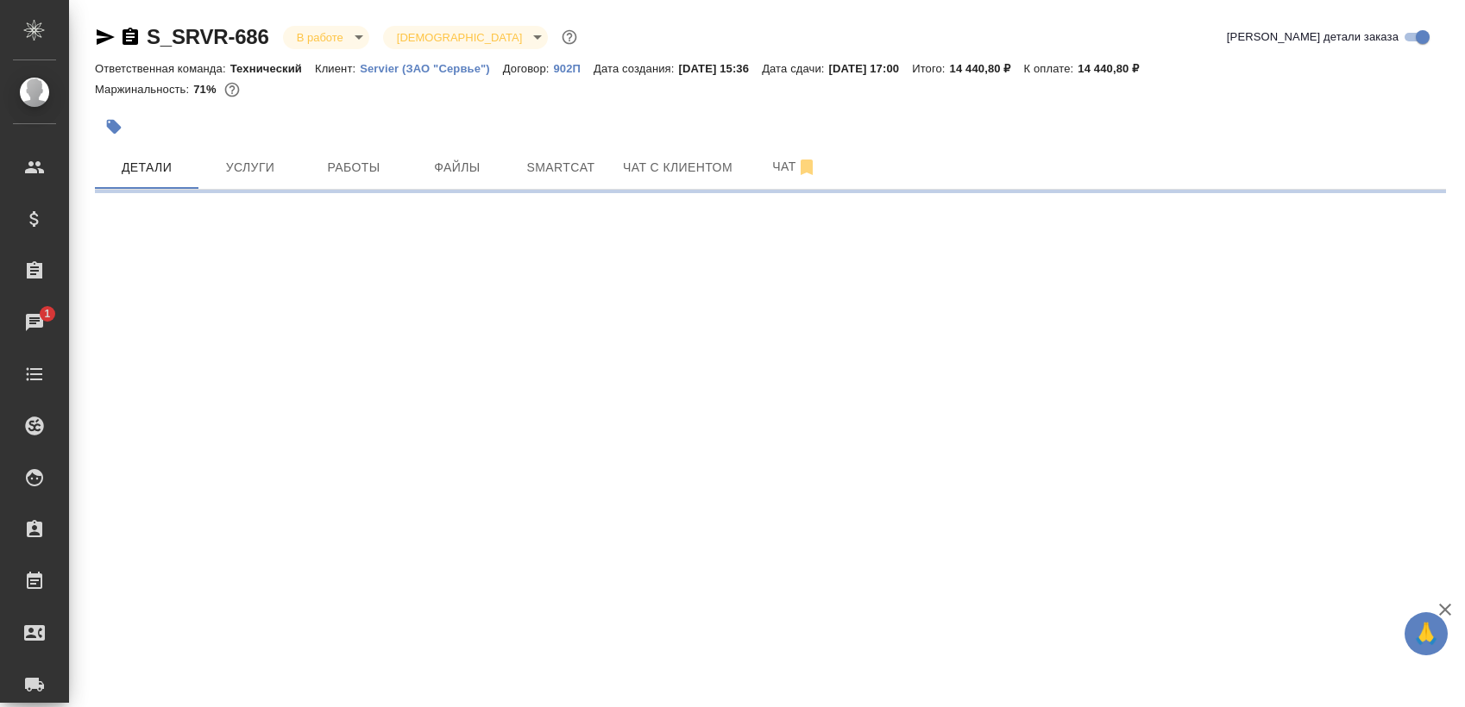
select select "RU"
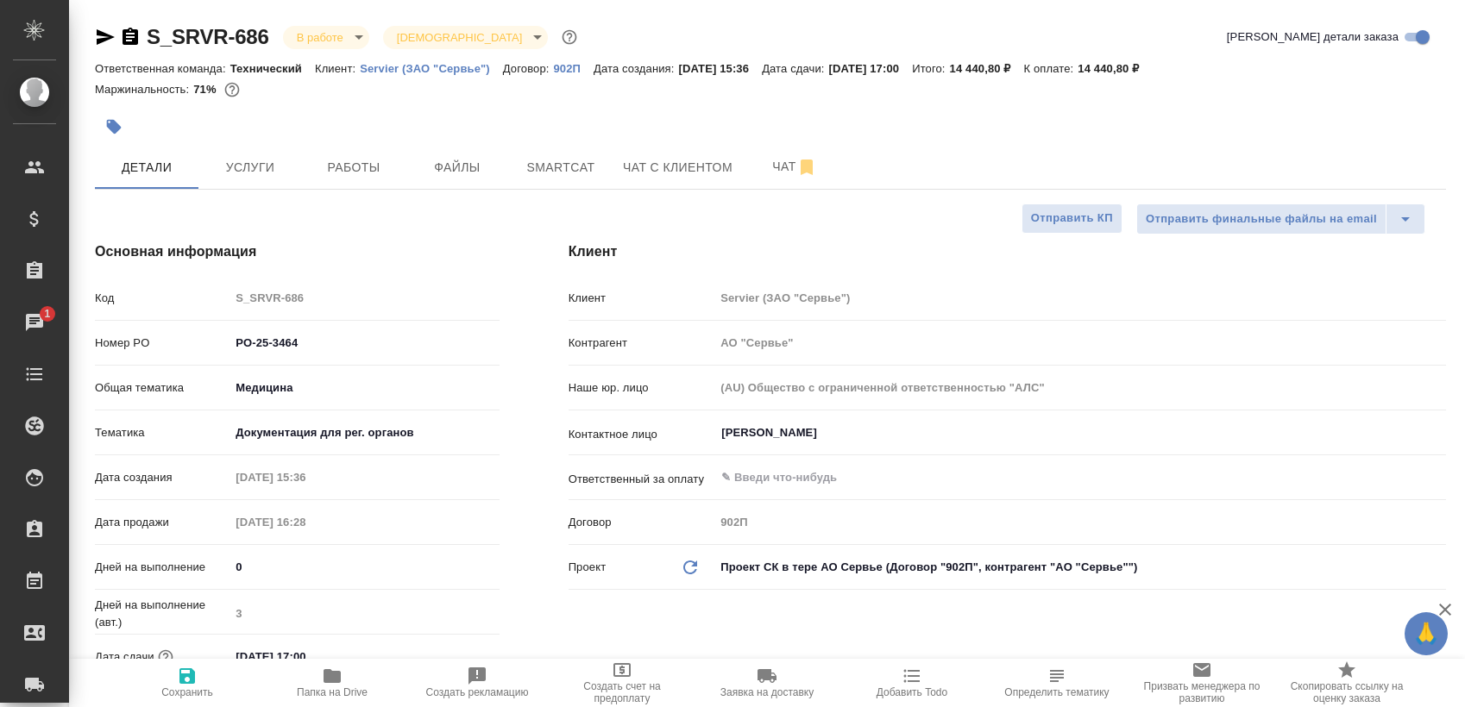
type textarea "x"
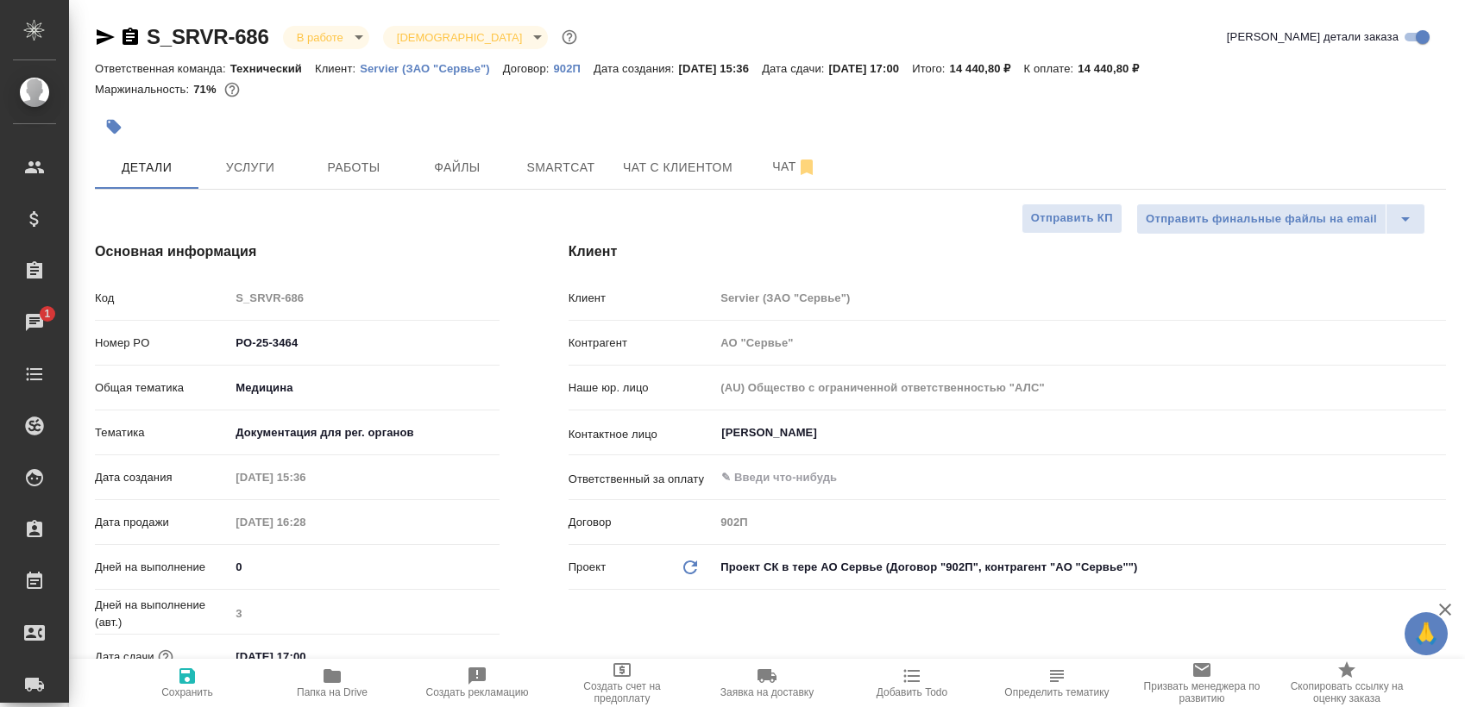
type textarea "x"
click at [331, 167] on span "Работы" at bounding box center [353, 168] width 83 height 22
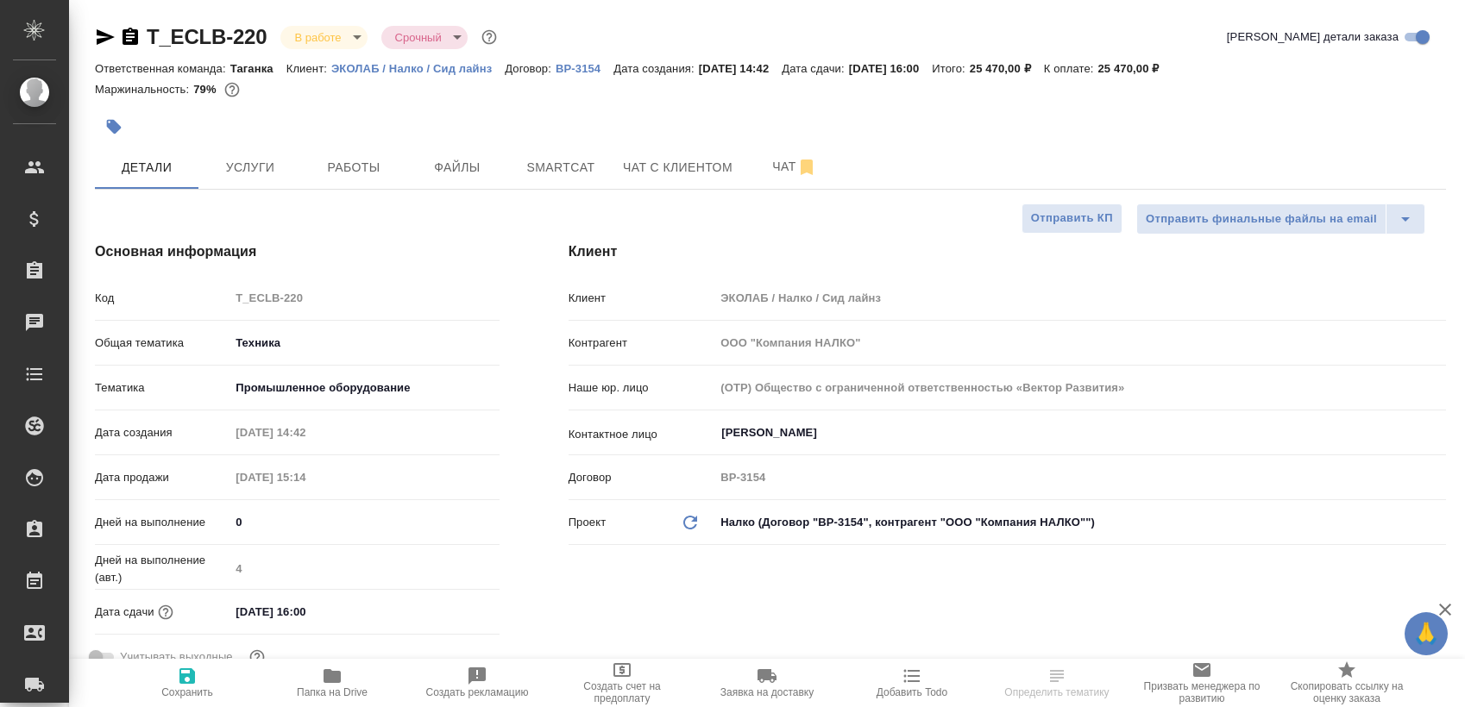
select select "RU"
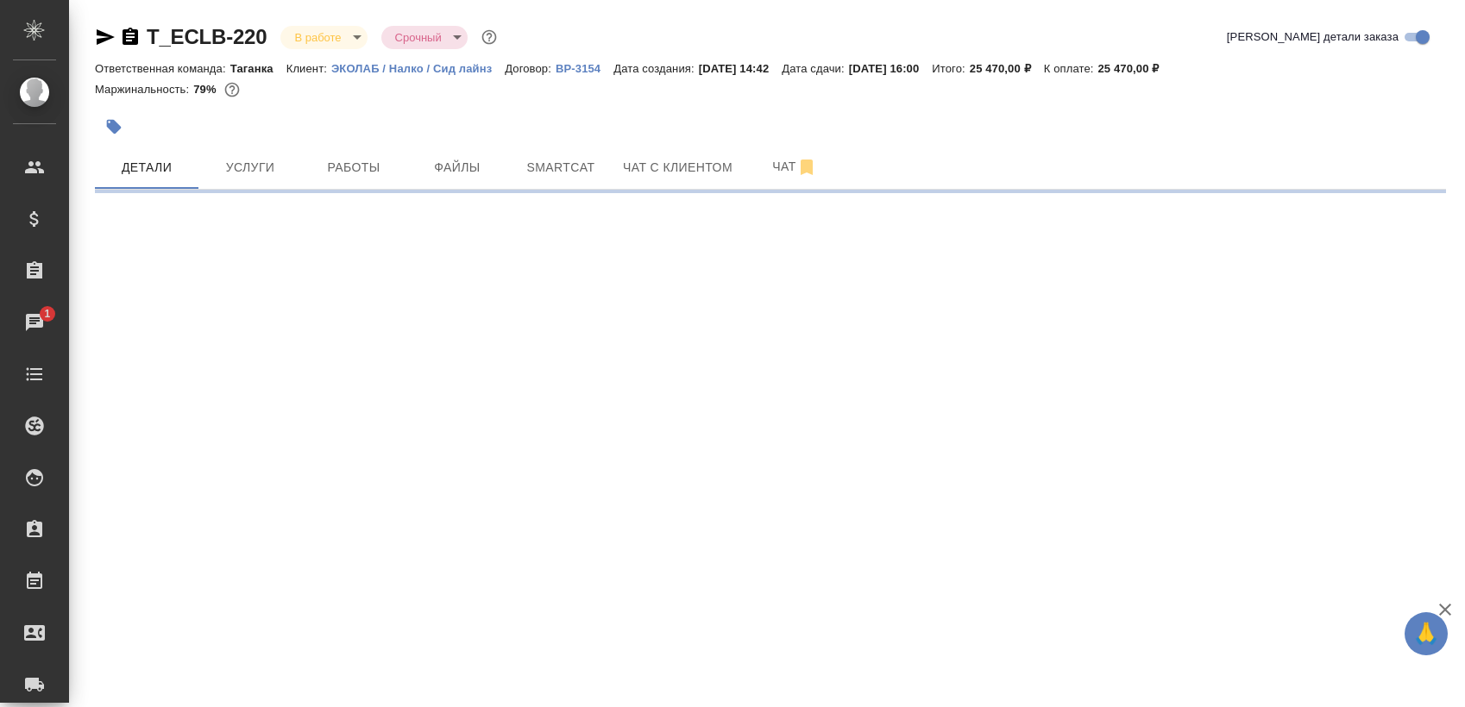
select select "RU"
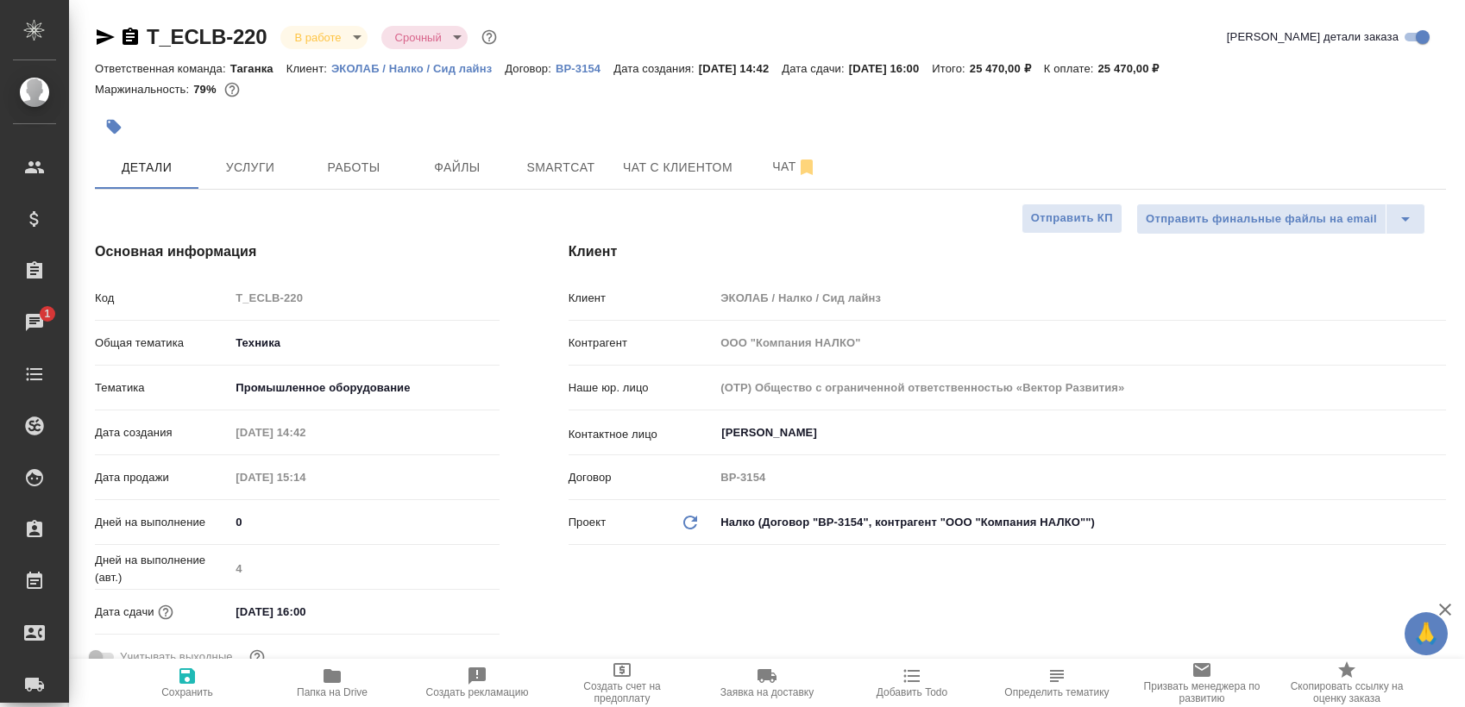
type textarea "x"
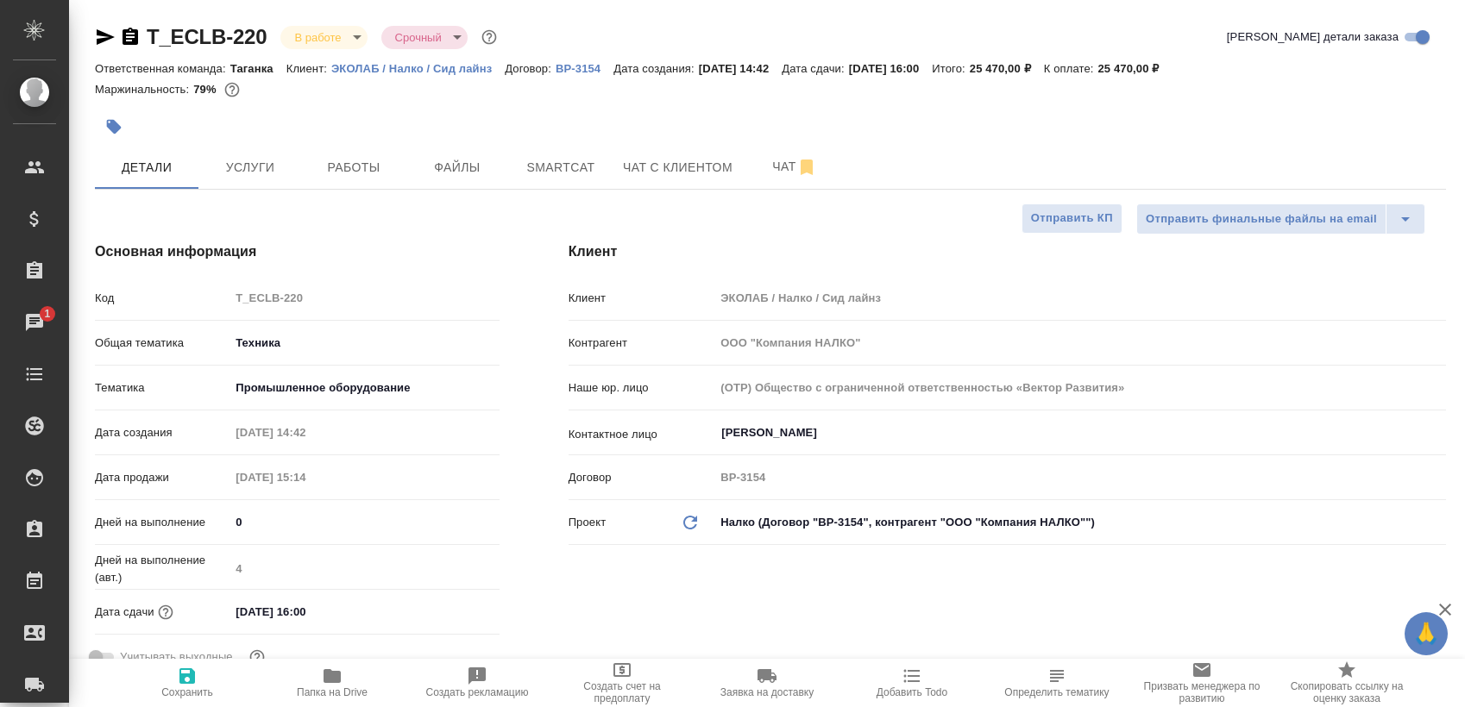
type textarea "x"
click at [321, 169] on span "Работы" at bounding box center [353, 168] width 83 height 22
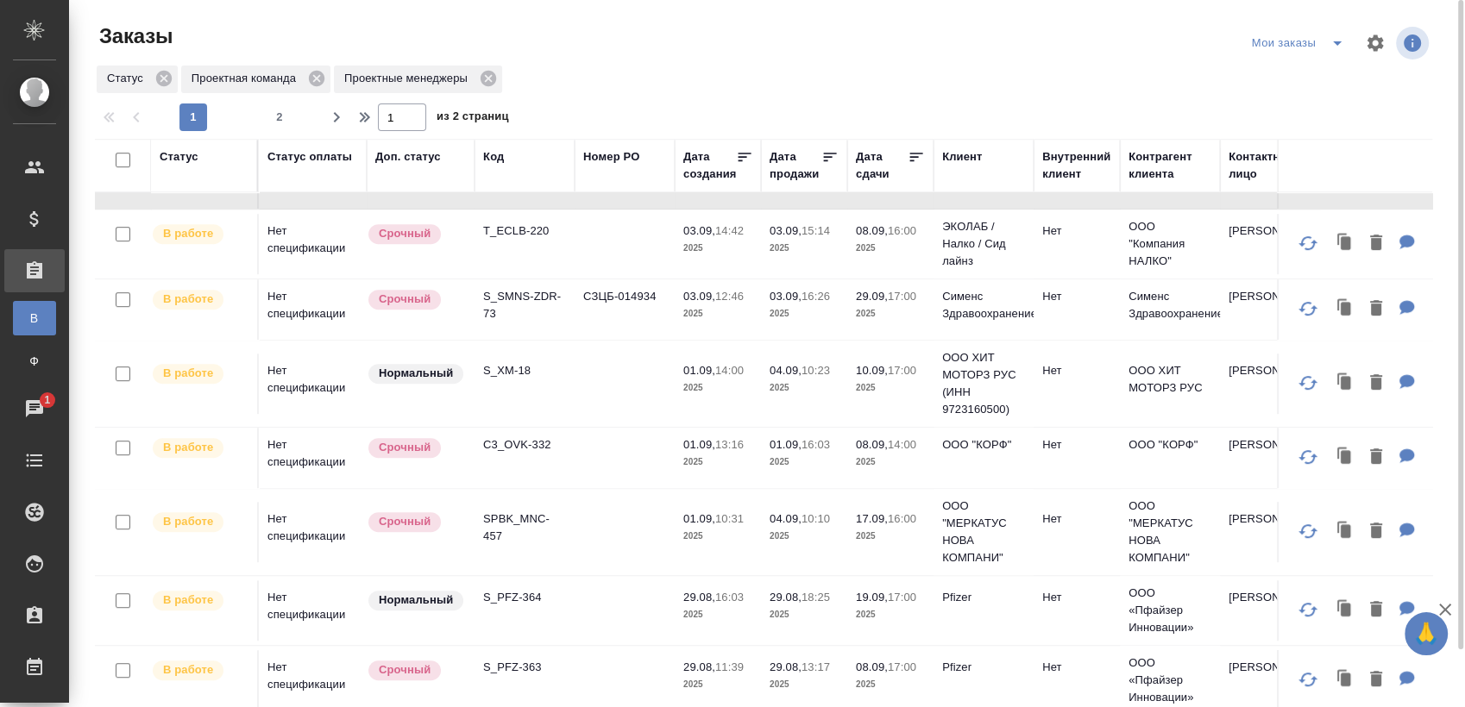
scroll to position [1023, 0]
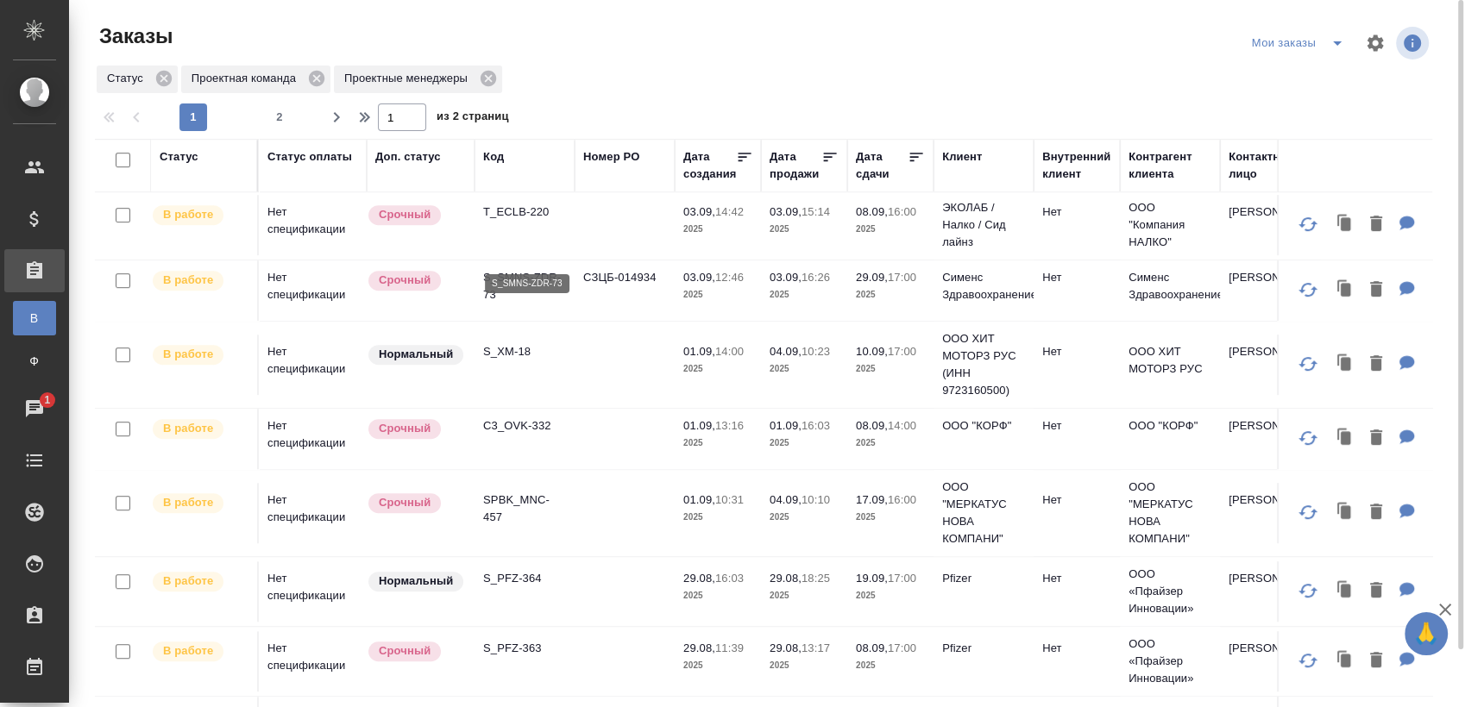
click at [512, 269] on p "S_SMNS-ZDR-73" at bounding box center [524, 286] width 83 height 35
click at [497, 343] on p "S_XM-18" at bounding box center [524, 351] width 83 height 17
click at [516, 418] on p "C3_OVK-332" at bounding box center [524, 426] width 83 height 17
click at [513, 492] on p "SPBK_MNC-457" at bounding box center [524, 509] width 83 height 35
click at [530, 570] on p "S_PFZ-364" at bounding box center [524, 578] width 83 height 17
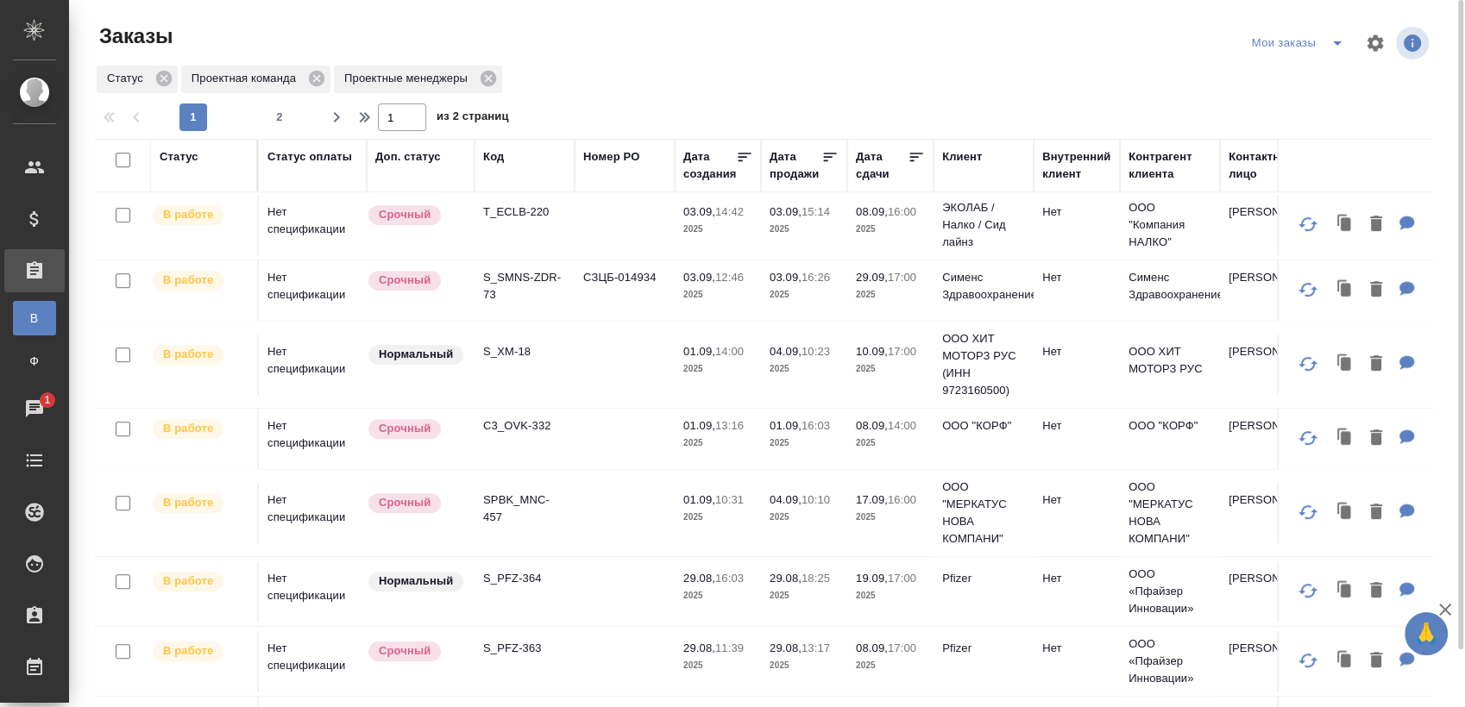
click at [511, 640] on p "S_PFZ-363" at bounding box center [524, 648] width 83 height 17
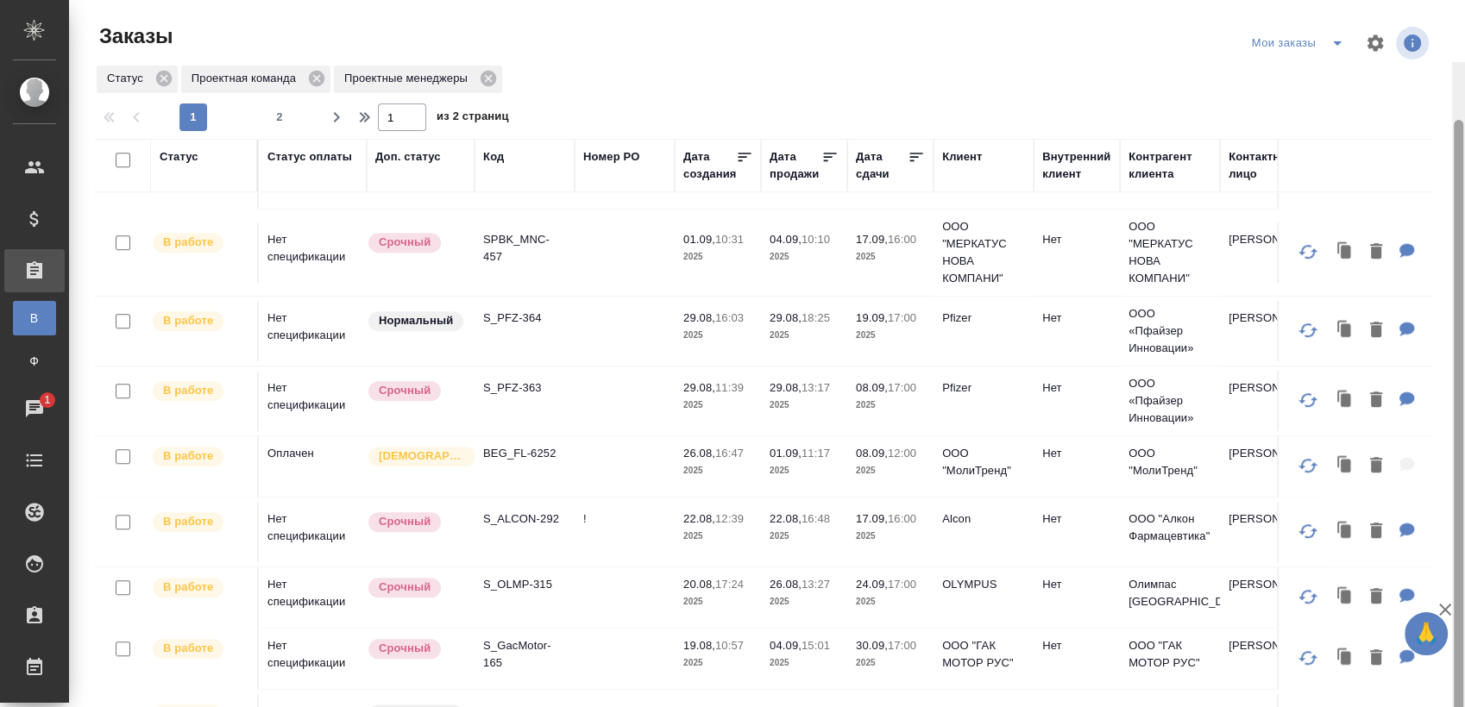
scroll to position [62, 0]
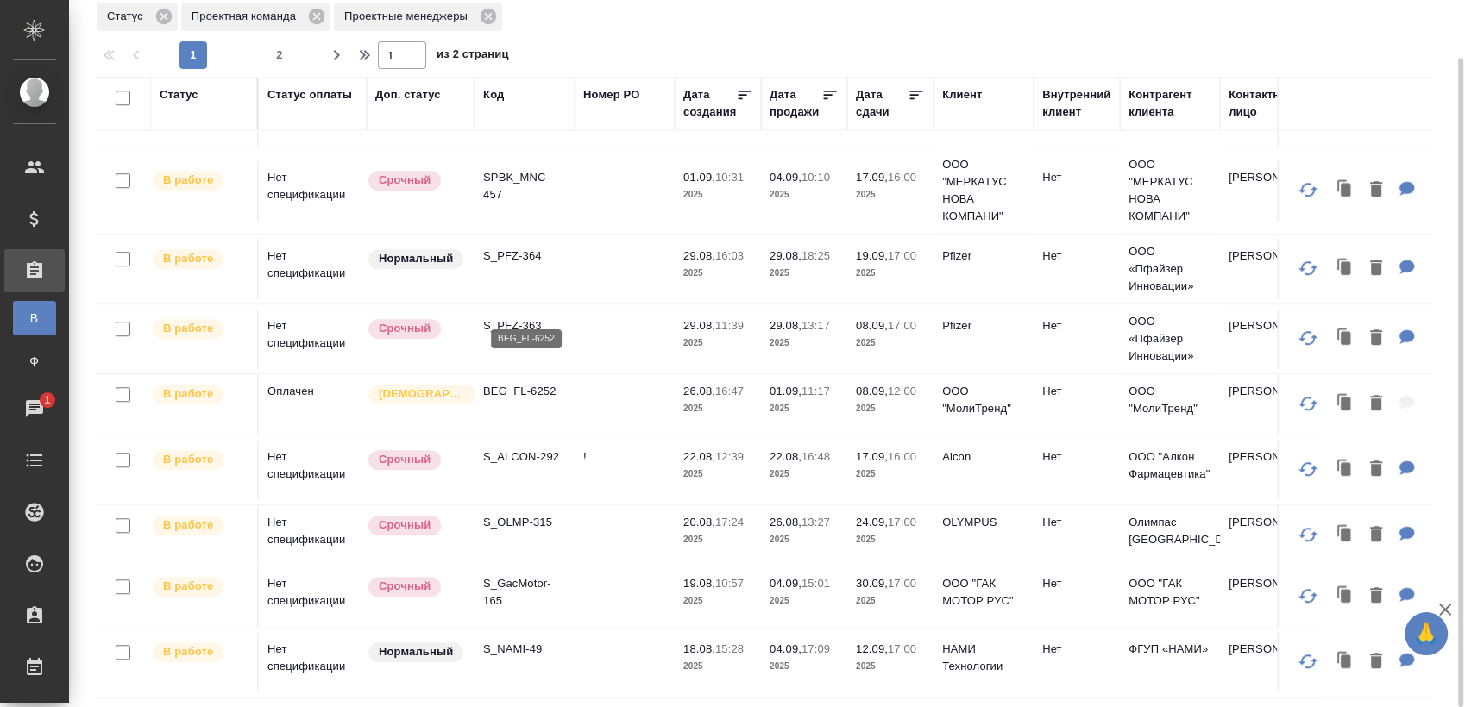
click at [520, 383] on p "BEG_FL-6252" at bounding box center [524, 391] width 83 height 17
click at [533, 449] on p "S_ALCON-292" at bounding box center [524, 457] width 83 height 17
click at [512, 506] on td "S_OLMP-315" at bounding box center [524, 536] width 100 height 60
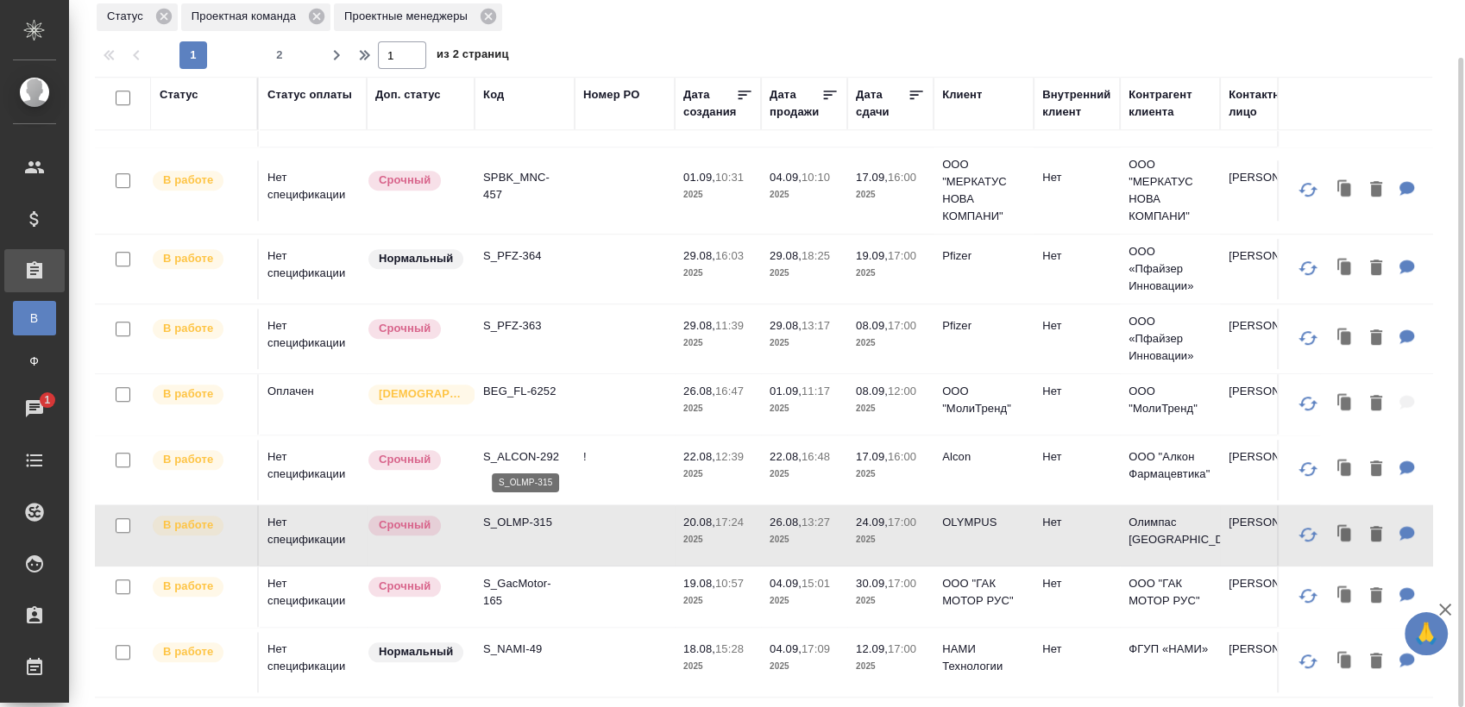
click at [527, 514] on p "S_OLMP-315" at bounding box center [524, 522] width 83 height 17
click at [522, 575] on p "S_GacMotor-165" at bounding box center [524, 592] width 83 height 35
click at [532, 641] on p "S_NAMI-49" at bounding box center [524, 649] width 83 height 17
click at [282, 53] on span "2" at bounding box center [280, 55] width 28 height 17
type input "2"
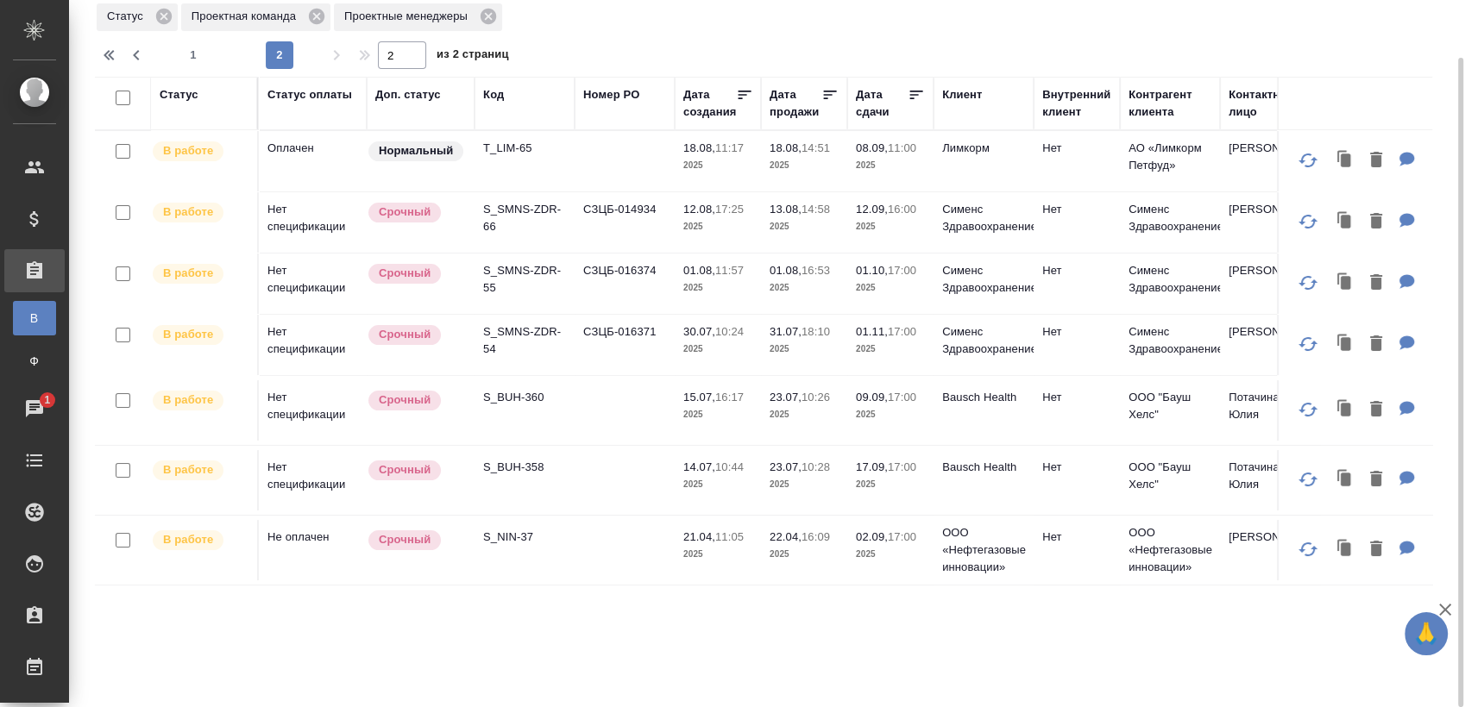
scroll to position [0, 0]
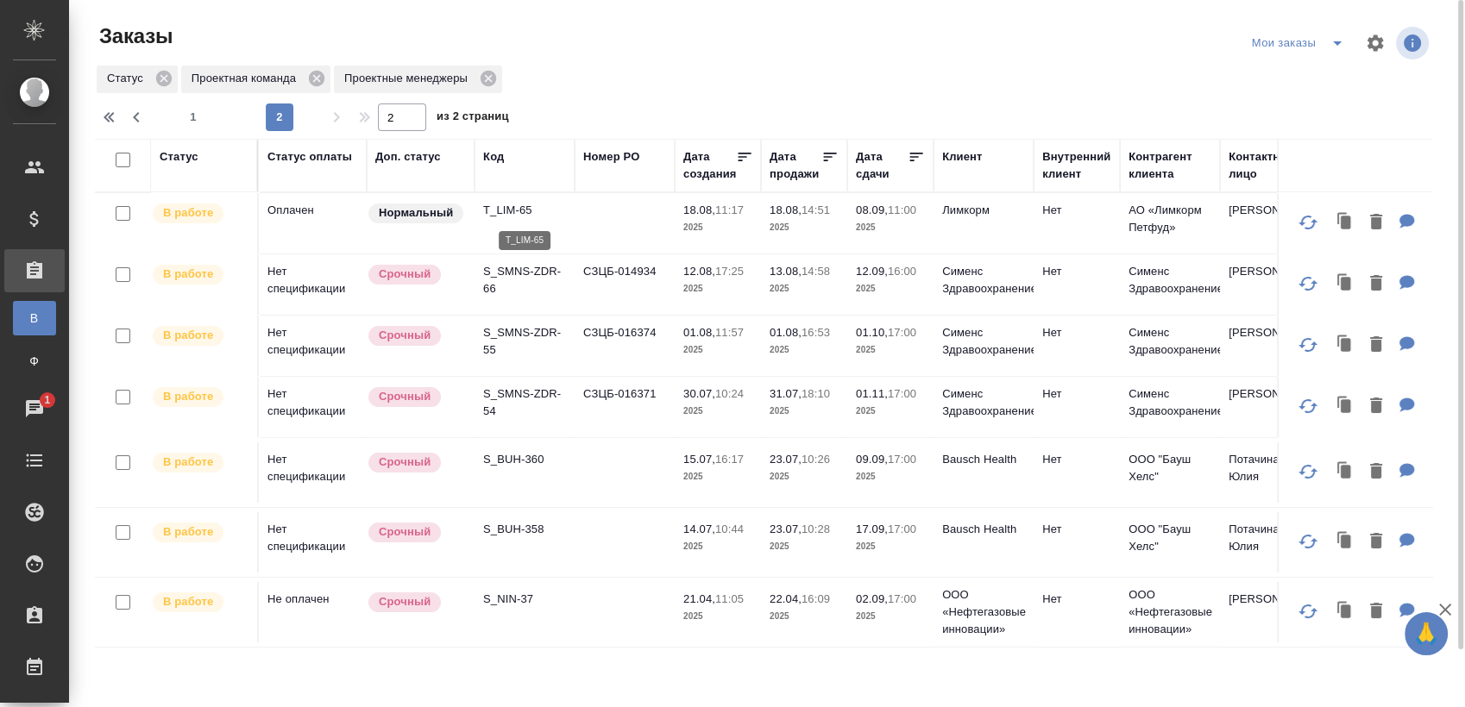
click at [511, 214] on p "T_LIM-65" at bounding box center [524, 210] width 83 height 17
click at [522, 292] on p "S_SMNS-ZDR-66" at bounding box center [524, 280] width 83 height 35
click at [526, 352] on p "S_SMNS-ZDR-55" at bounding box center [524, 341] width 83 height 35
click at [534, 420] on p "S_SMNS-ZDR-54" at bounding box center [524, 403] width 83 height 35
click at [536, 468] on p "S_BUH-360" at bounding box center [524, 459] width 83 height 17
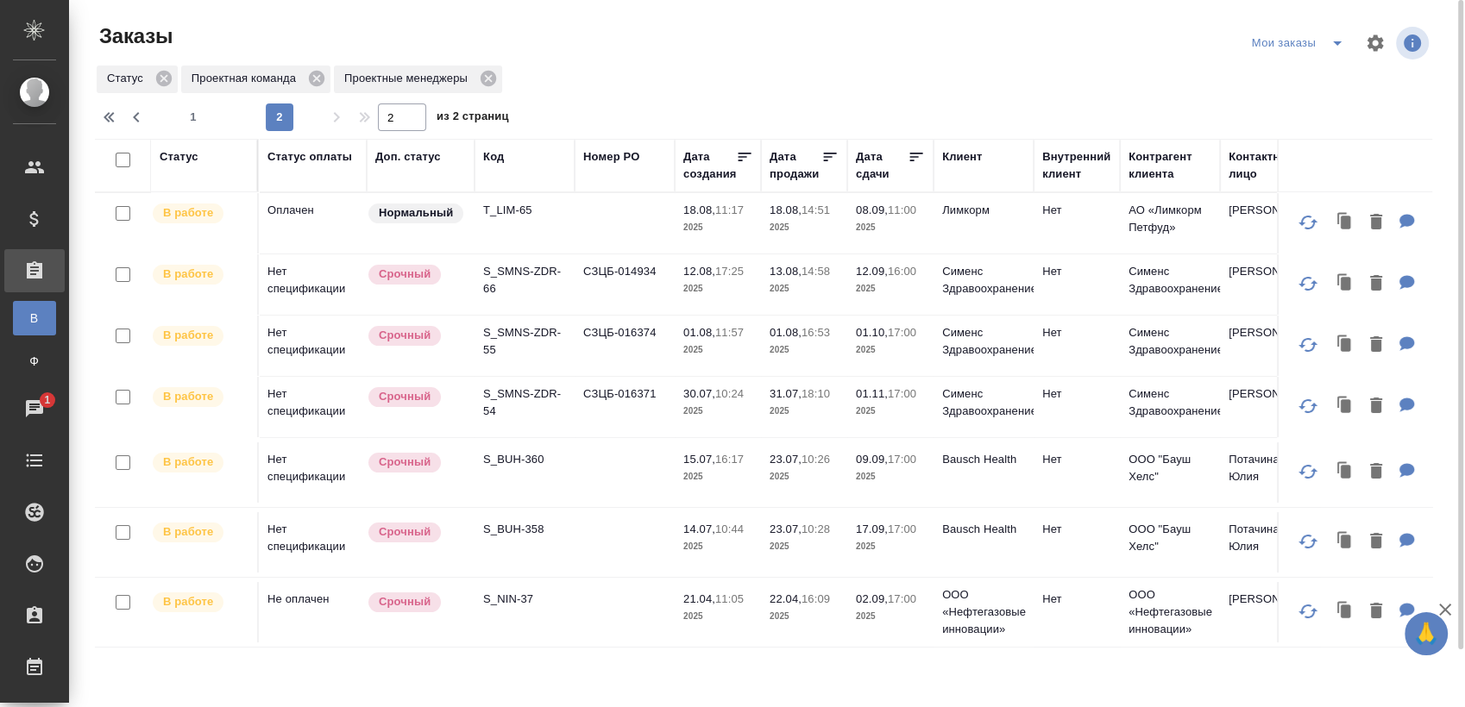
click at [525, 538] on p "S_BUH-358" at bounding box center [524, 529] width 83 height 17
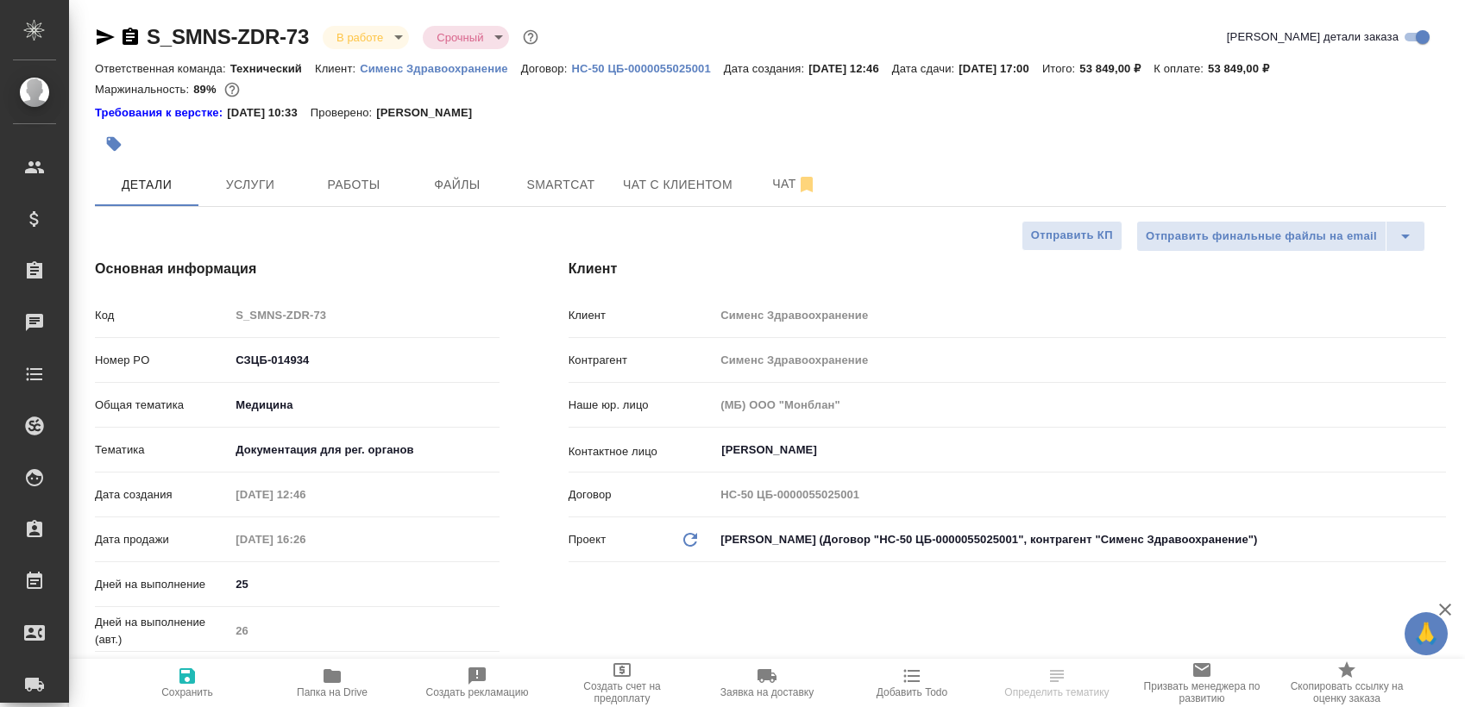
select select "RU"
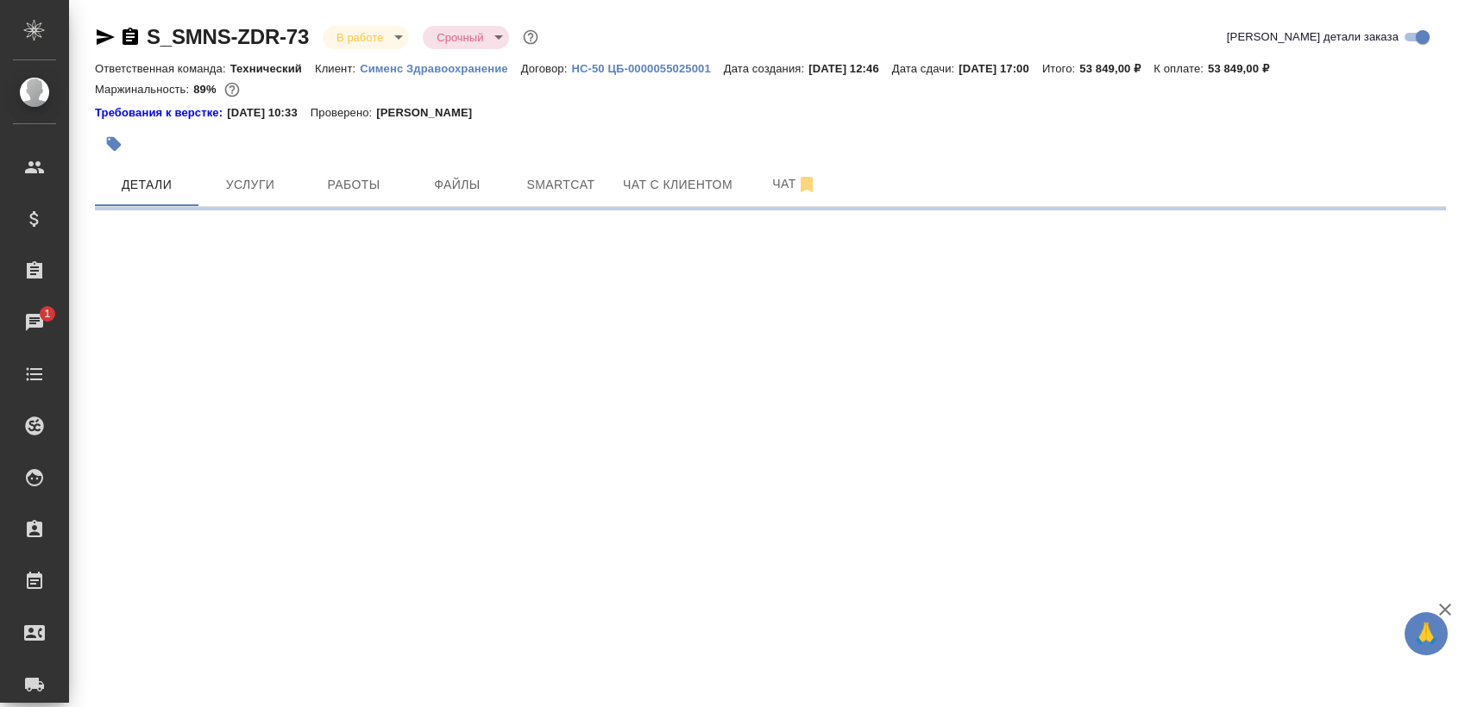
select select "RU"
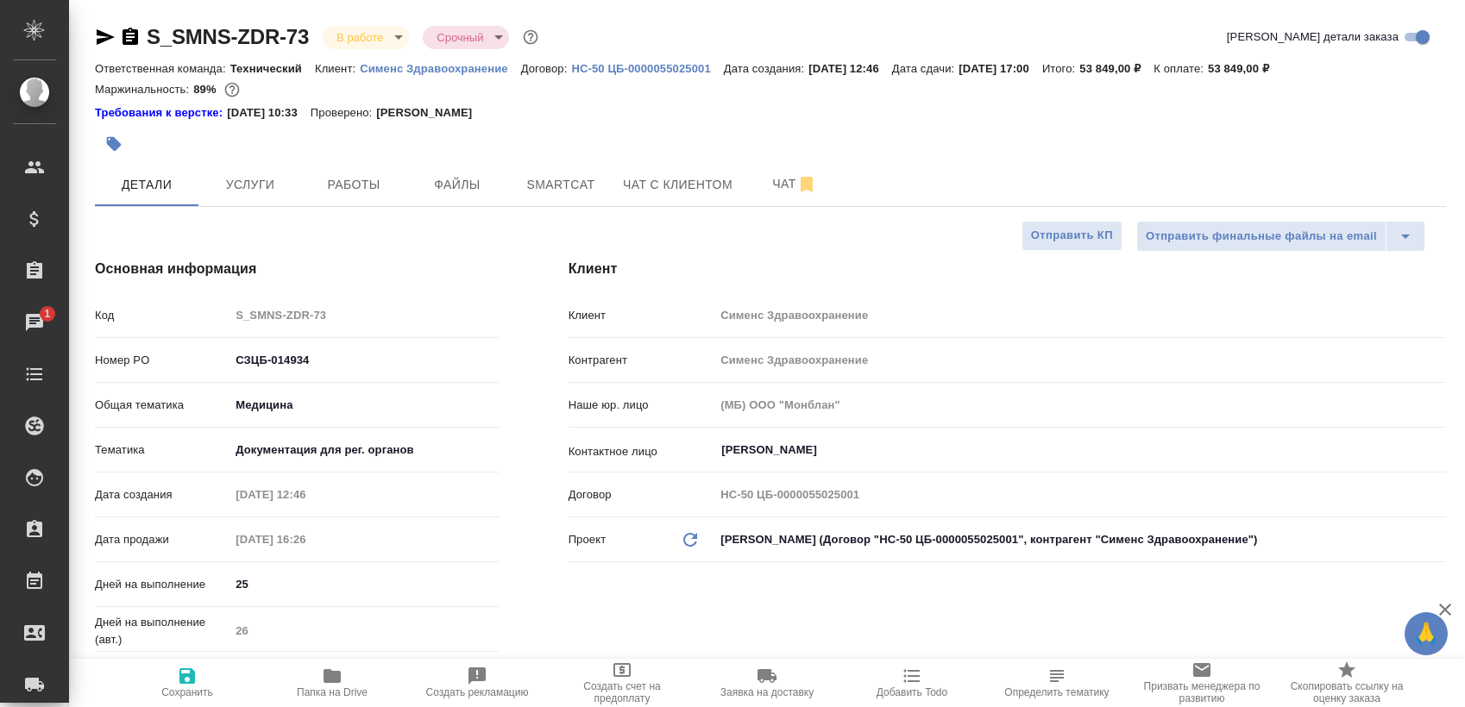
type textarea "x"
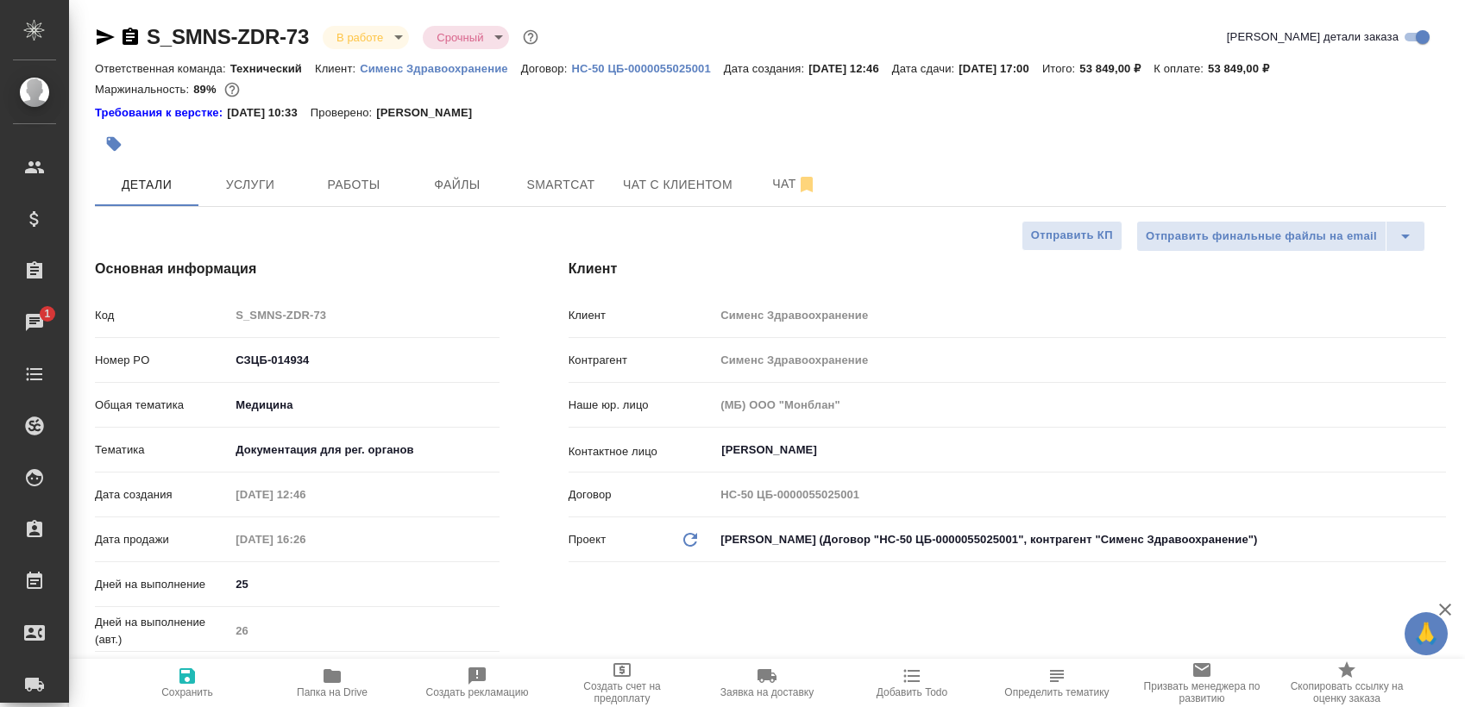
type textarea "x"
click at [341, 199] on button "Работы" at bounding box center [354, 184] width 104 height 43
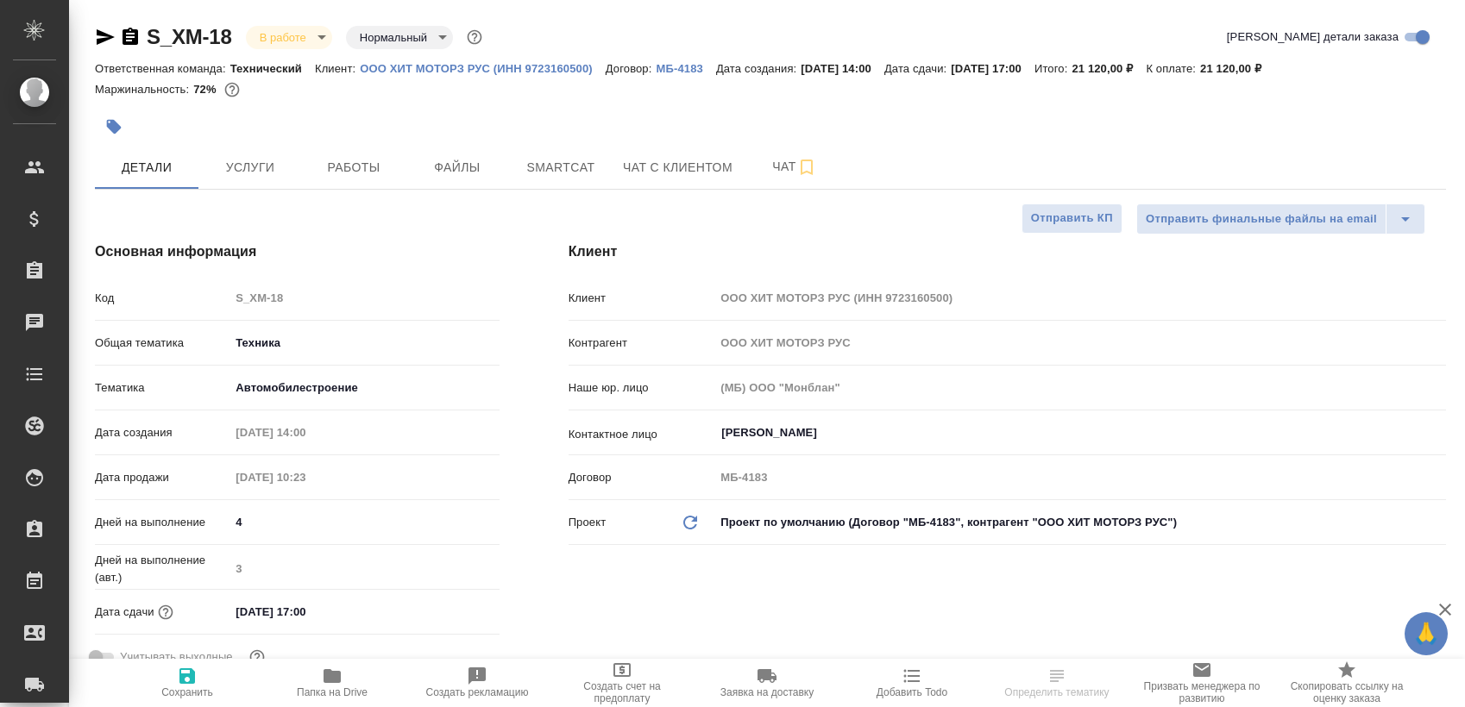
select select "RU"
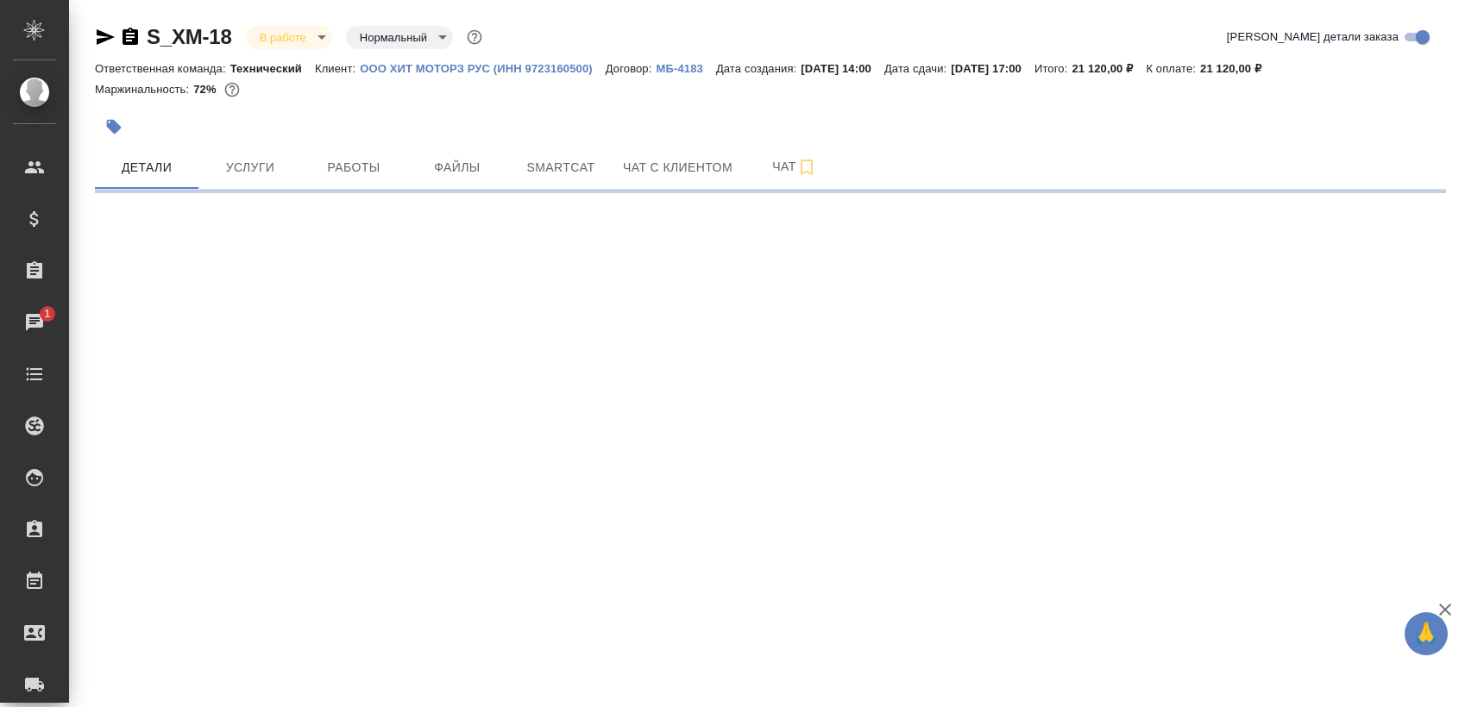
select select "RU"
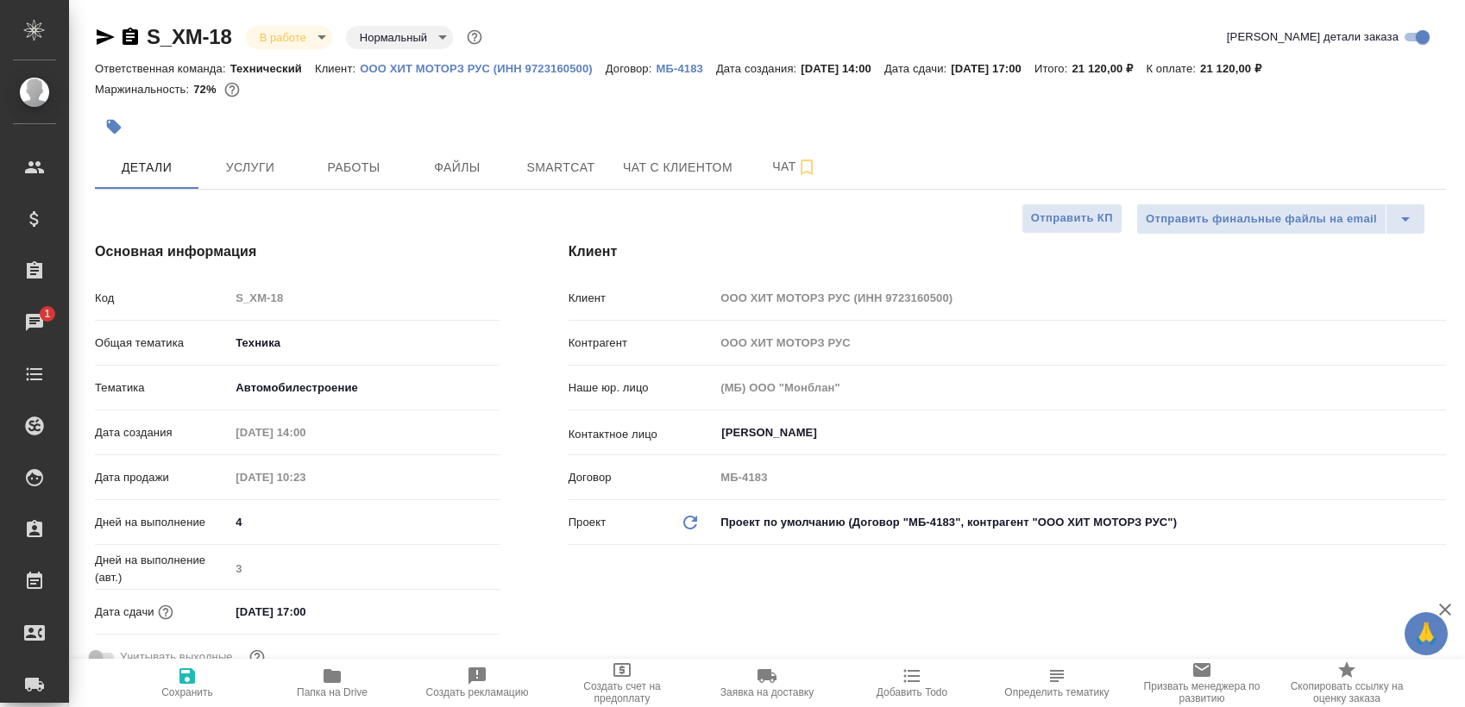
type textarea "x"
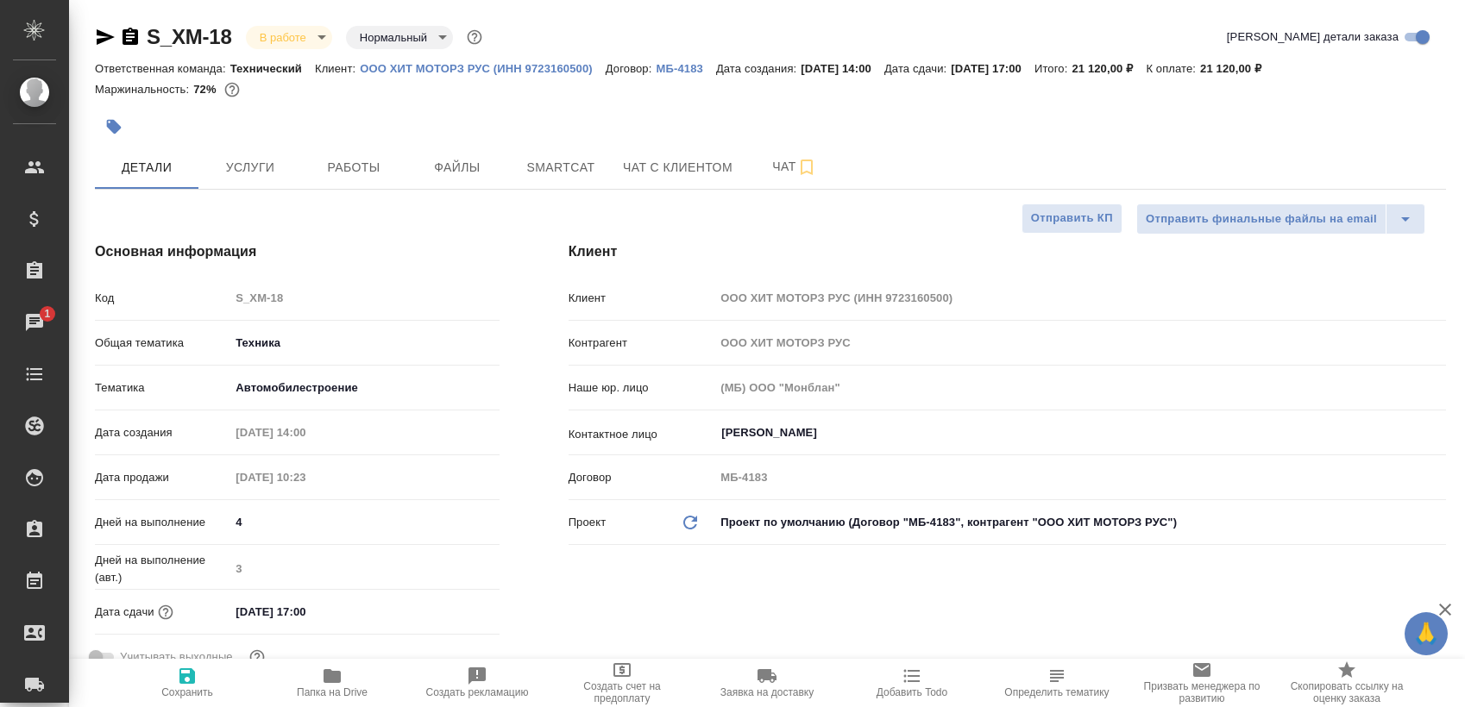
type textarea "x"
click at [345, 169] on span "Работы" at bounding box center [353, 168] width 83 height 22
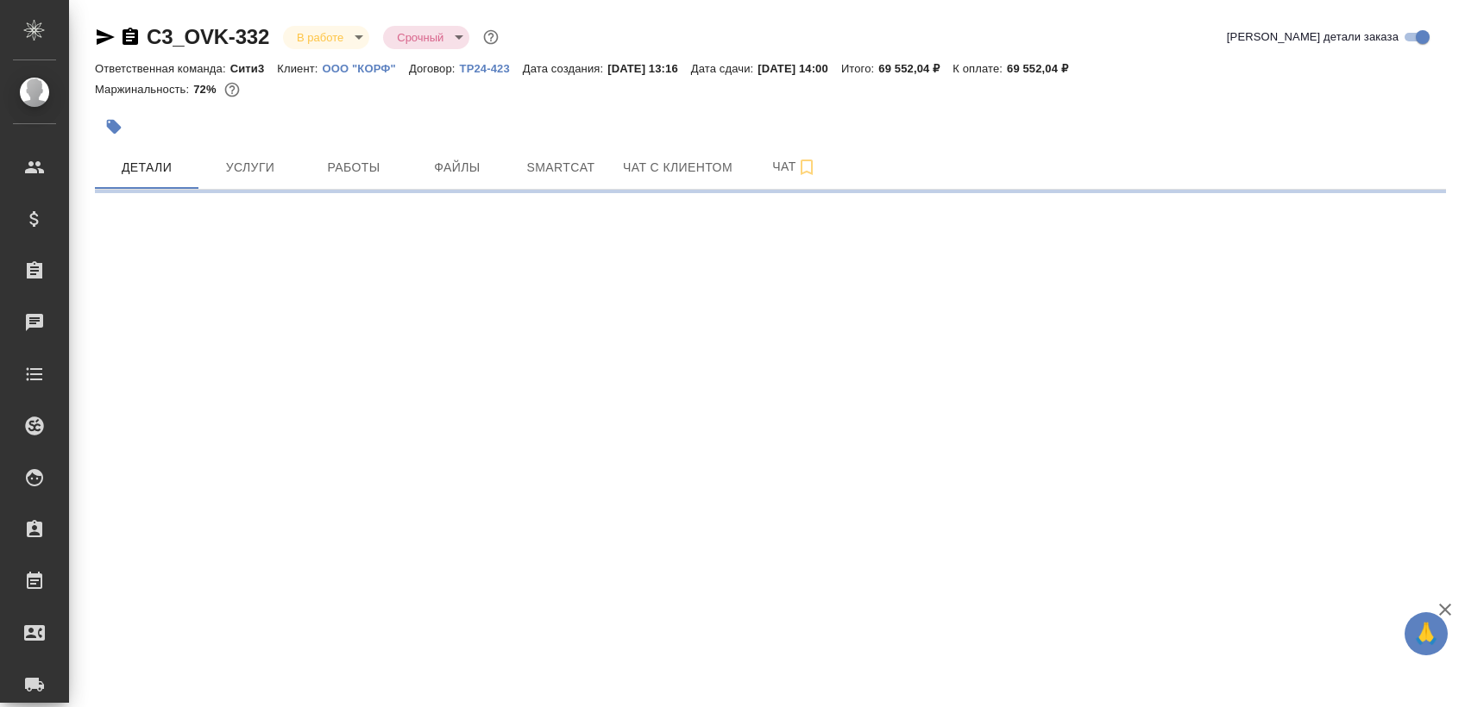
select select "RU"
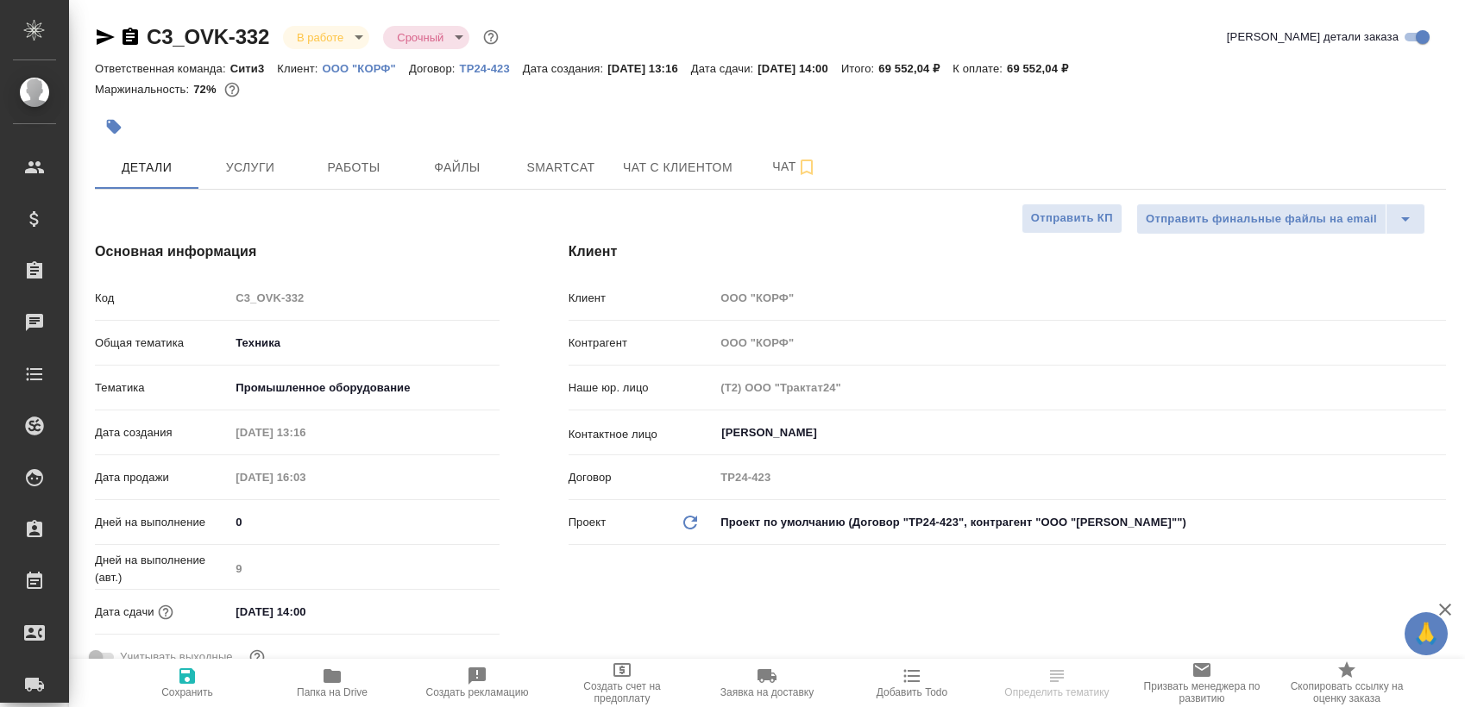
type textarea "x"
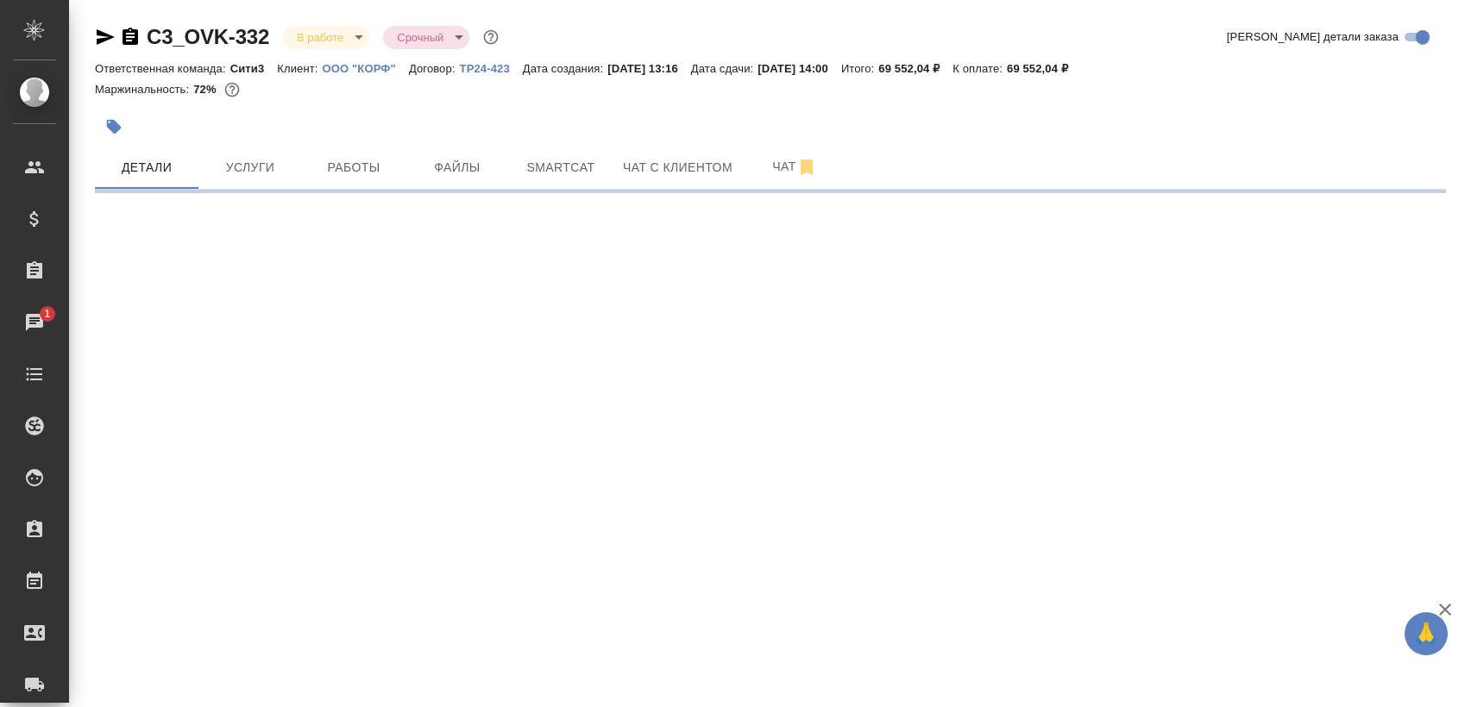
select select "RU"
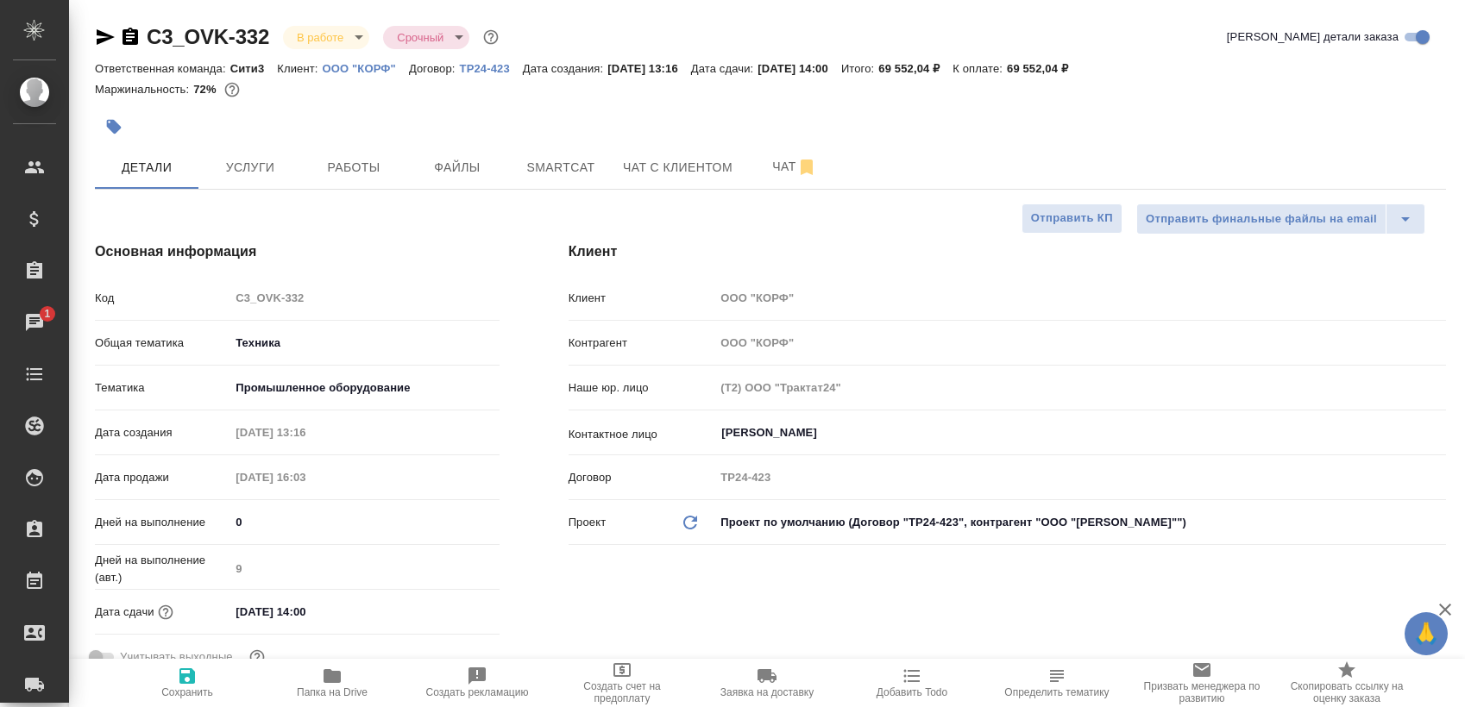
type textarea "x"
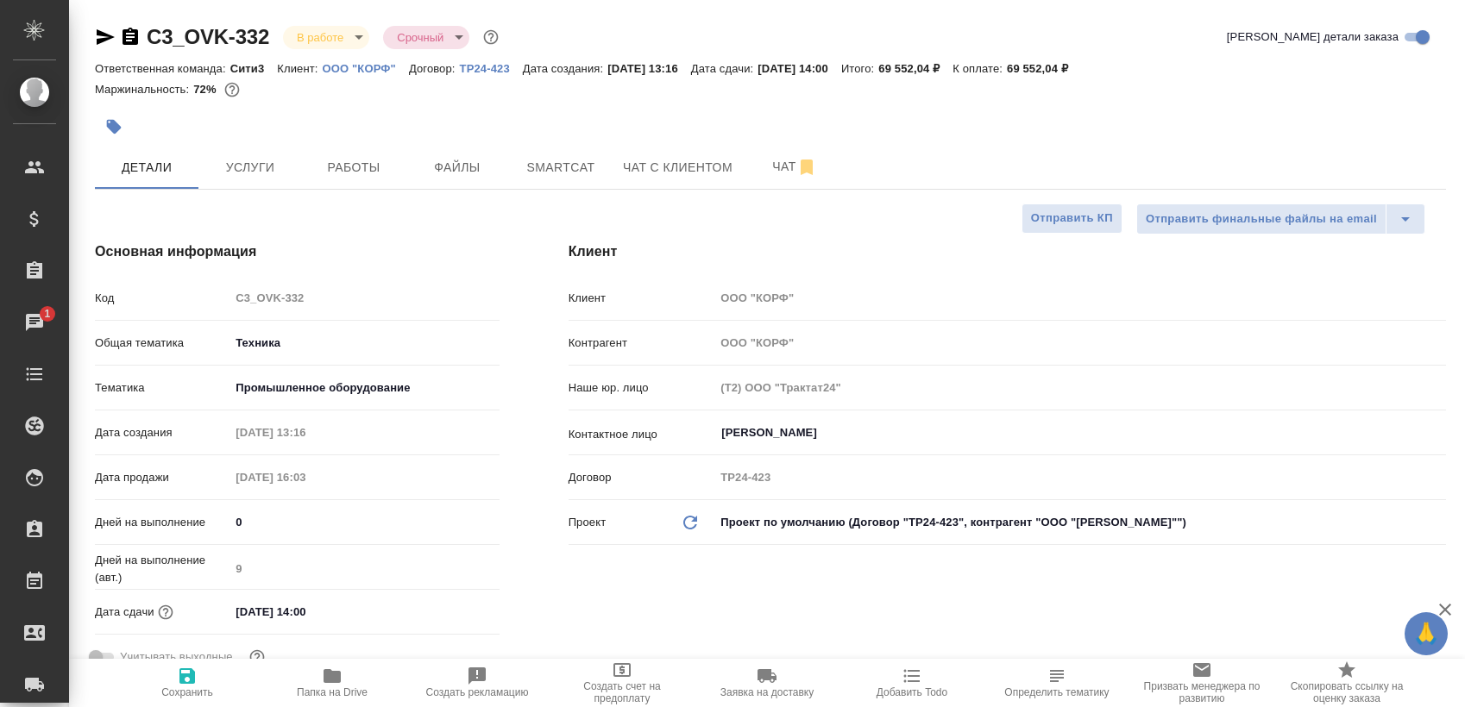
type textarea "x"
click at [377, 141] on div at bounding box center [545, 127] width 901 height 38
click at [368, 175] on span "Работы" at bounding box center [353, 168] width 83 height 22
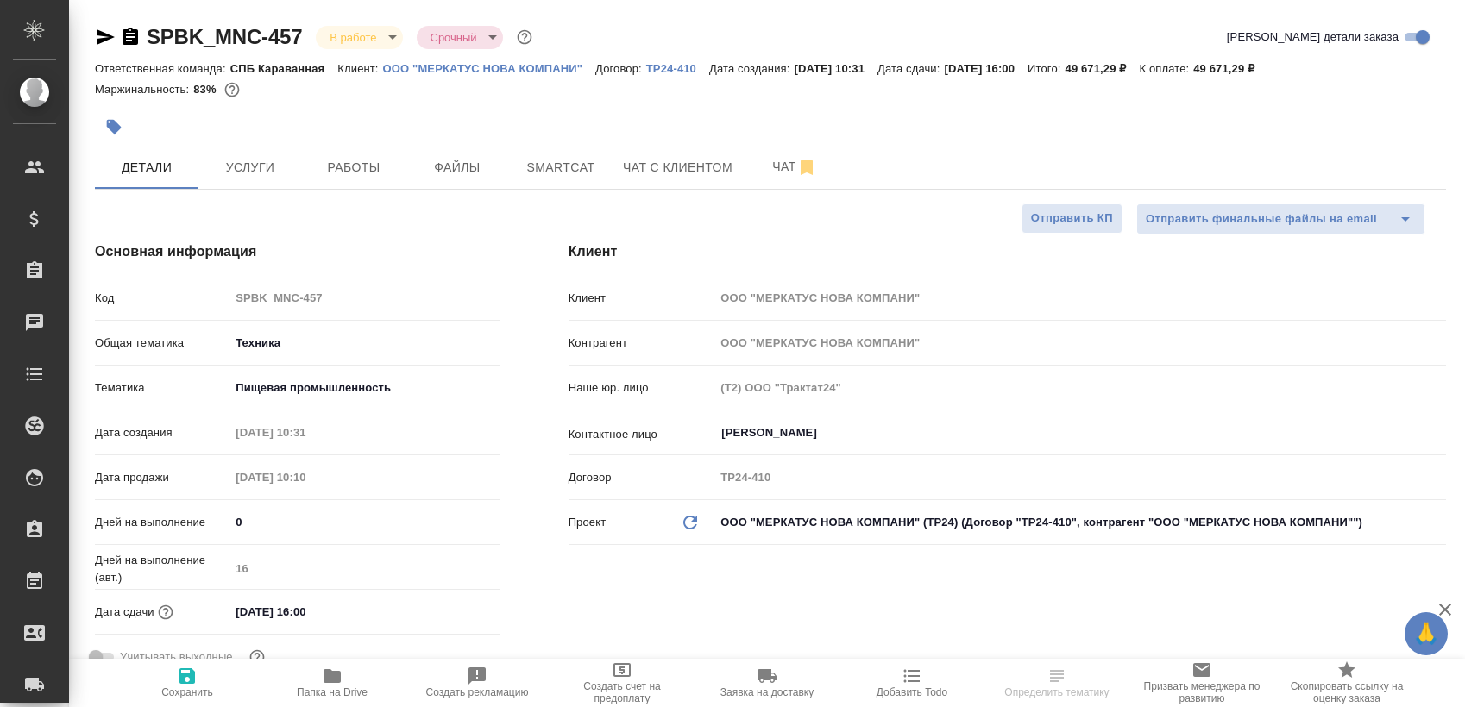
select select "RU"
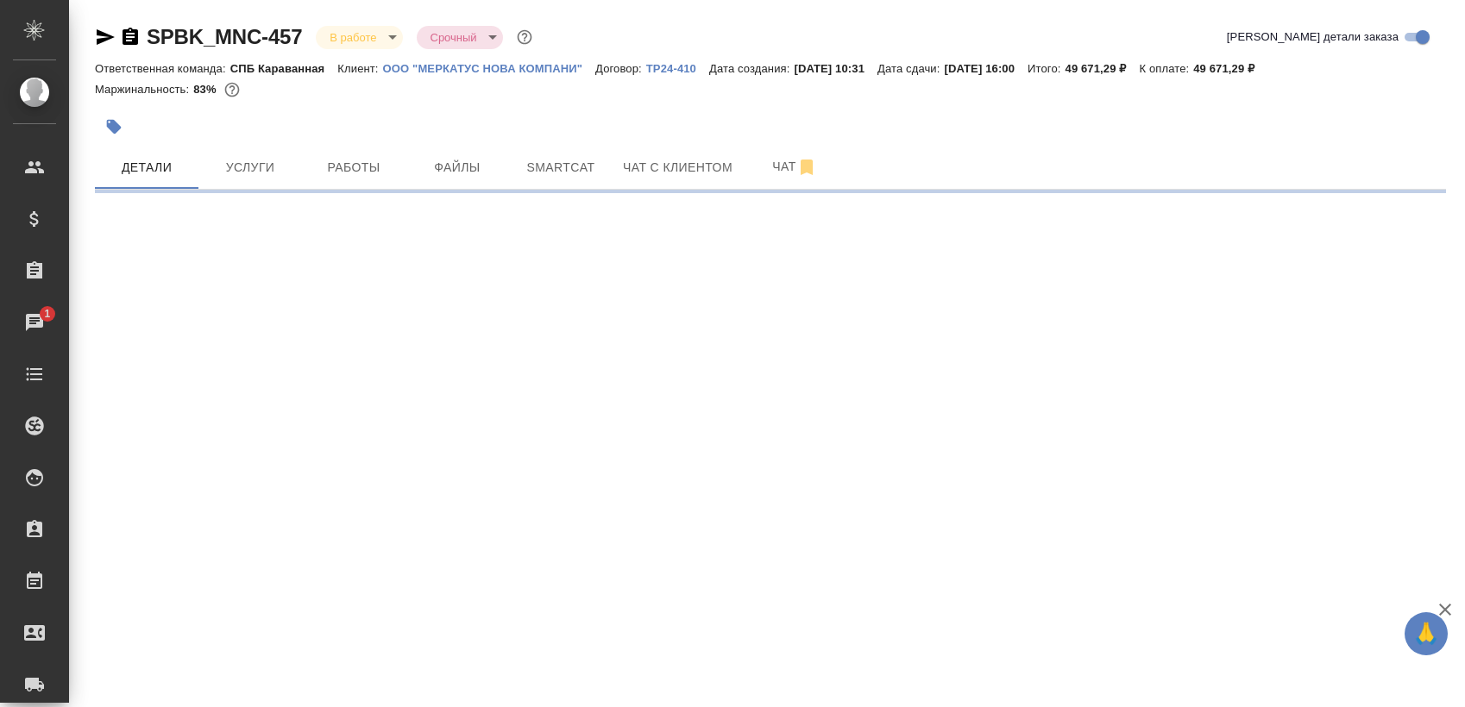
select select "RU"
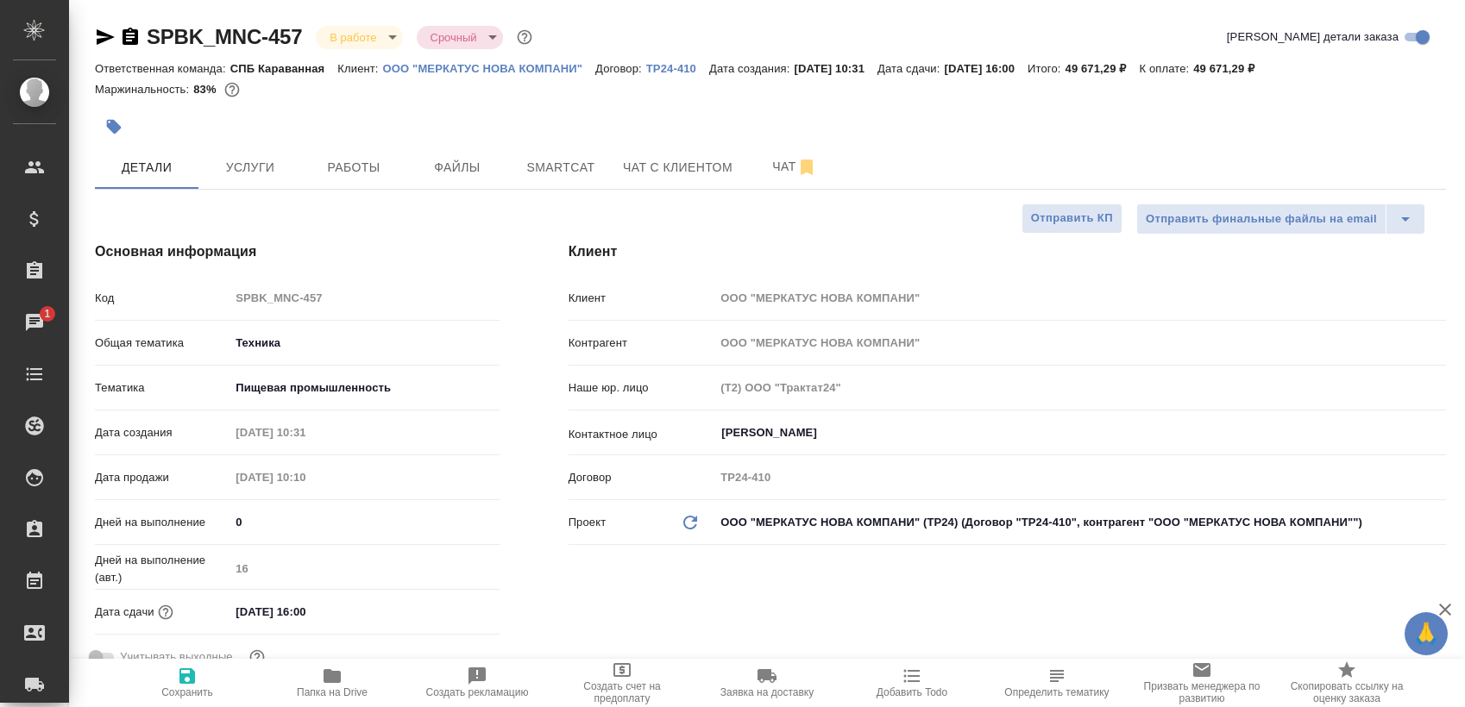
type textarea "x"
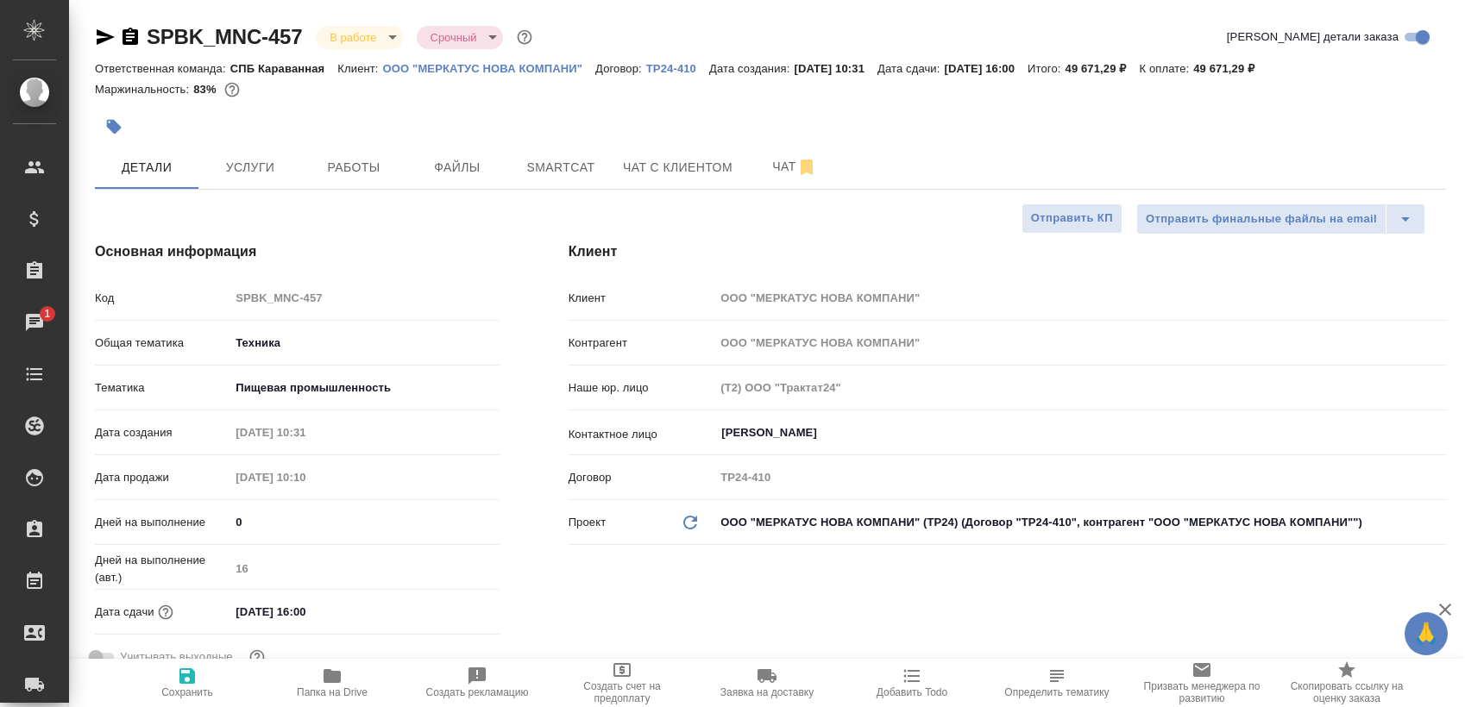
type textarea "x"
click at [360, 183] on button "Работы" at bounding box center [354, 167] width 104 height 43
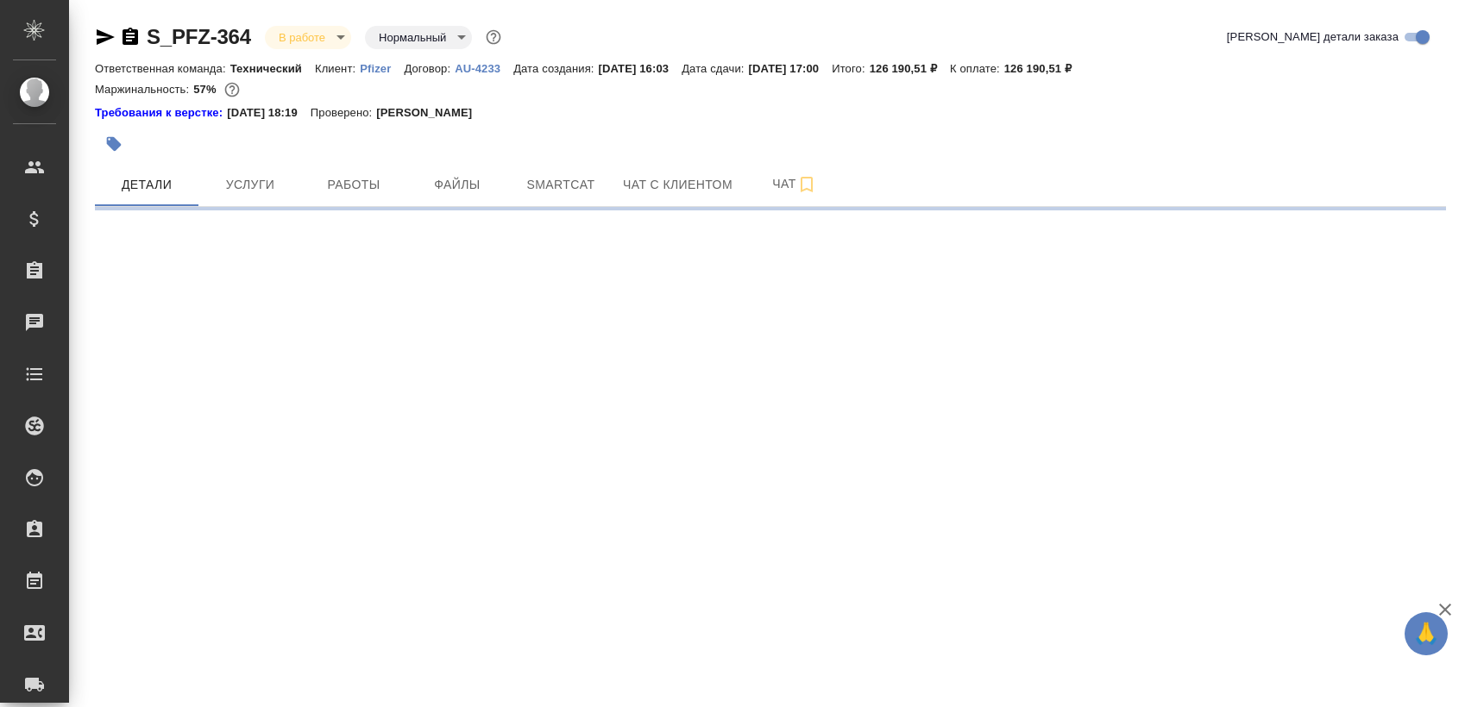
select select "RU"
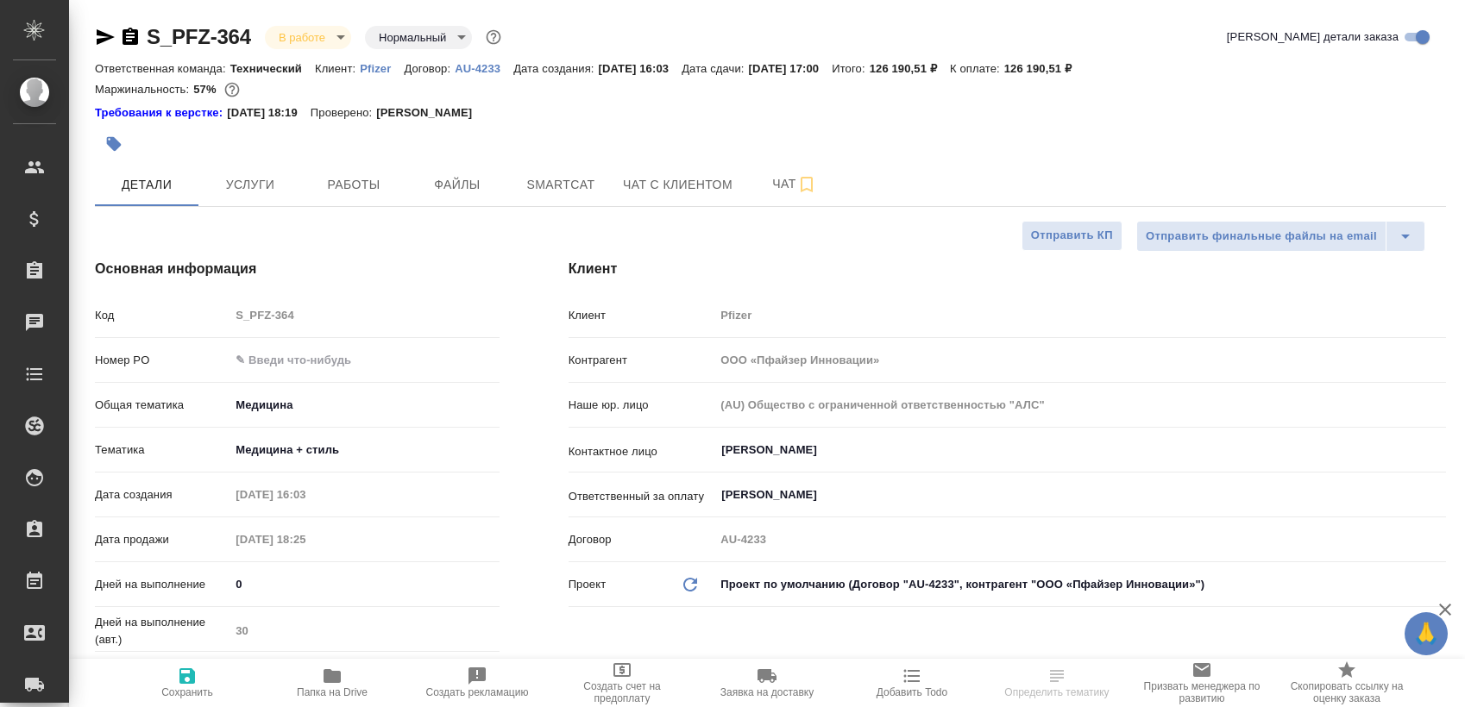
type textarea "x"
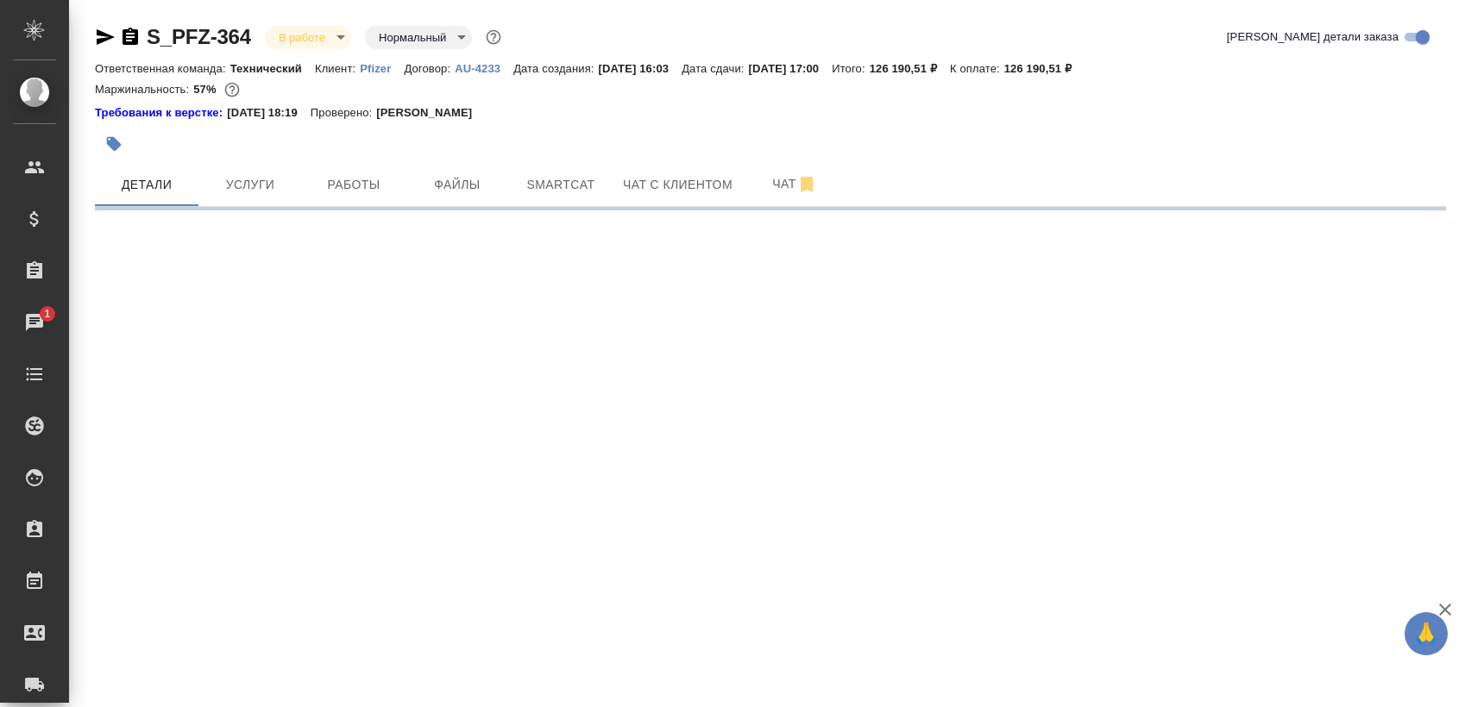
select select "RU"
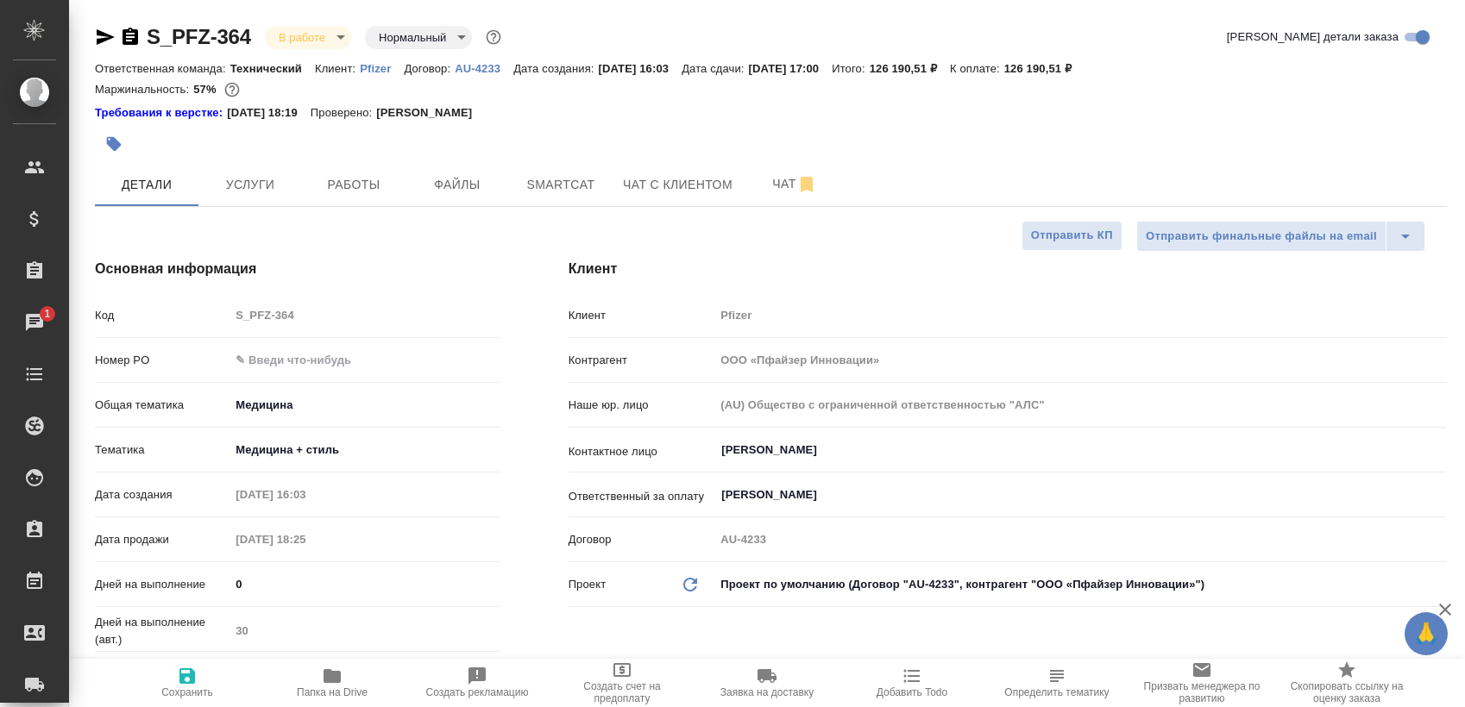
type textarea "x"
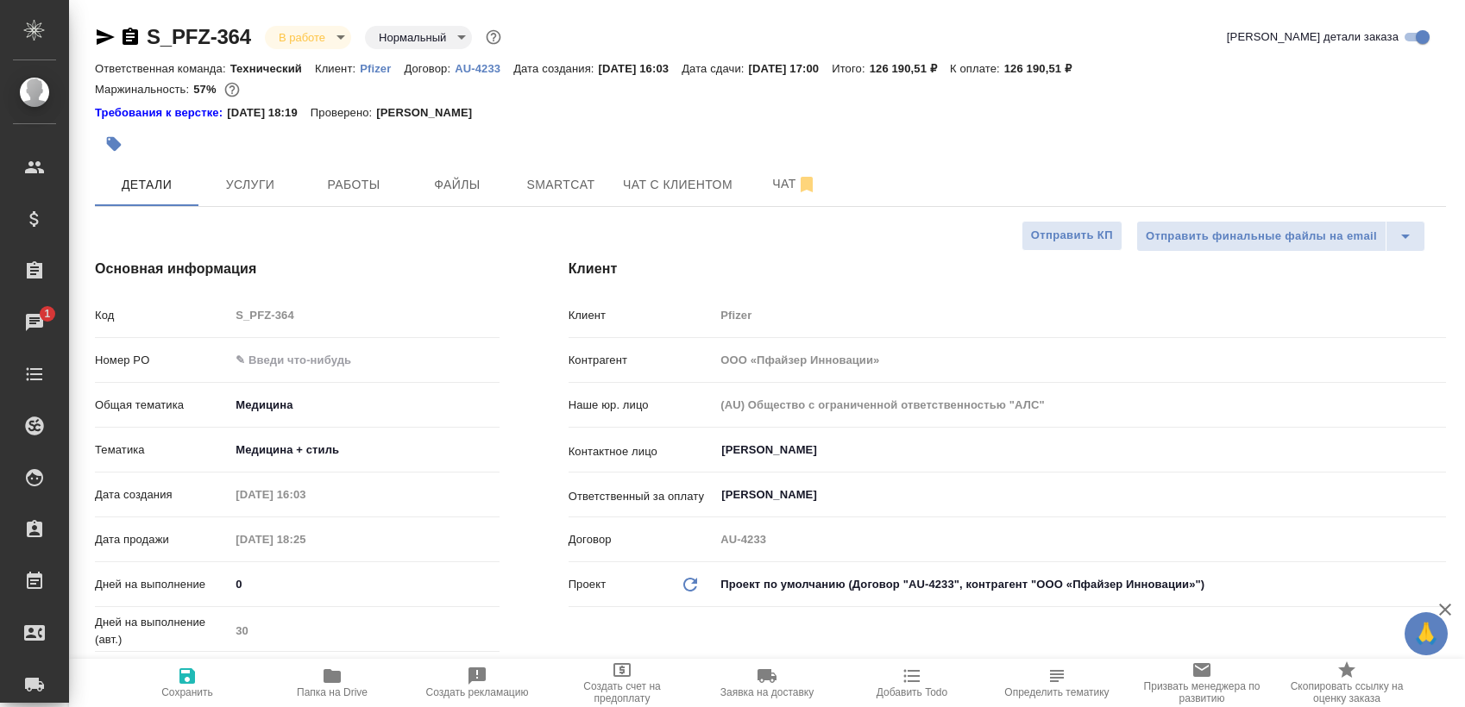
type textarea "x"
click at [347, 199] on button "Работы" at bounding box center [354, 184] width 104 height 43
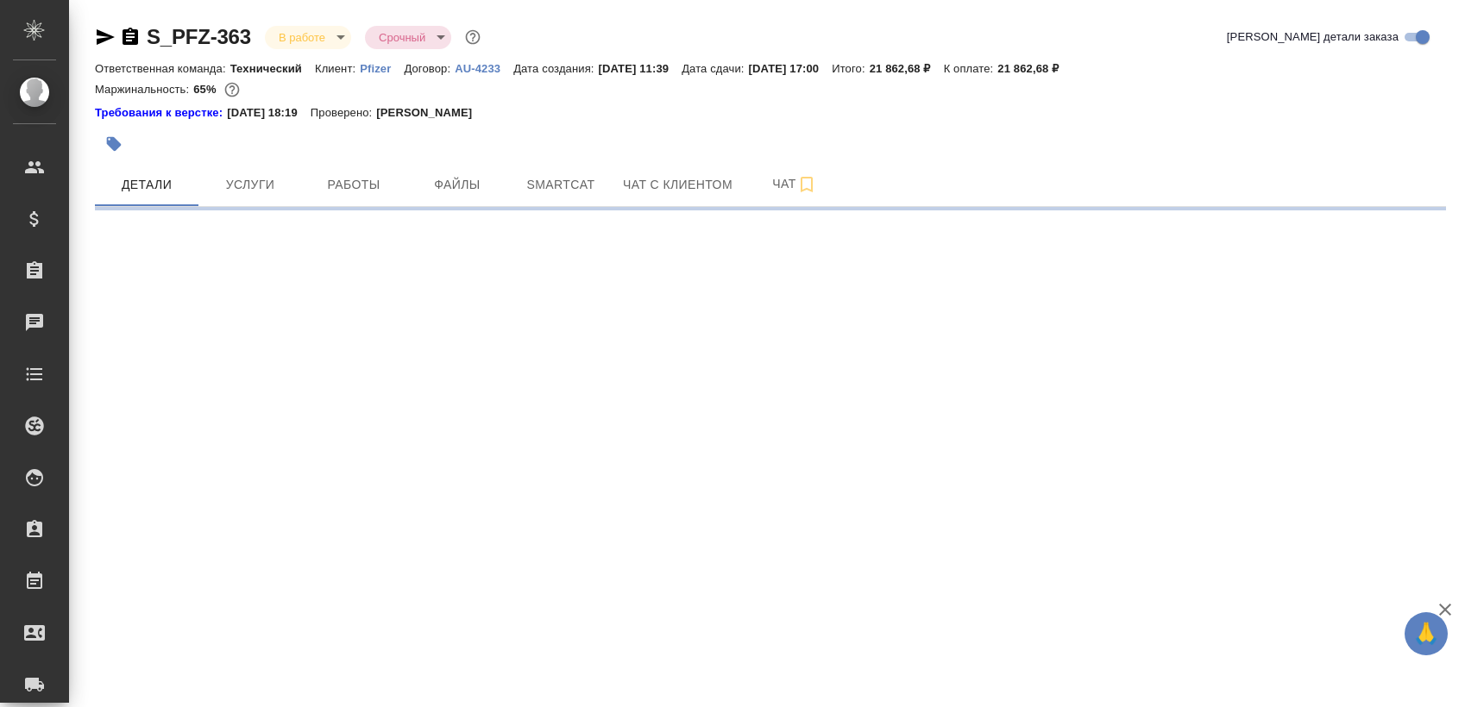
select select "RU"
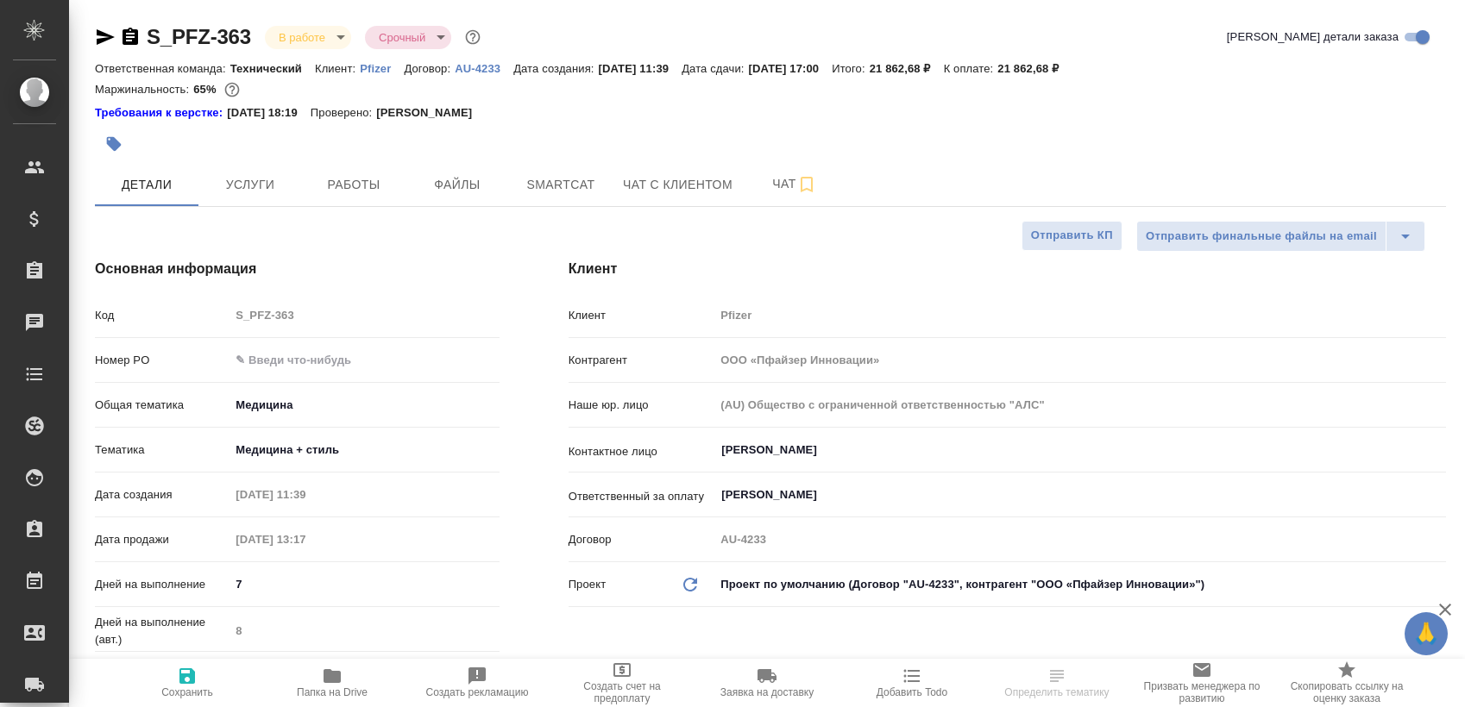
type textarea "x"
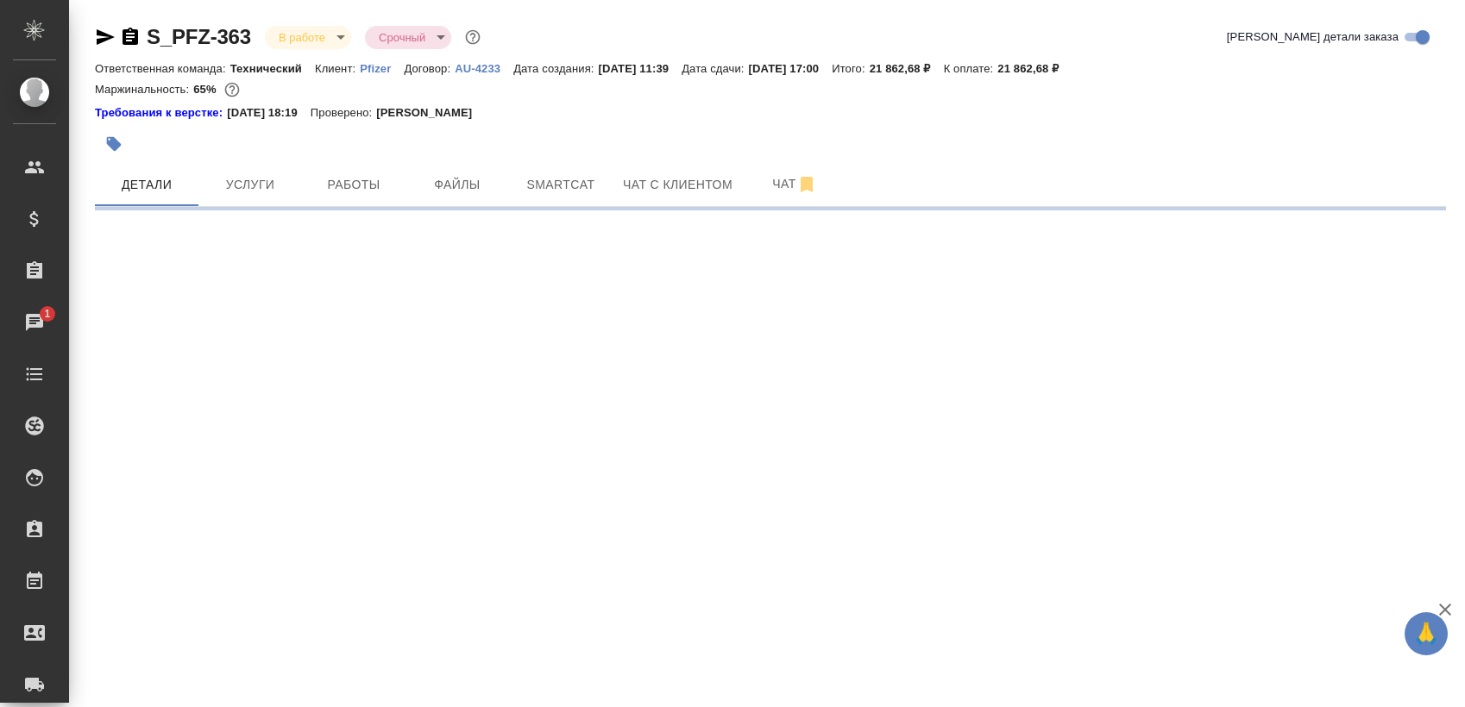
select select "RU"
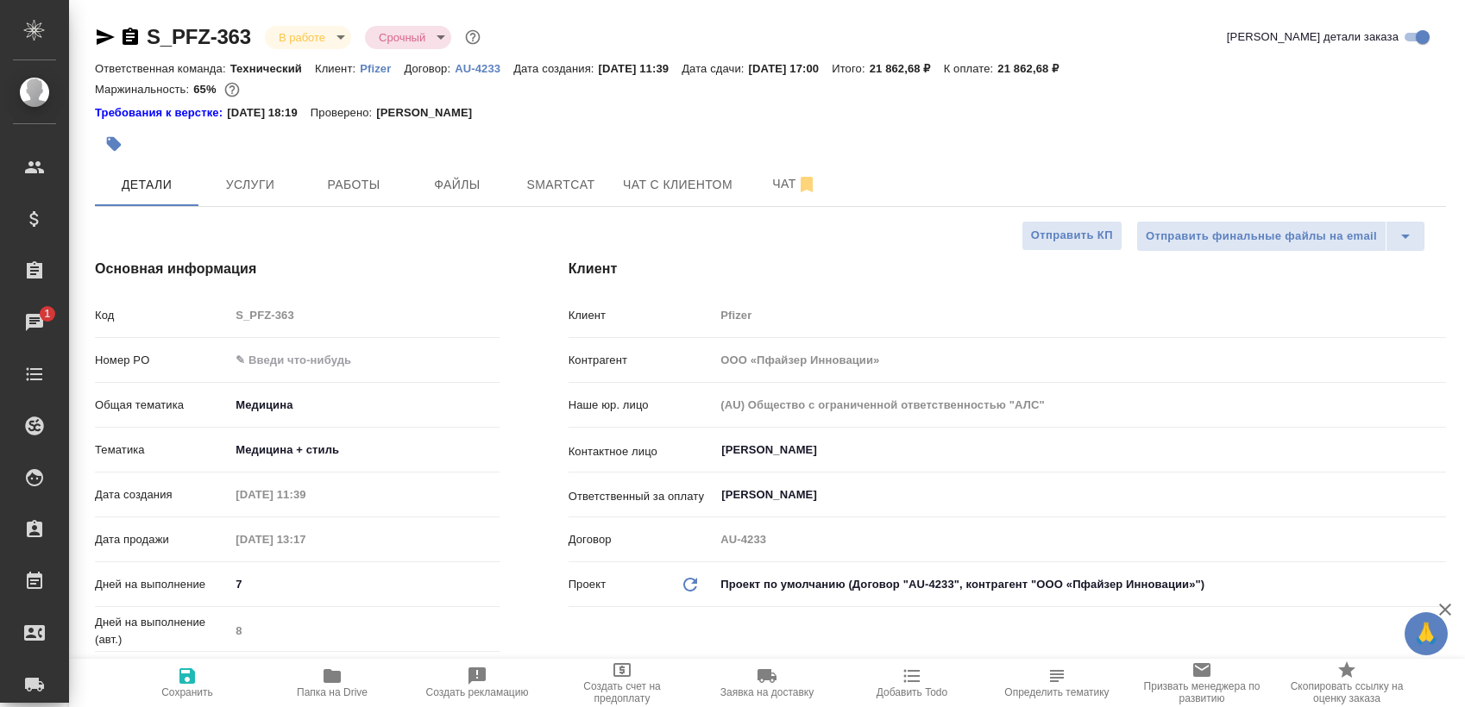
type textarea "x"
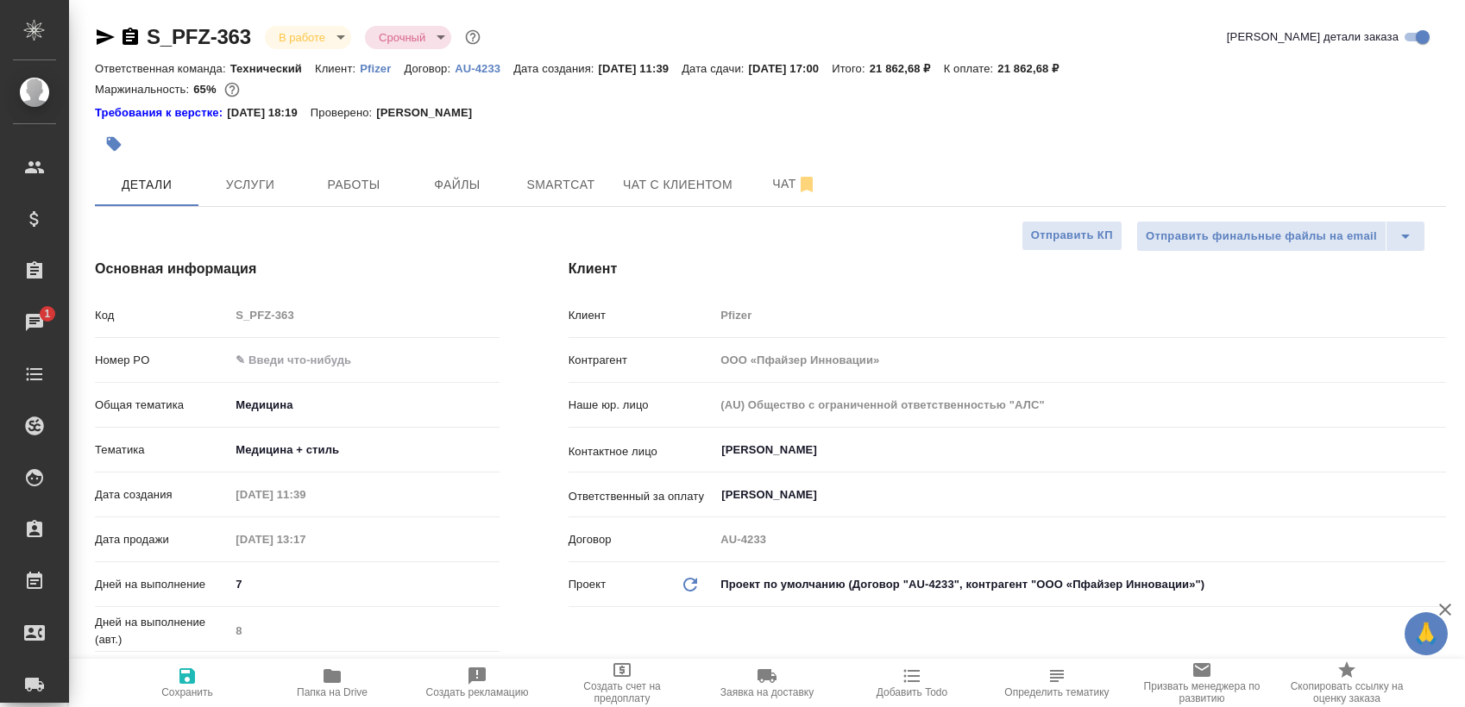
type textarea "x"
click at [350, 182] on span "Работы" at bounding box center [353, 185] width 83 height 22
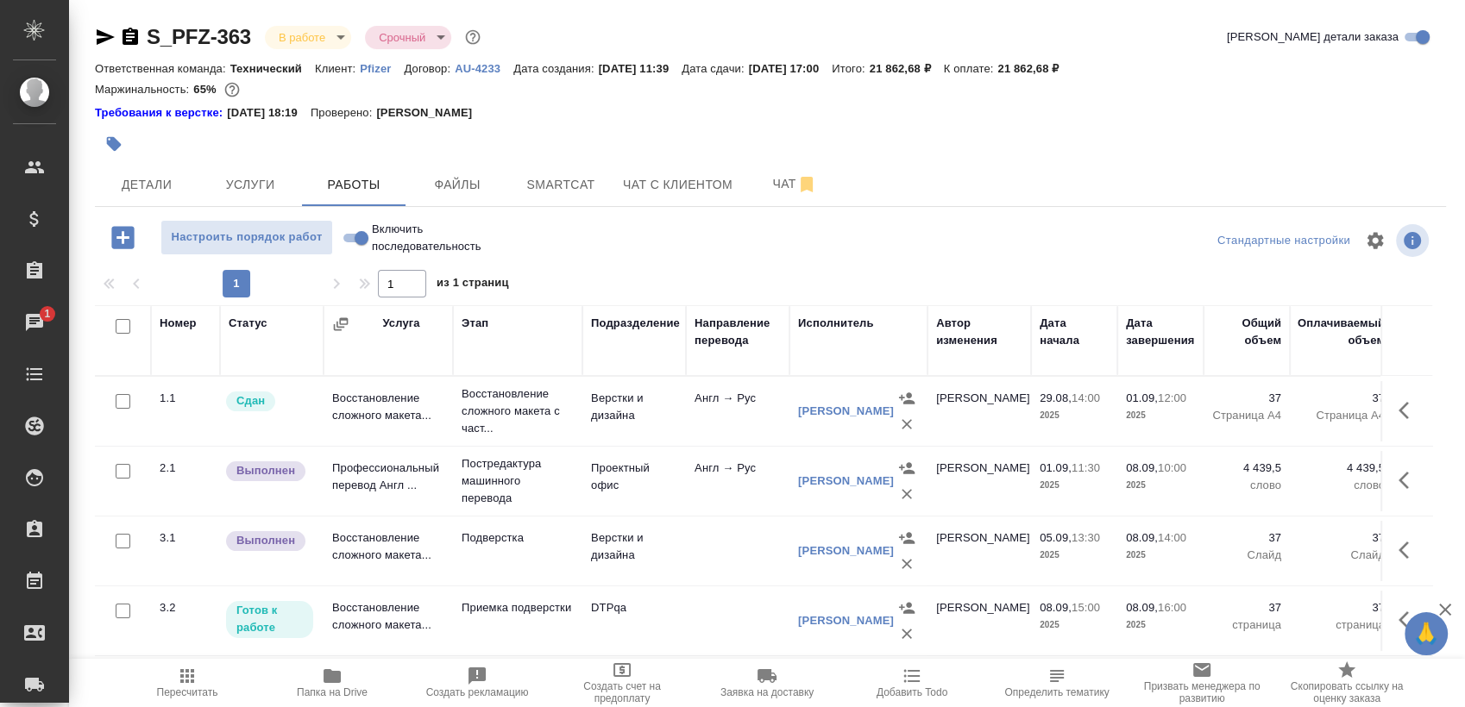
scroll to position [29, 0]
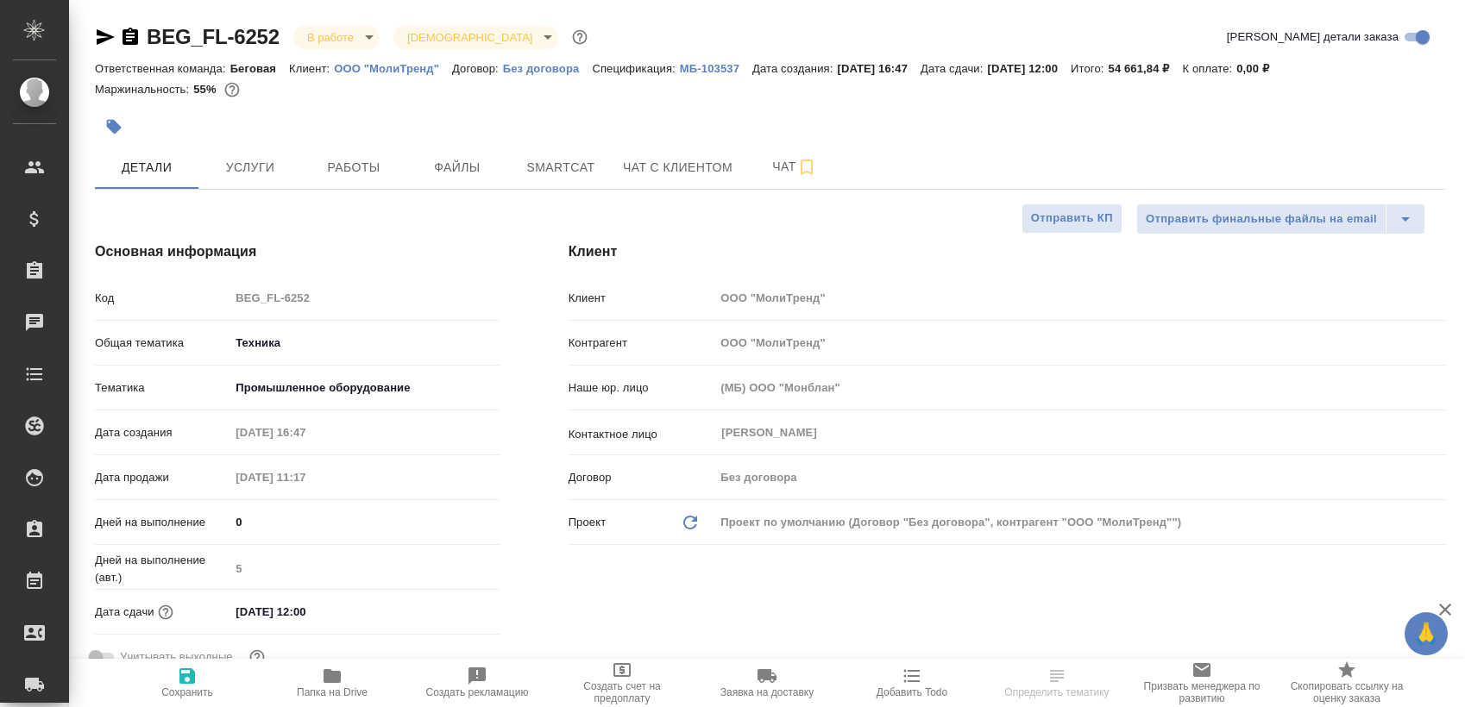
select select "RU"
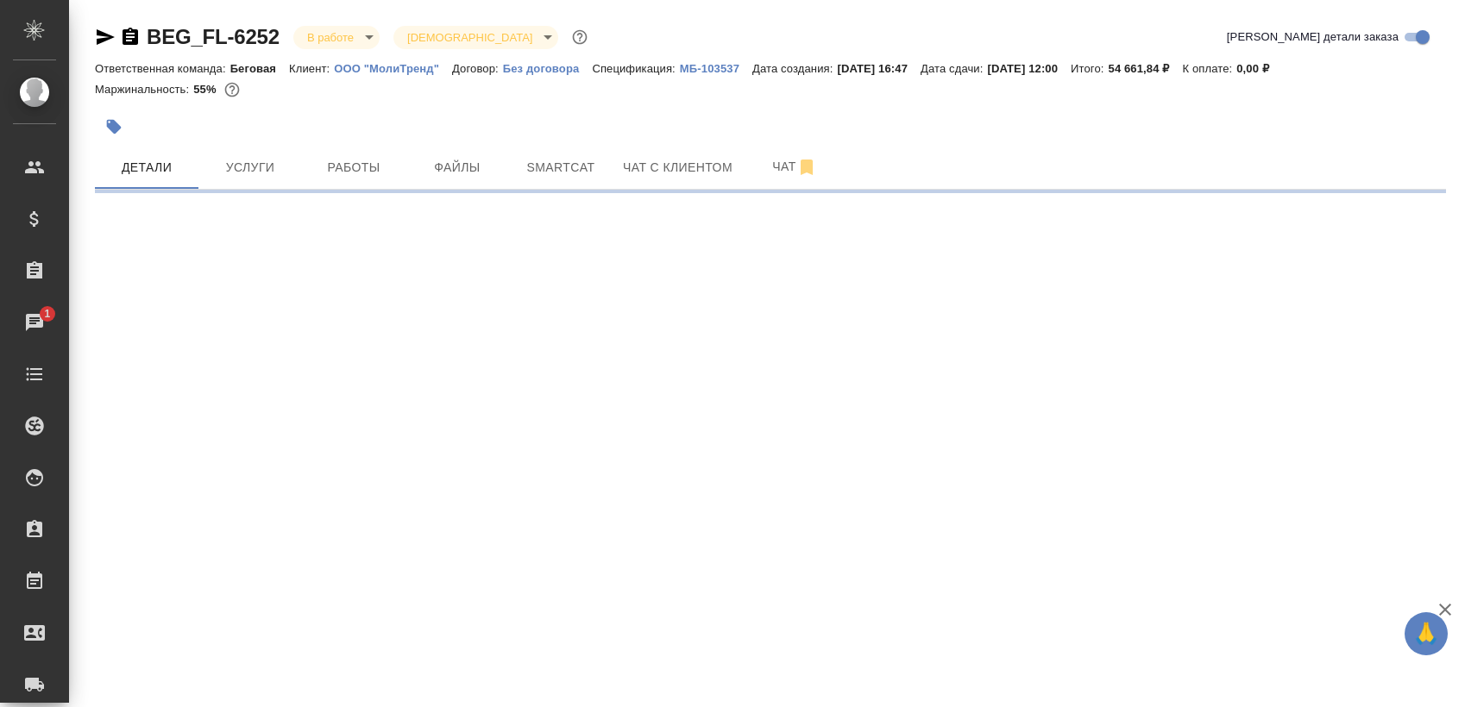
select select "RU"
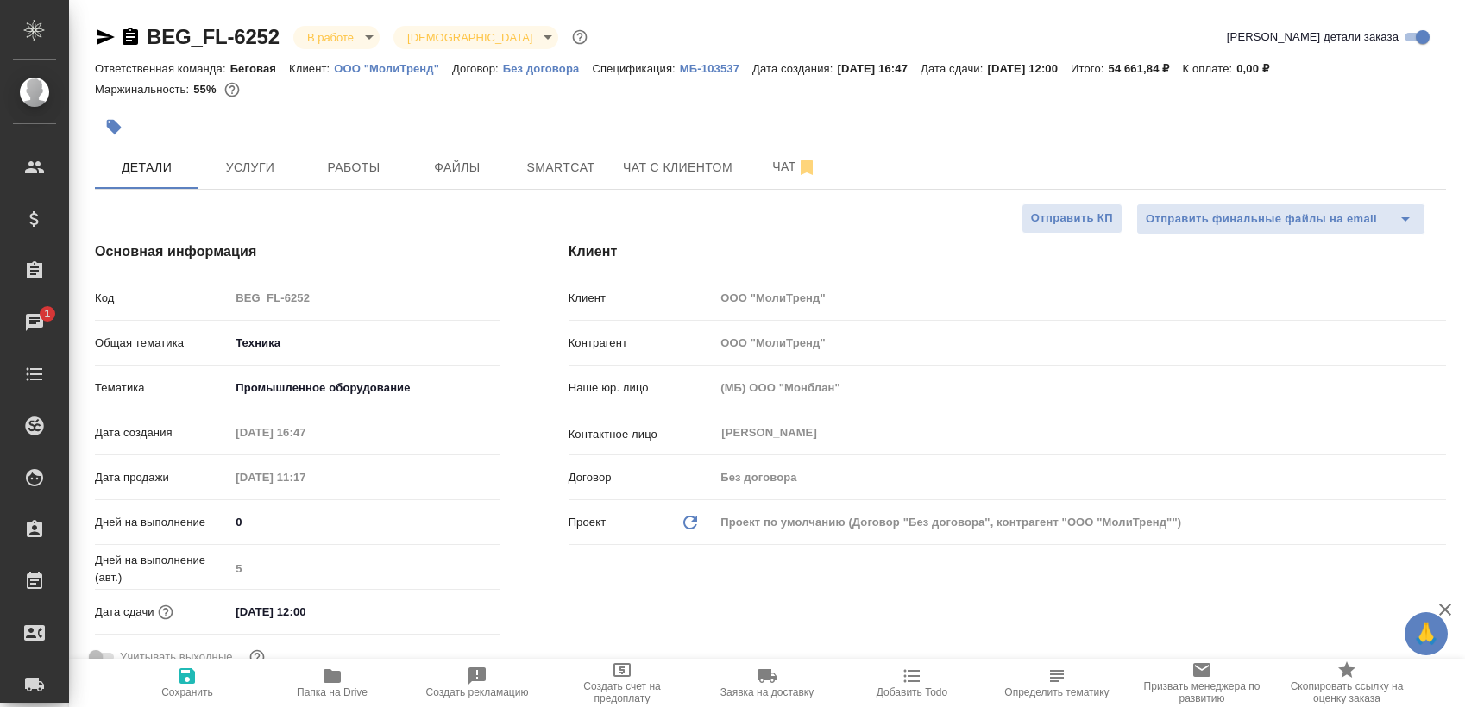
type textarea "x"
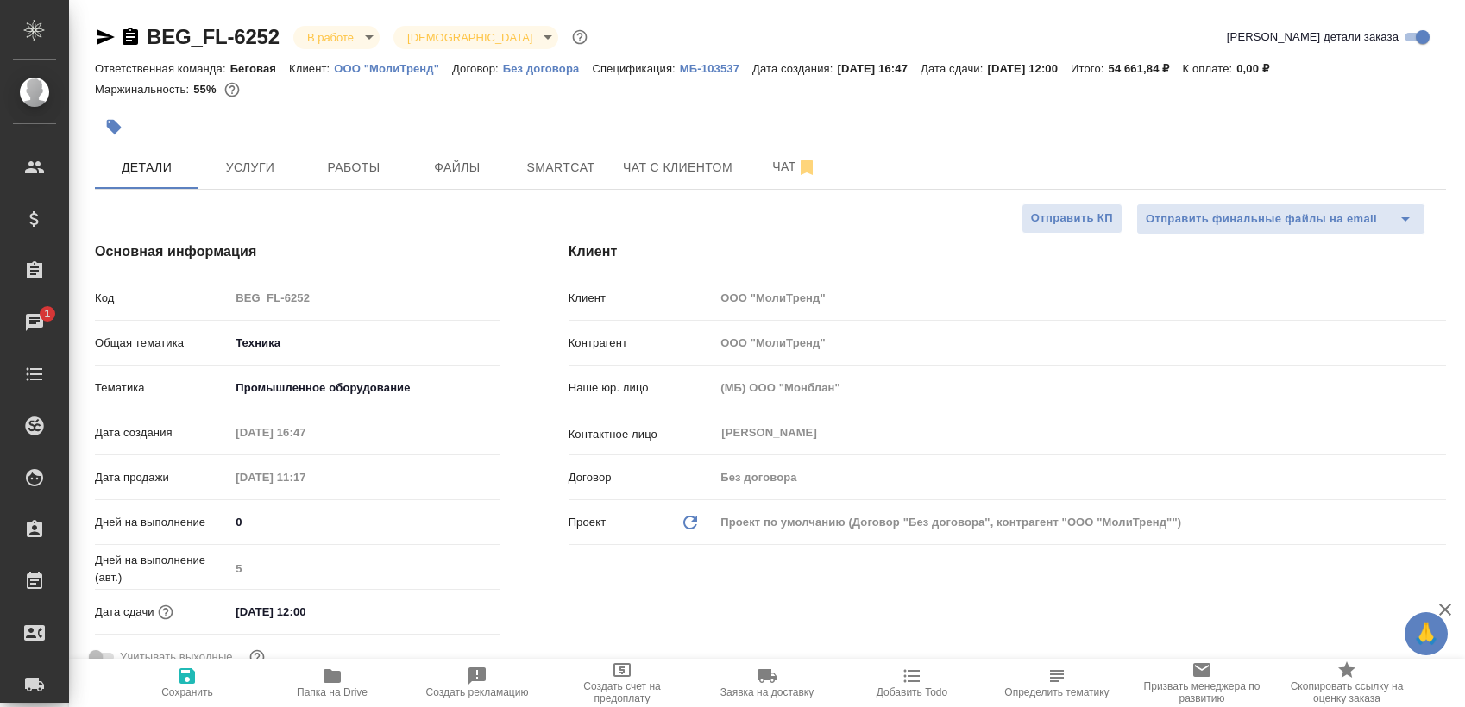
type textarea "x"
click at [360, 152] on button "Работы" at bounding box center [354, 167] width 104 height 43
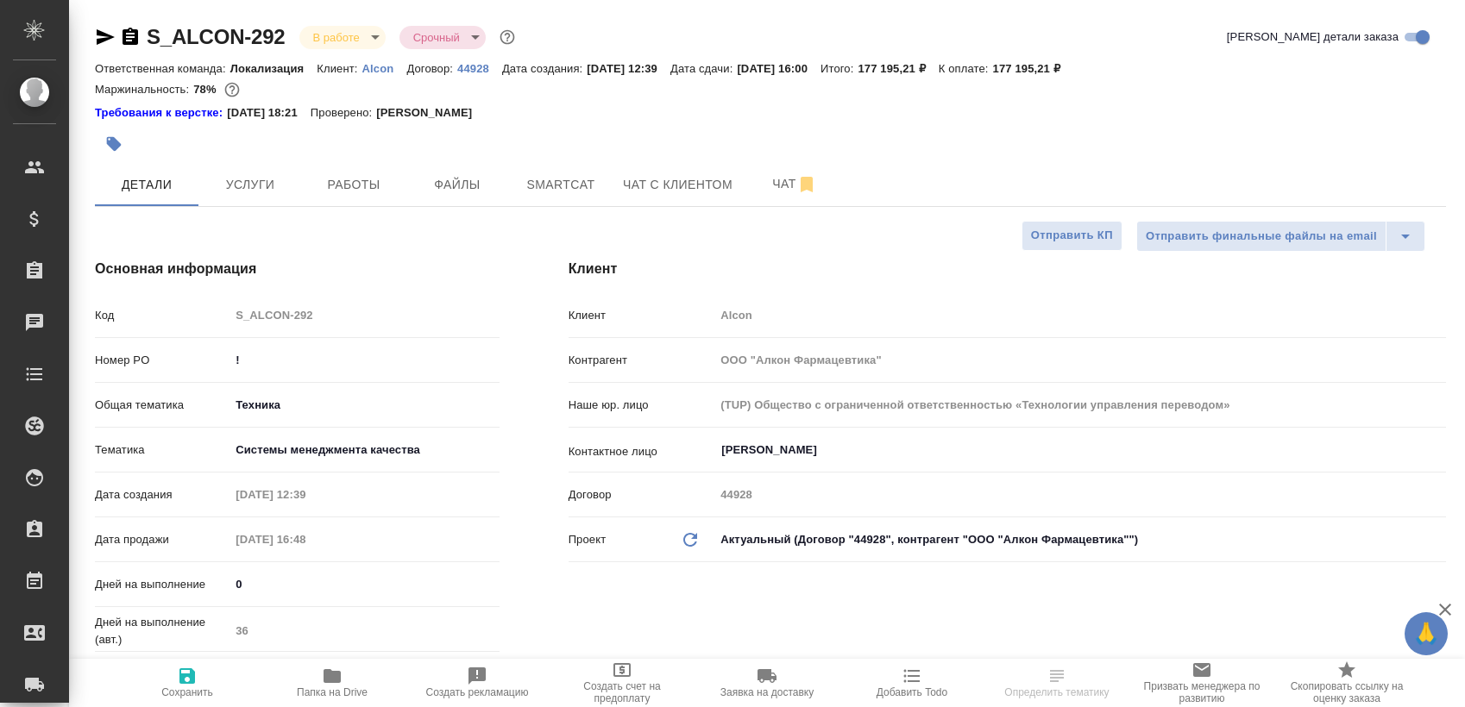
select select "RU"
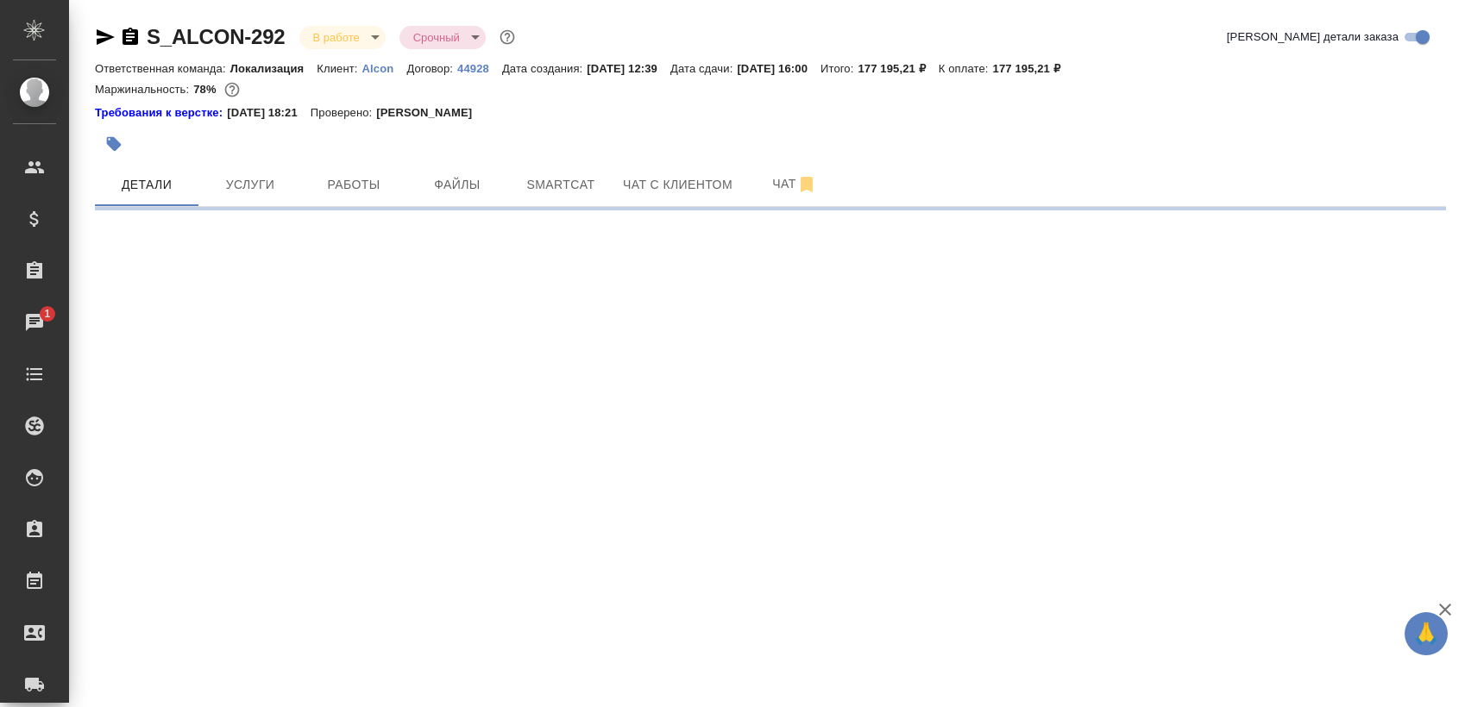
select select "RU"
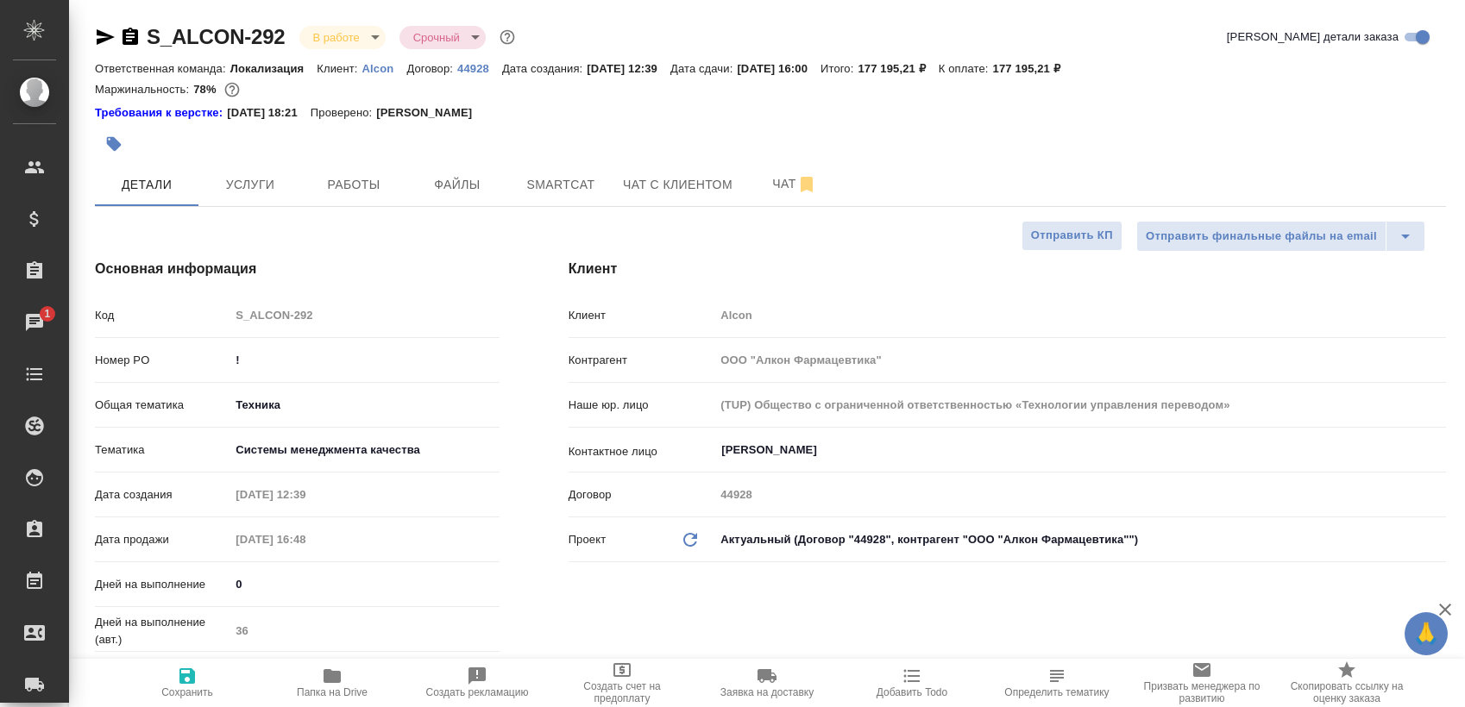
type textarea "x"
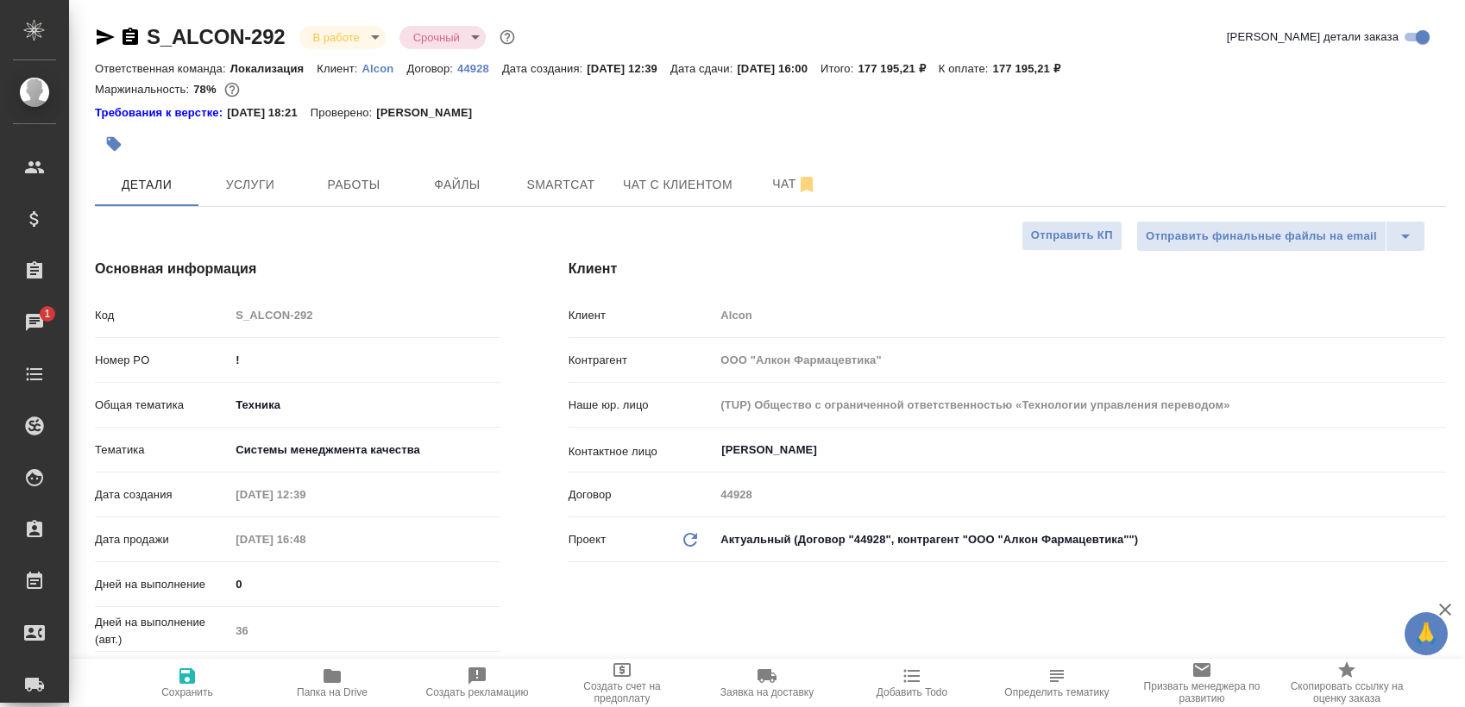
type textarea "x"
click at [328, 178] on span "Работы" at bounding box center [353, 185] width 83 height 22
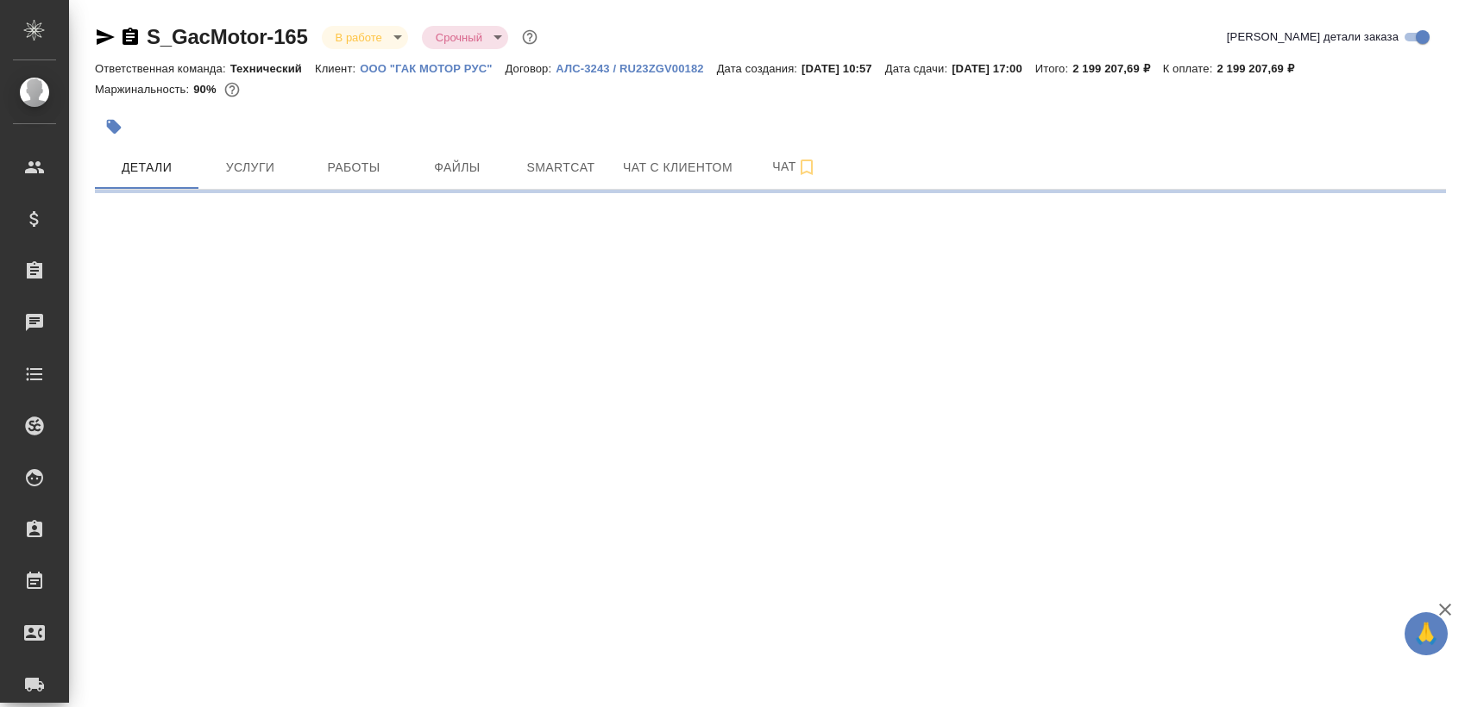
select select "RU"
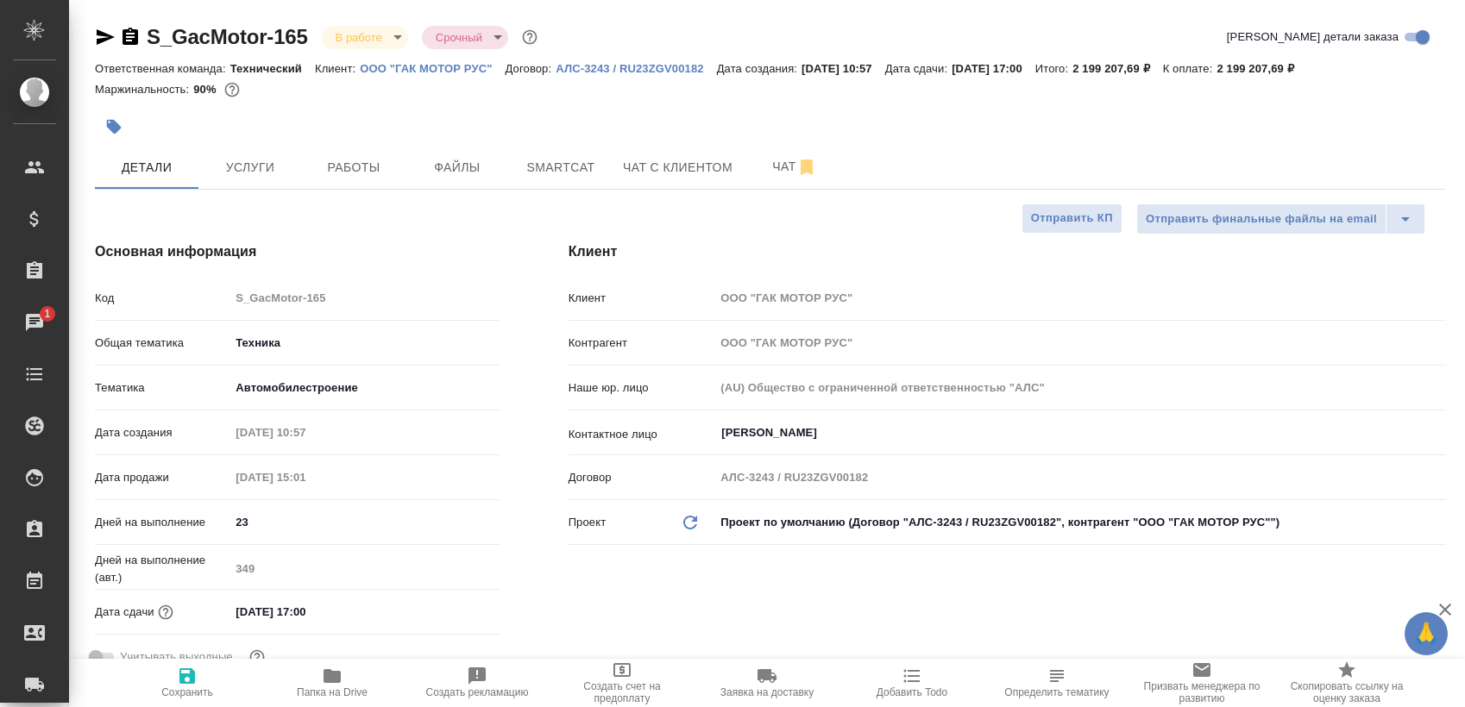
type textarea "x"
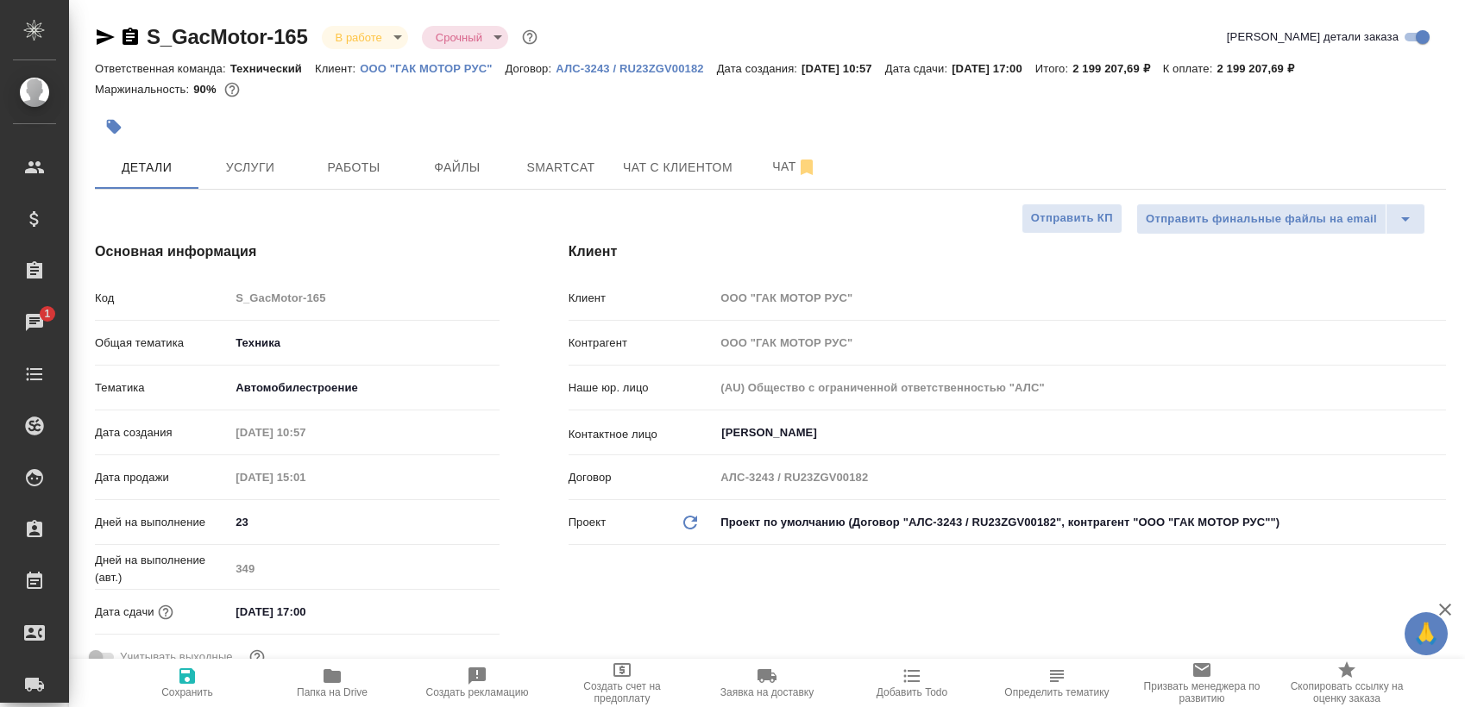
type textarea "x"
click at [338, 165] on span "Работы" at bounding box center [353, 168] width 83 height 22
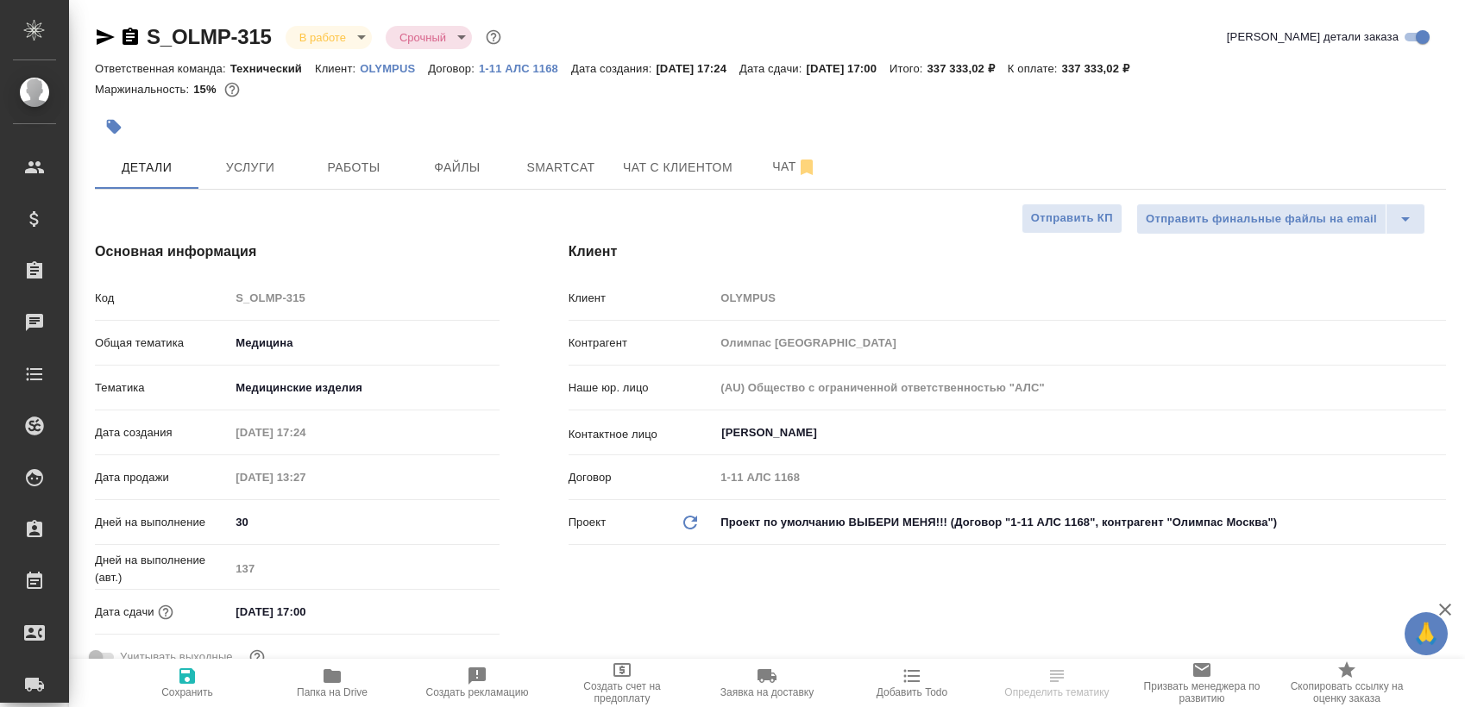
select select "RU"
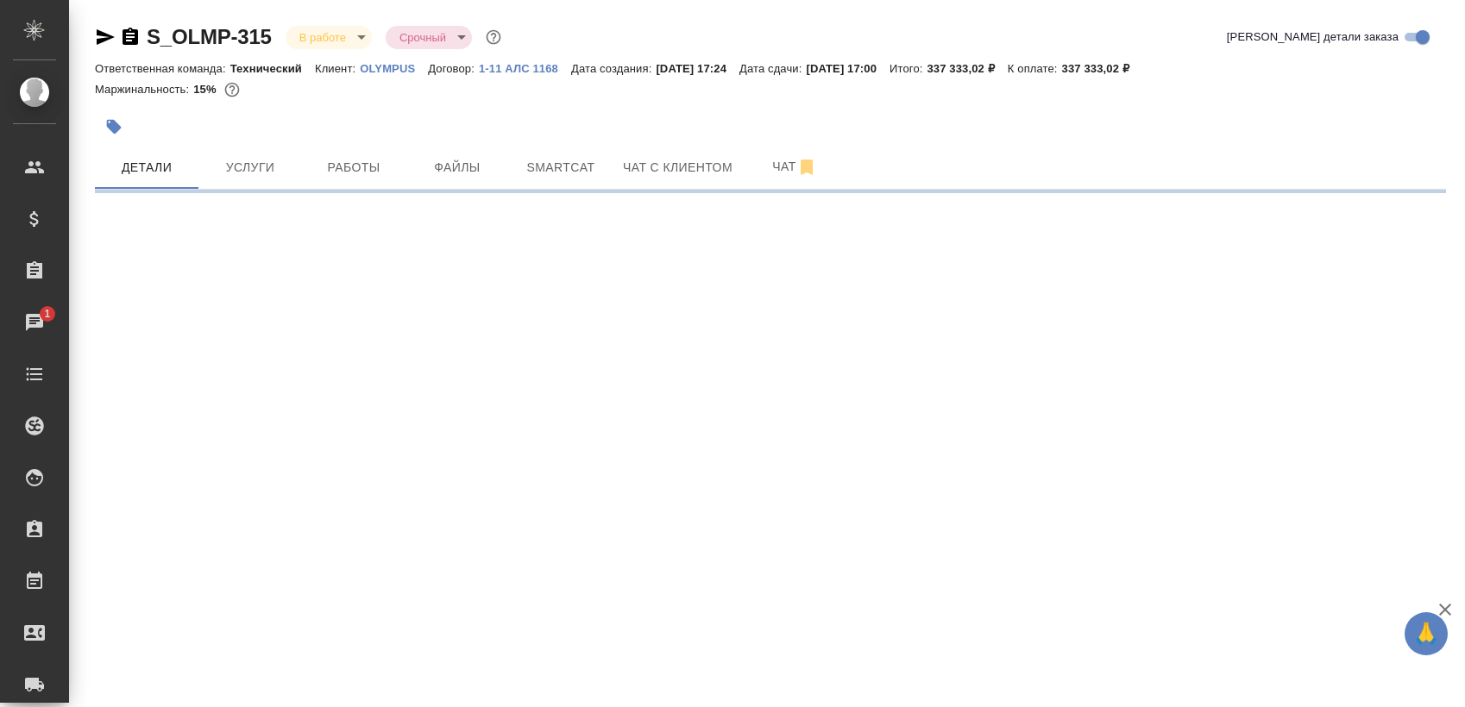
select select "RU"
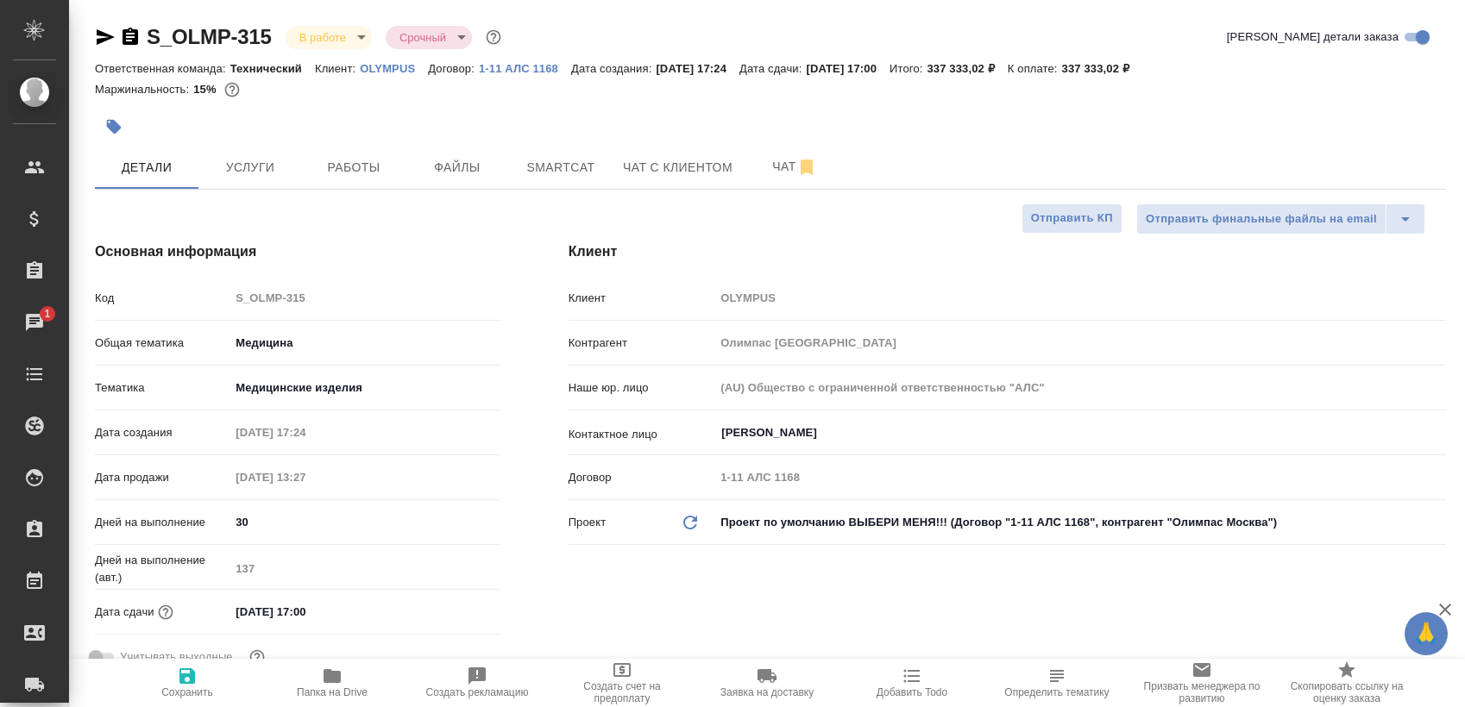
type textarea "x"
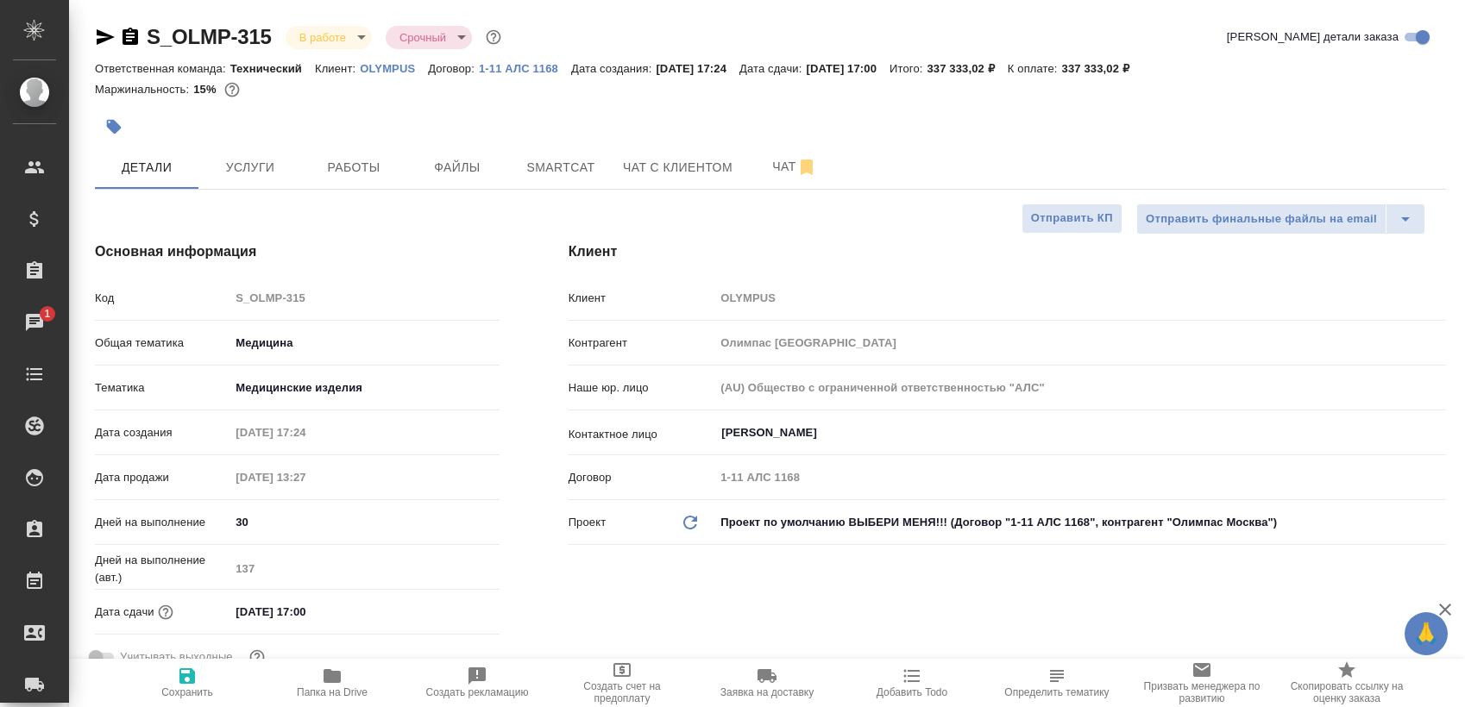
type textarea "x"
click at [341, 179] on button "Работы" at bounding box center [354, 167] width 104 height 43
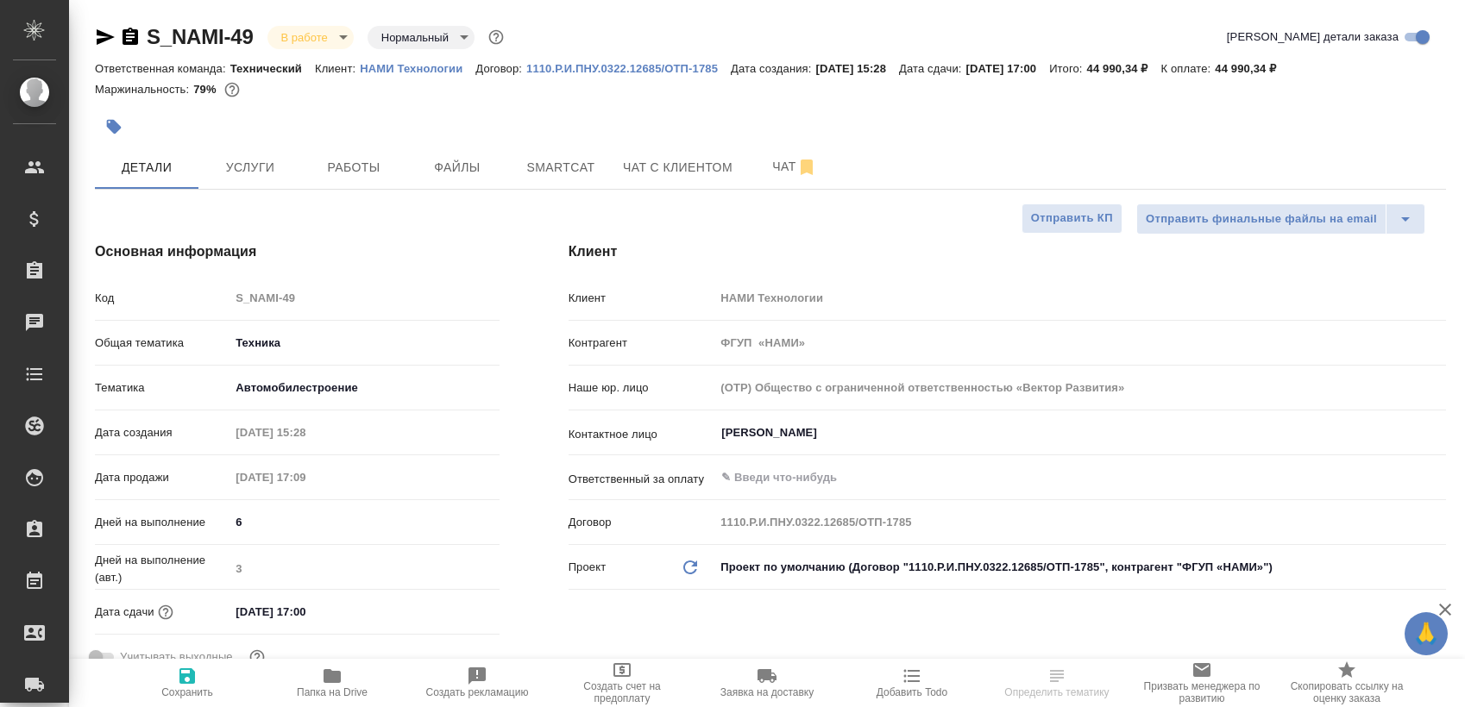
select select "RU"
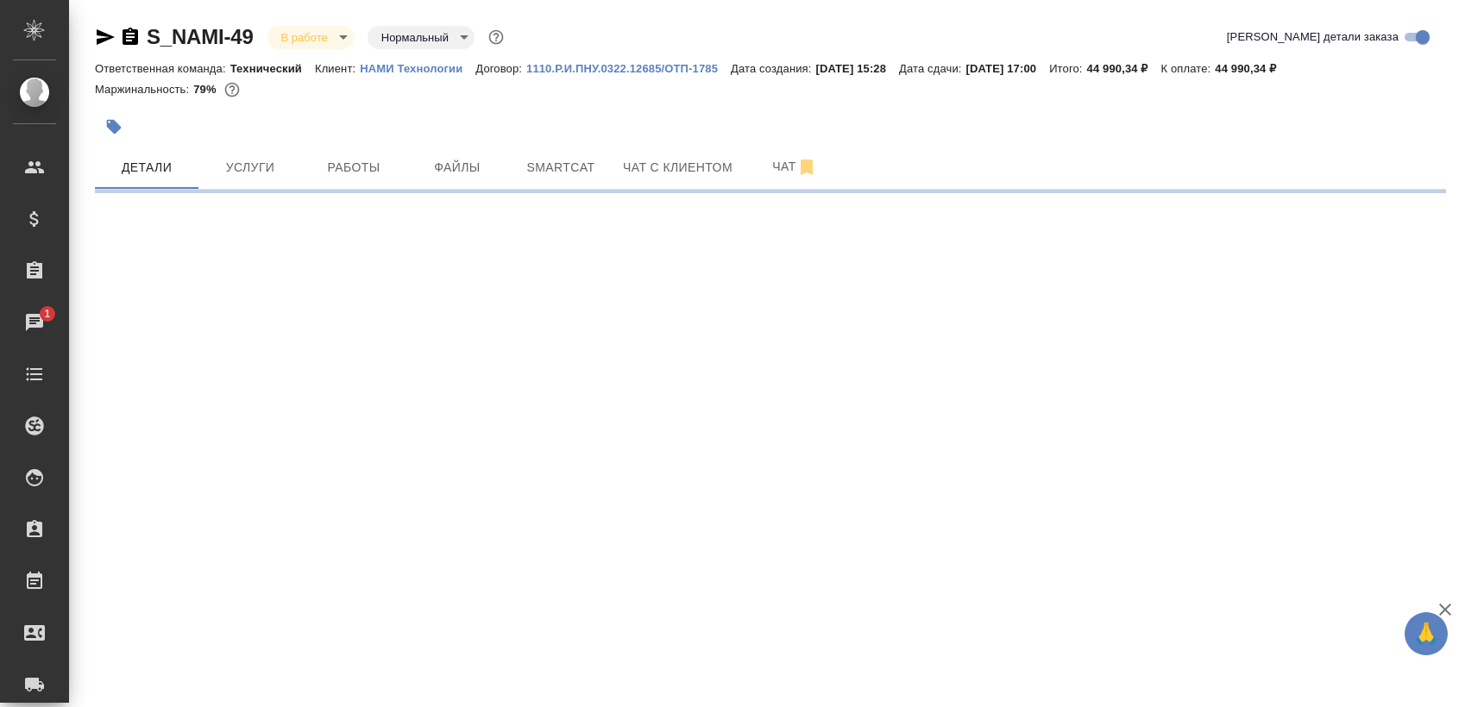
select select "RU"
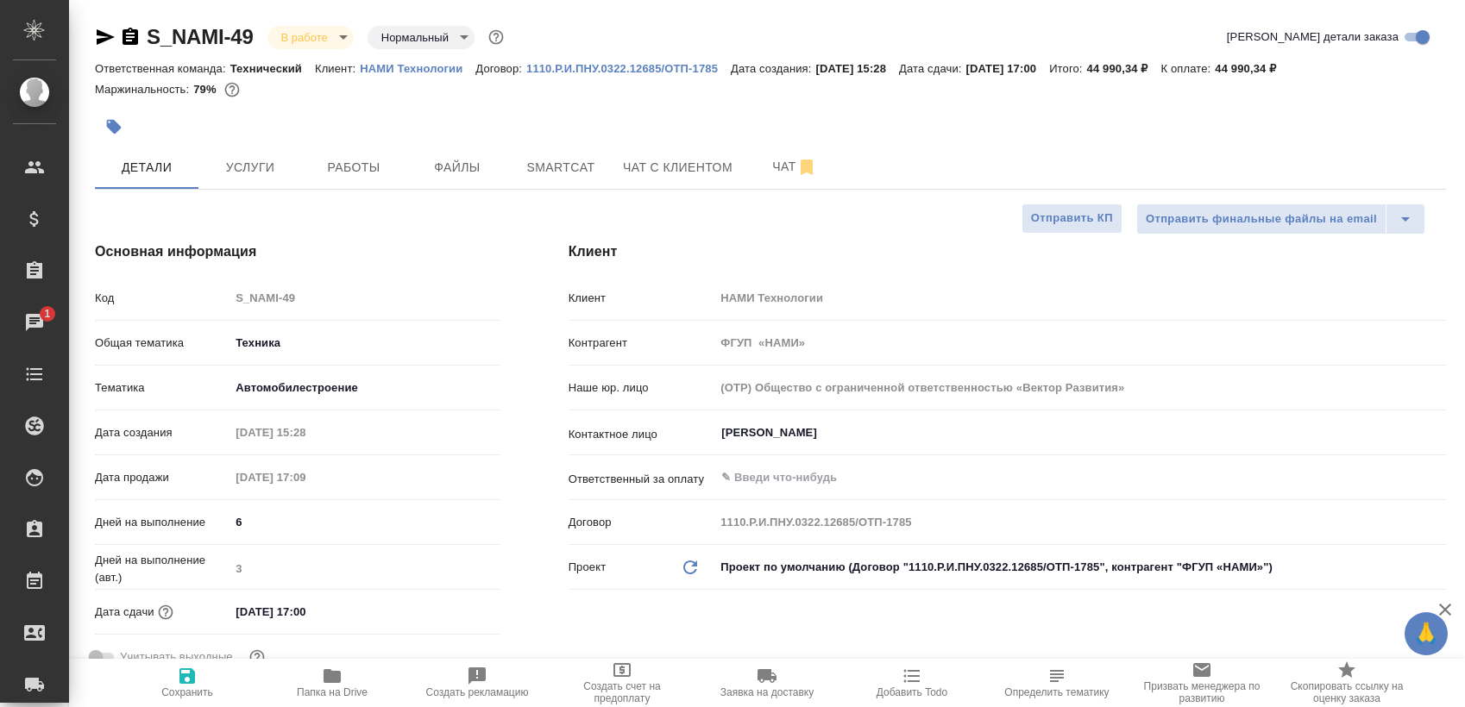
type textarea "x"
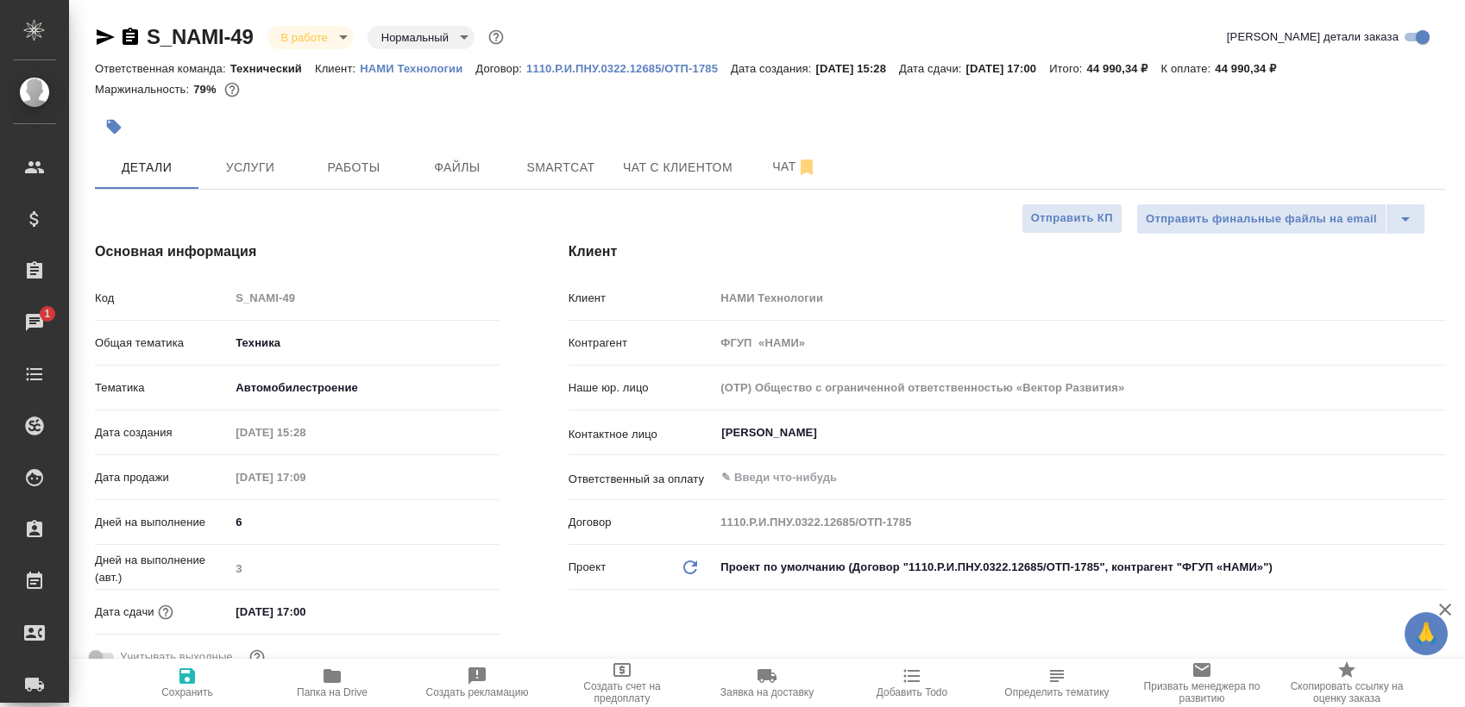
type textarea "x"
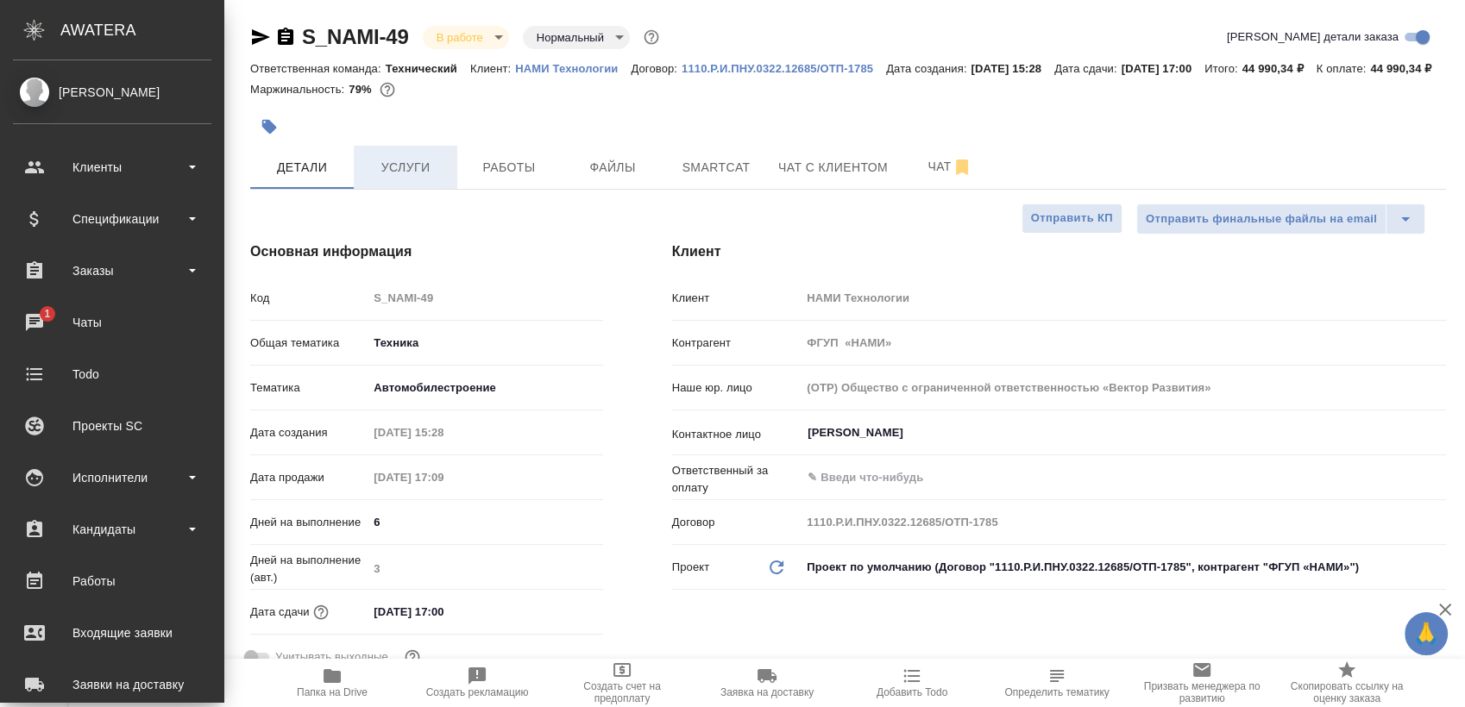
type textarea "x"
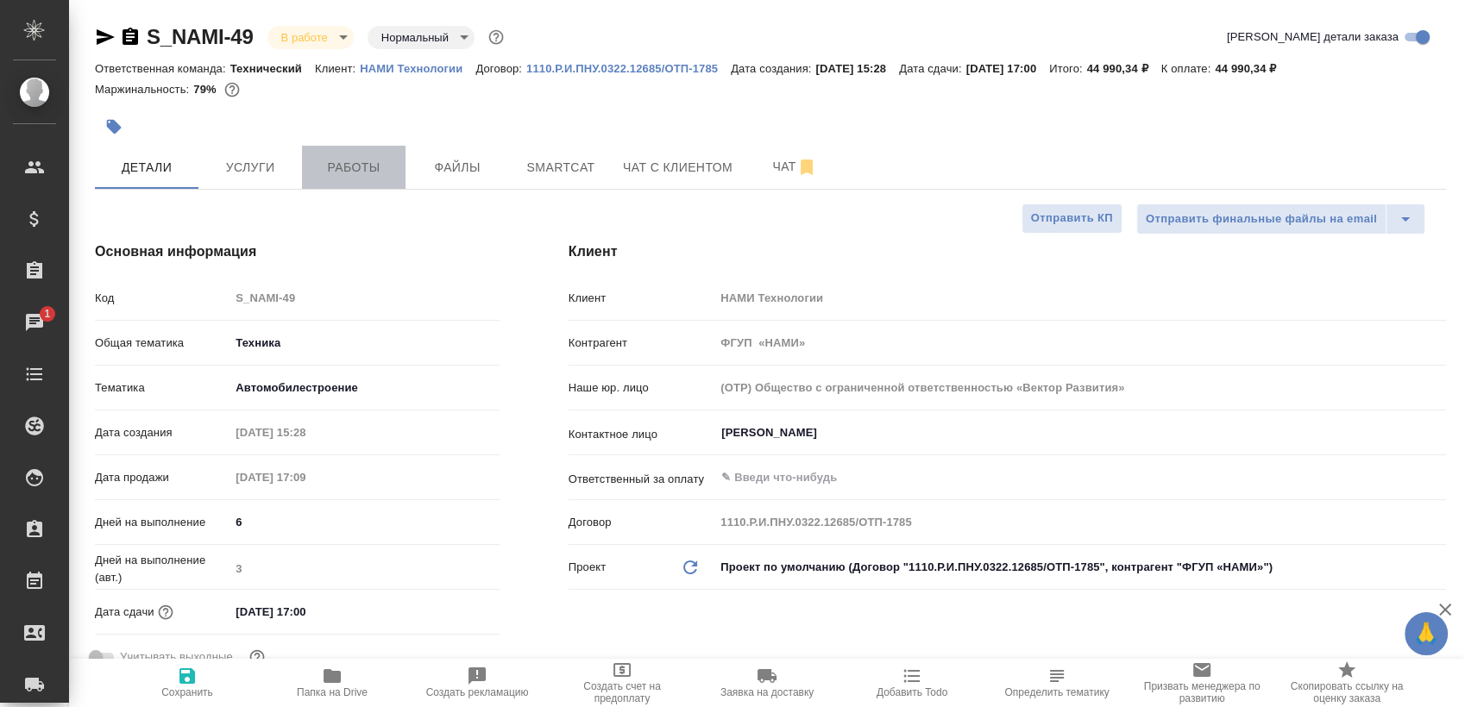
click at [368, 164] on span "Работы" at bounding box center [353, 168] width 83 height 22
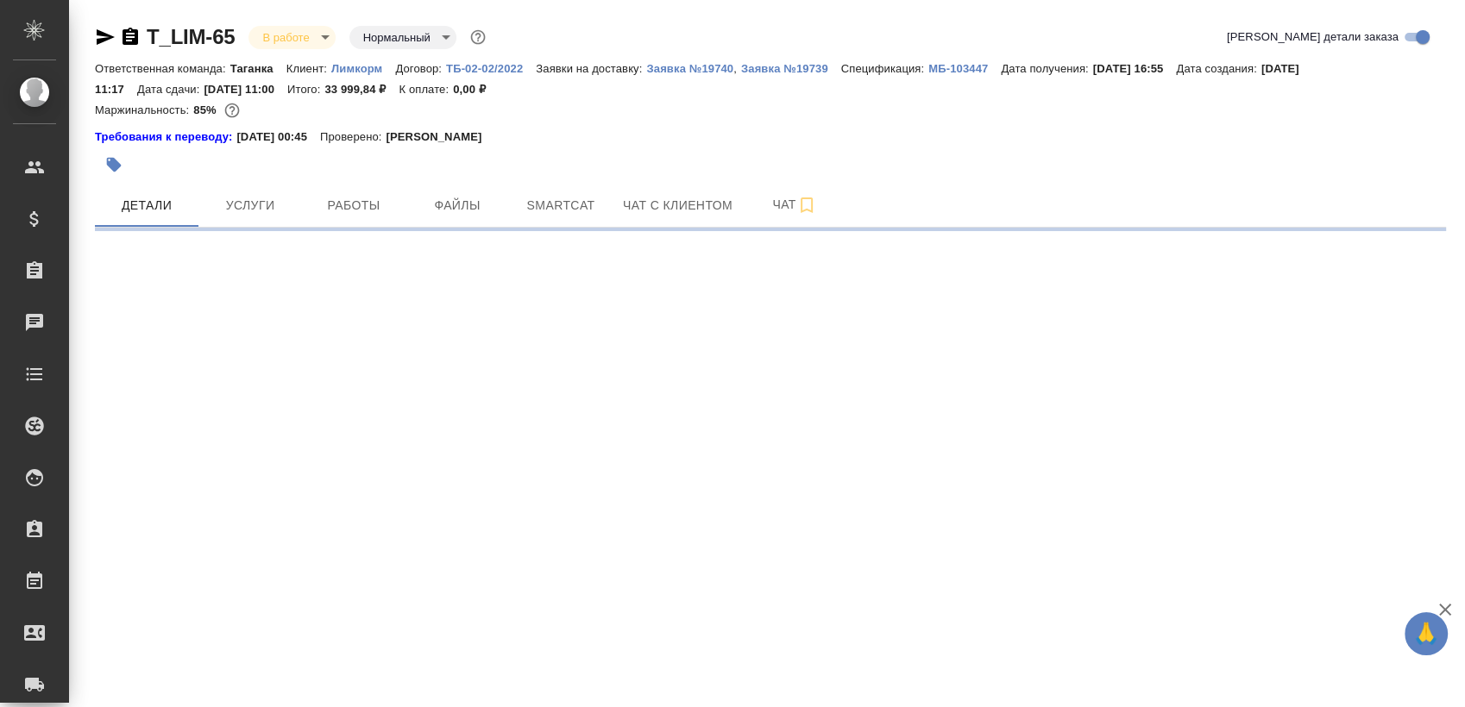
select select "RU"
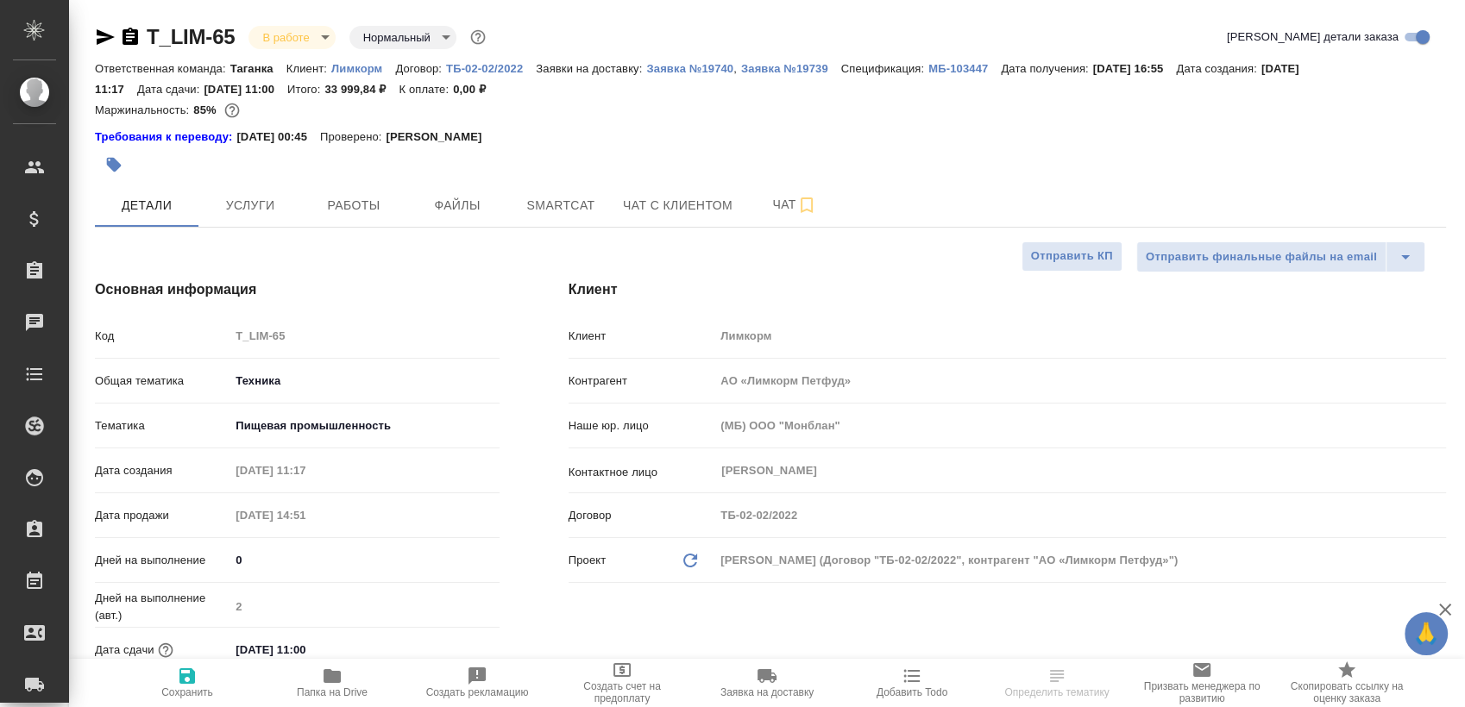
type textarea "x"
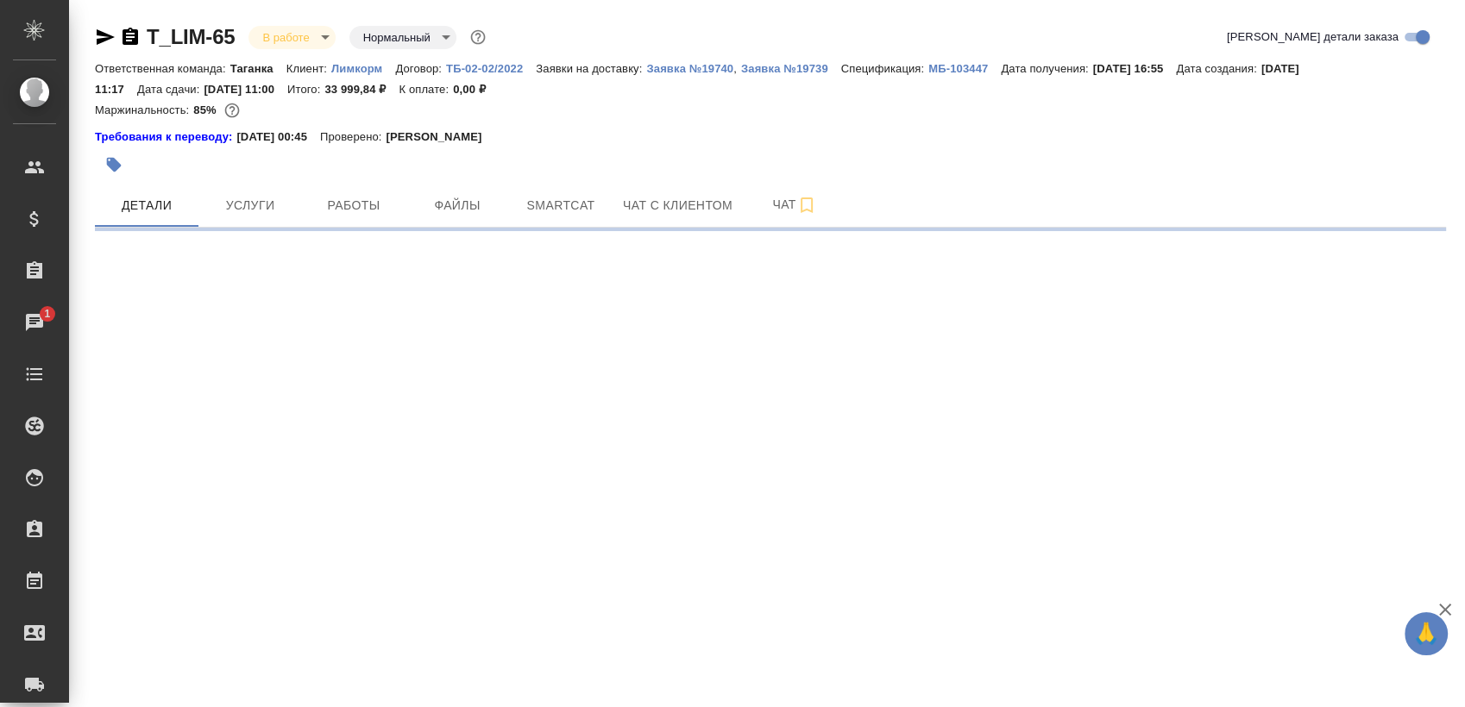
select select "RU"
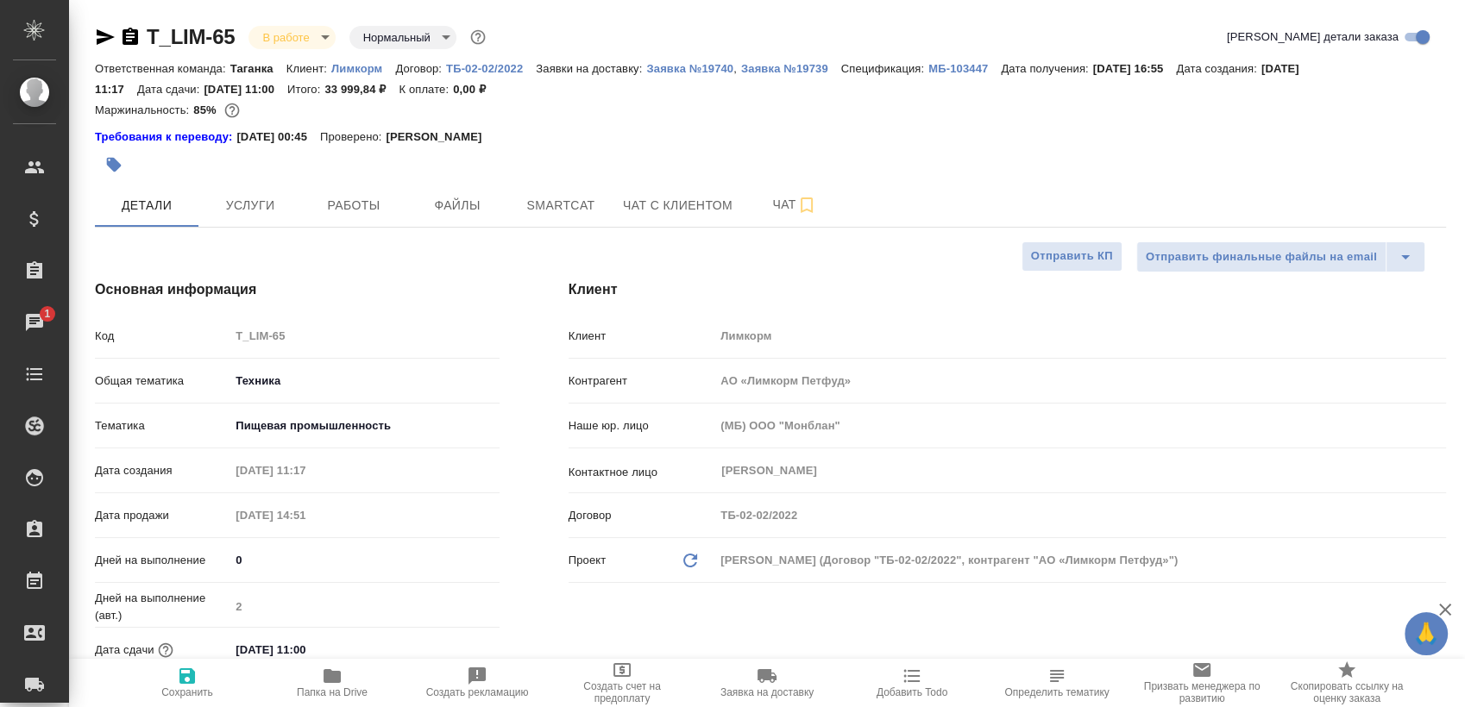
type textarea "x"
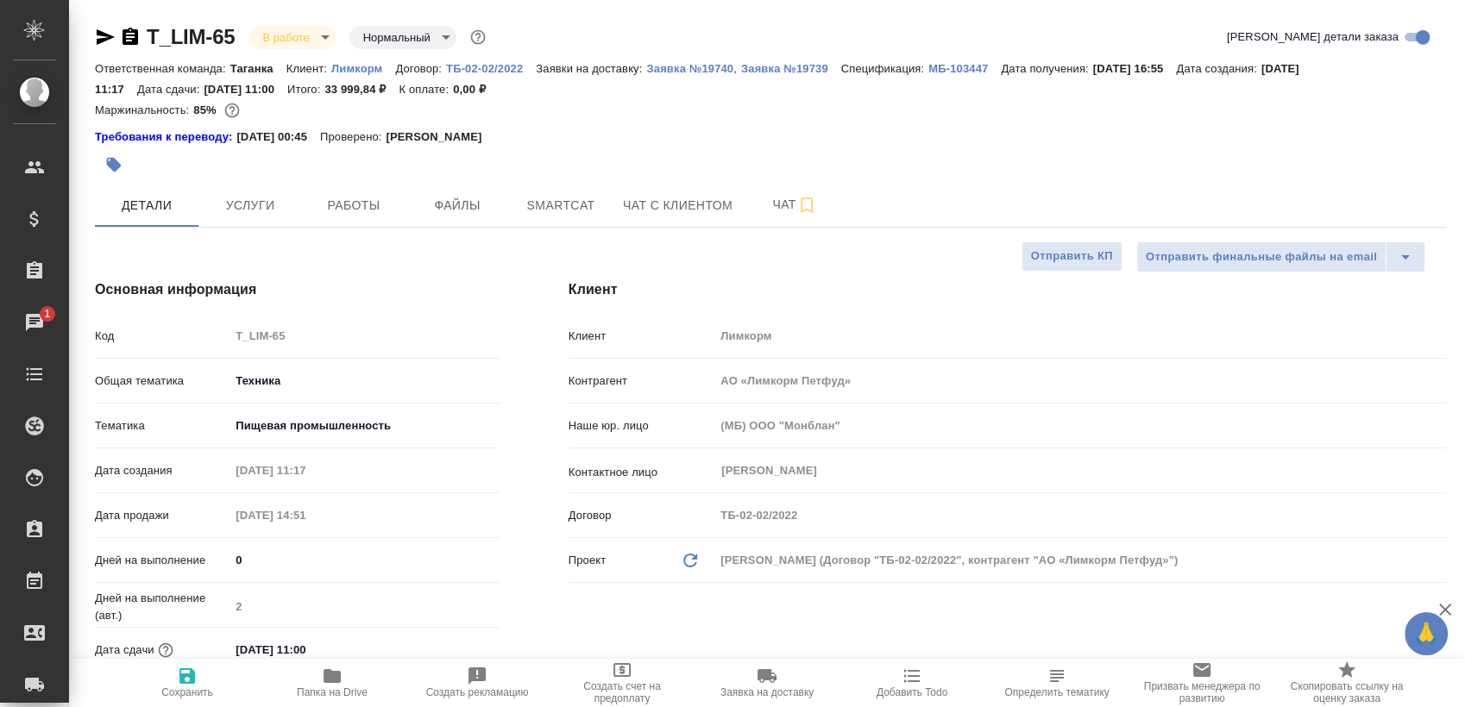
type textarea "x"
click at [367, 203] on span "Работы" at bounding box center [353, 206] width 83 height 22
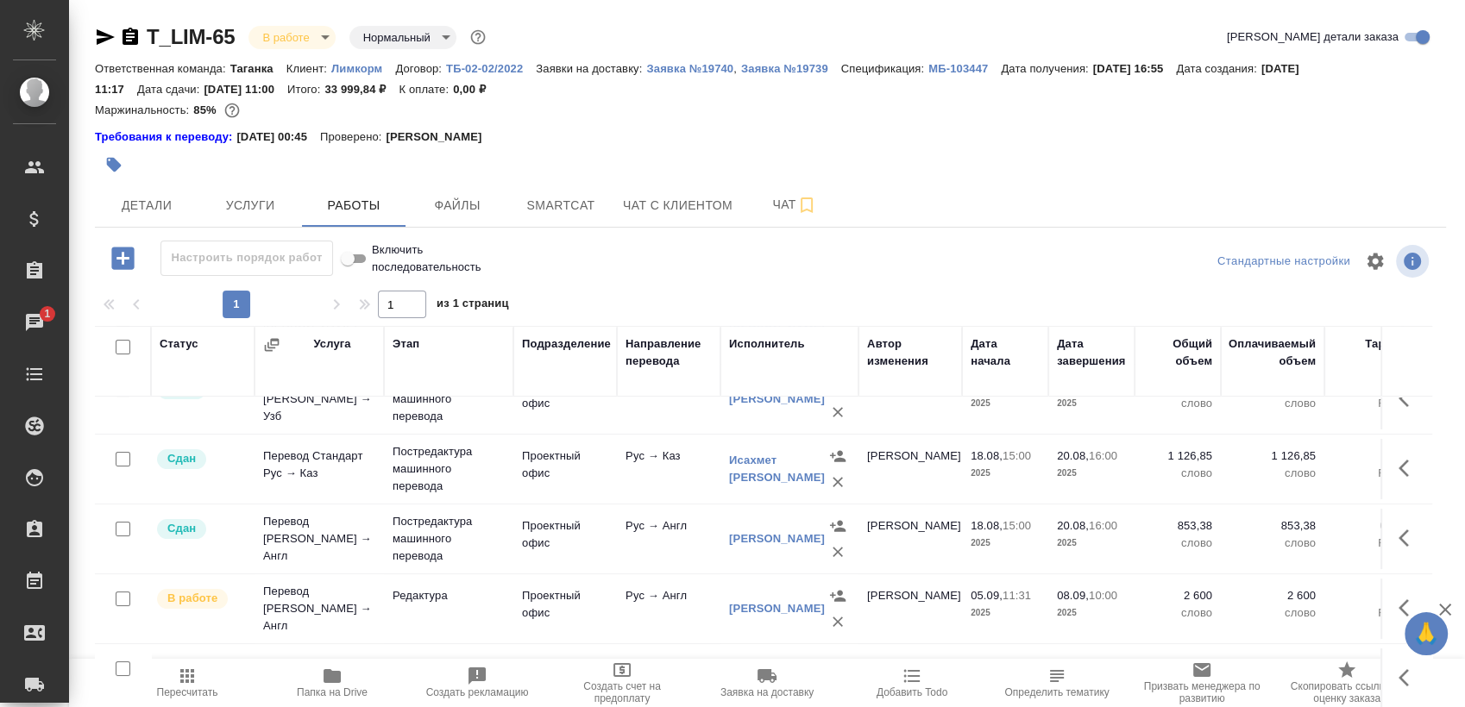
scroll to position [50, 0]
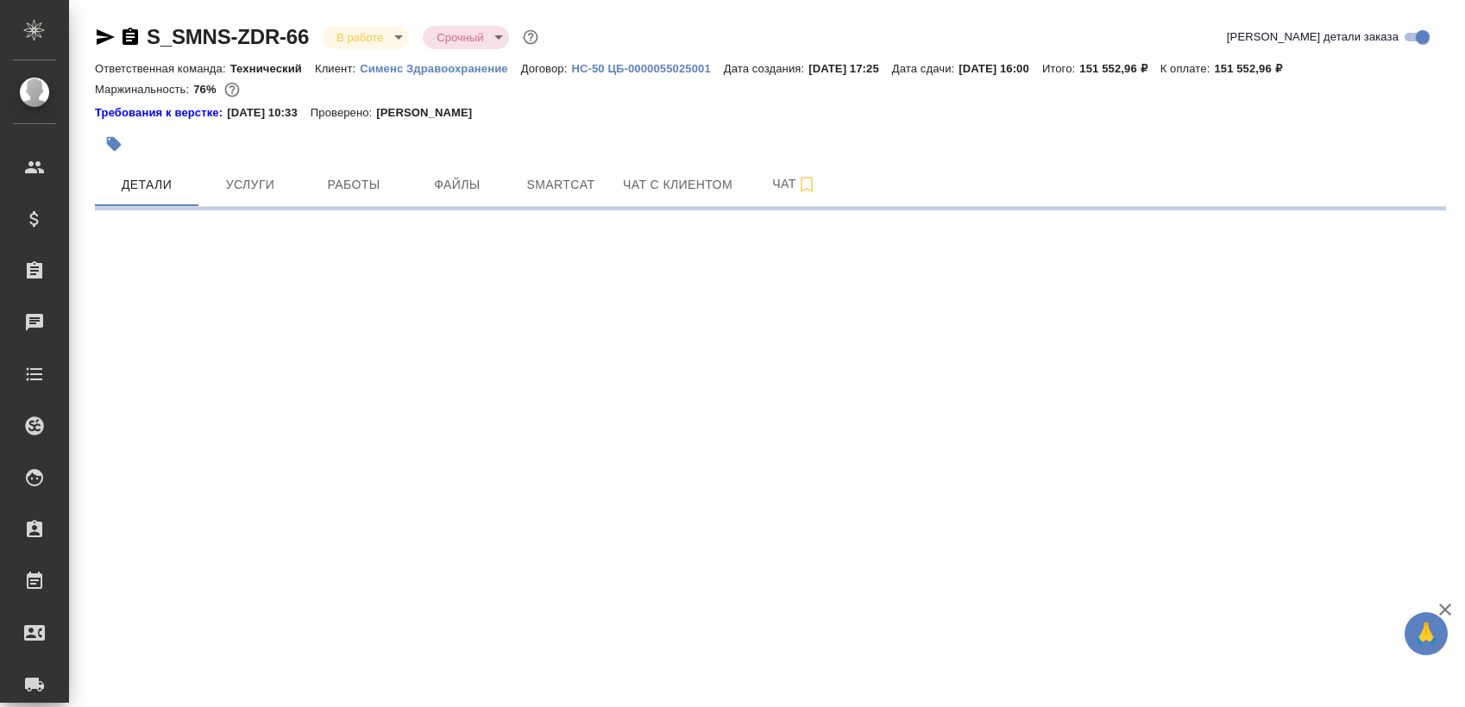
select select "RU"
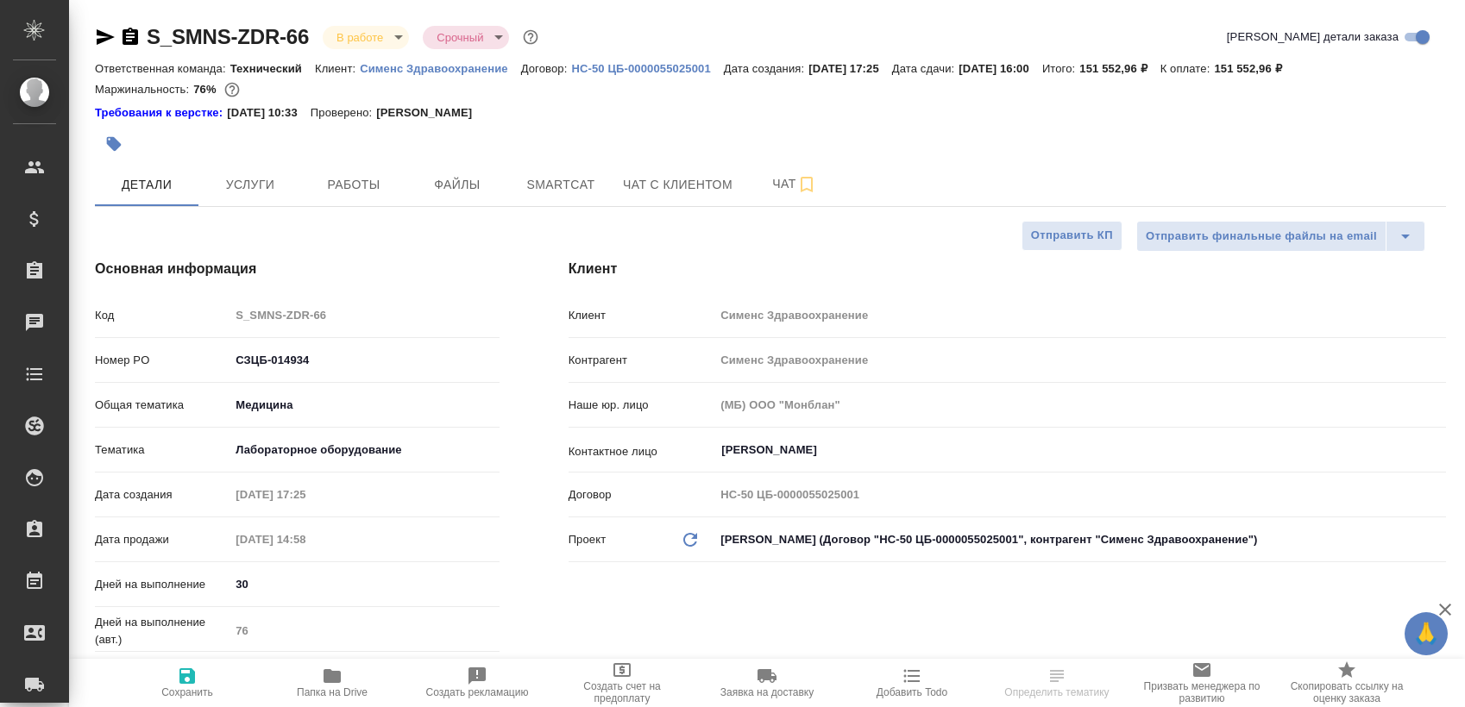
type textarea "x"
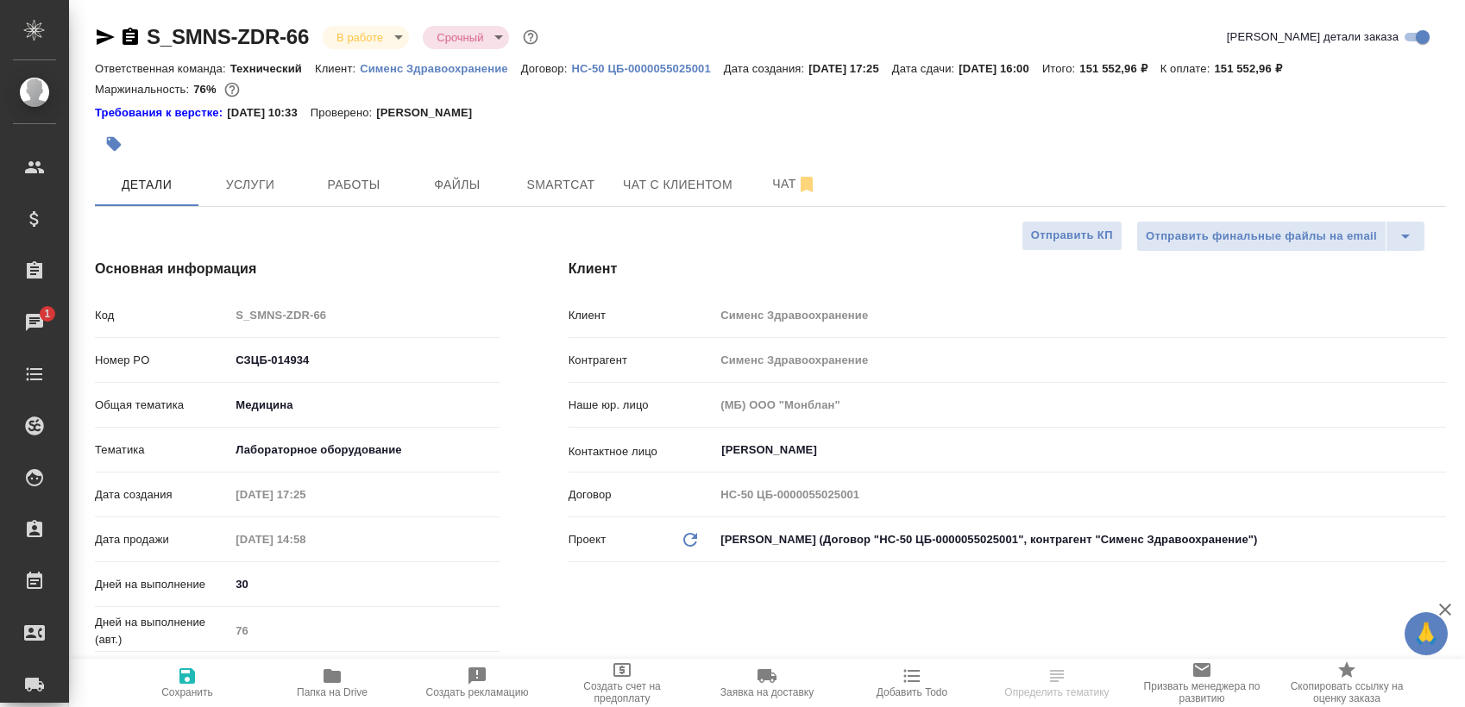
type textarea "x"
click at [382, 192] on span "Работы" at bounding box center [353, 185] width 83 height 22
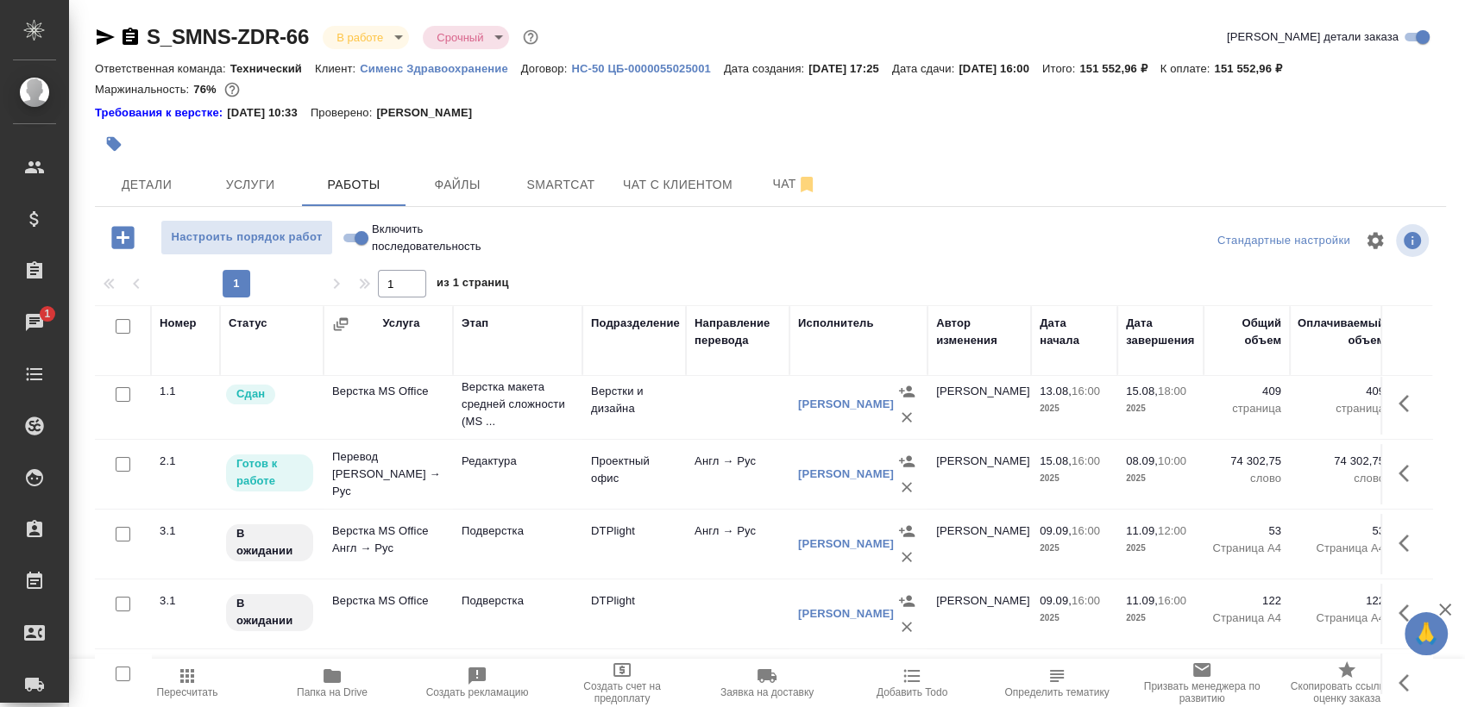
scroll to position [218, 0]
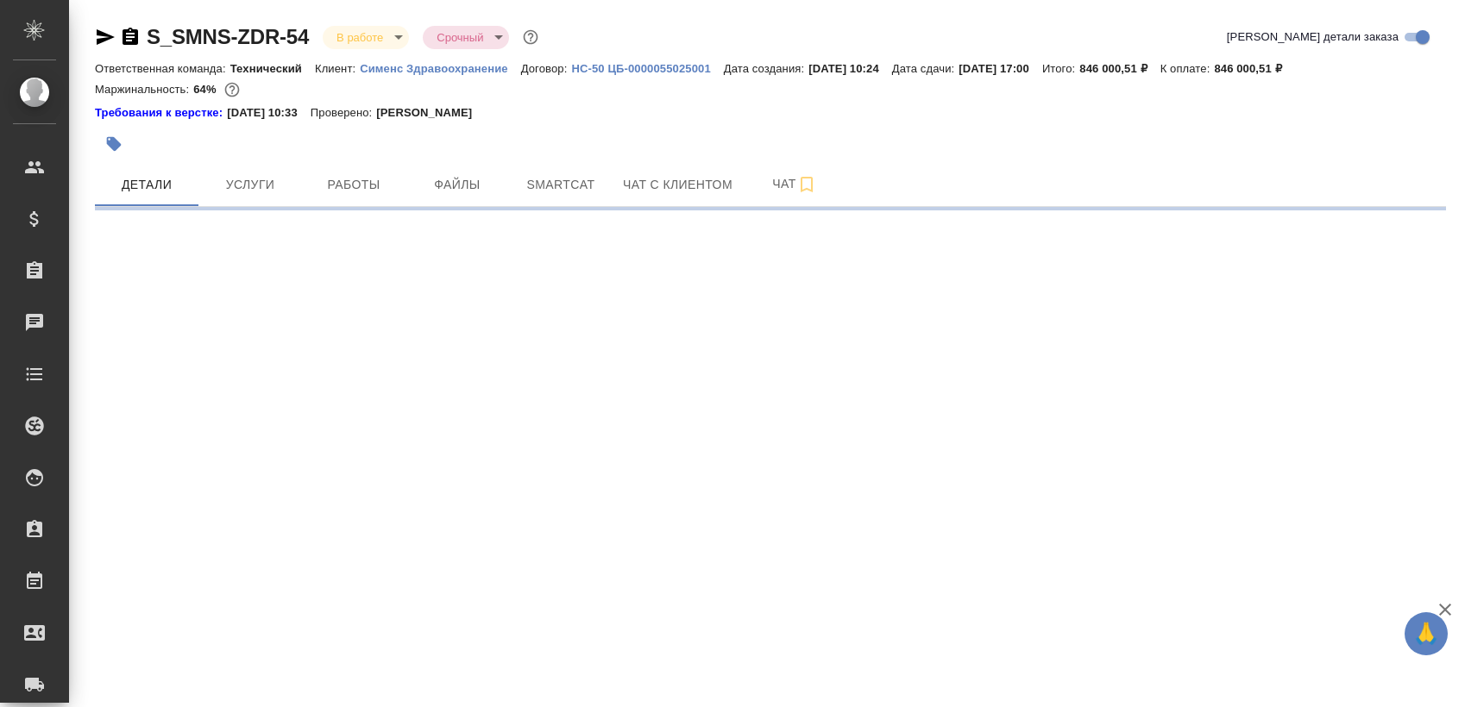
select select "RU"
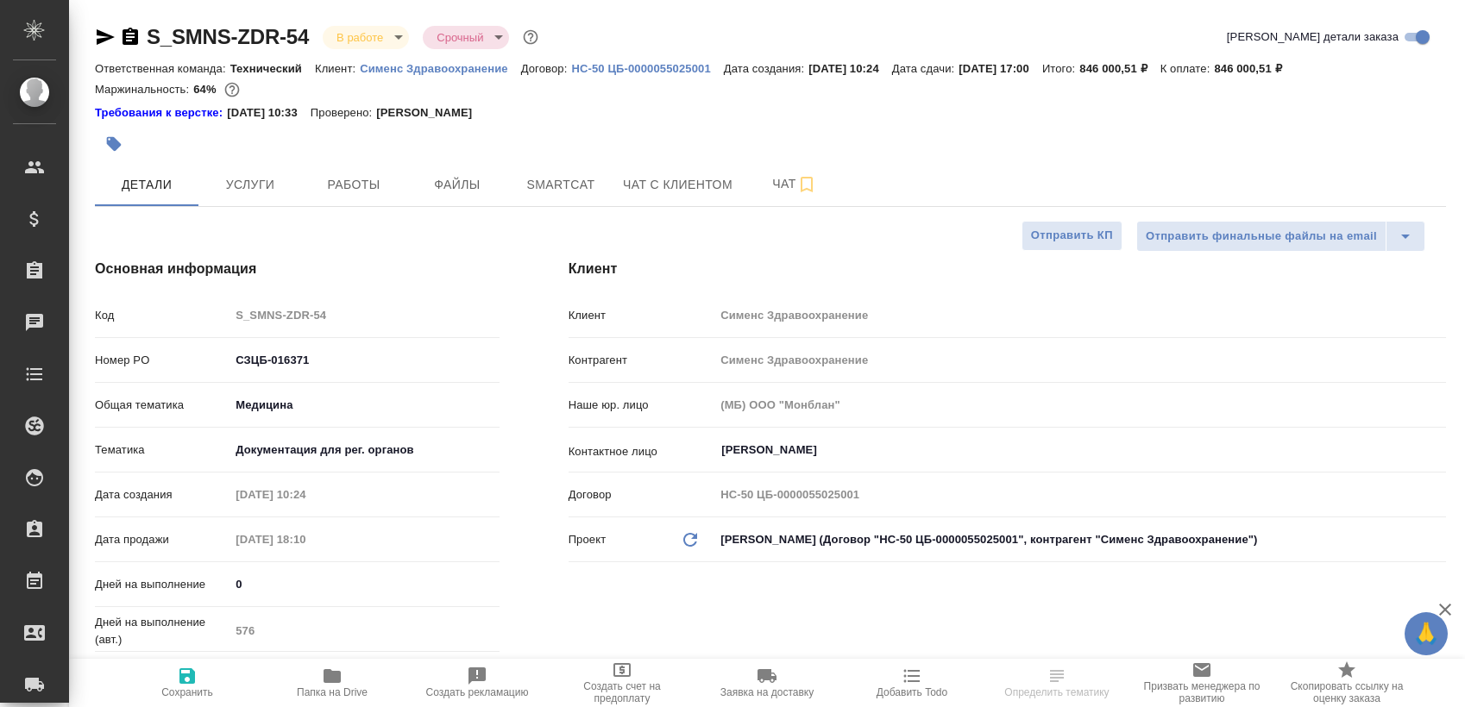
type textarea "x"
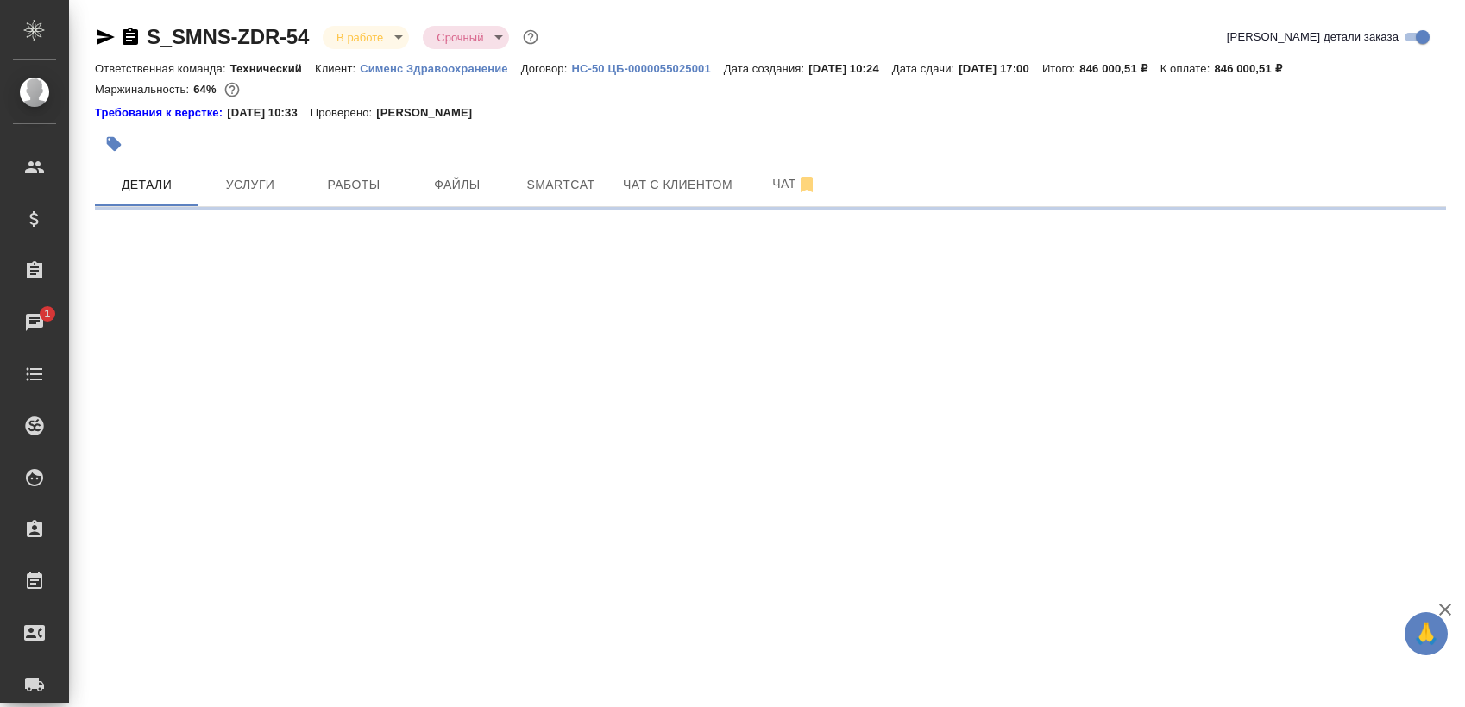
select select "RU"
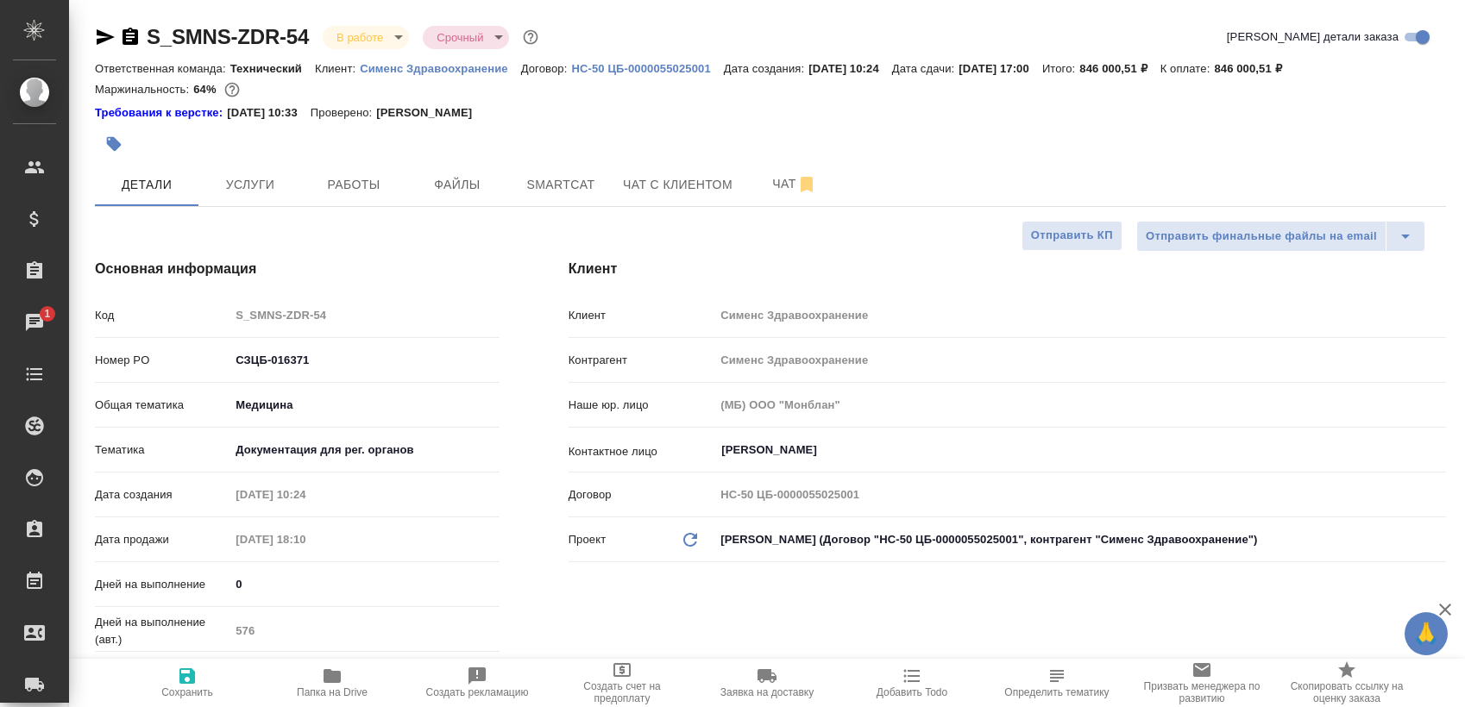
type textarea "x"
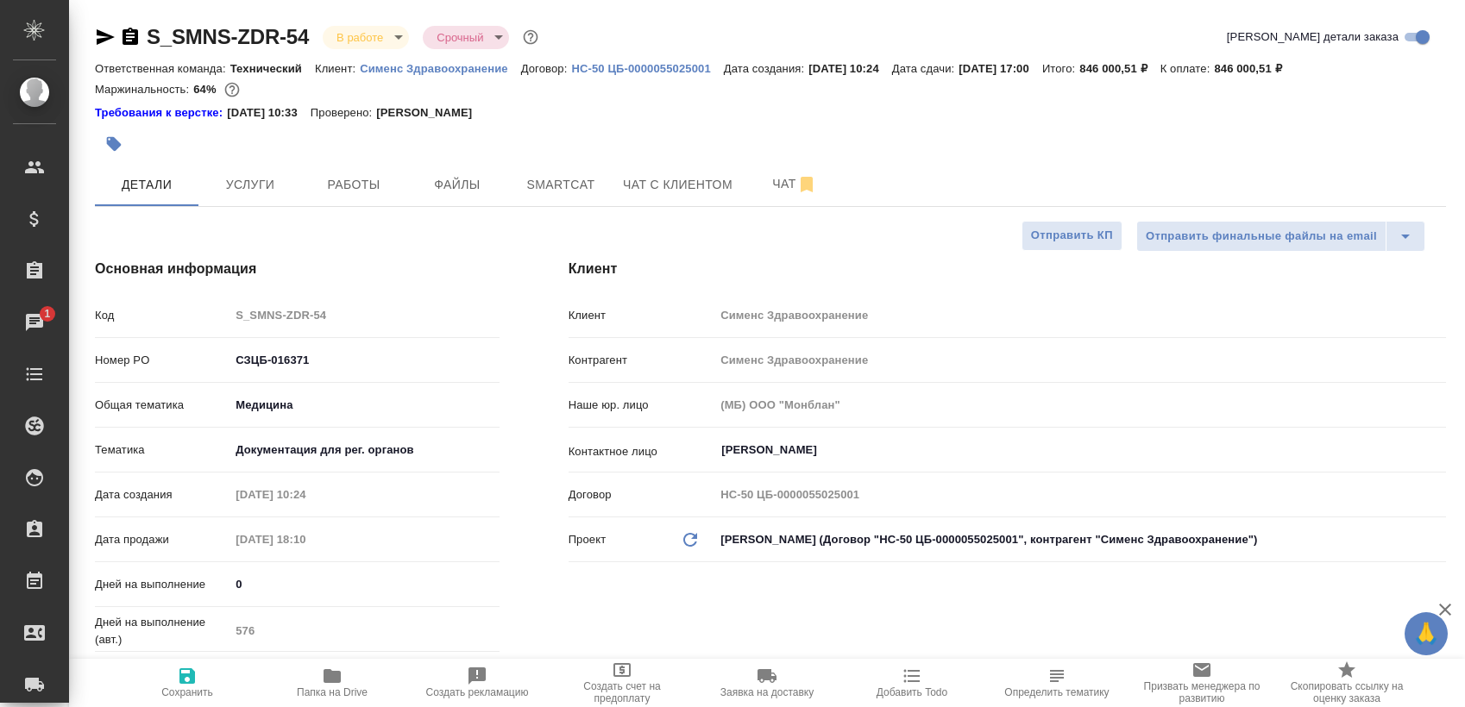
type textarea "x"
click at [338, 185] on span "Работы" at bounding box center [353, 185] width 83 height 22
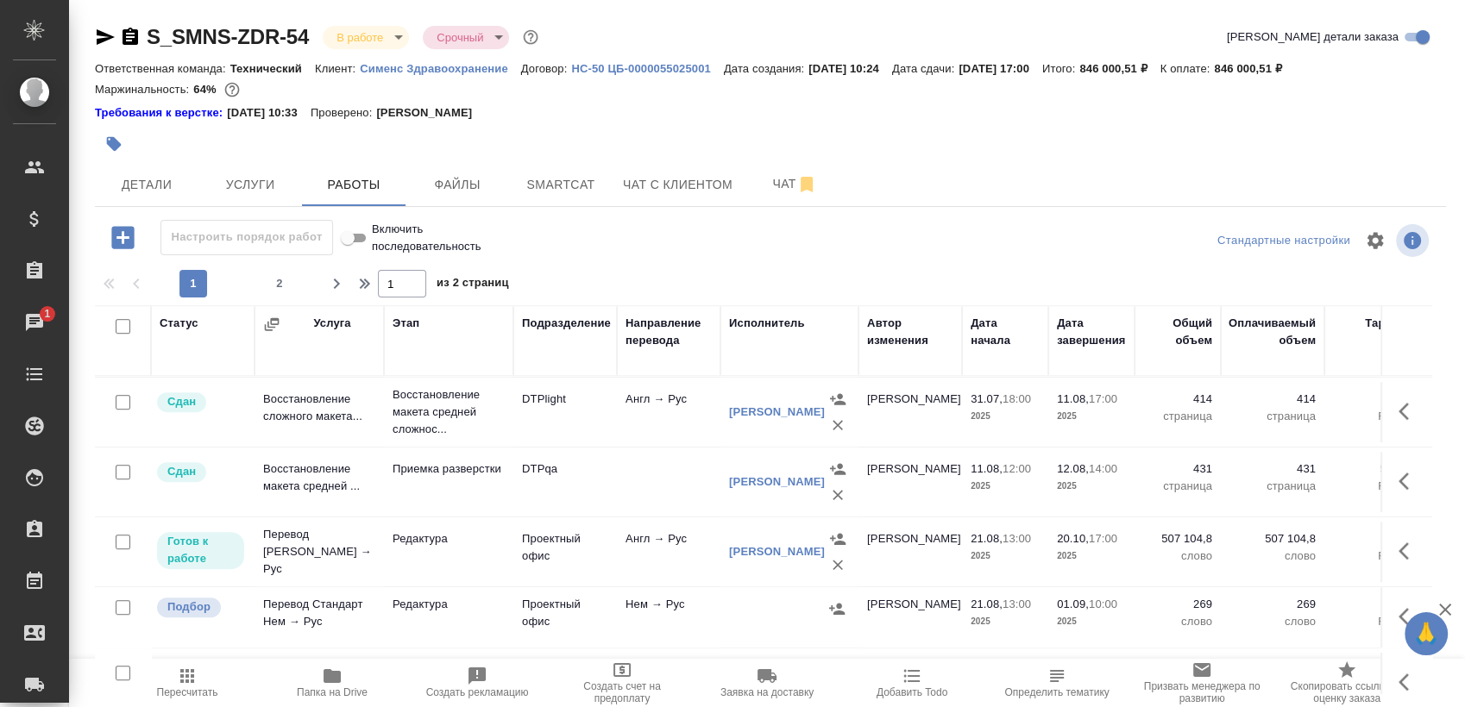
scroll to position [1225, 0]
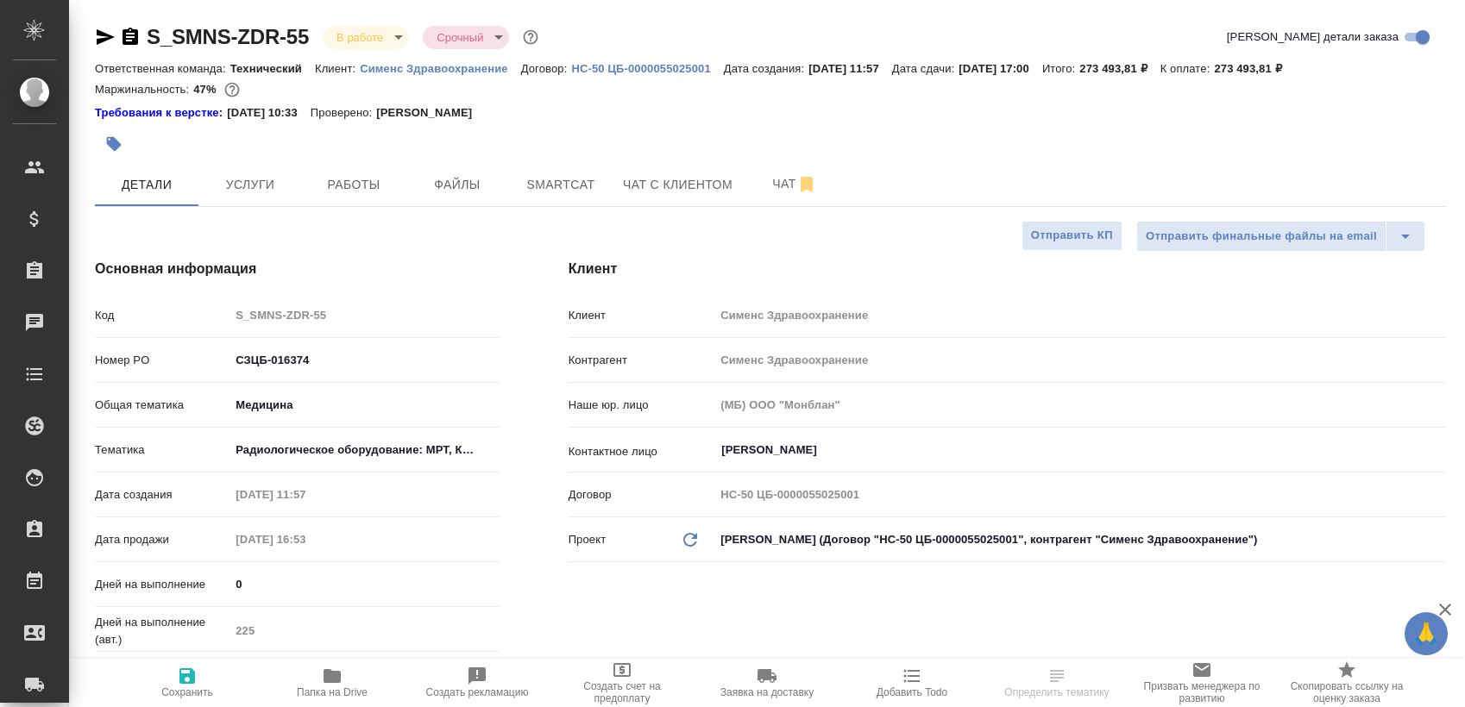
select select "RU"
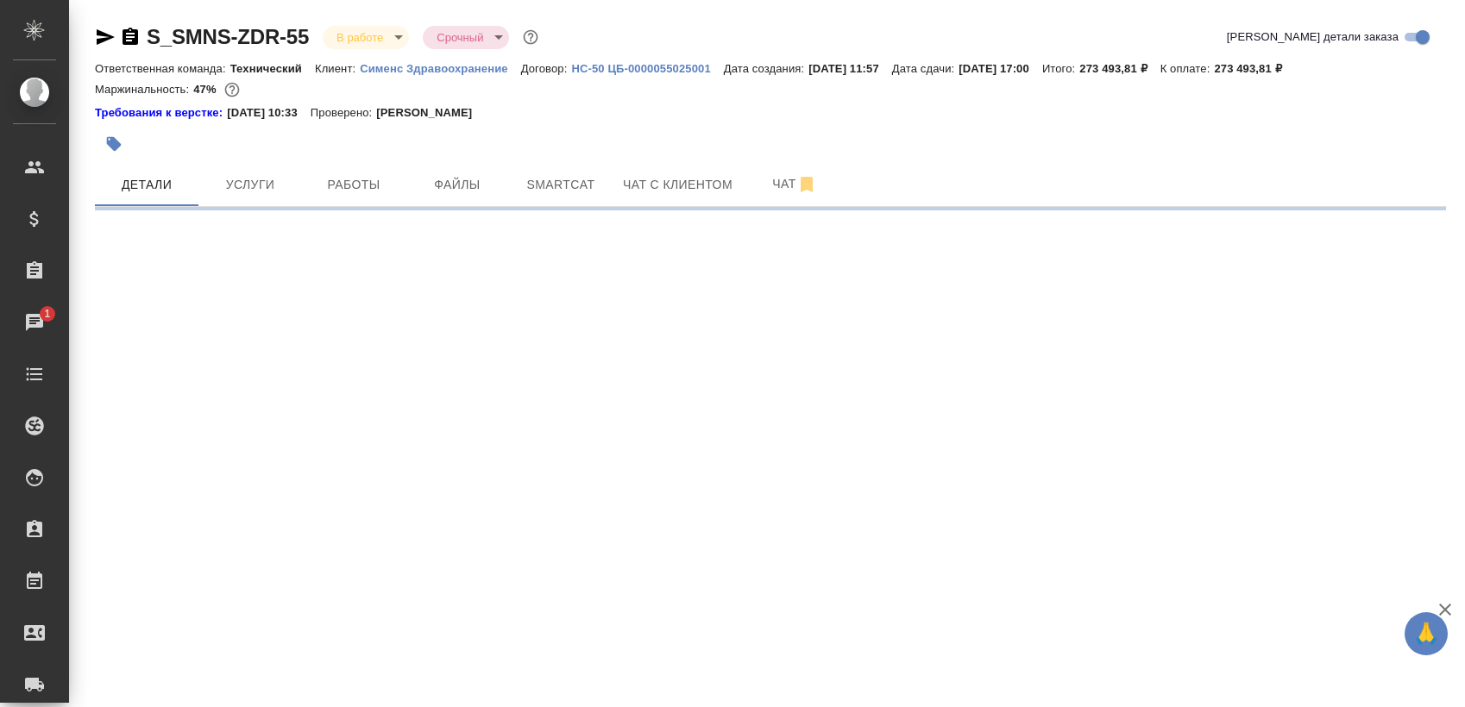
select select "RU"
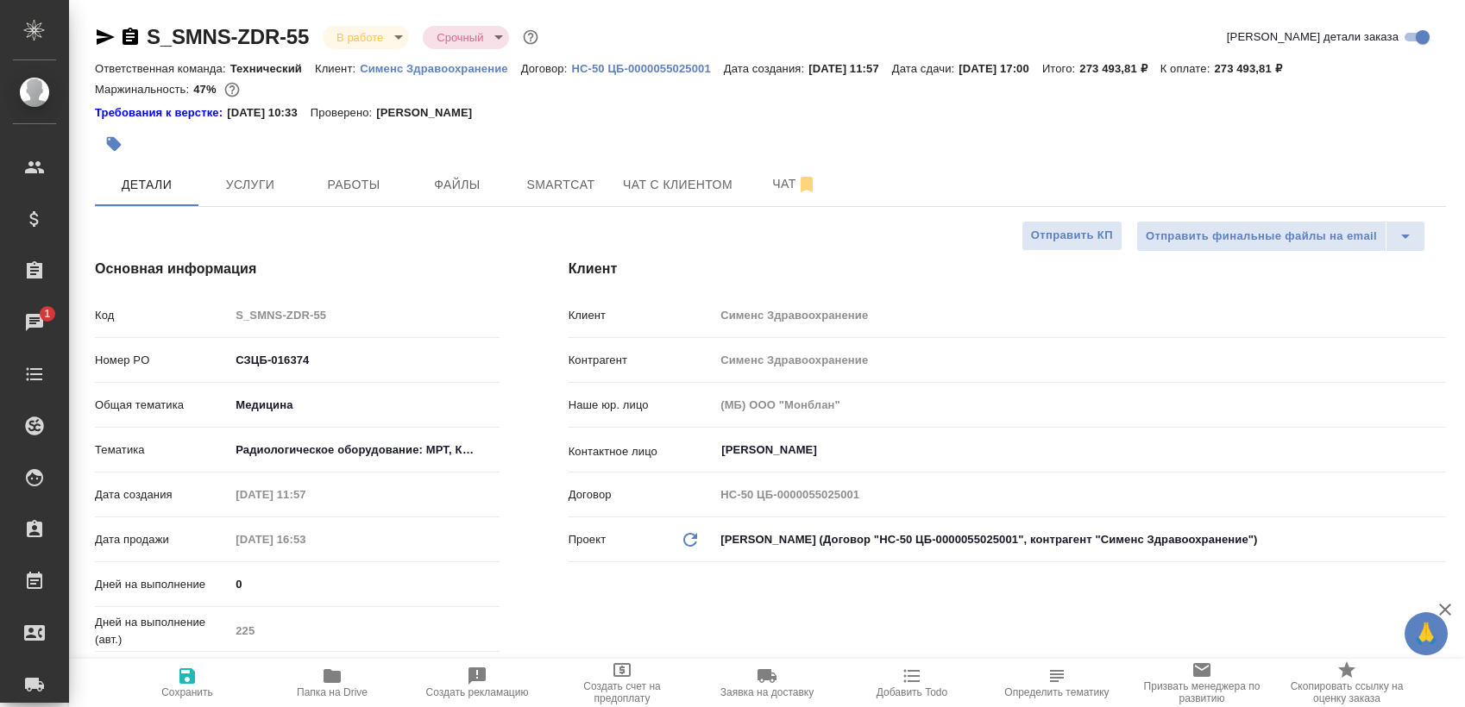
type textarea "x"
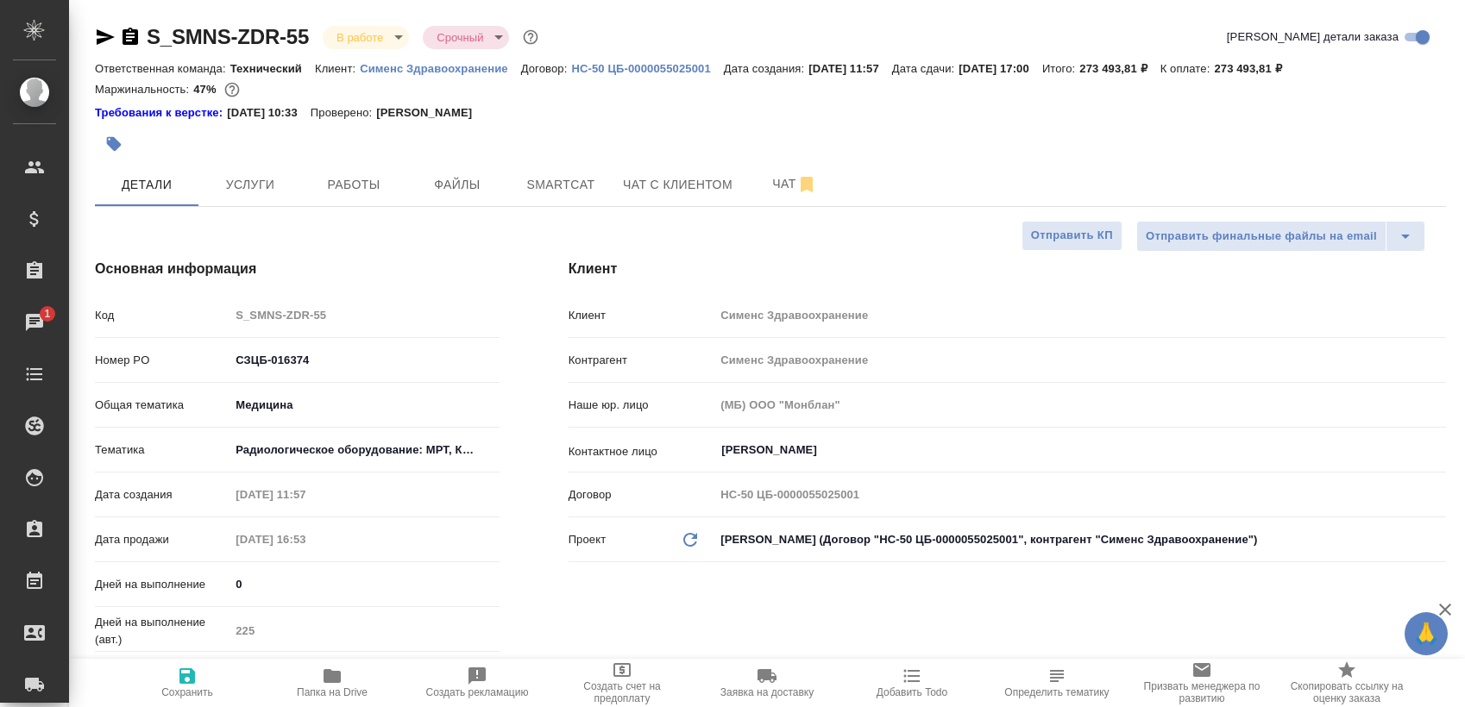
type textarea "x"
click at [346, 167] on button "Работы" at bounding box center [354, 184] width 104 height 43
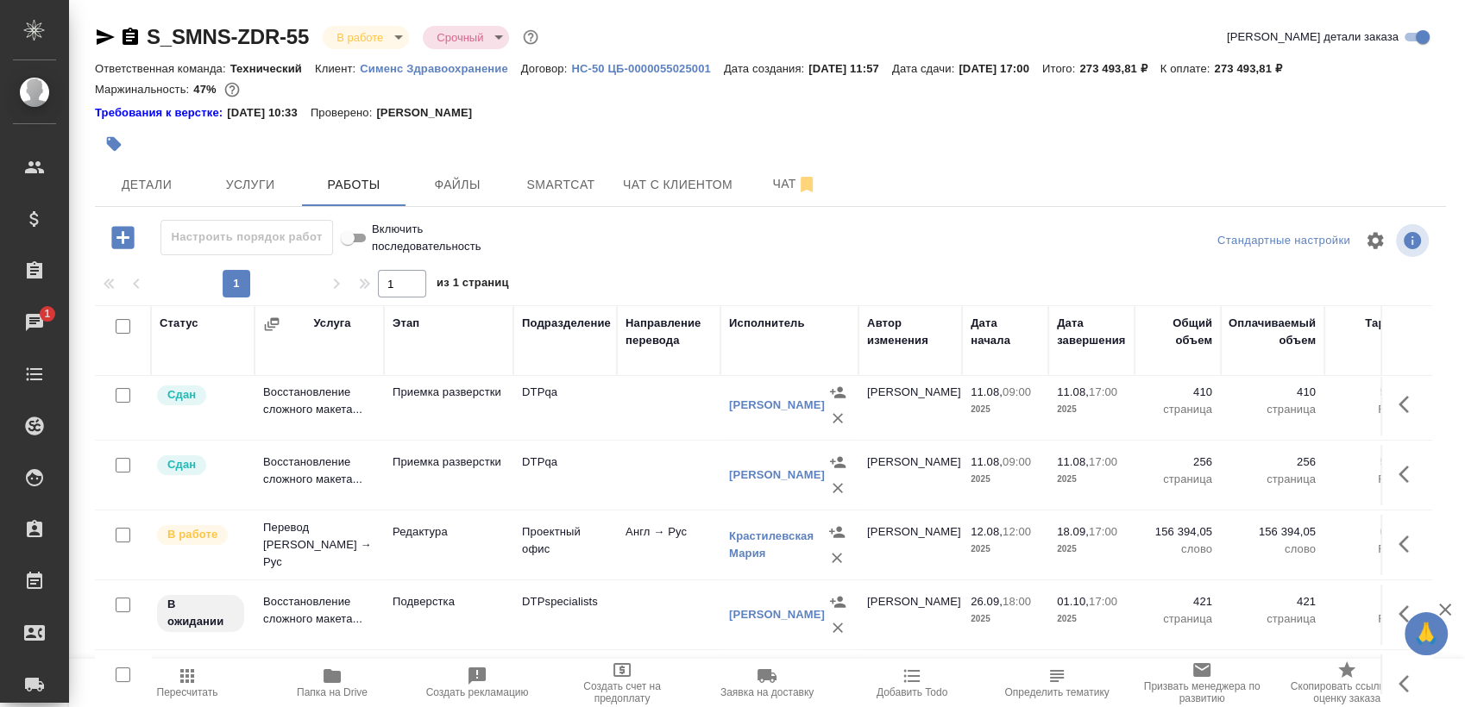
scroll to position [360, 0]
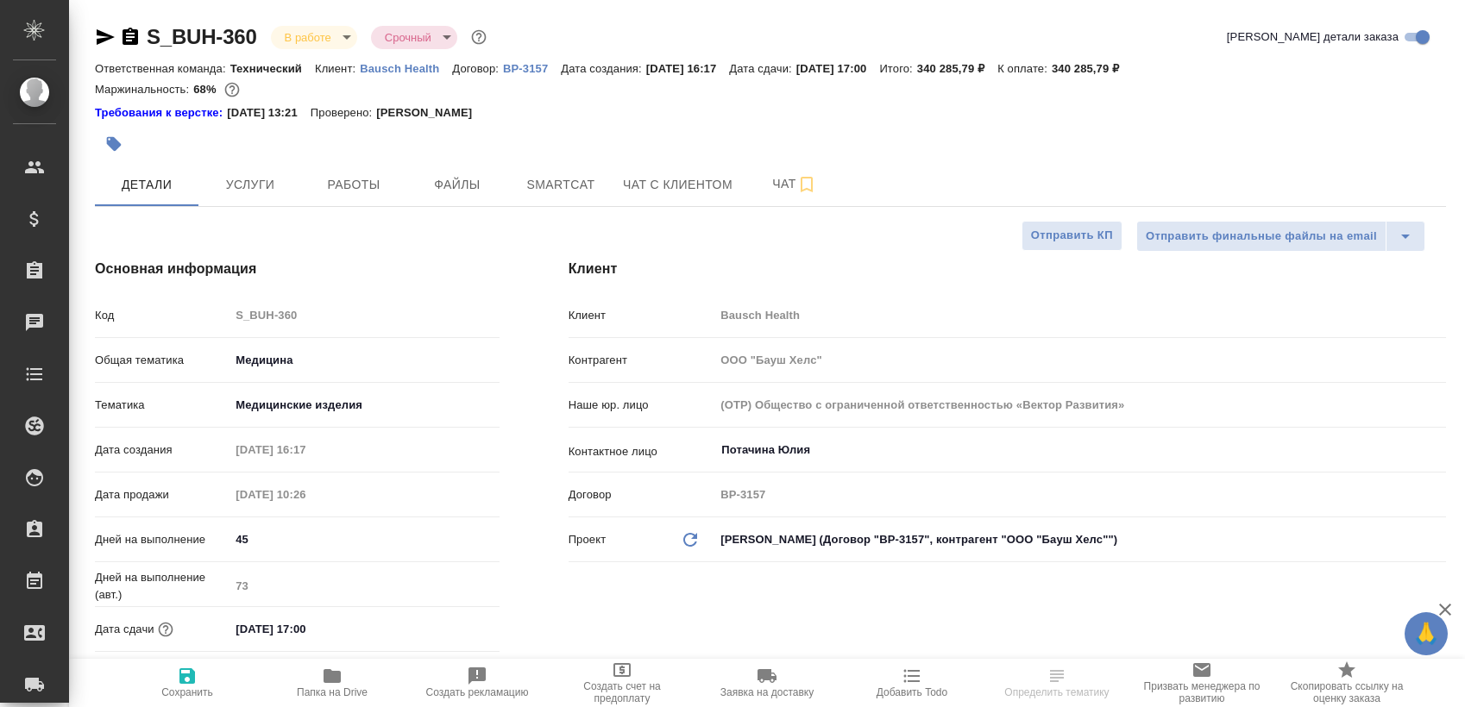
select select "RU"
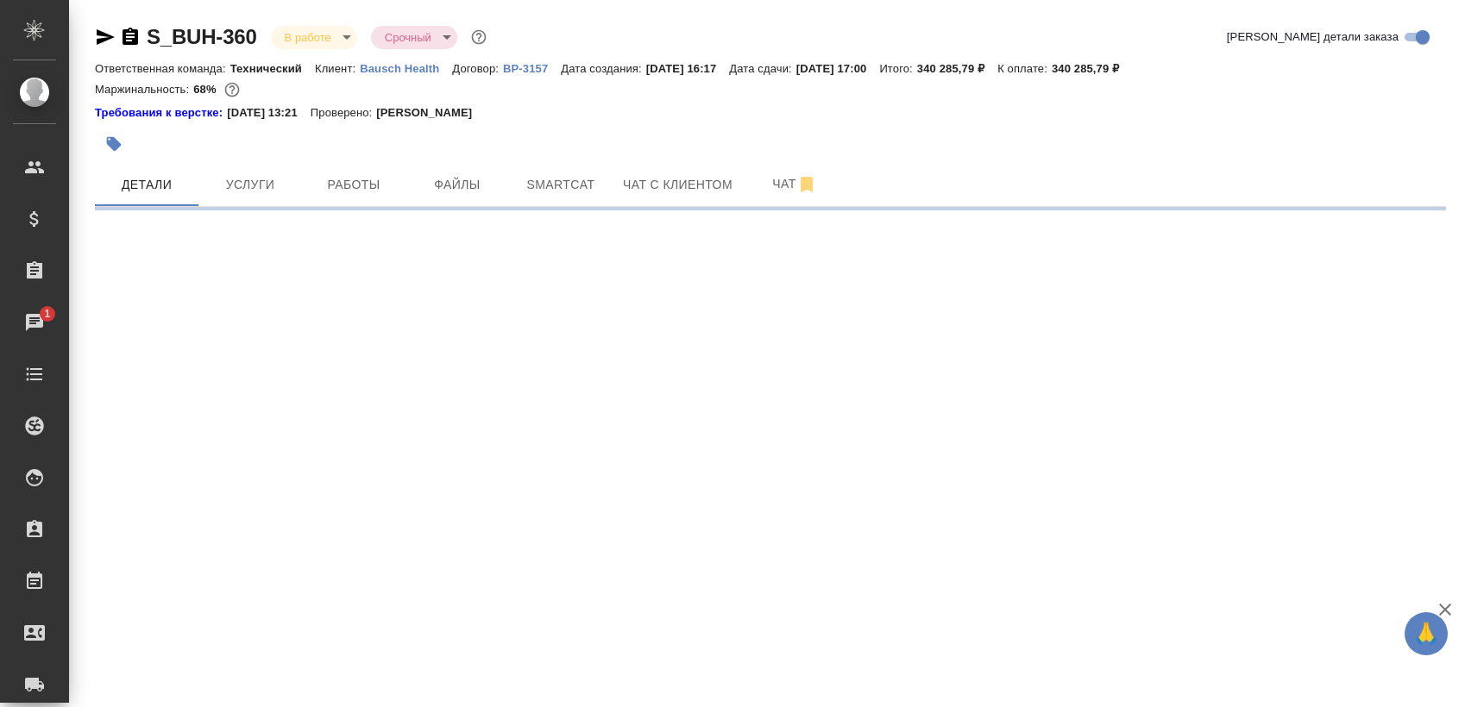
select select "RU"
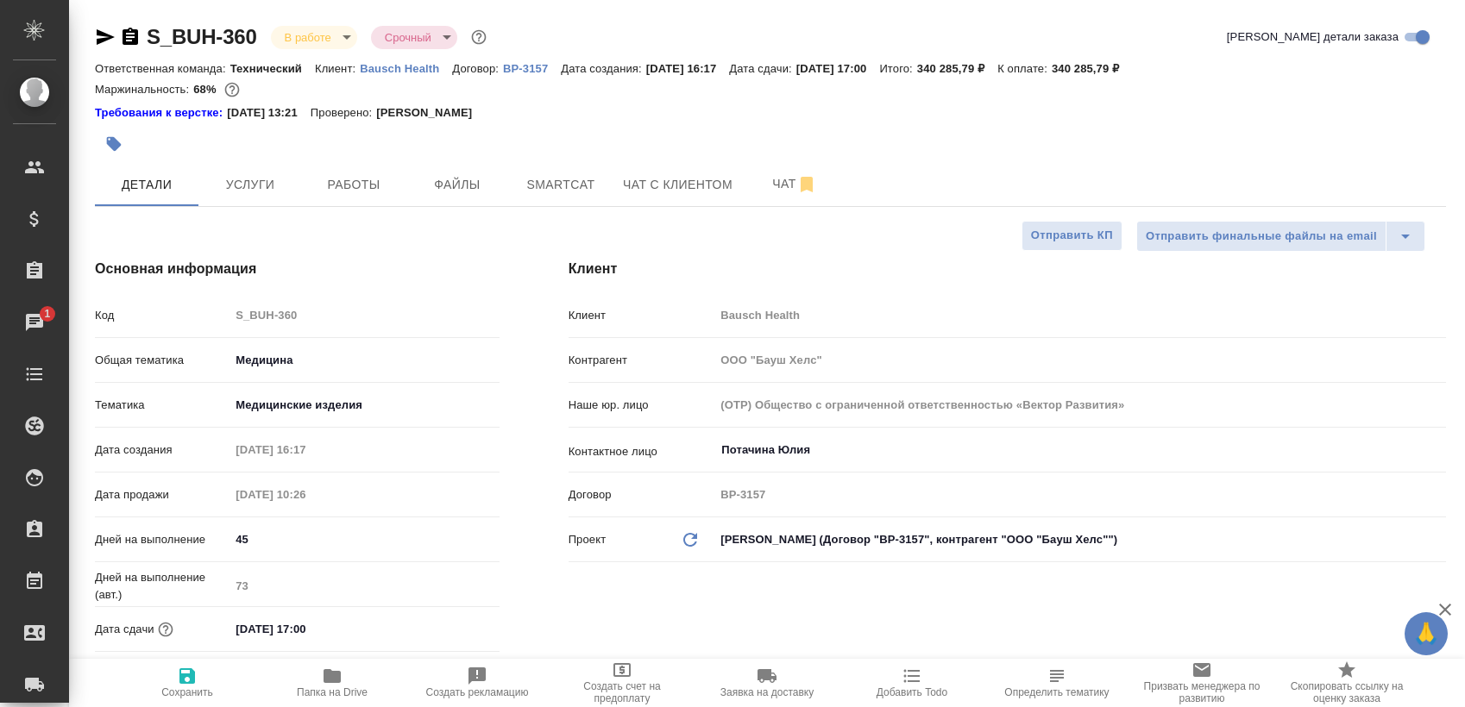
type textarea "x"
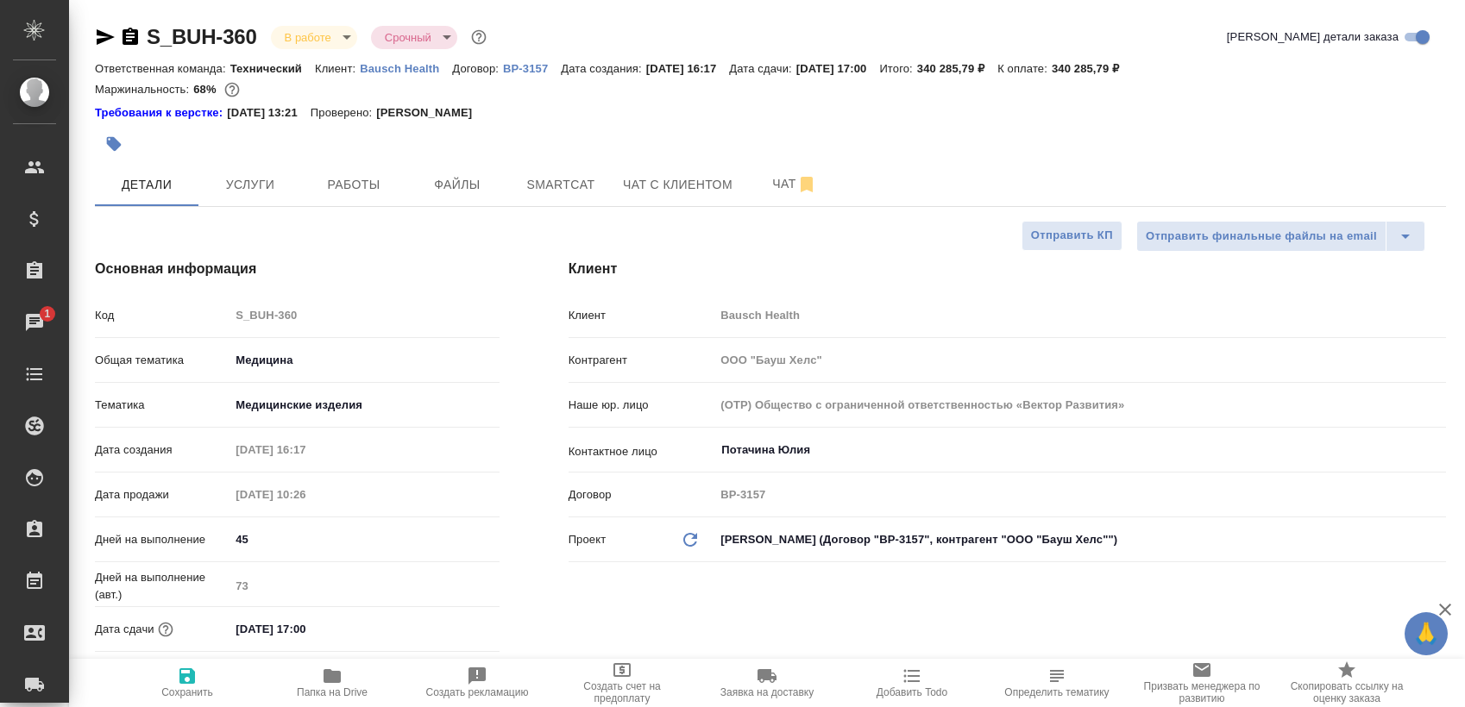
type textarea "x"
click at [357, 202] on button "Работы" at bounding box center [354, 184] width 104 height 43
select select "RU"
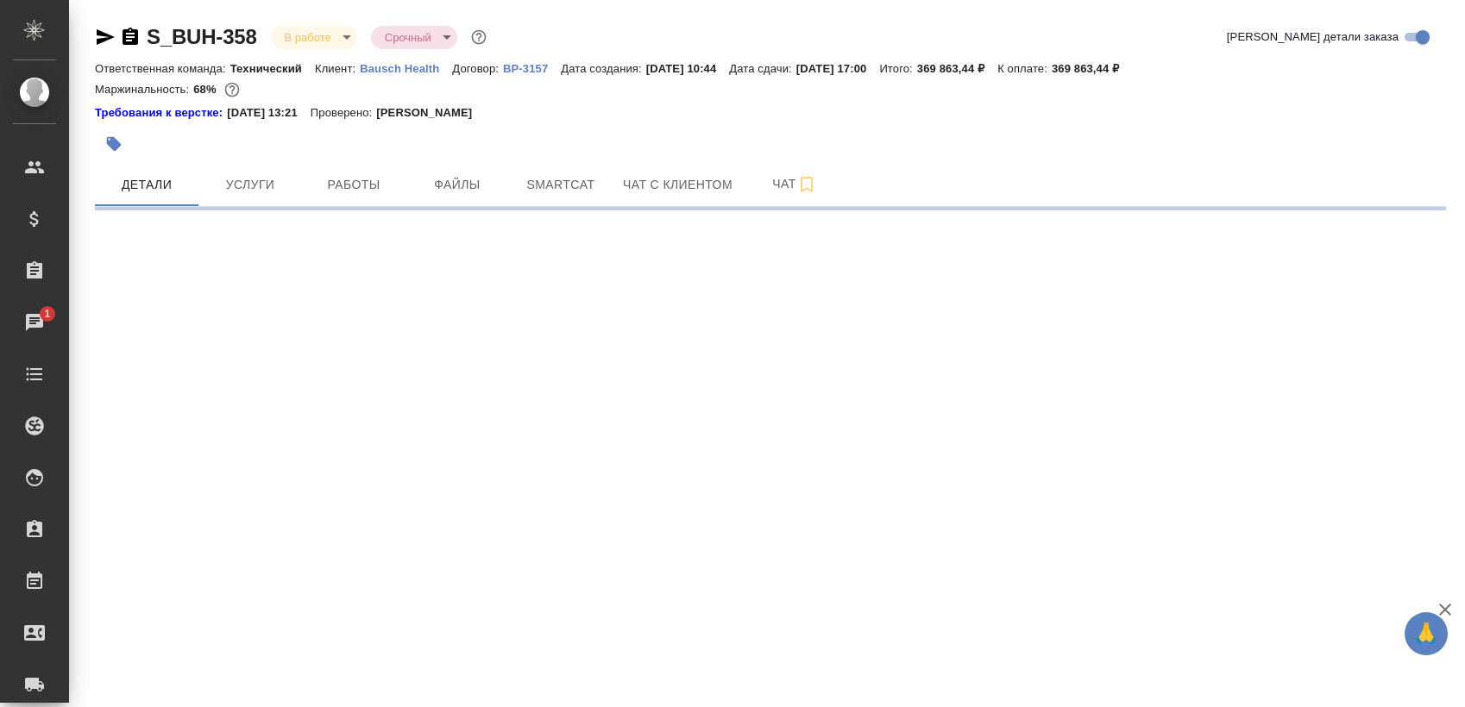
select select "RU"
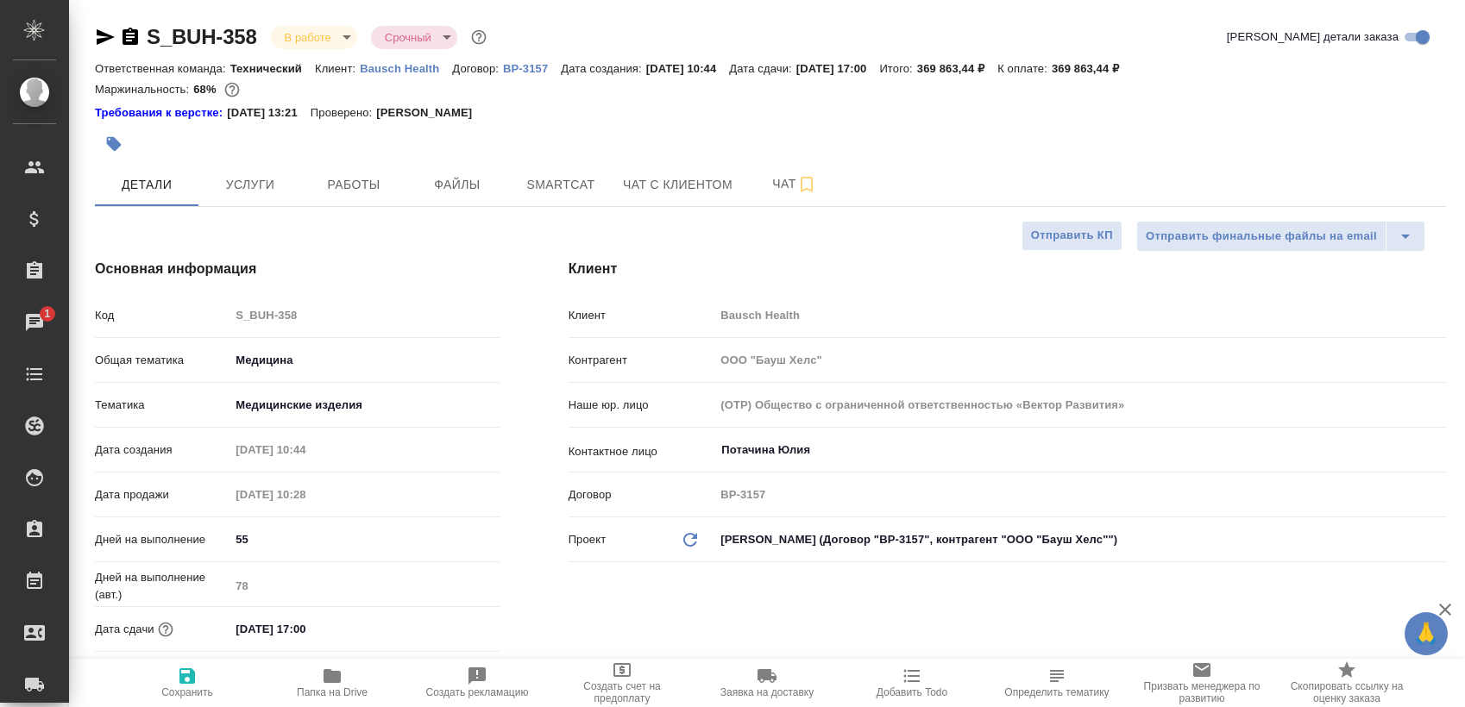
type textarea "x"
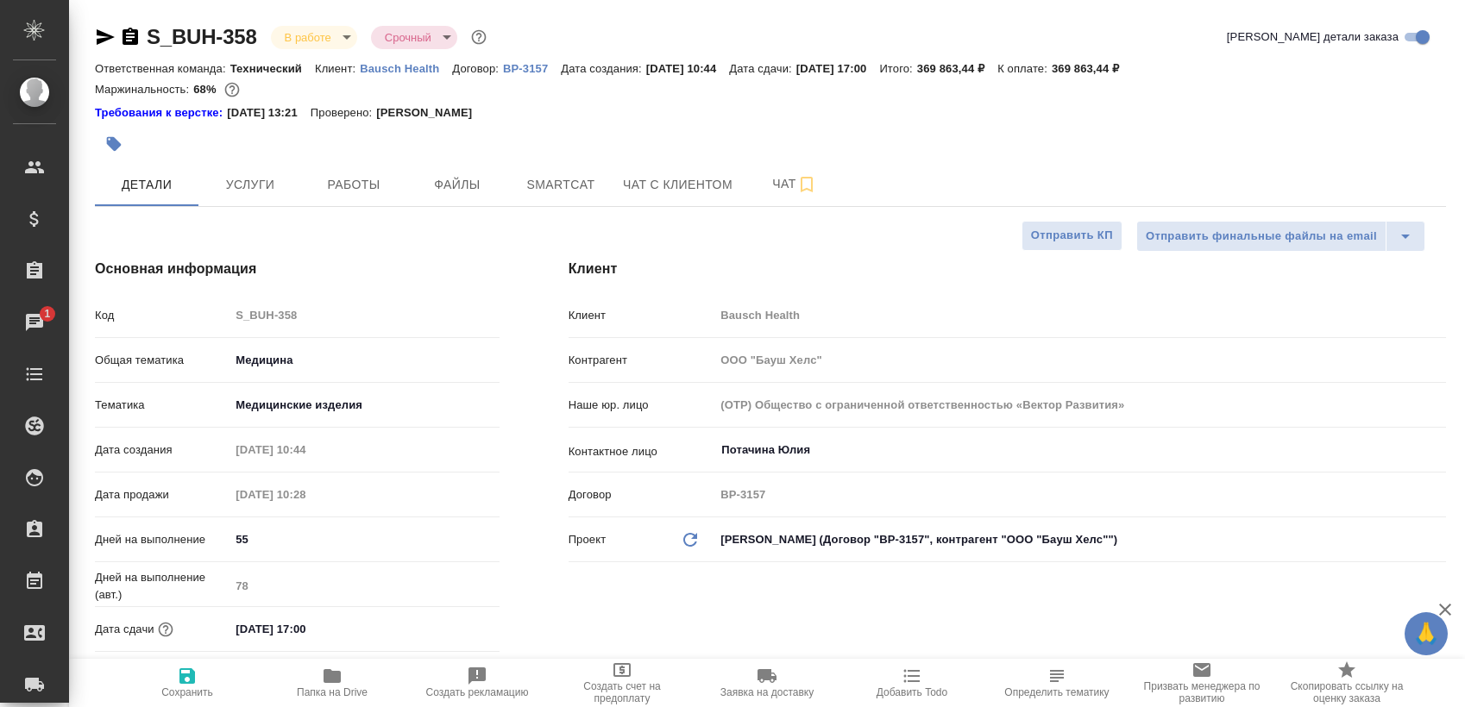
type textarea "x"
